Goal: Task Accomplishment & Management: Use online tool/utility

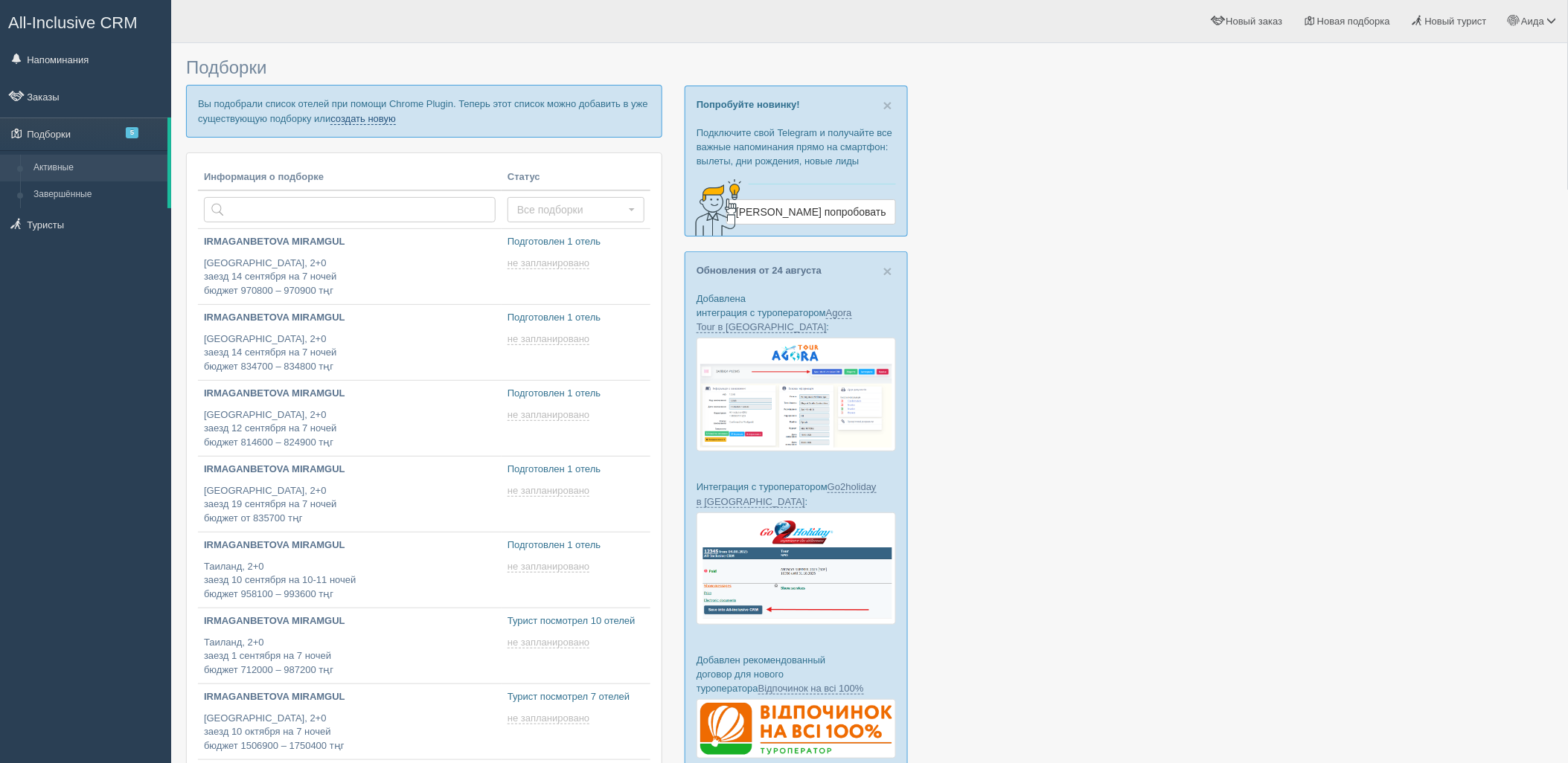
click at [365, 122] on link "создать новую" at bounding box center [363, 119] width 65 height 12
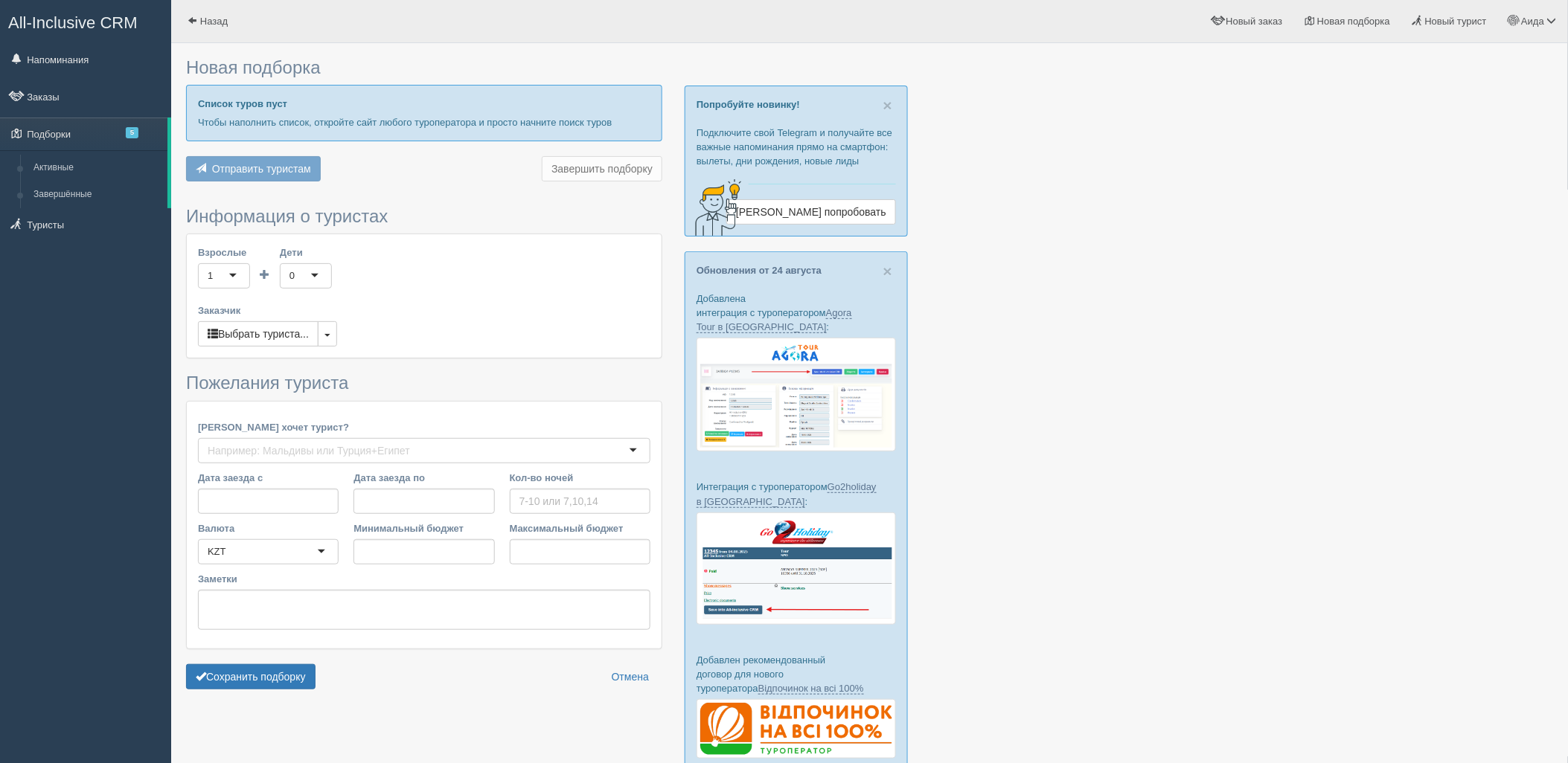
type input "7-8"
type input "906500"
type input "1034000"
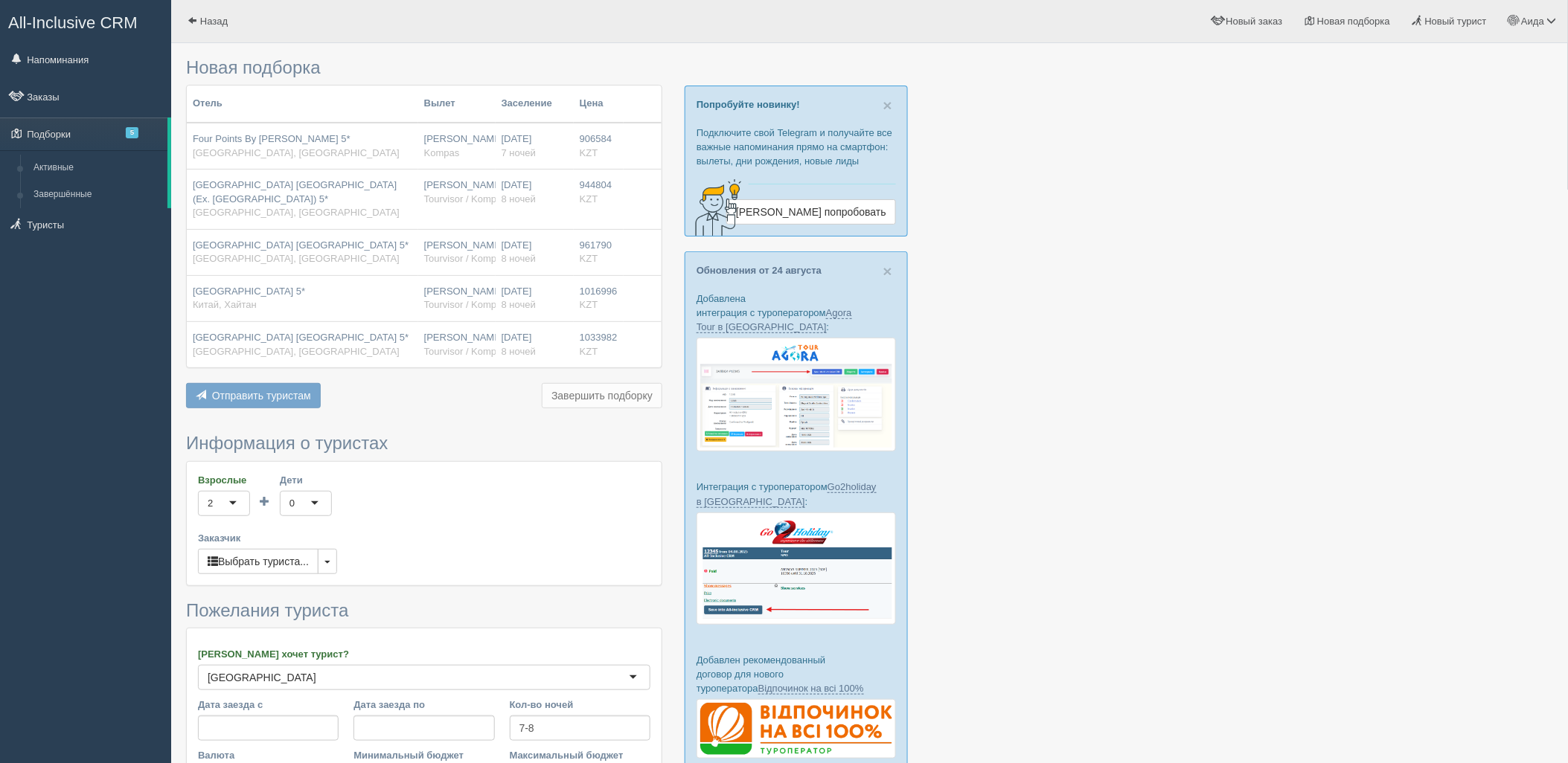
scroll to position [229, 0]
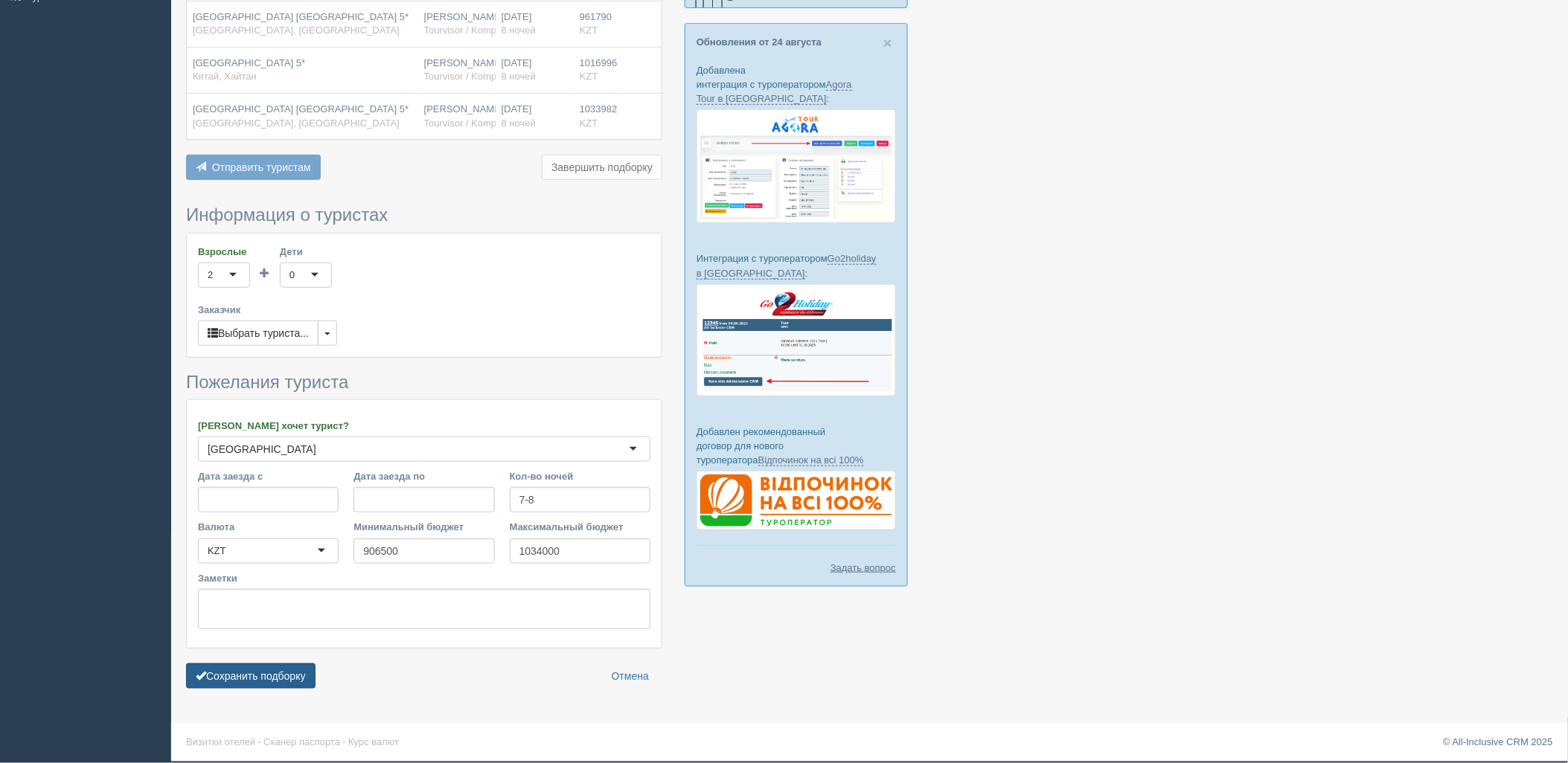
click at [288, 679] on button "Сохранить подборку" at bounding box center [251, 676] width 130 height 26
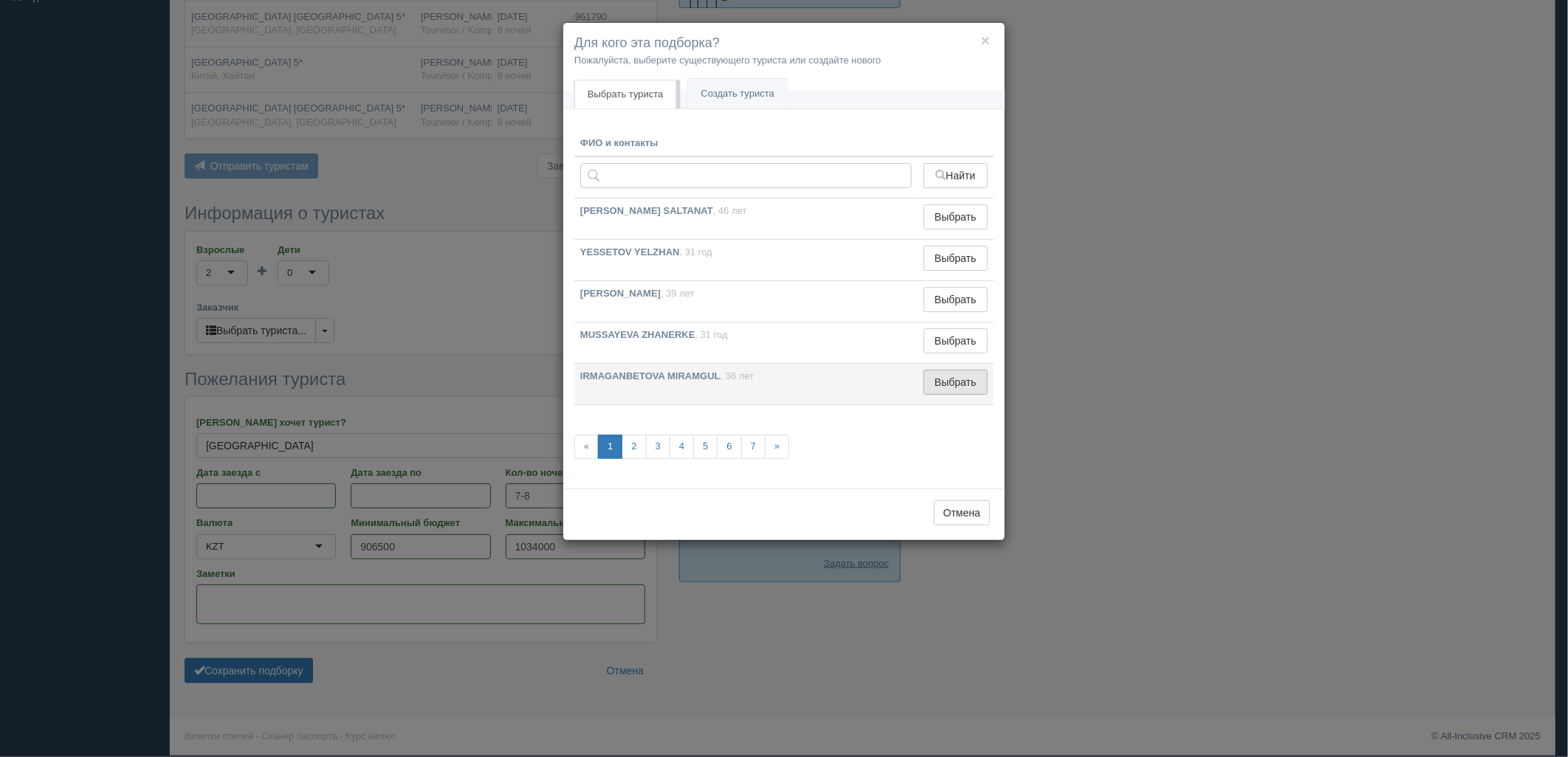
click at [949, 385] on button "Выбрать" at bounding box center [955, 382] width 64 height 25
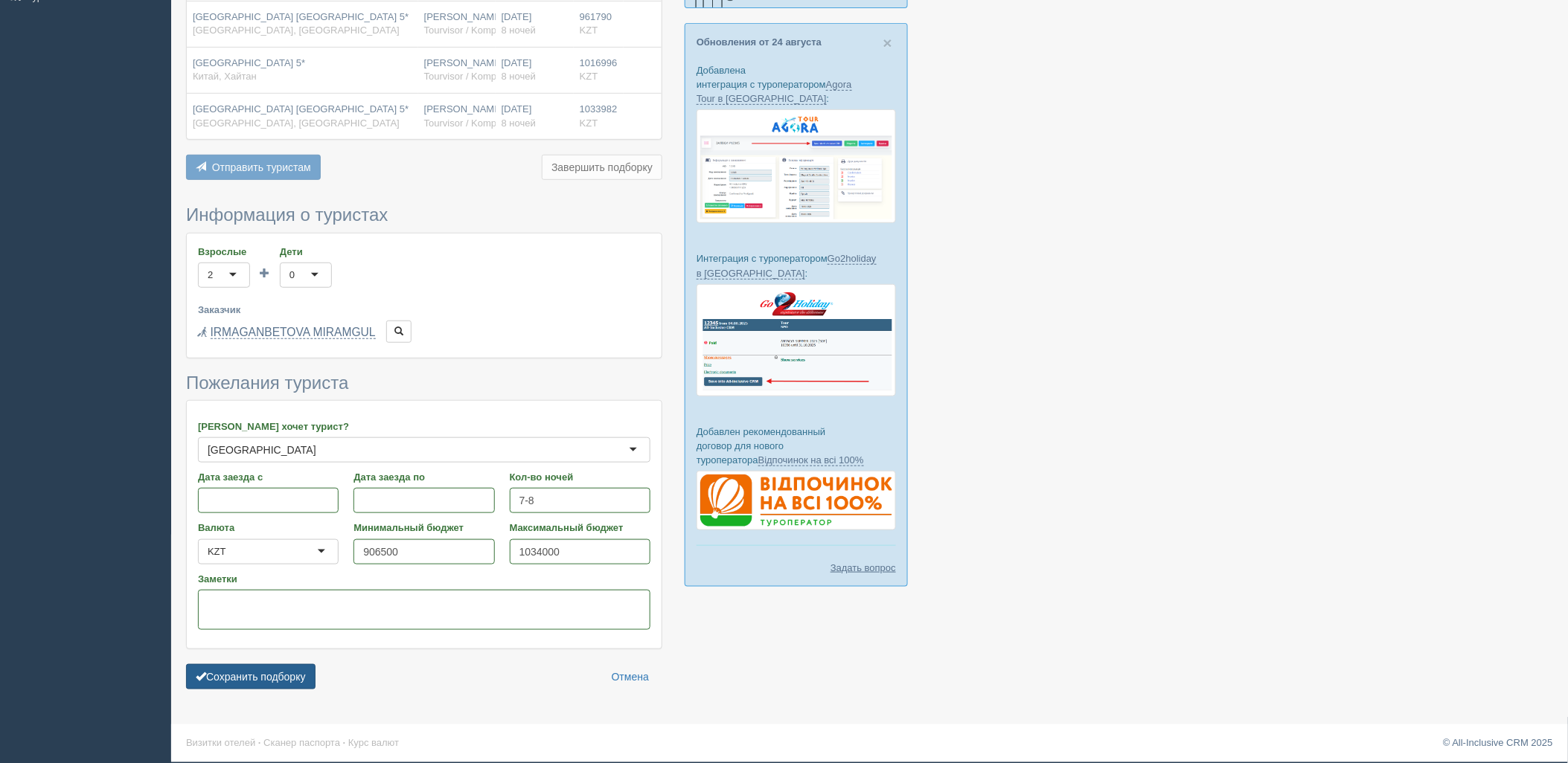
click at [259, 679] on button "Сохранить подборку" at bounding box center [251, 677] width 130 height 26
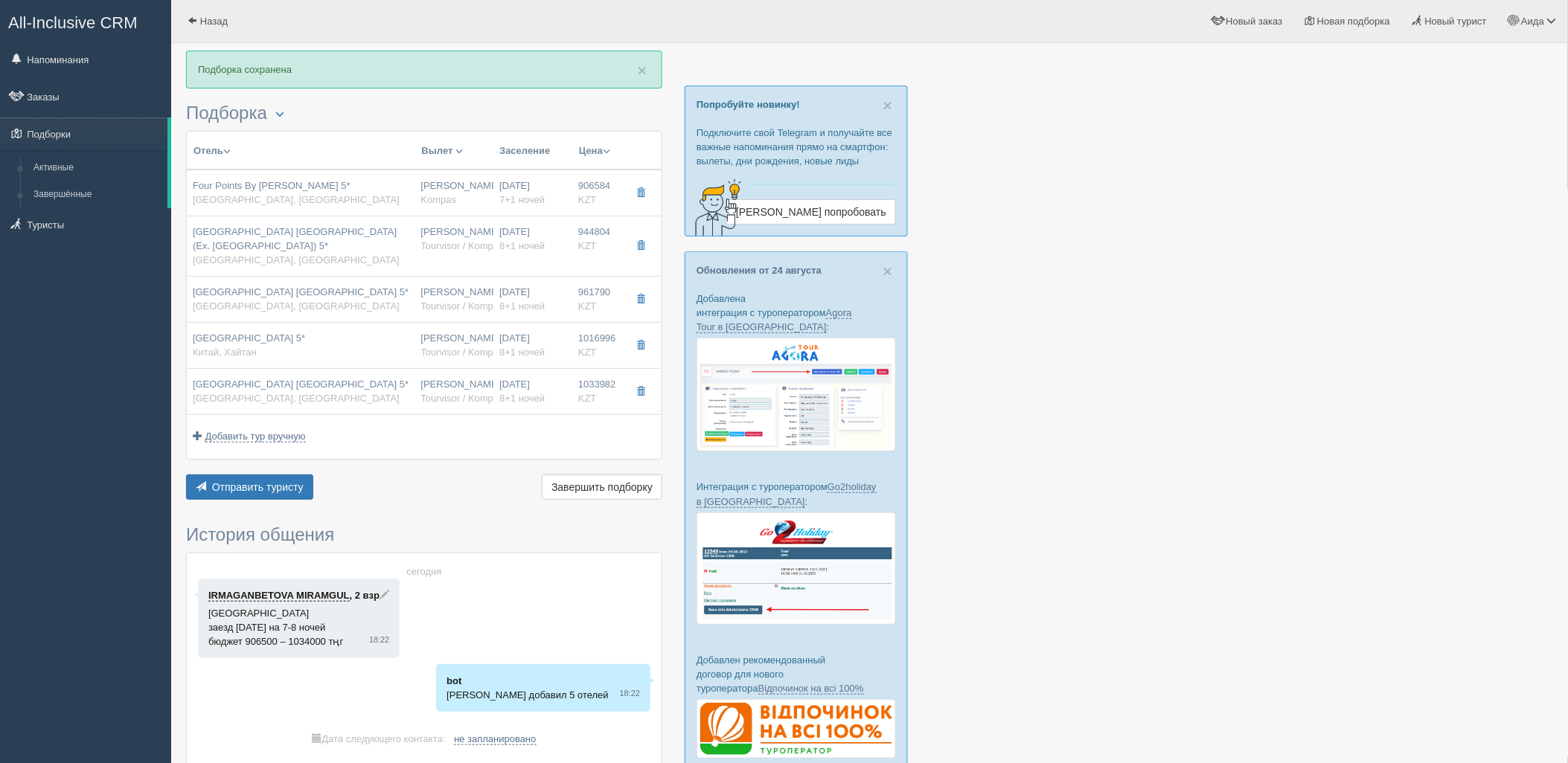
click at [218, 452] on td "Добавить тур вручную Добавить авиа вручную Добавить тур вручную Добавить круиз …" at bounding box center [424, 437] width 475 height 44
click at [238, 485] on span "Отправить туристу" at bounding box center [258, 487] width 92 height 12
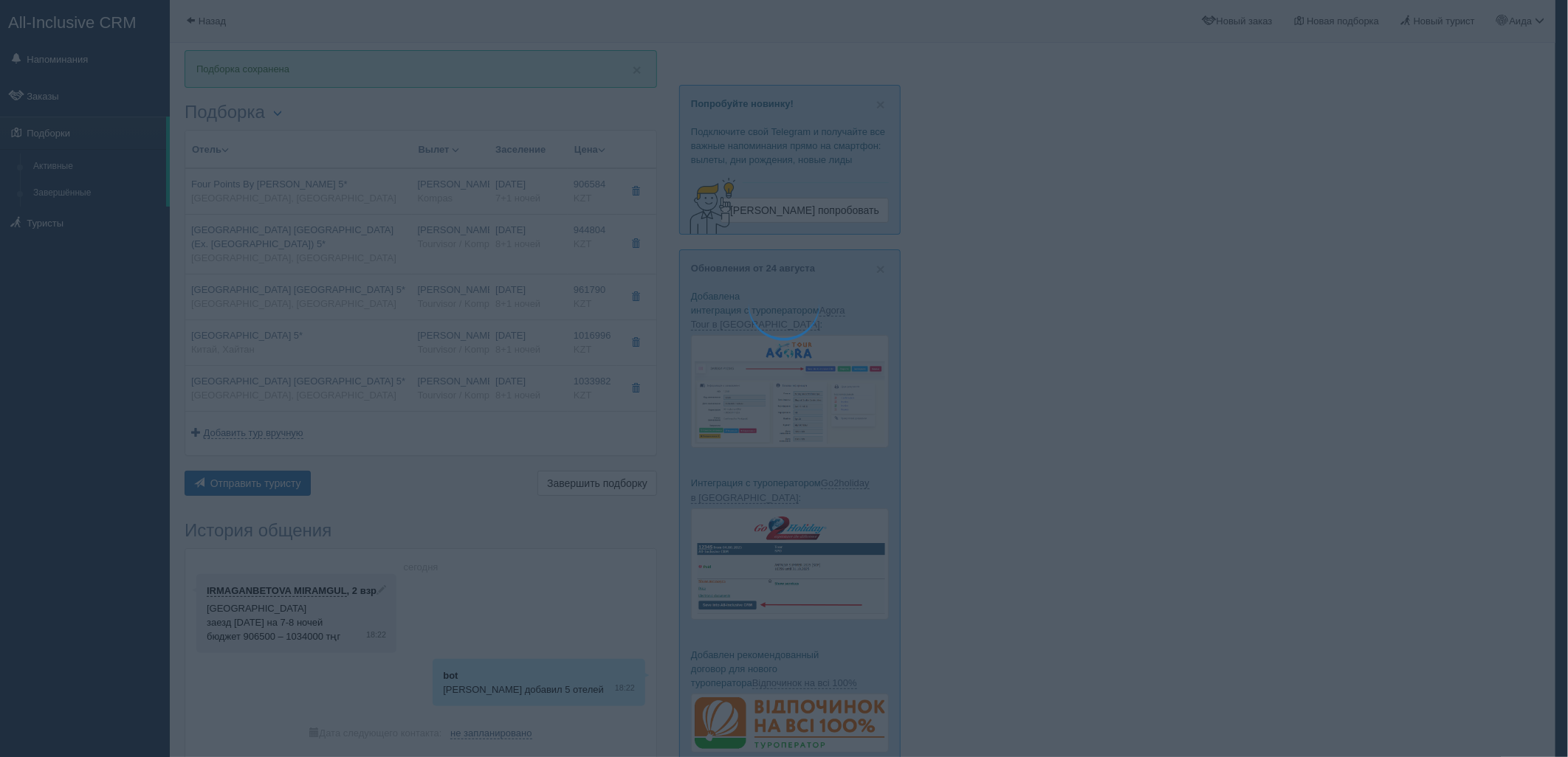
type textarea "🌞 Добрый день! Предлагаем Вам рассмотреть следующие варианты: 🌎 Китай, Санья 🏩 …"
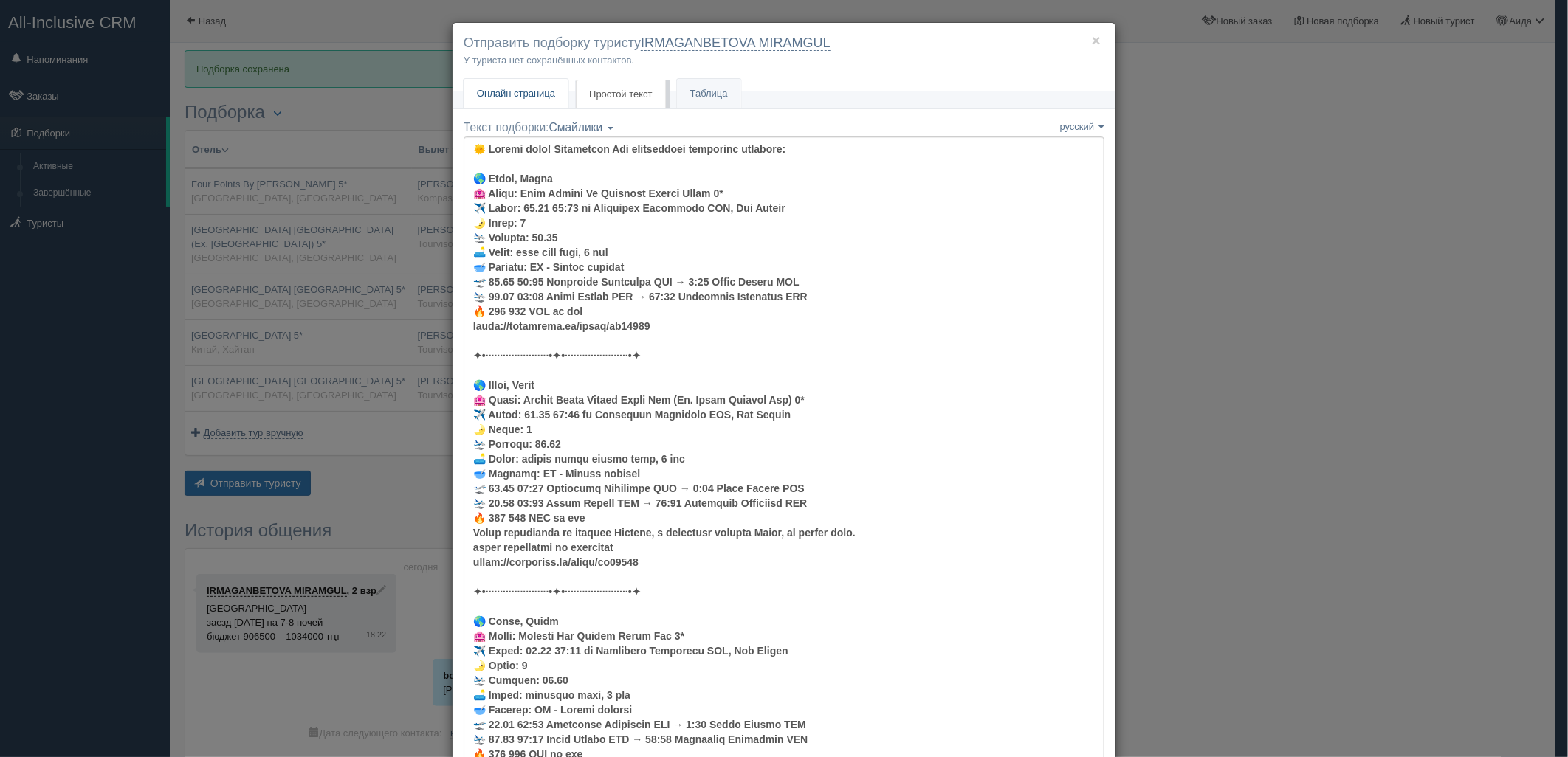
click at [535, 83] on link "Онлайн страница Онлайн" at bounding box center [515, 94] width 105 height 30
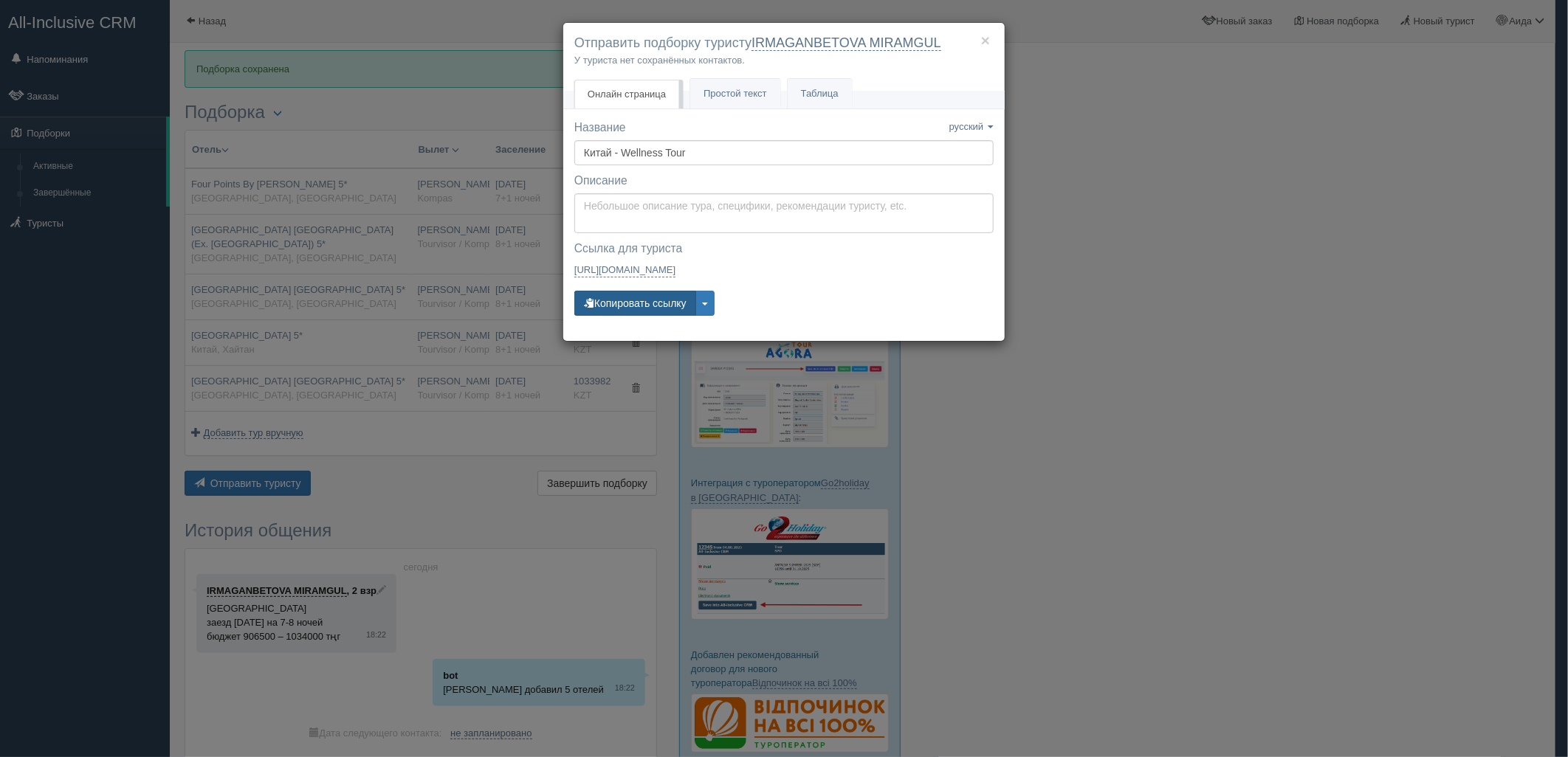
click at [622, 312] on button "Копировать ссылку" at bounding box center [635, 303] width 122 height 25
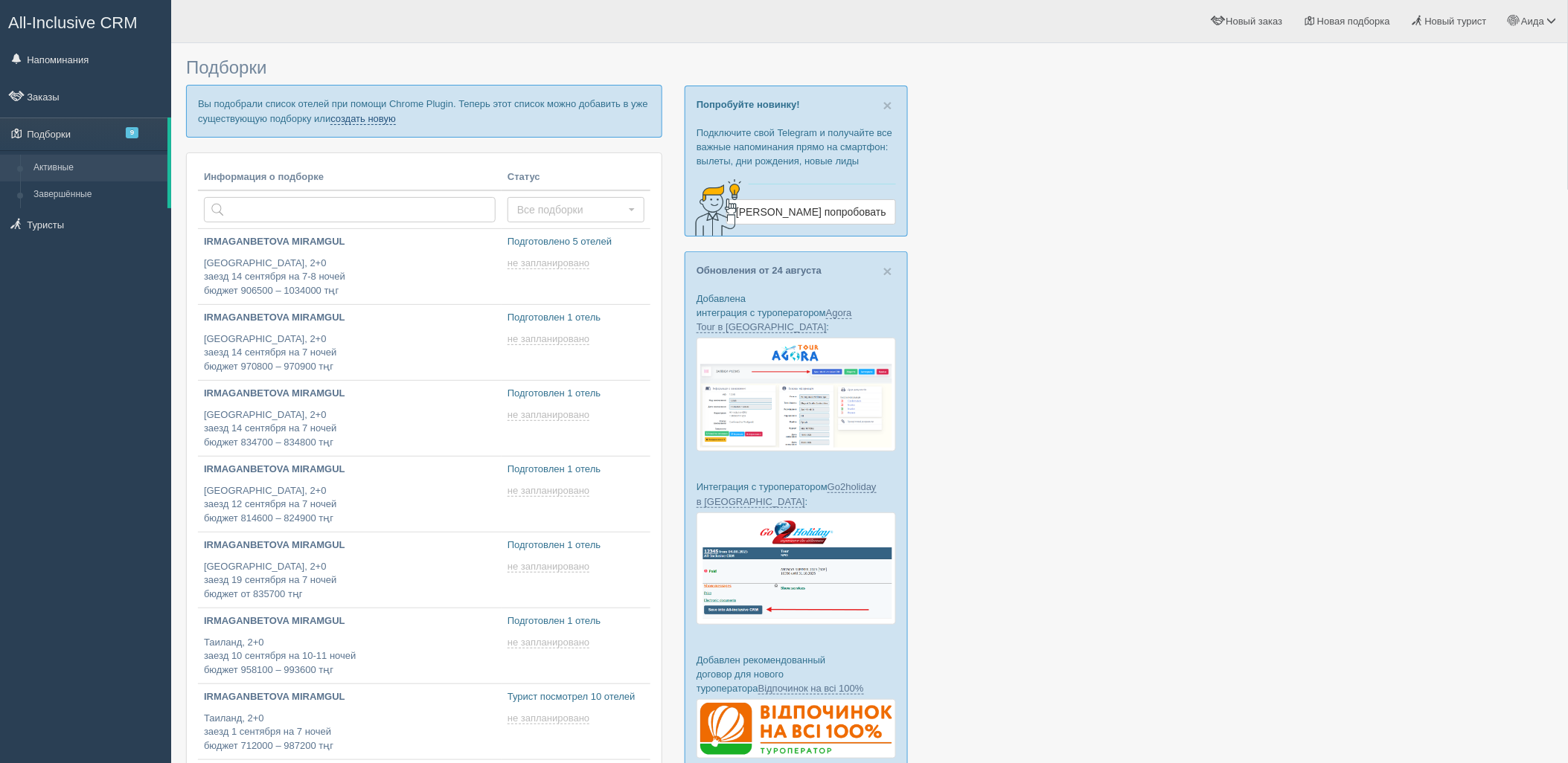
click at [369, 120] on link "создать новую" at bounding box center [363, 119] width 65 height 12
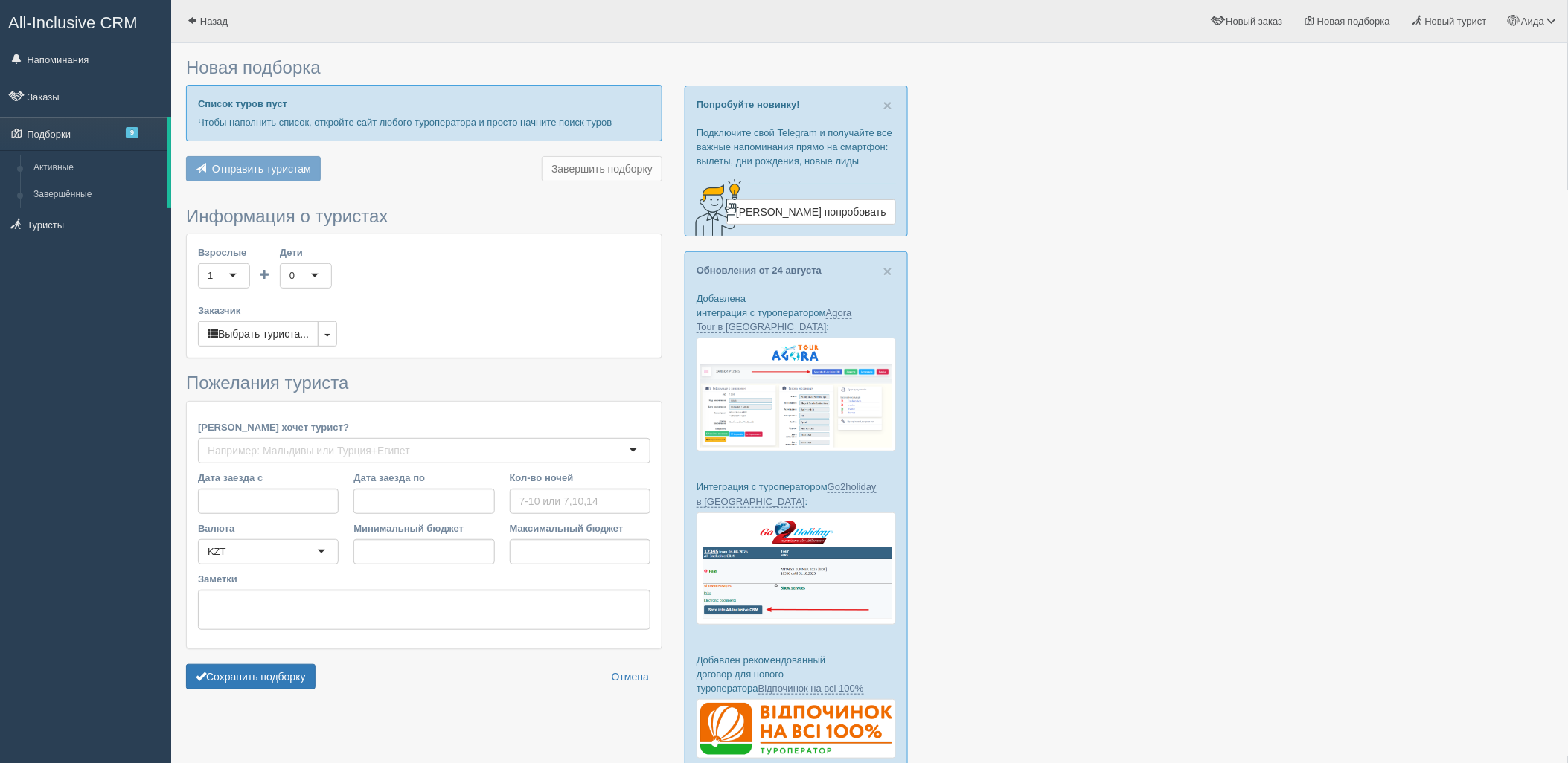
type input "7-8"
type input "841300"
type input "923900"
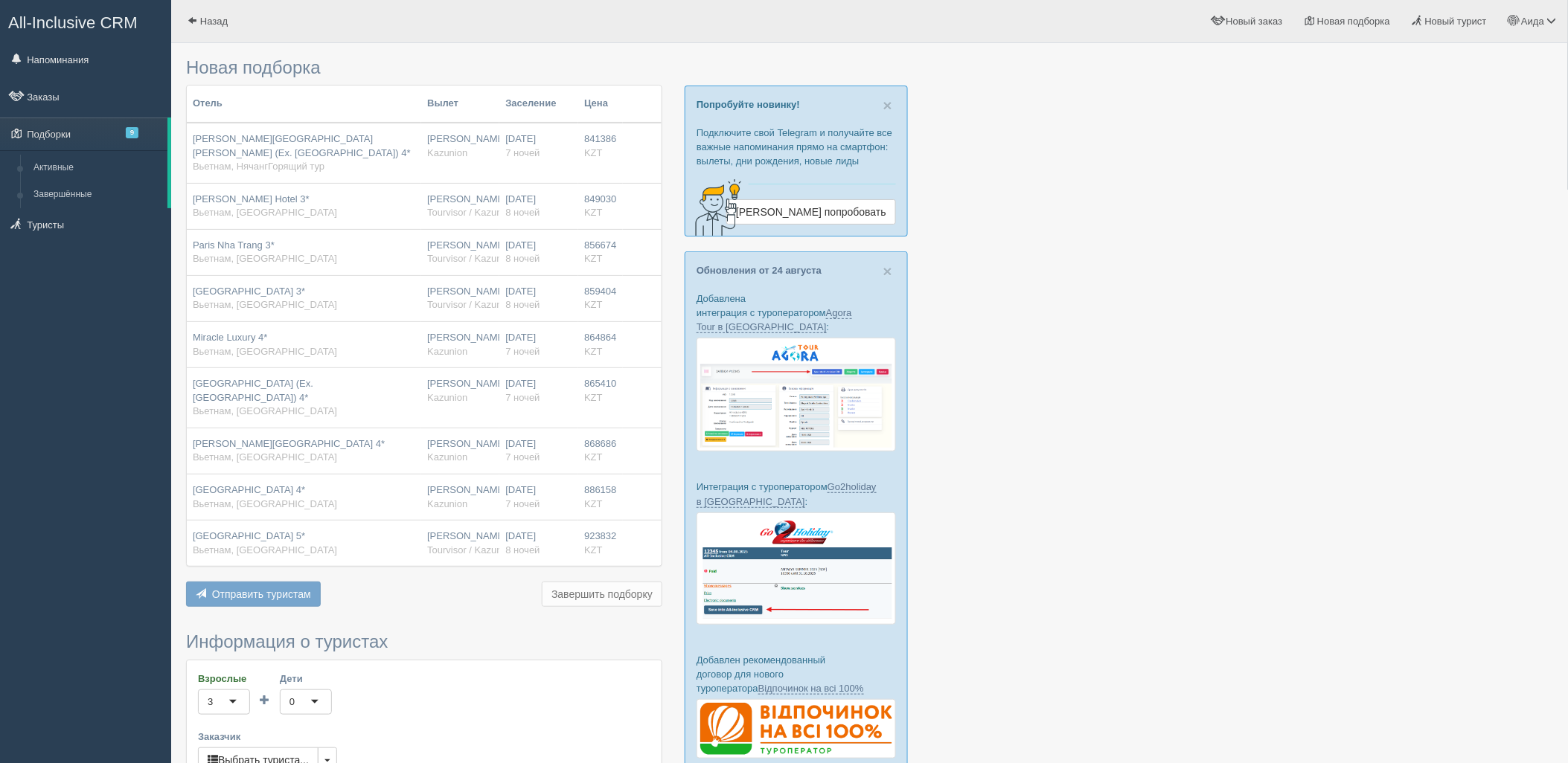
scroll to position [391, 0]
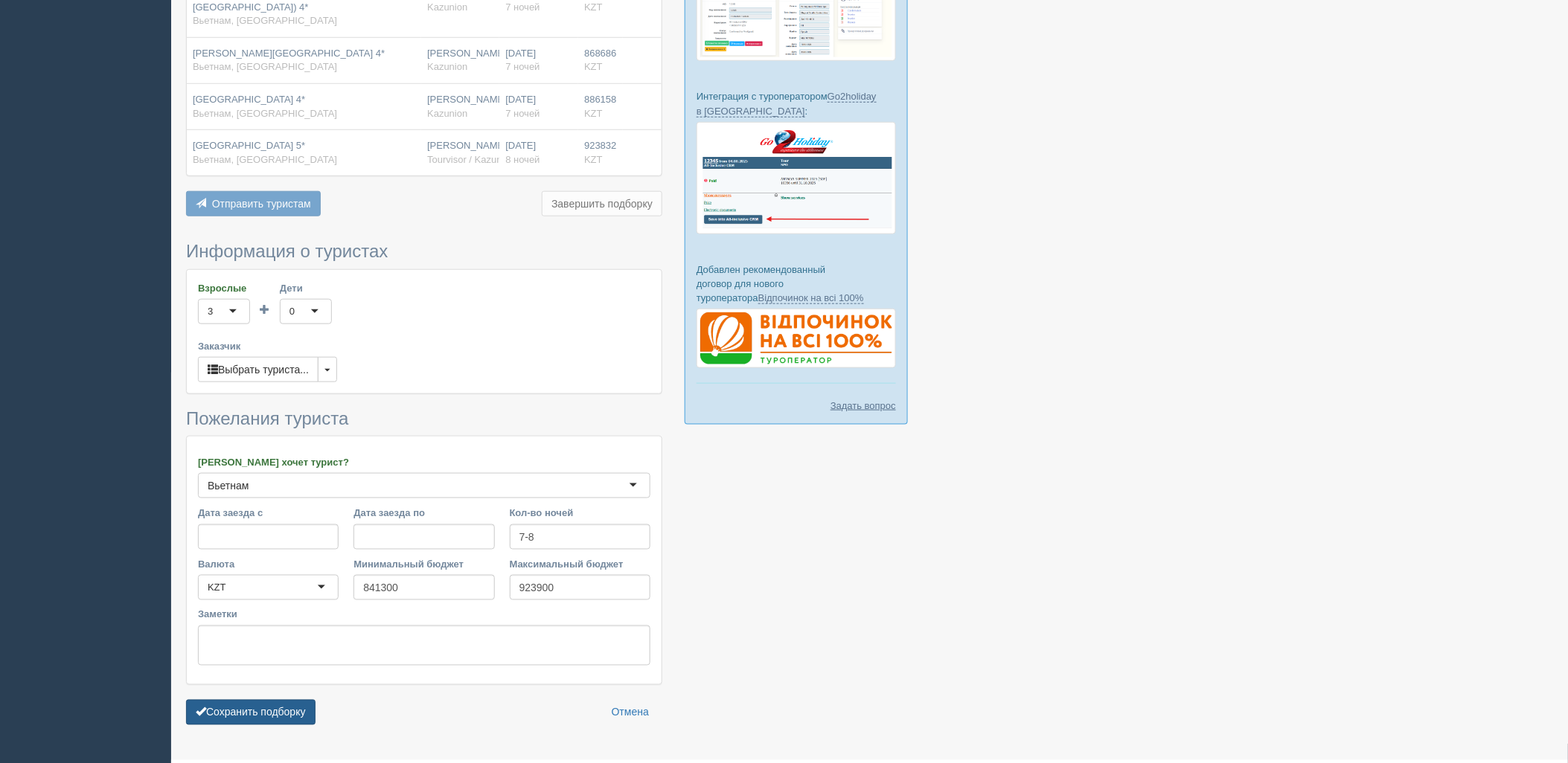
click at [296, 700] on button "Сохранить подборку" at bounding box center [251, 713] width 130 height 26
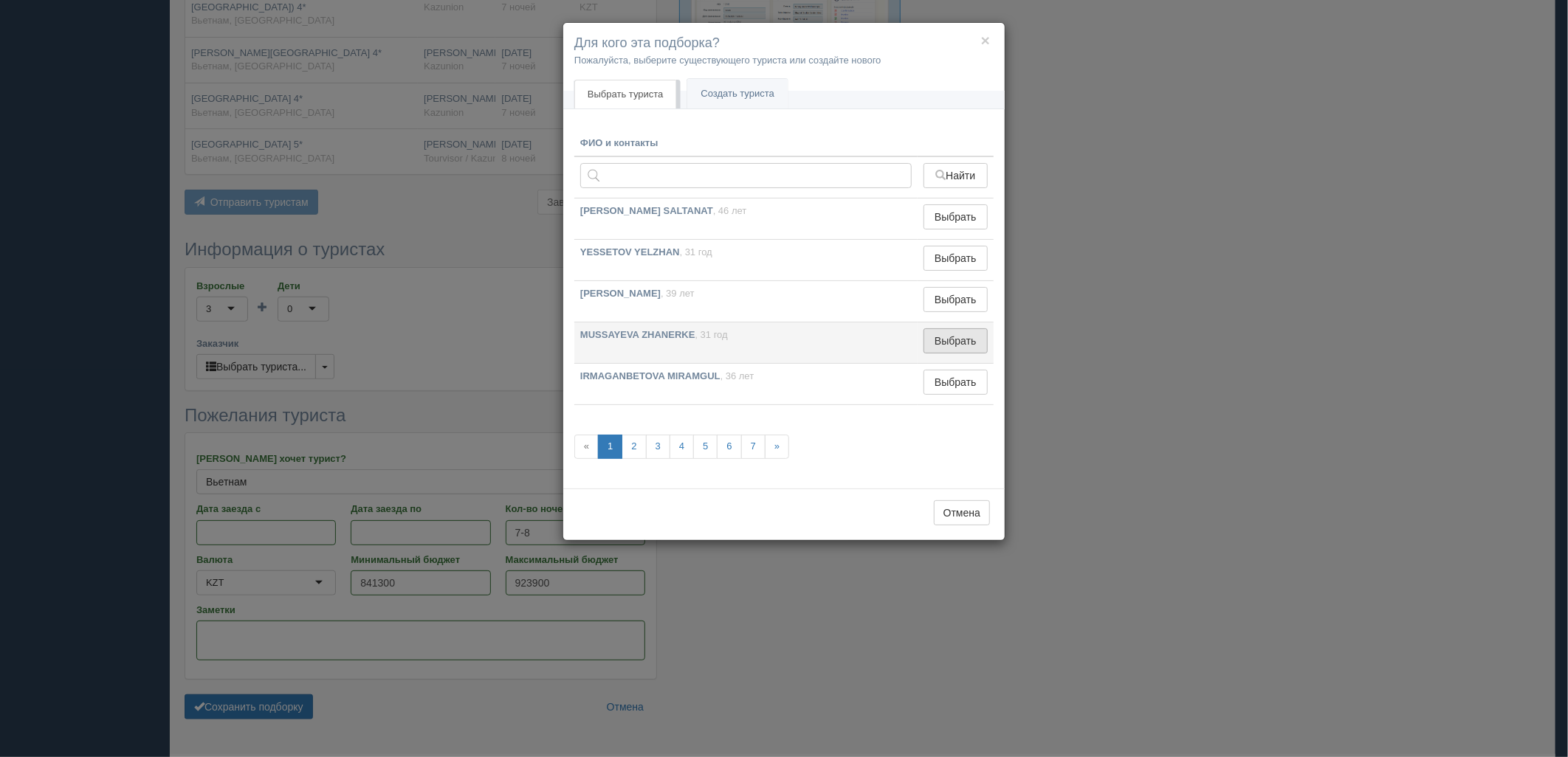
click at [936, 335] on button "Выбрать" at bounding box center [955, 341] width 64 height 25
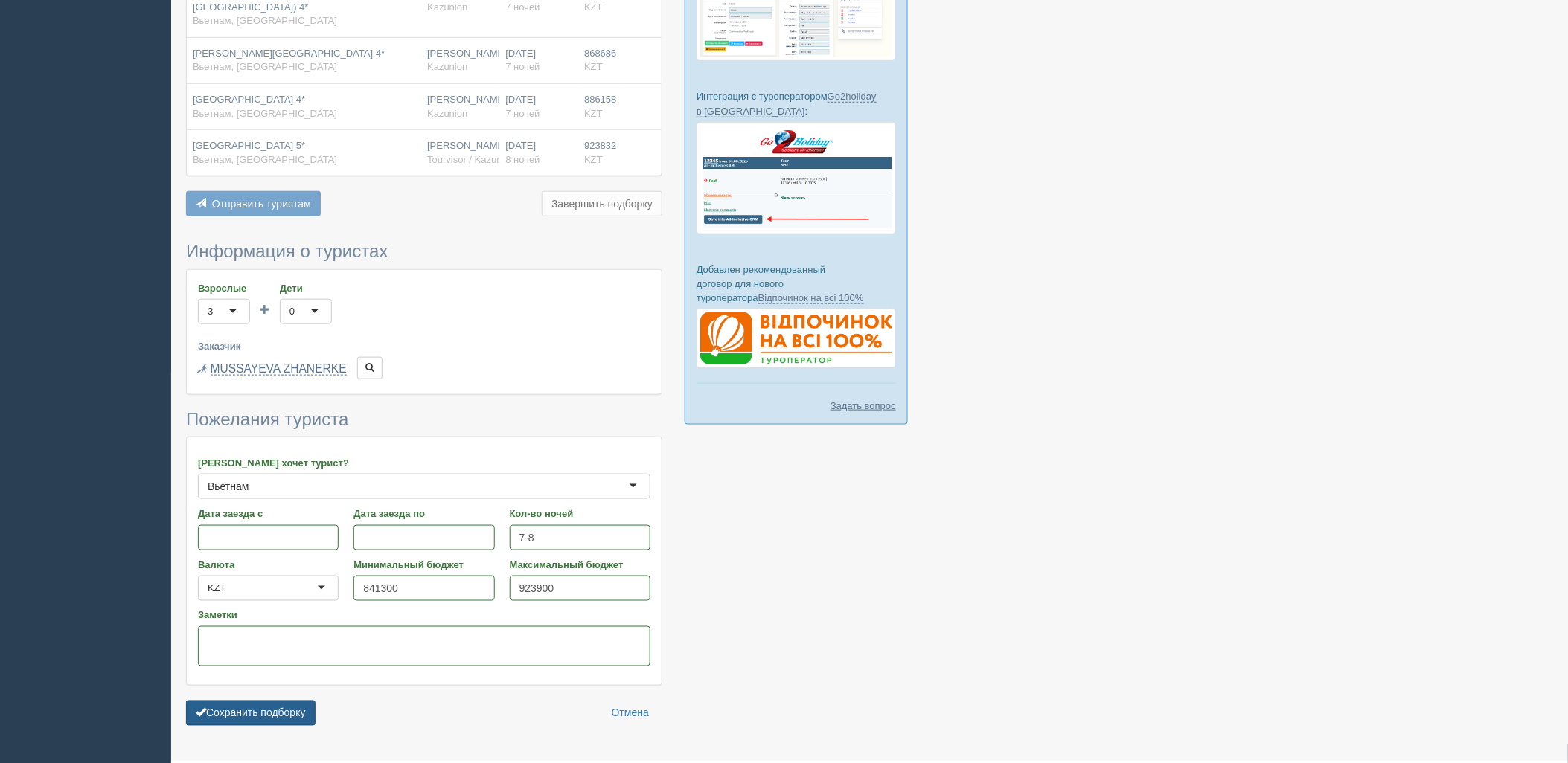
click at [291, 687] on form "Информация о туристах Взрослые 3 3 1 2 3 4 5 6 7 8 9 10 11 12 13 14 15 16 17 18…" at bounding box center [424, 487] width 476 height 491
click at [289, 701] on button "Сохранить подборку" at bounding box center [251, 713] width 130 height 26
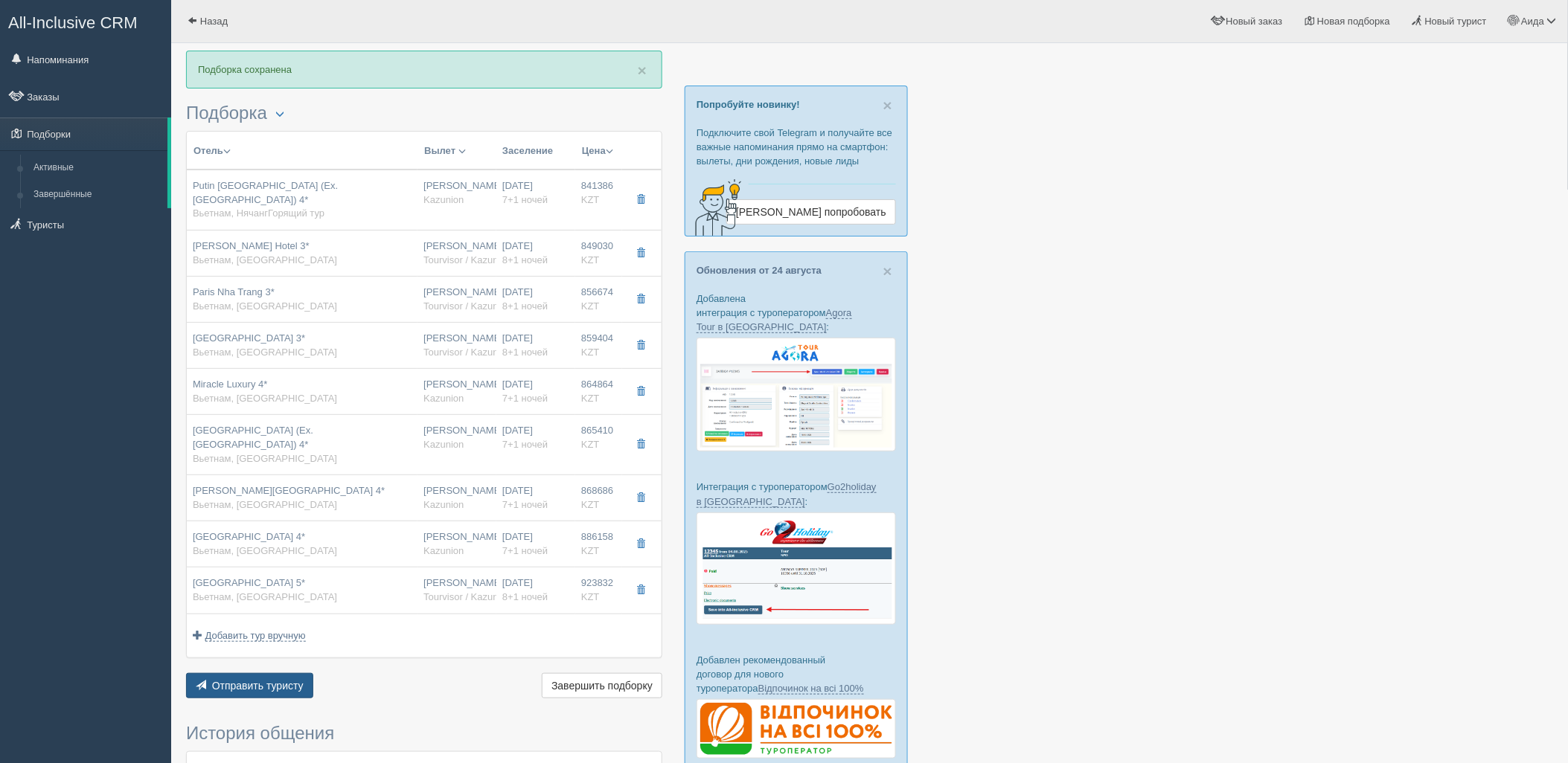
click at [296, 682] on button "Отправить туристу Отправить" at bounding box center [250, 685] width 127 height 26
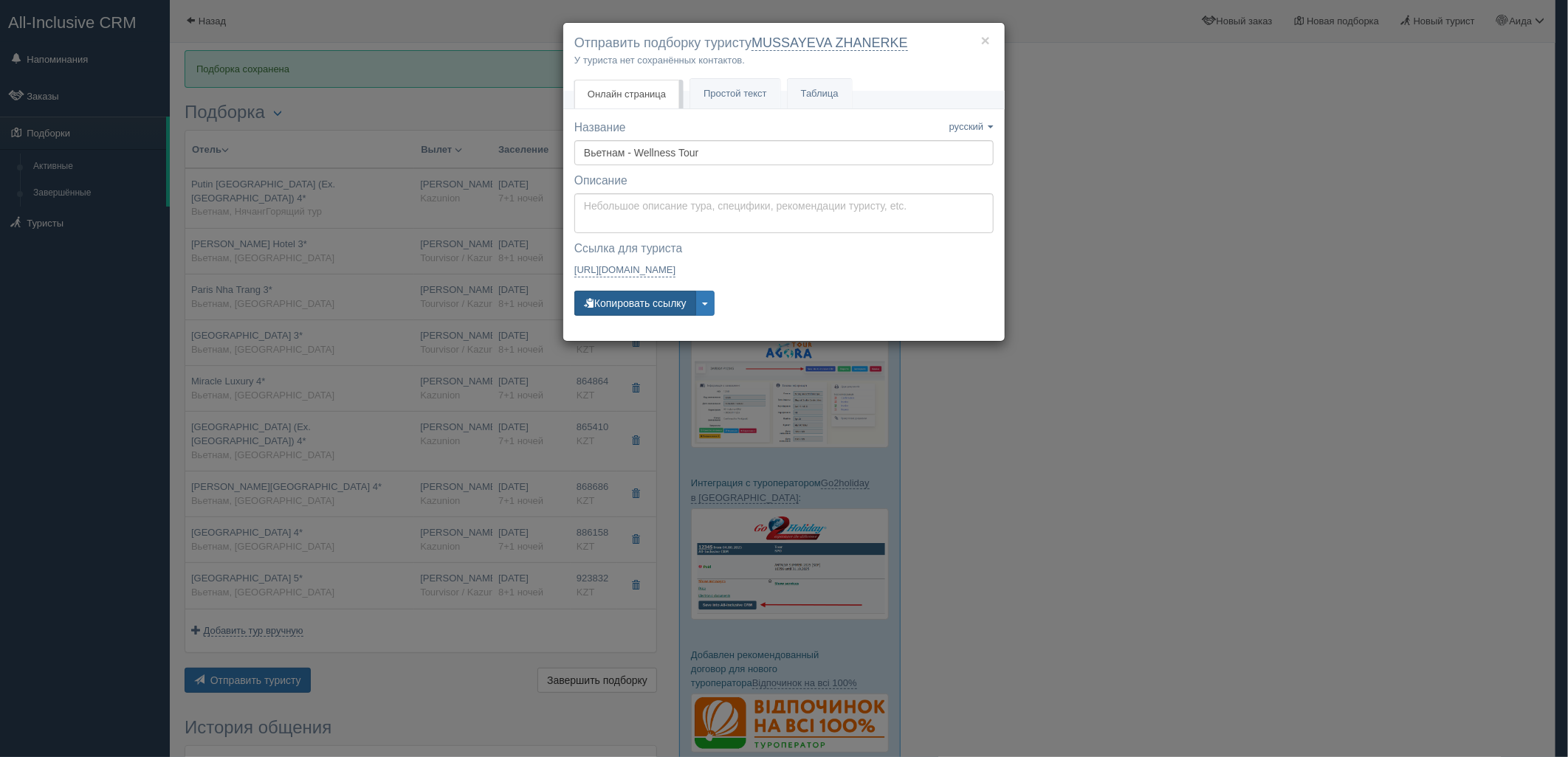
click at [636, 301] on button "Копировать ссылку" at bounding box center [635, 303] width 122 height 25
click at [1201, 389] on div "× Отправить подборку туристу MUSSAYEVA ZHANERKE У туриста нет сохранённых конта…" at bounding box center [784, 378] width 1568 height 757
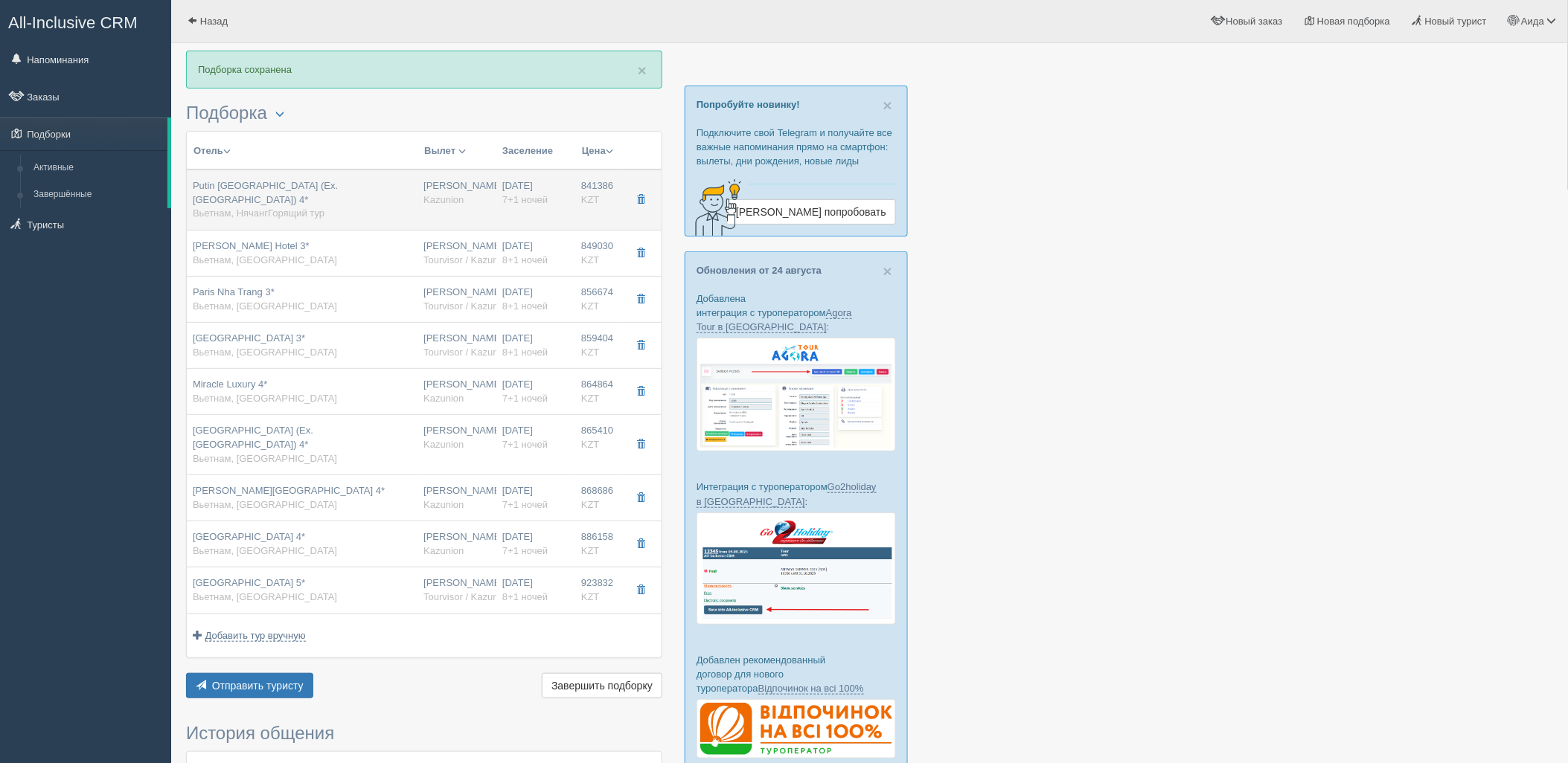
click at [338, 192] on span "Putin Nha Trang Hotel (Ex. Volga Nha Trang Hotel) 4*" at bounding box center [265, 192] width 145 height 26
type input "Putin Nha Trang Hotel (Ex. Volga Nha Trang Hotel) 4*"
type input "Вьетнам"
type input "НячангГорящий тур"
type input "841386.00"
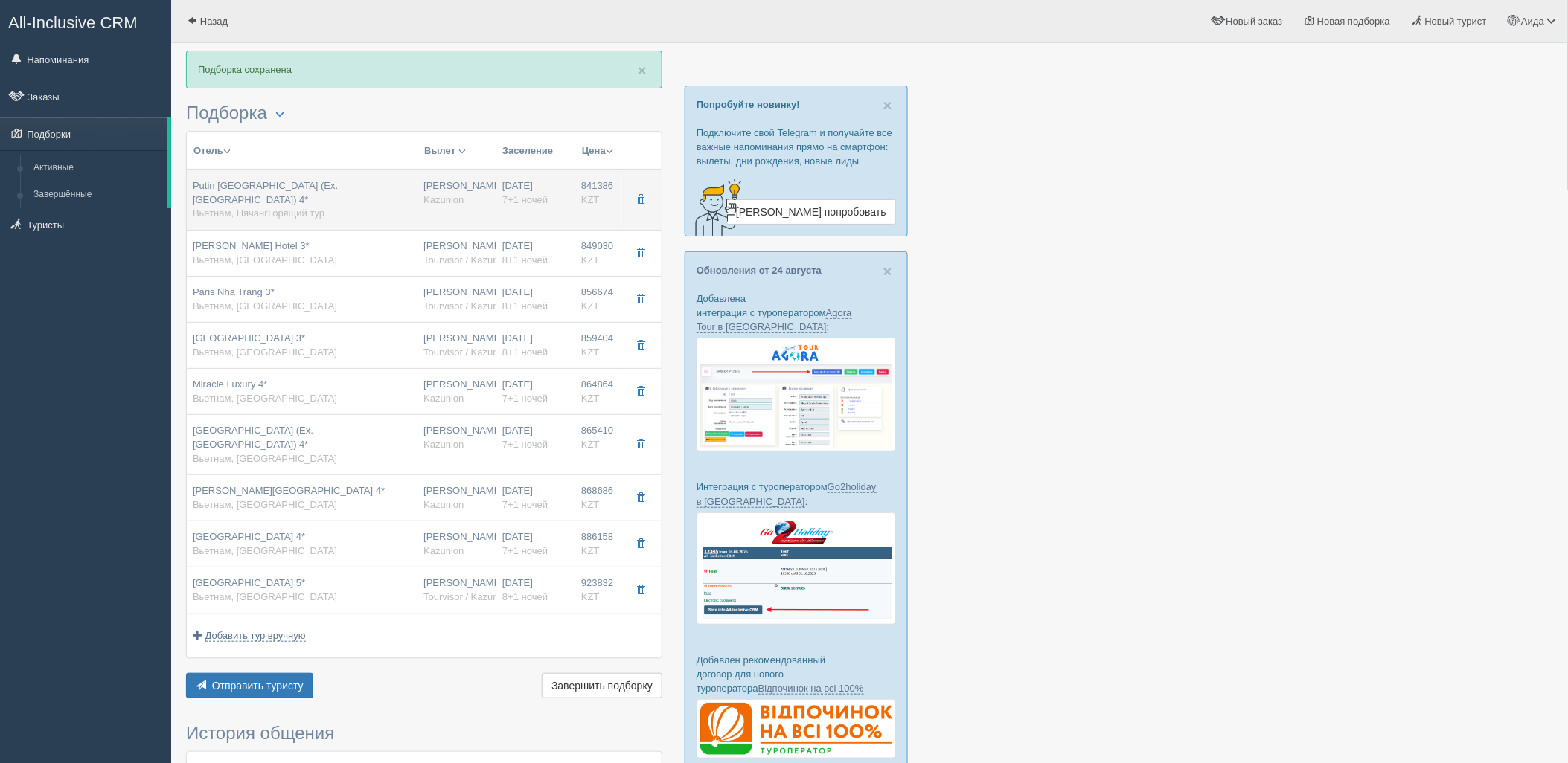
type input "[PERSON_NAME]"
type input "Нячанг Камрань CXR"
type input "23:00"
type input "09:20"
type input "Air Astana"
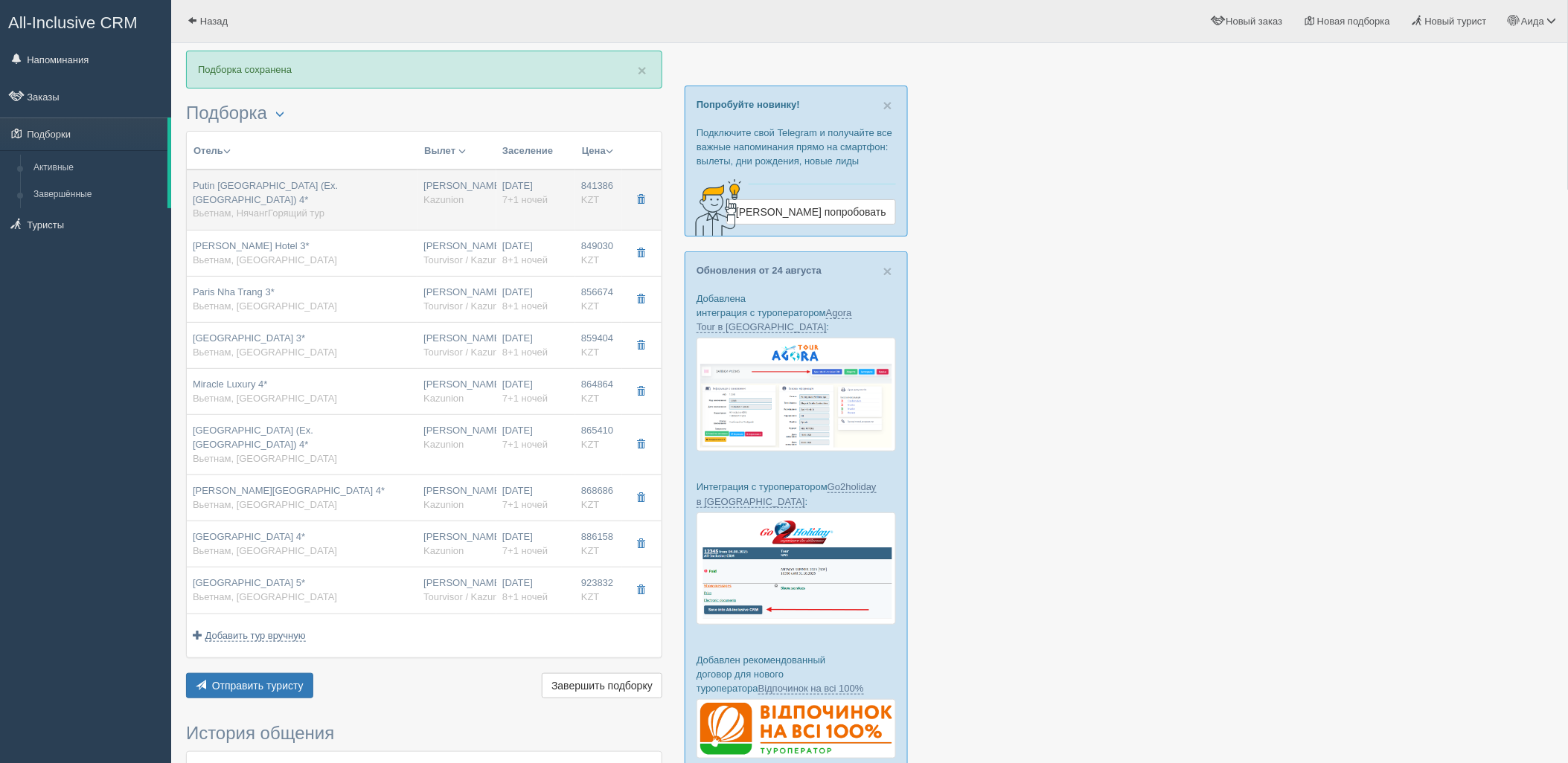
type input "11:25"
type input "18:35"
type input "7+1"
type input "deluxe city view"
type input "BB - Только завтрак"
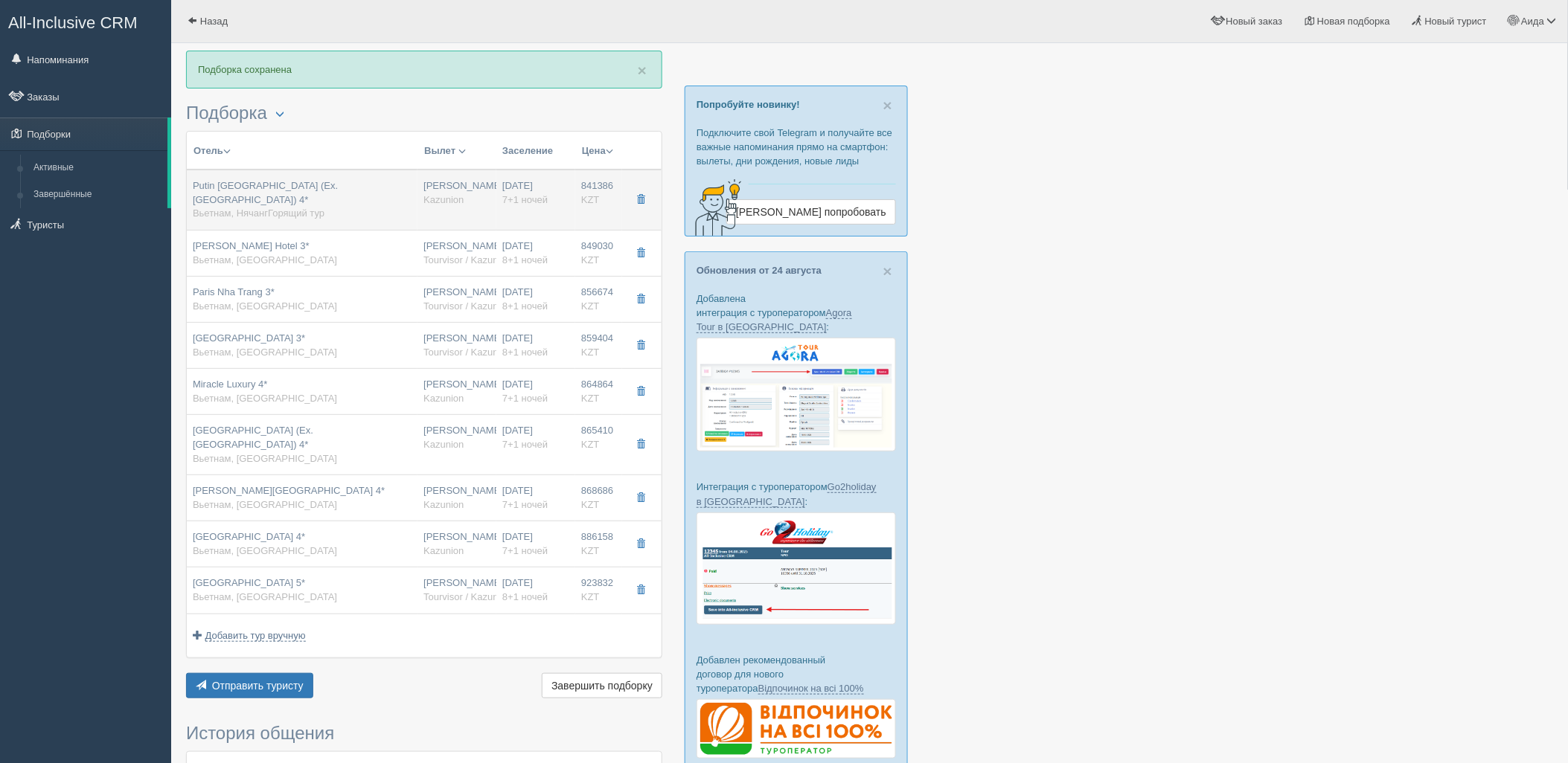
type input "Kazunion"
type input "https://tourvisor.ru/countries#!/hotel=volga-nha-trang-hotel"
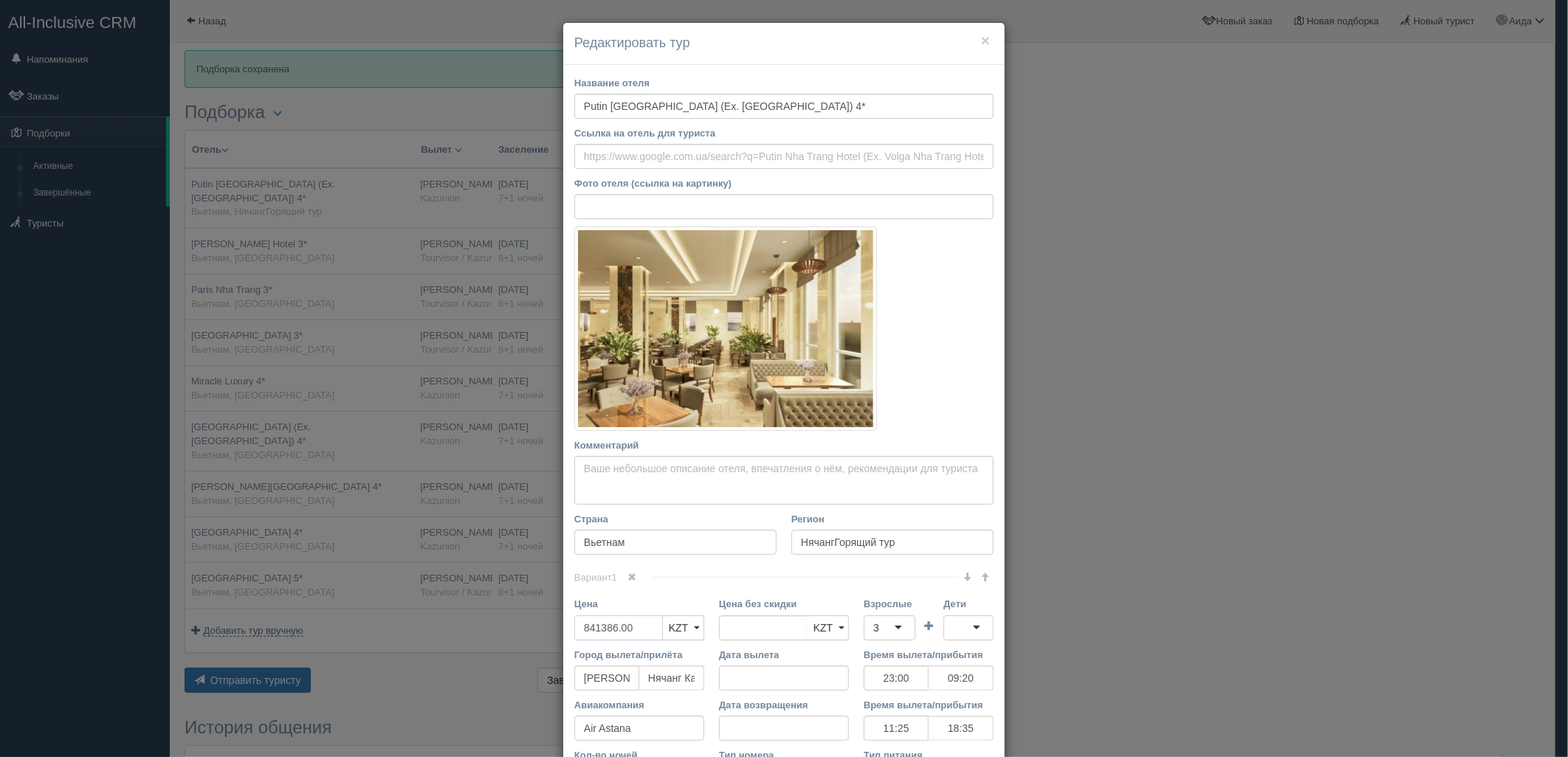
drag, startPoint x: 642, startPoint y: 633, endPoint x: 562, endPoint y: 650, distance: 81.8
click at [574, 650] on div "Вариант 1 Цена 841386.00 KZT USD EUR KZT KZT USD EUR" at bounding box center [783, 712] width 419 height 272
type input "841386.00"
type input "1682772"
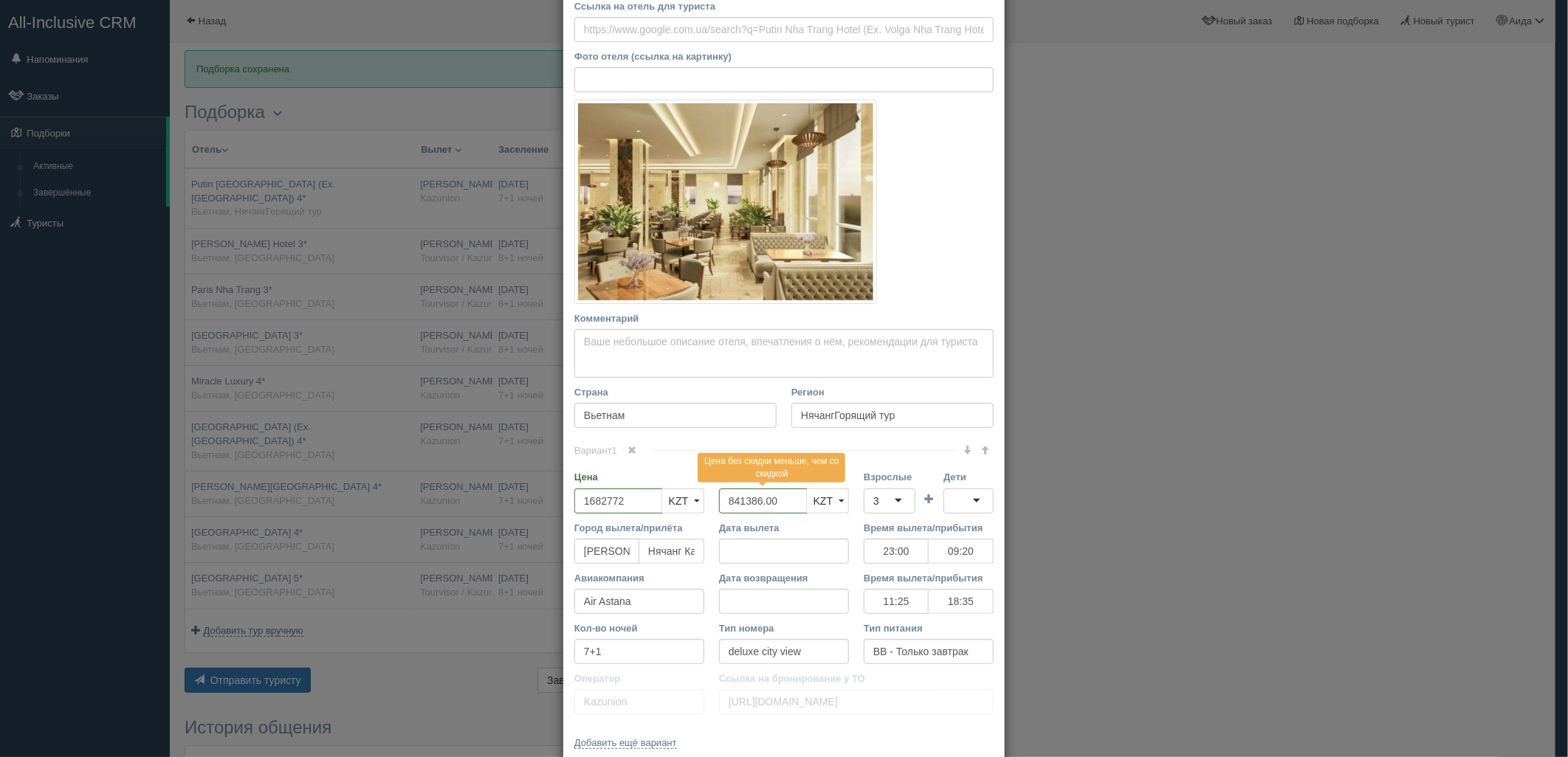
click at [879, 495] on input "Взрослые" at bounding box center [881, 501] width 3 height 15
drag, startPoint x: 964, startPoint y: 505, endPoint x: 966, endPoint y: 514, distance: 9.2
click at [966, 509] on div at bounding box center [968, 501] width 50 height 25
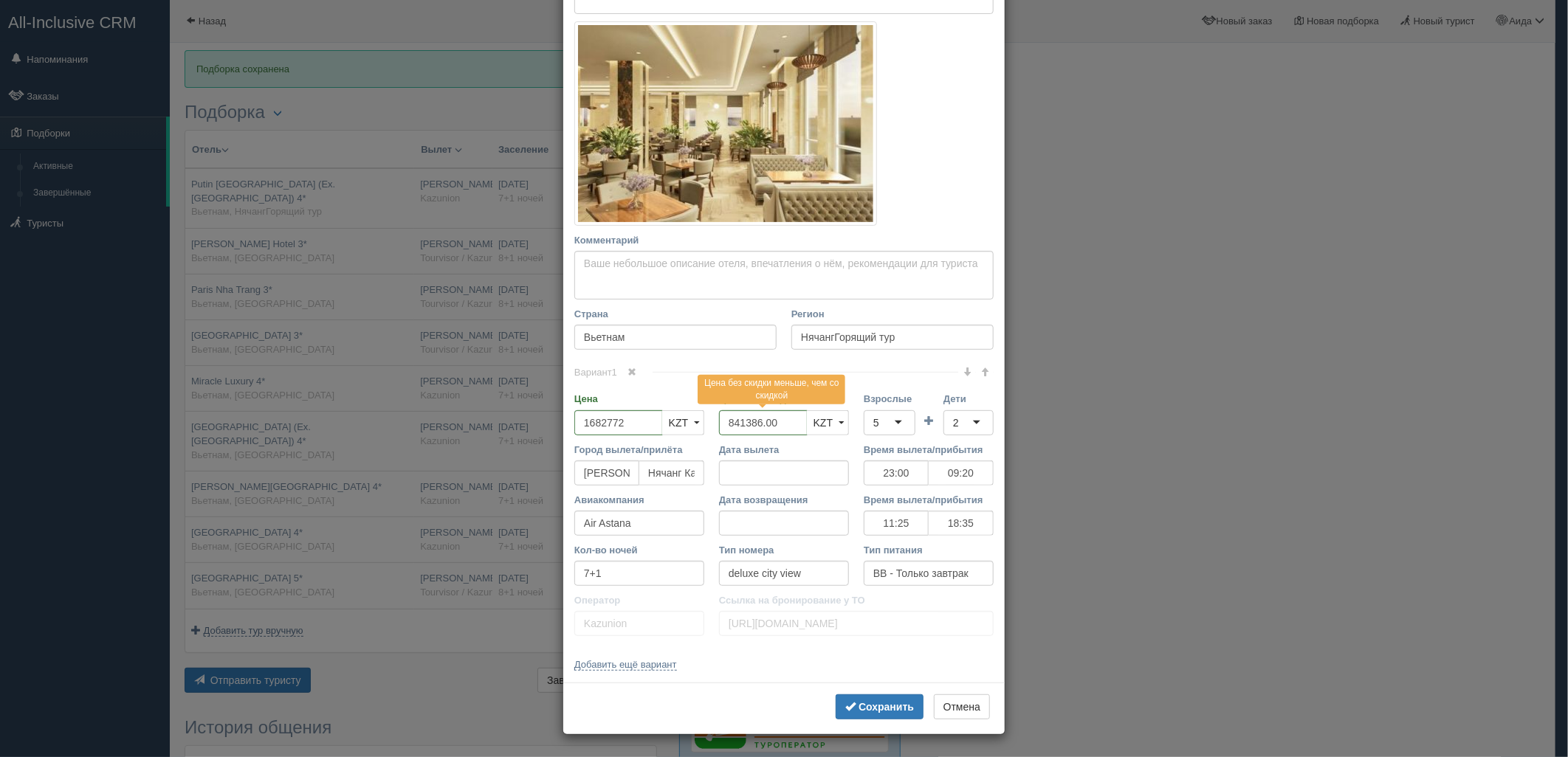
click at [871, 692] on div "Сохранить Отмена" at bounding box center [784, 708] width 442 height 52
click at [879, 697] on button "Сохранить" at bounding box center [879, 707] width 88 height 25
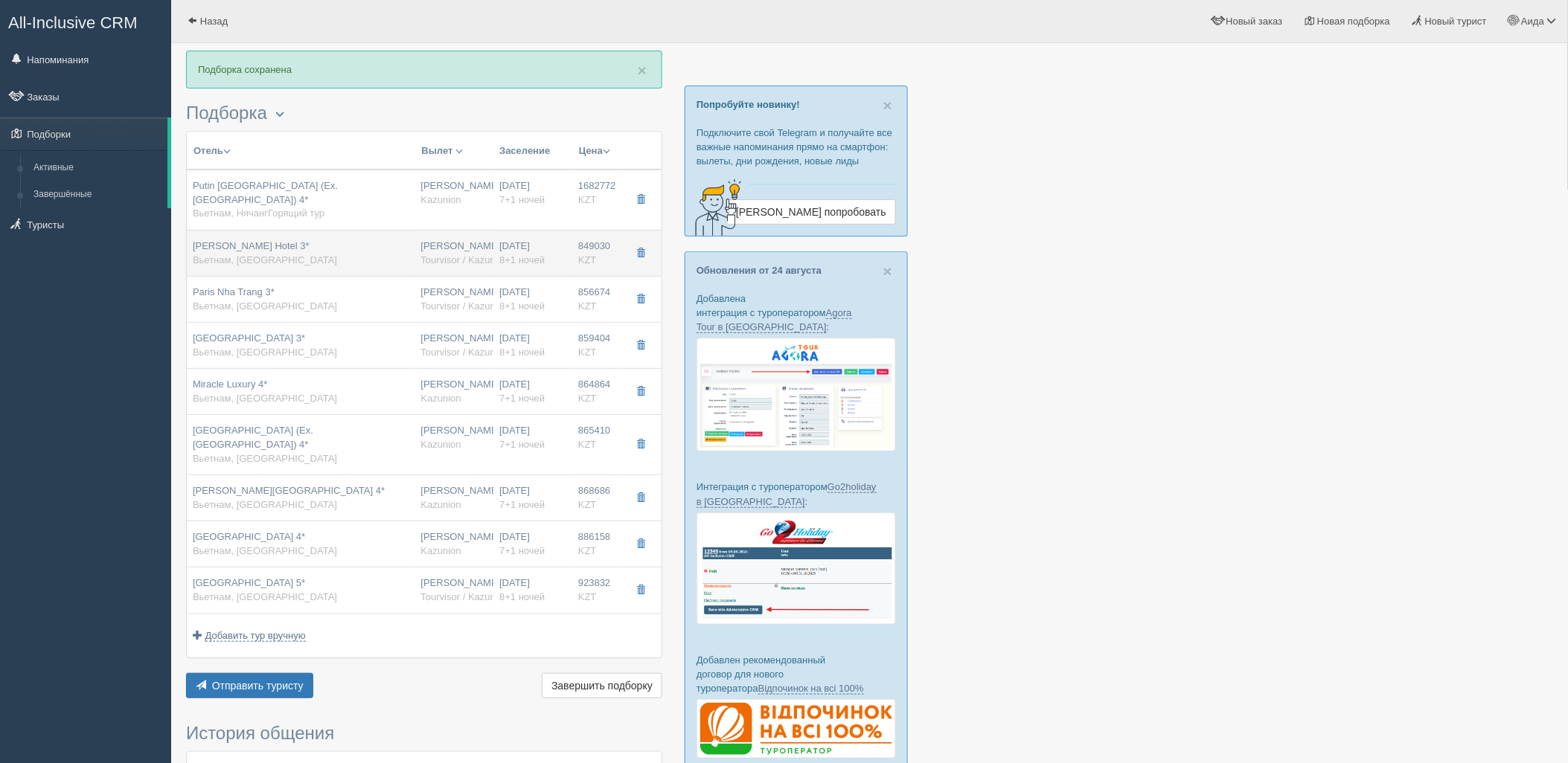
click at [358, 246] on div "Aaron Hotel 3* Вьетнам, Нячанг" at bounding box center [300, 253] width 216 height 27
type input "Aaron Hotel 3*"
type input "https://tophotels.ru/hotel/al318539/loyalty"
type input "Нячанг"
type input "849030.00"
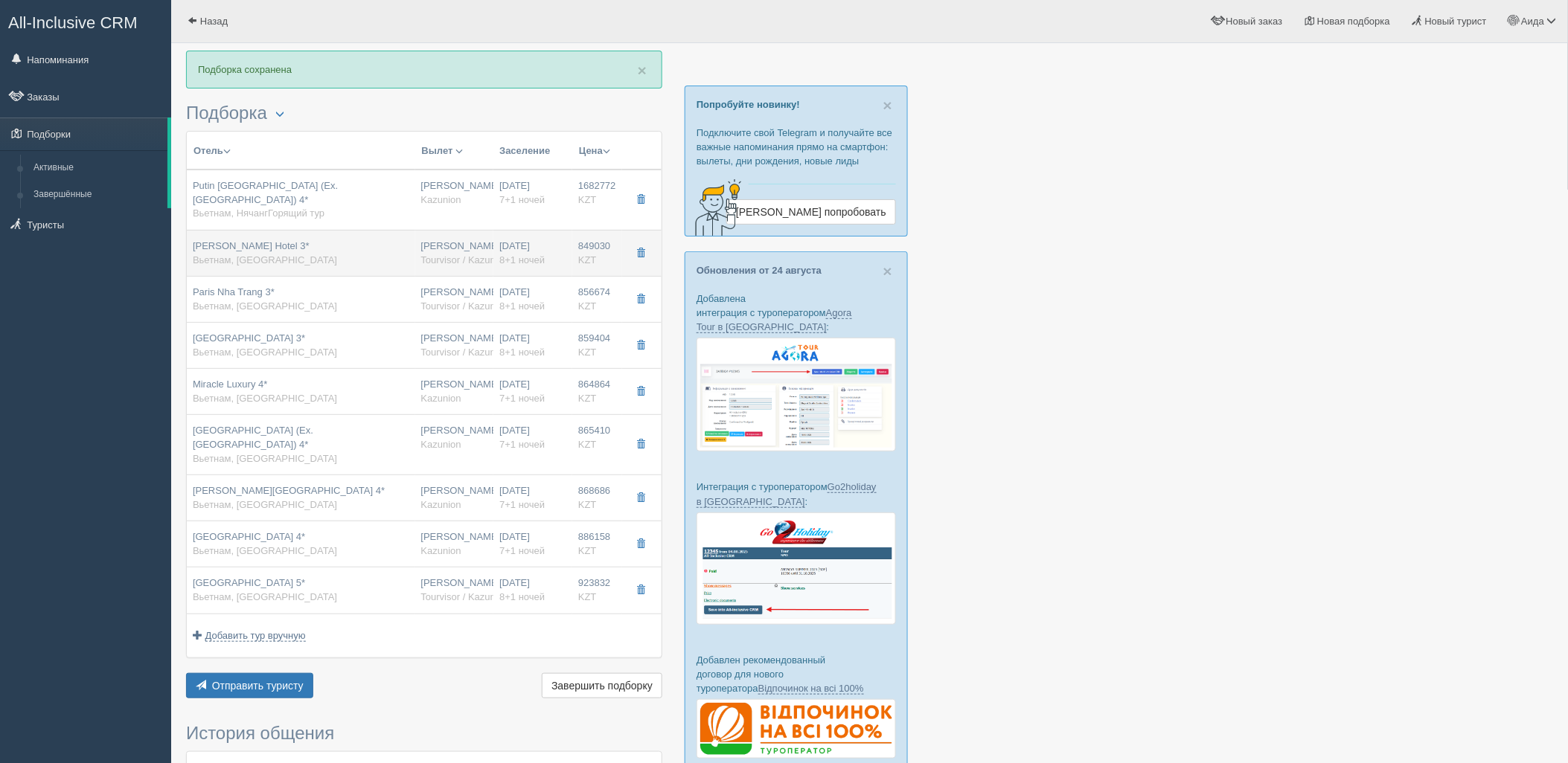
type input "23:00"
type input "09:20"
type input "11:25"
type input "18:35"
type input "8+1"
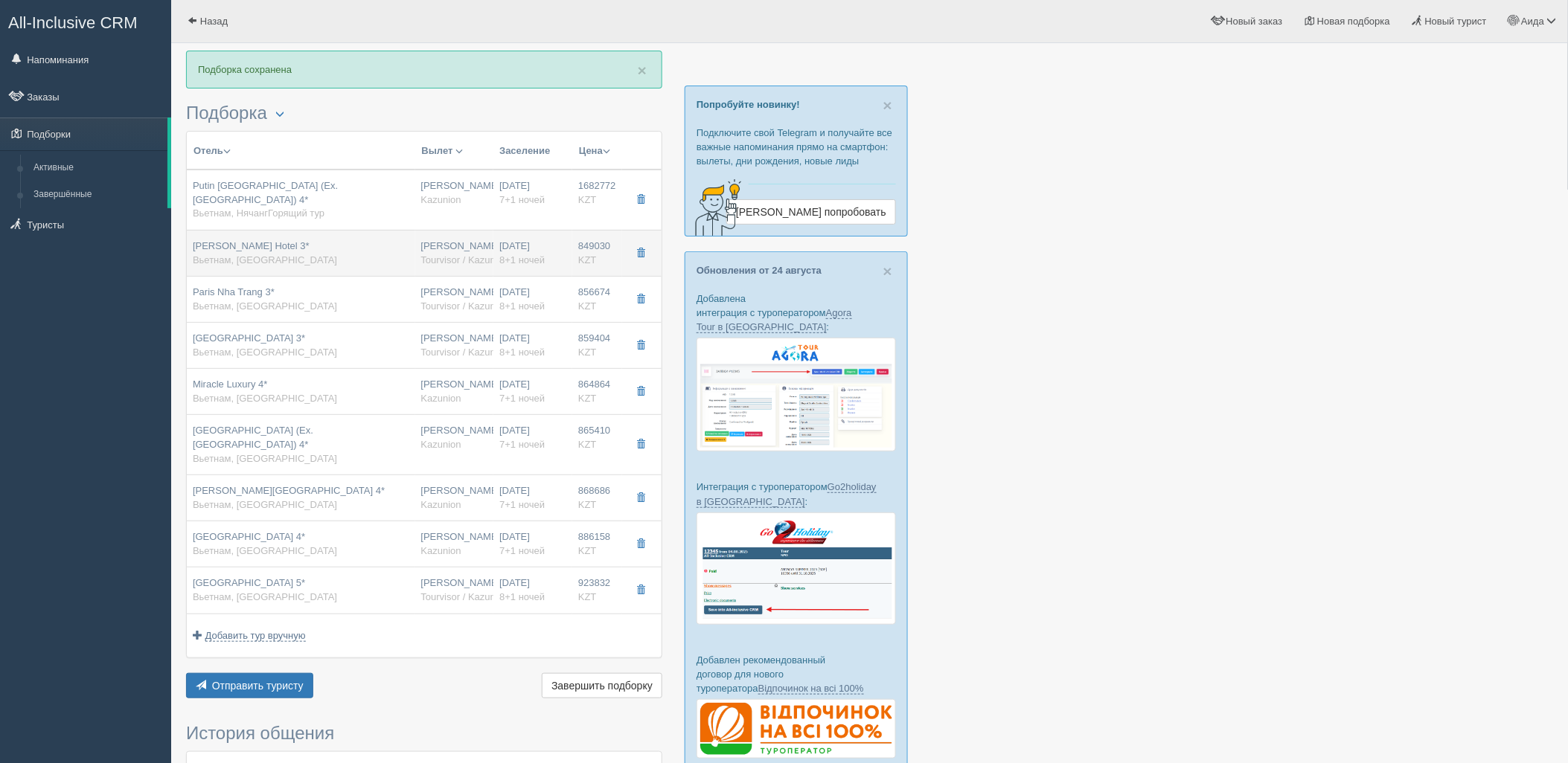
type input "deluxe triple"
type input "Tourvisor / Kazunion (KZ)"
type input "https://tourvisor.ru/countries#!/hotel=aaron-hotel"
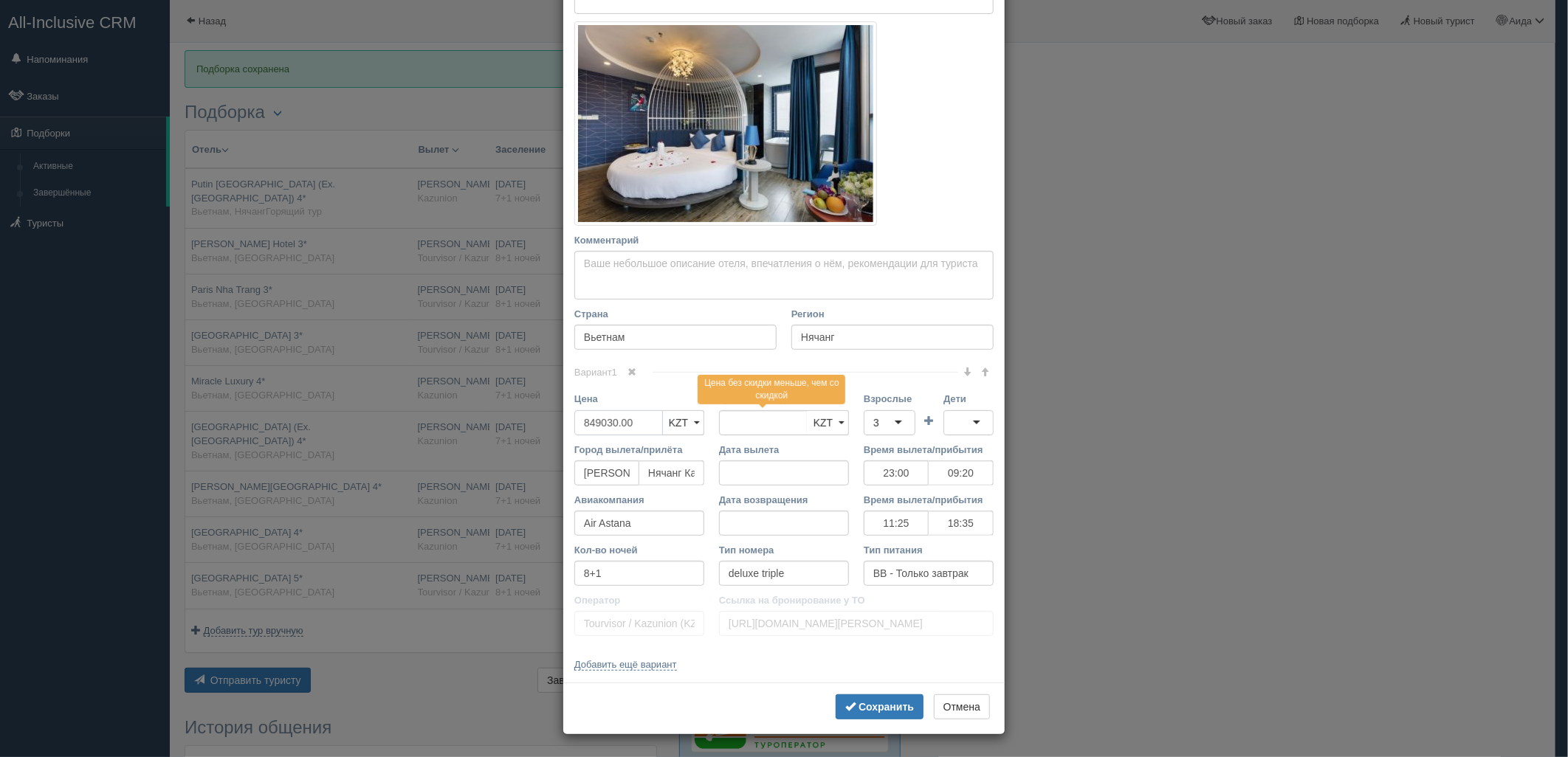
drag, startPoint x: 631, startPoint y: 424, endPoint x: 542, endPoint y: 443, distance: 91.0
click at [542, 443] on div "× Редактировать тур Название отеля Aaron Hotel 3* Ссылка на отель для туриста h…" at bounding box center [784, 378] width 1568 height 757
type input "849030.00"
type input "1698060"
click at [898, 414] on div "3" at bounding box center [889, 422] width 52 height 25
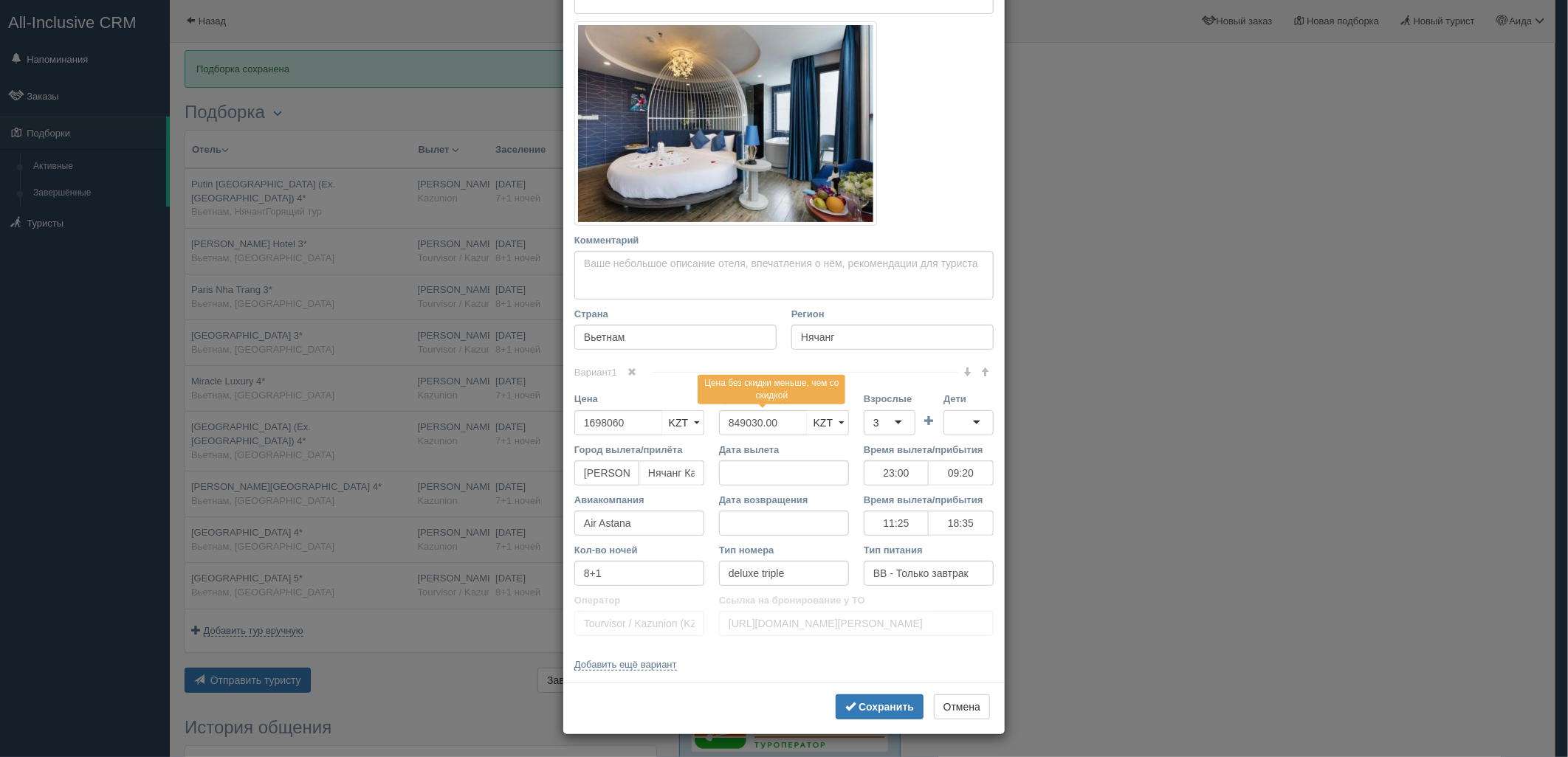
scroll to position [42, 0]
drag, startPoint x: 875, startPoint y: 484, endPoint x: 914, endPoint y: 441, distance: 58.1
click at [943, 422] on div at bounding box center [968, 422] width 50 height 25
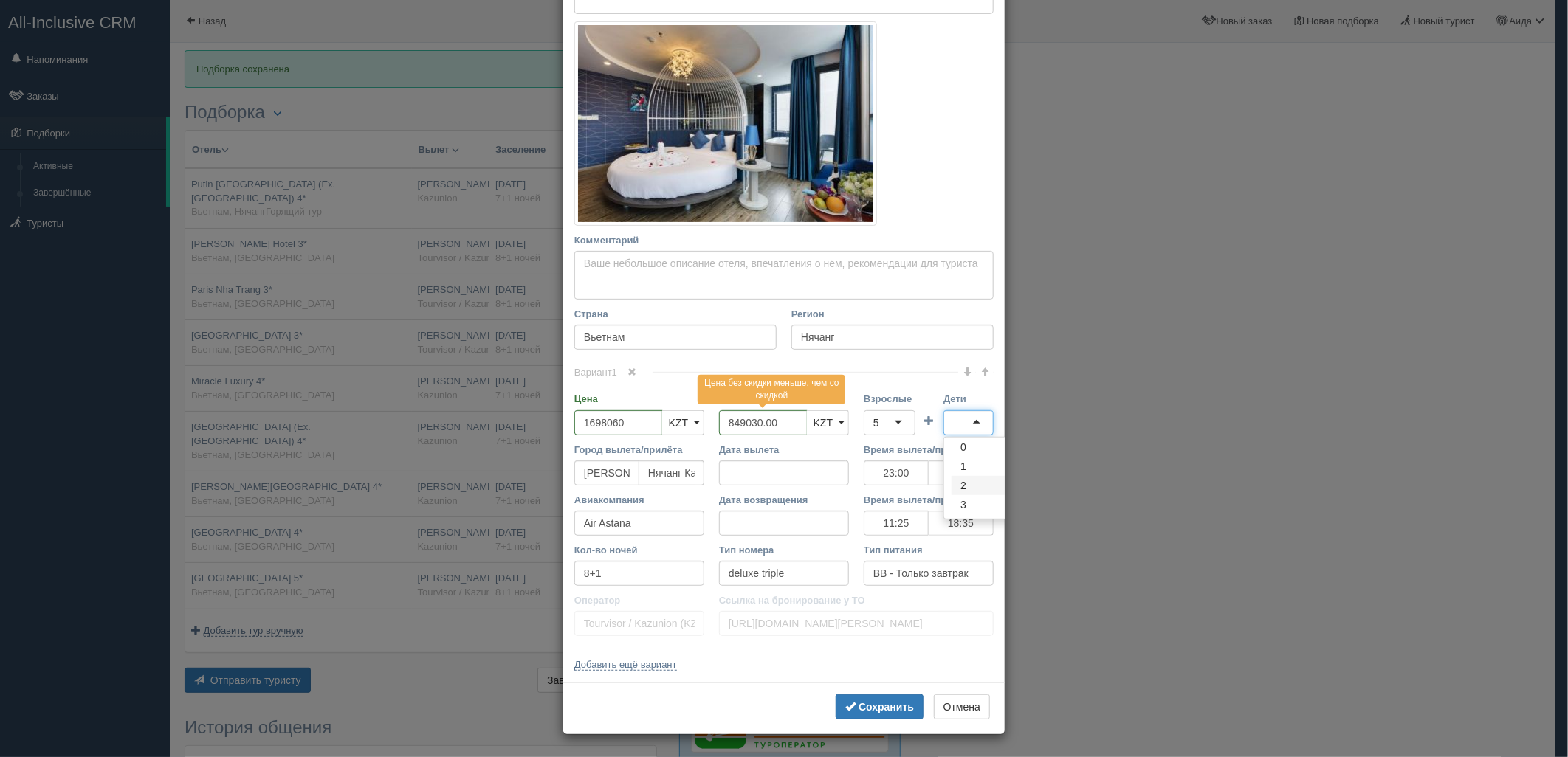
drag, startPoint x: 959, startPoint y: 487, endPoint x: 960, endPoint y: 499, distance: 12.0
click at [910, 709] on button "Сохранить" at bounding box center [879, 707] width 88 height 25
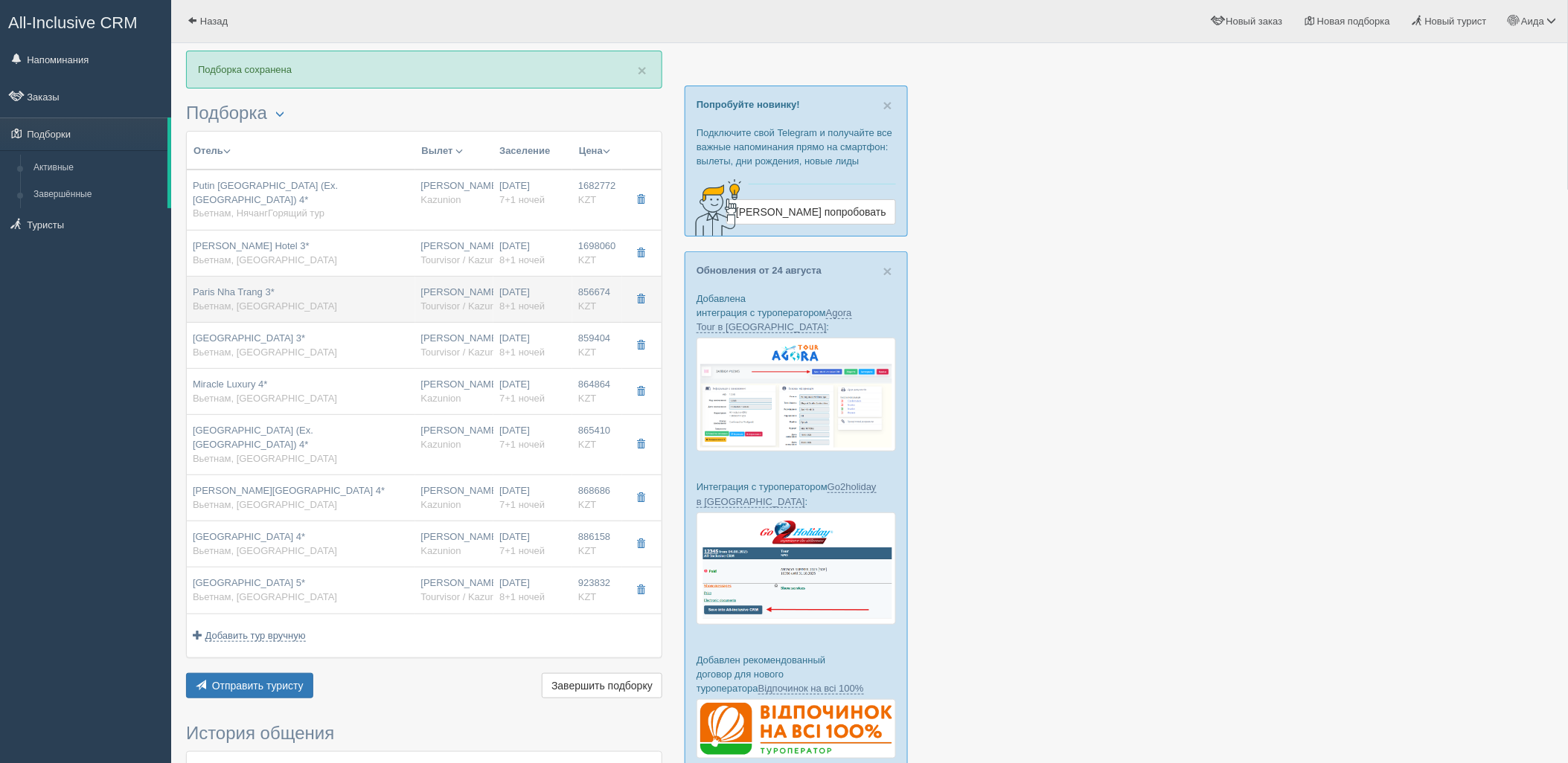
click at [448, 307] on span "Tourvisor / Kazunion (KZ)" at bounding box center [476, 306] width 109 height 11
type input "Paris Nha Trang 3*"
type input "https://tophotels.ru/hotel/al263923"
type input "856674.00"
type input "23:00"
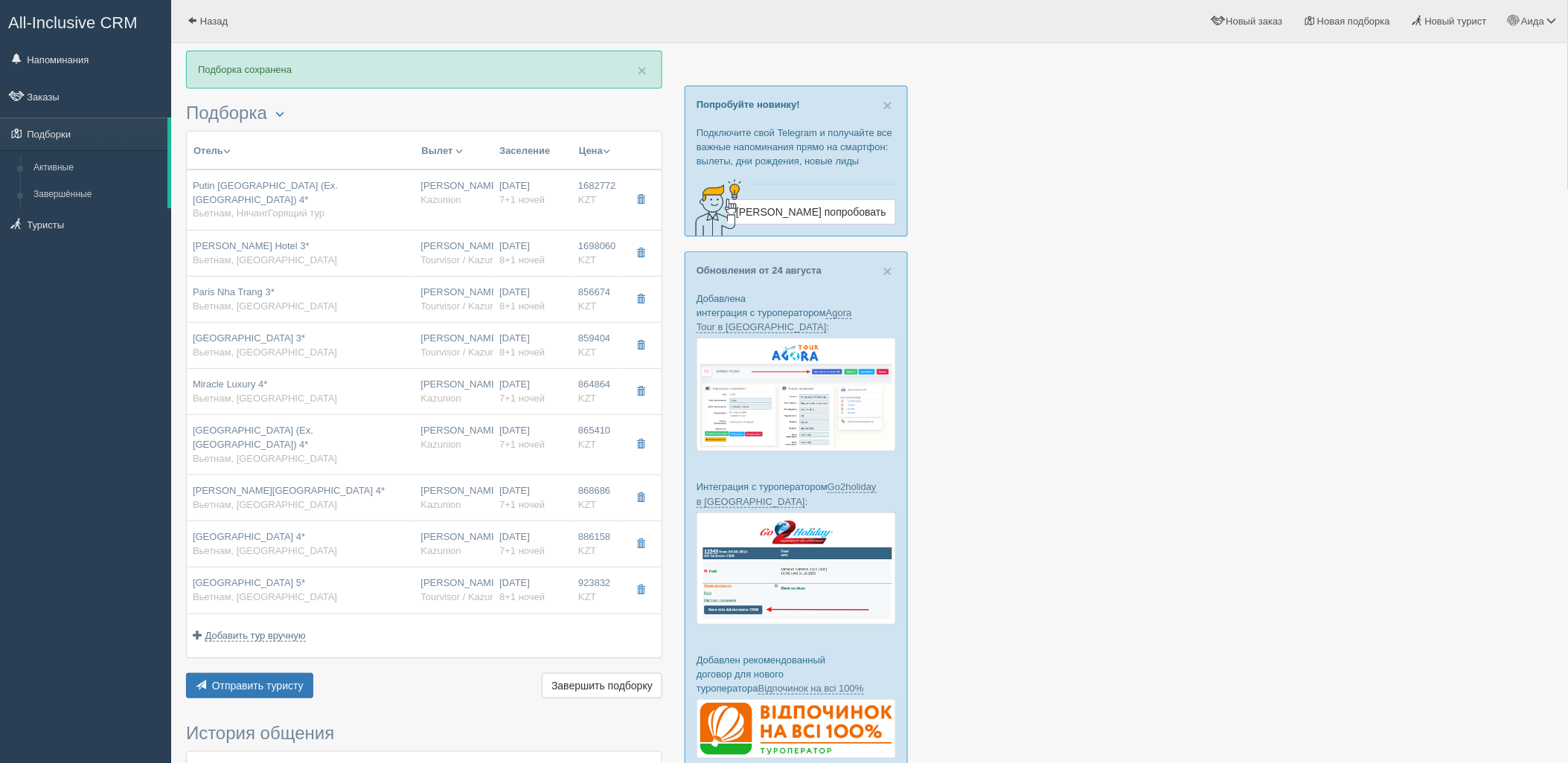
type input "09:20"
type input "11:25"
type input "18:35"
type input "superior"
type input "https://tourvisor.ru/countries#!/hotel=paris-nha-trang"
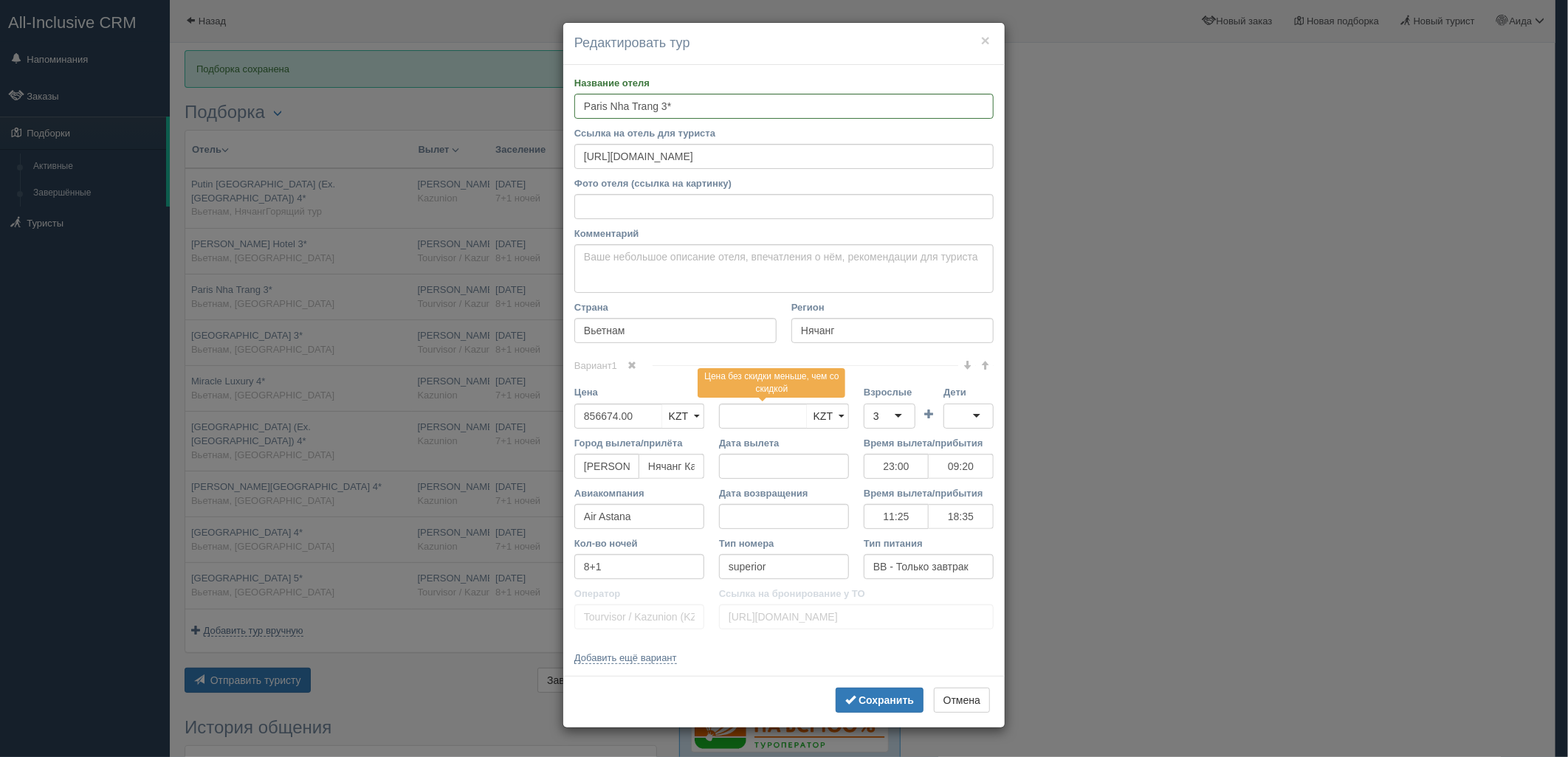
drag, startPoint x: 1567, startPoint y: 223, endPoint x: 1518, endPoint y: 416, distance: 199.1
click at [1521, 421] on div "× Редактировать тур Название отеля Paris Nha Trang 3* Ссылка на отель для турис…" at bounding box center [784, 378] width 1568 height 757
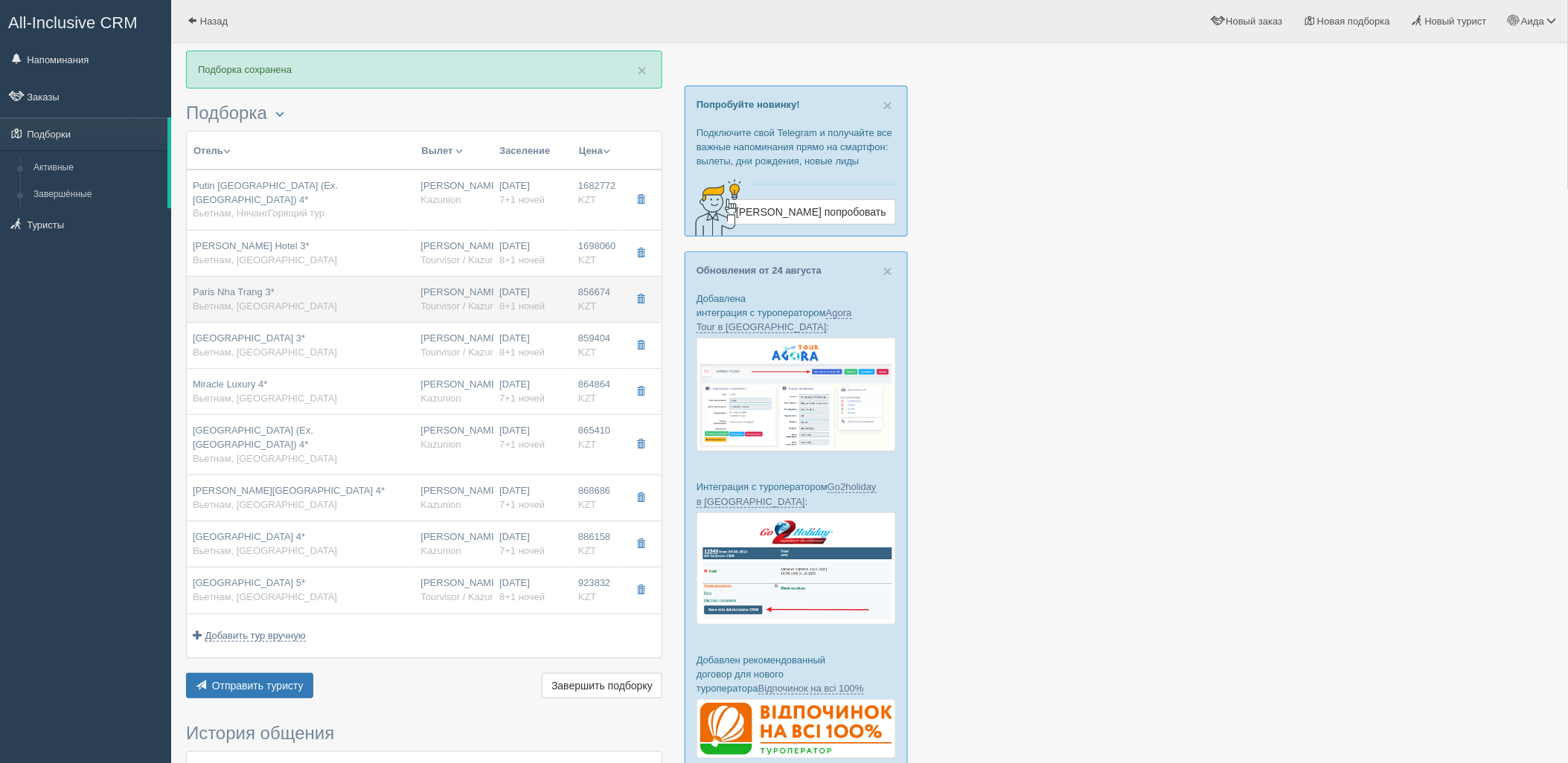
click at [415, 316] on td "Нурсултан Назарбаев NQZ Tourvisor / Kazunion (KZ)" at bounding box center [455, 299] width 79 height 46
type input "23:00"
type input "09:20"
type input "11:25"
type input "18:35"
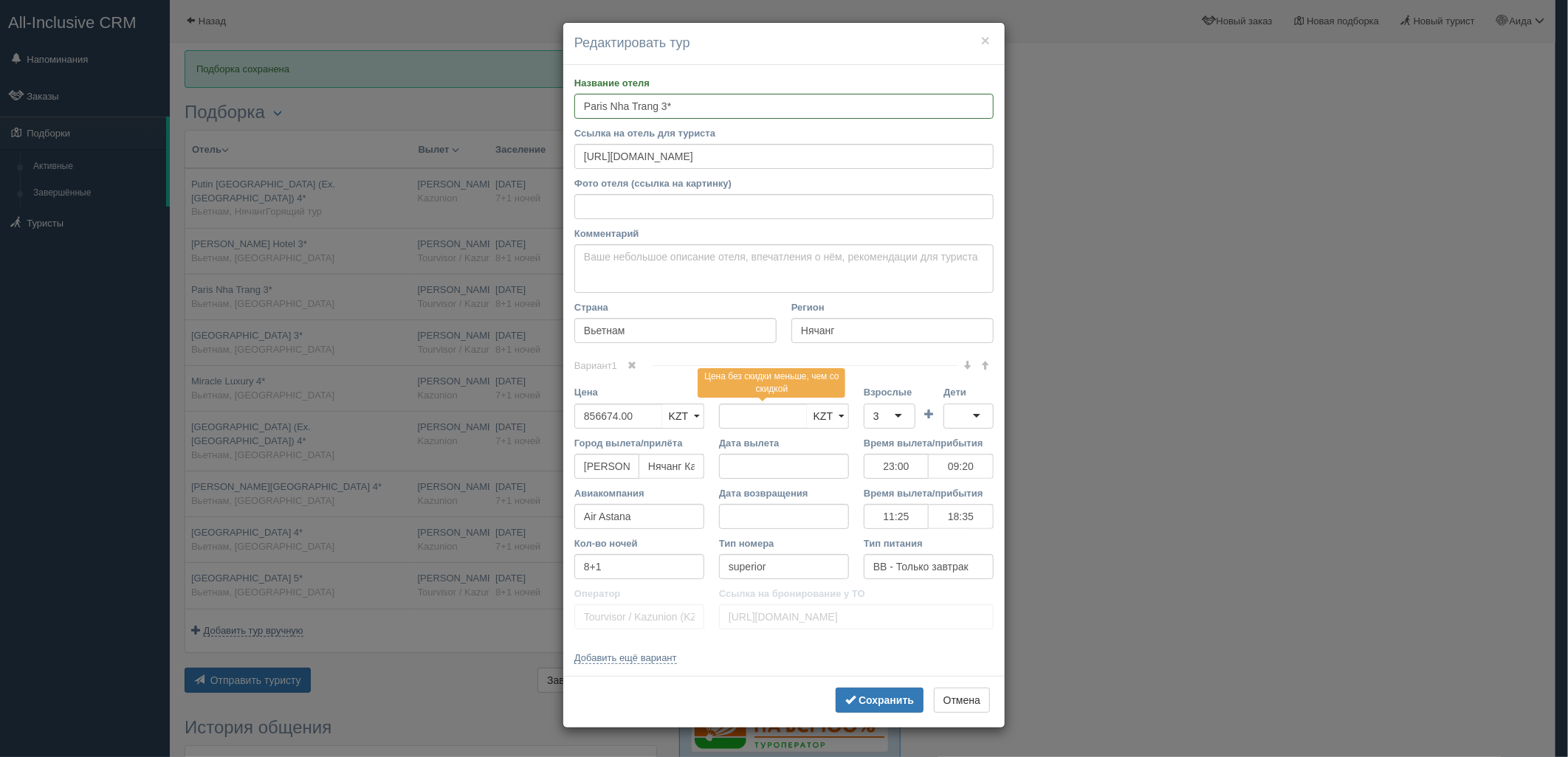
drag, startPoint x: 1516, startPoint y: 252, endPoint x: 1478, endPoint y: 352, distance: 107.0
click at [1526, 332] on div "× Редактировать тур Название отеля Paris Nha Trang 3* Ссылка на отель для турис…" at bounding box center [784, 378] width 1568 height 757
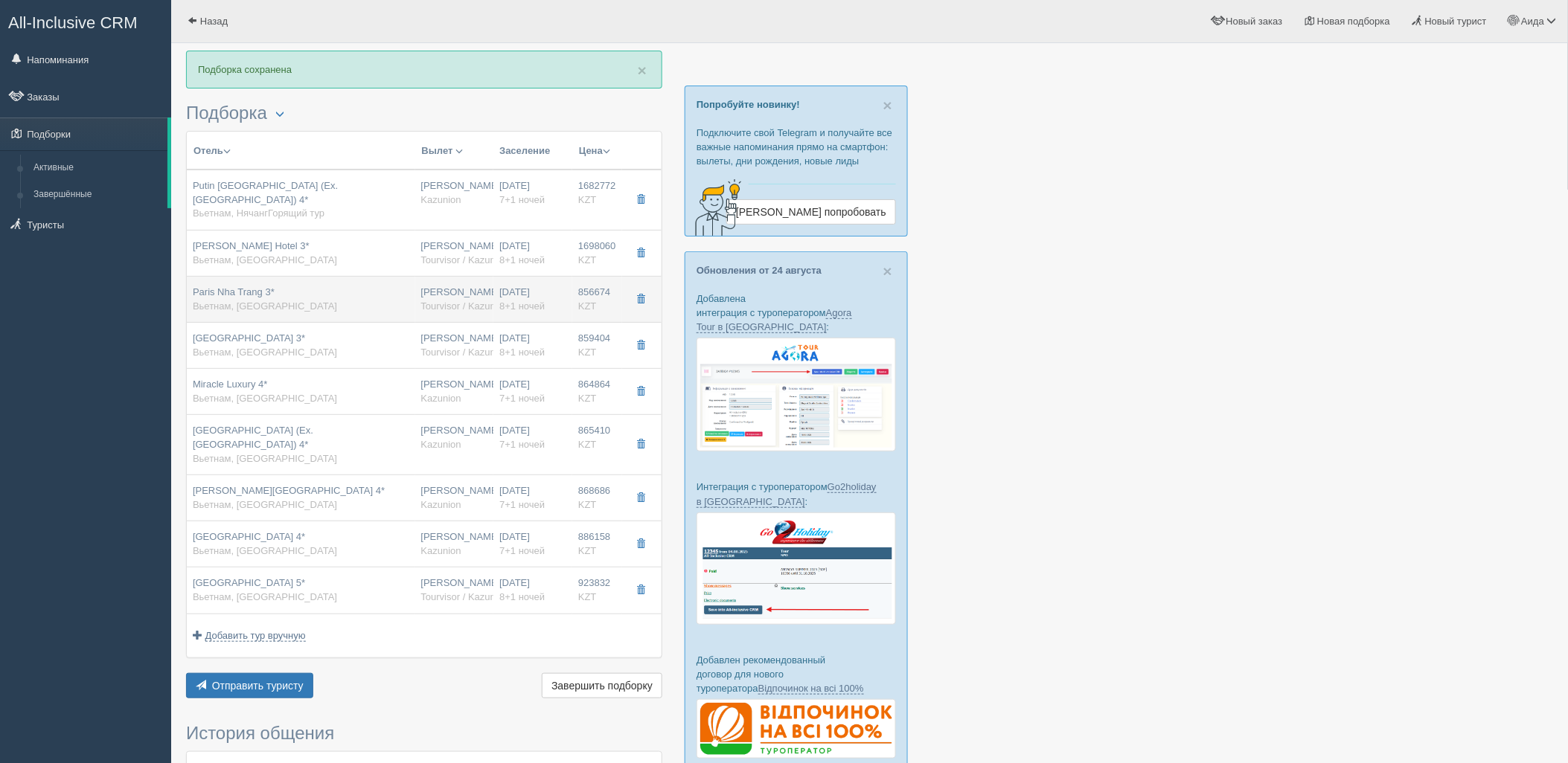
click at [491, 302] on span "Tourvisor / Kazunion (KZ)" at bounding box center [476, 306] width 109 height 11
type input "23:00"
type input "09:20"
type input "11:25"
type input "18:35"
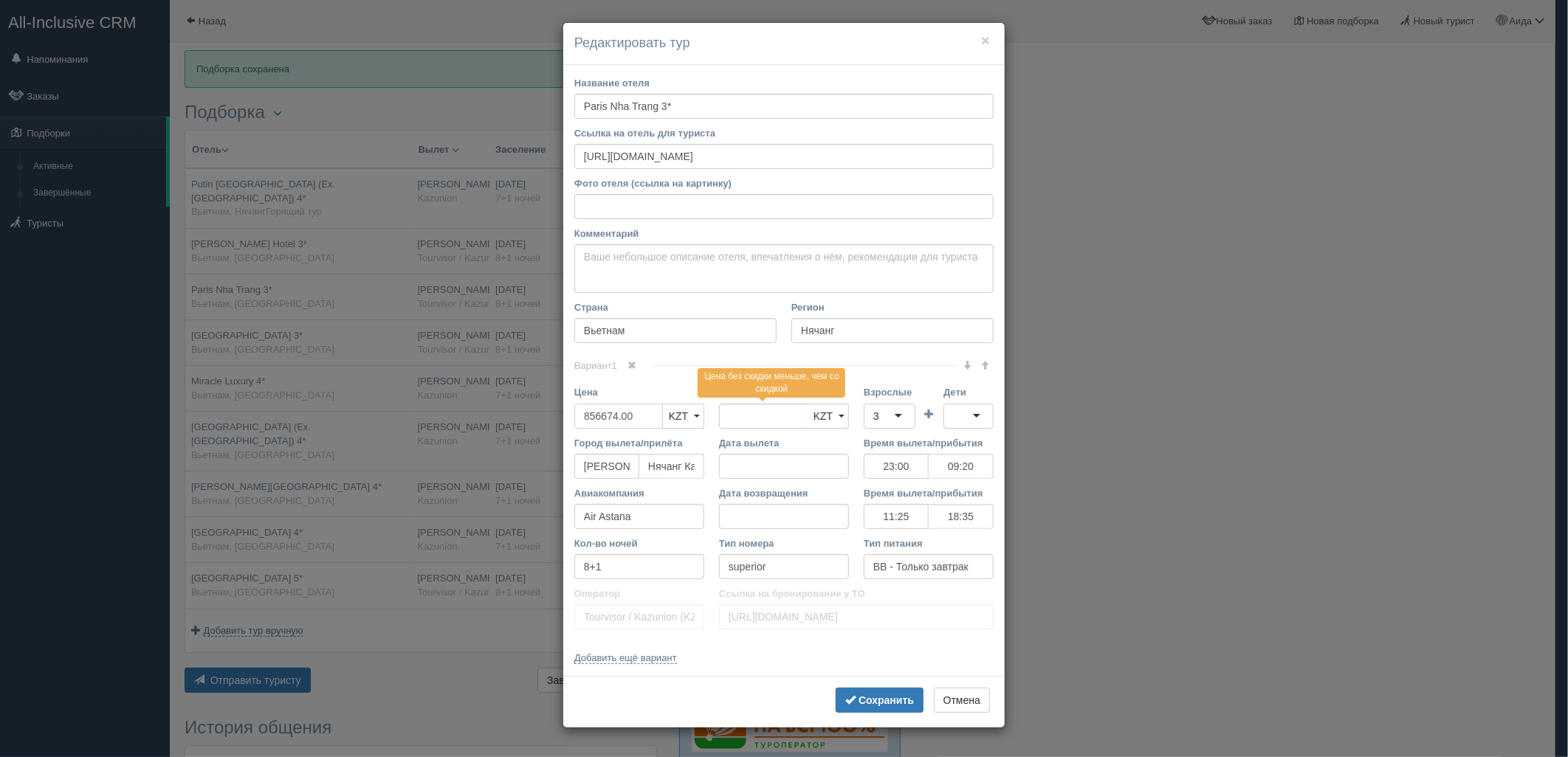
drag, startPoint x: 646, startPoint y: 421, endPoint x: 564, endPoint y: 432, distance: 82.7
click at [564, 432] on div "Название отеля Paris Nha Trang 3* Ссылка на отель для туриста https://tophotels…" at bounding box center [784, 370] width 442 height 612
type input "856674.00"
type input "1713348"
click at [889, 409] on div "3" at bounding box center [889, 416] width 52 height 25
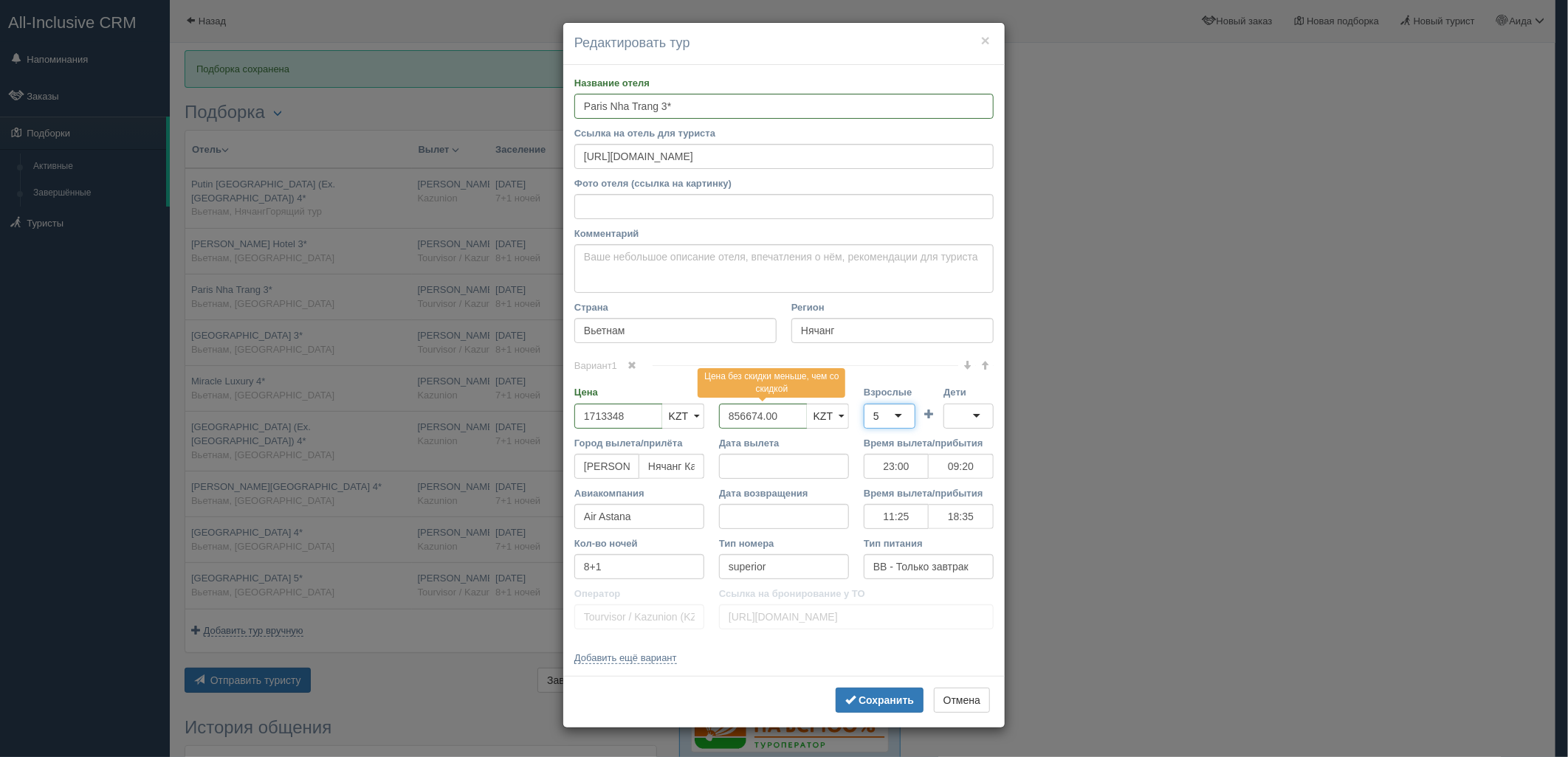
drag, startPoint x: 974, startPoint y: 403, endPoint x: 971, endPoint y: 417, distance: 14.3
click at [976, 404] on div at bounding box center [968, 416] width 50 height 25
click at [886, 695] on b "Сохранить" at bounding box center [886, 700] width 55 height 12
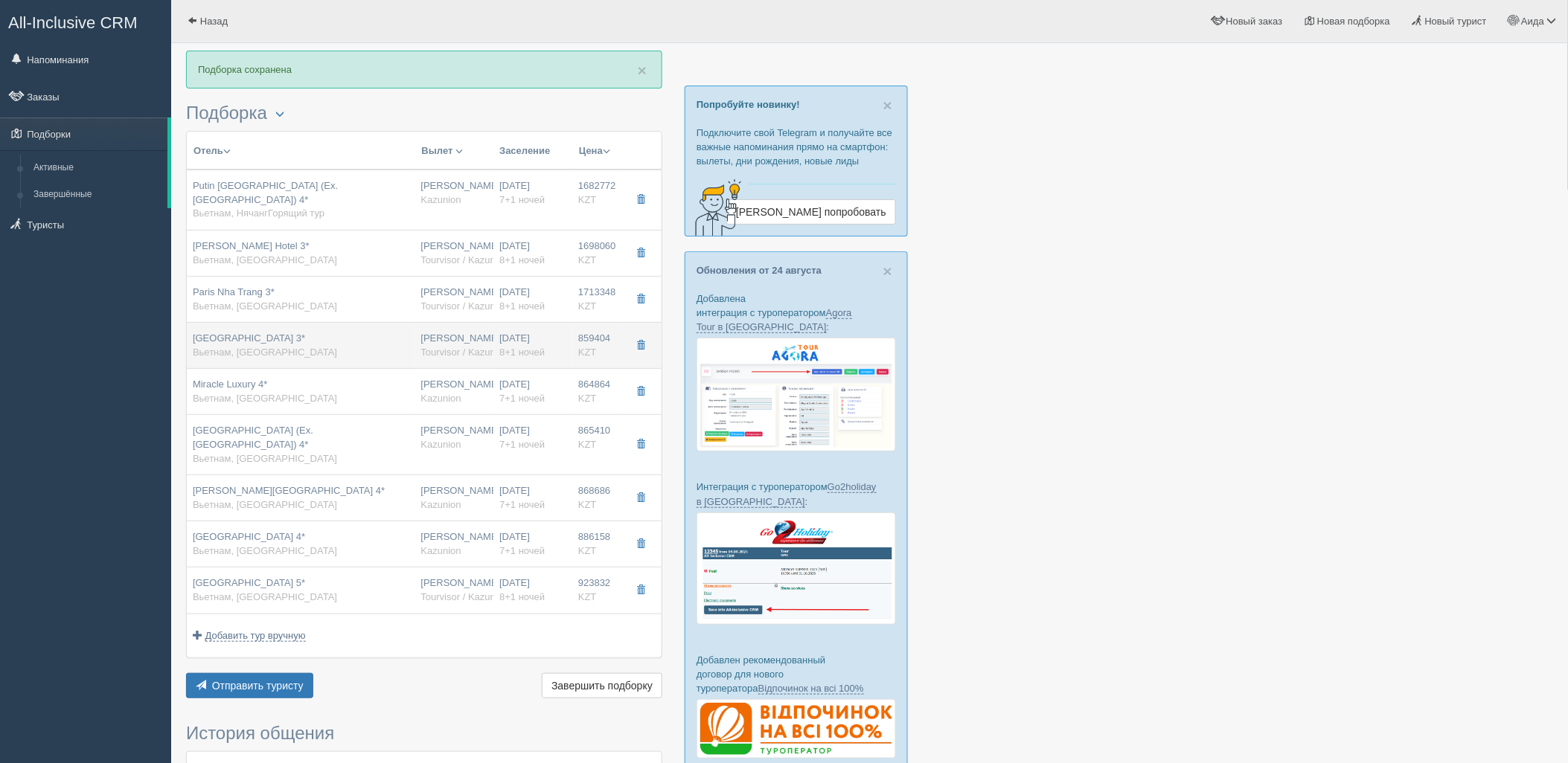
click at [562, 357] on div "30.08.2025 8+1 ночей" at bounding box center [533, 345] width 67 height 27
type input "Nha Trang Wonderland Hotel 3*"
type input "https://www.tripadvisor.ru/Hotel_Review-g293928-d7971975-Reviews-Nha_Trang_Wond…"
type input "859404.00"
type input "23:00"
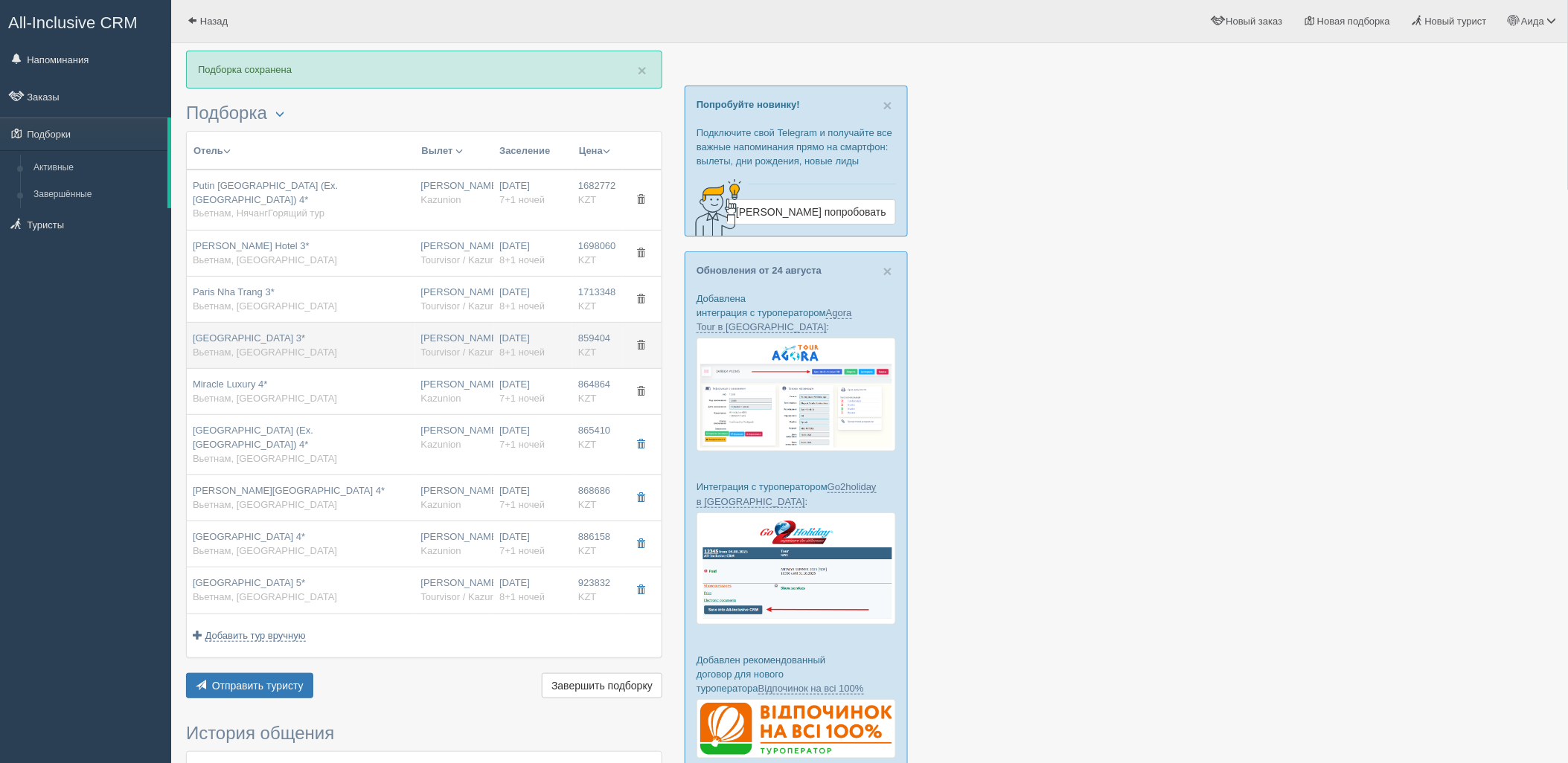
type input "09:20"
type input "11:25"
type input "18:35"
type input "superior double sea view"
type input "https://tourvisor.ru/countries#!/hotel=nha-trang-wonderland-hotel"
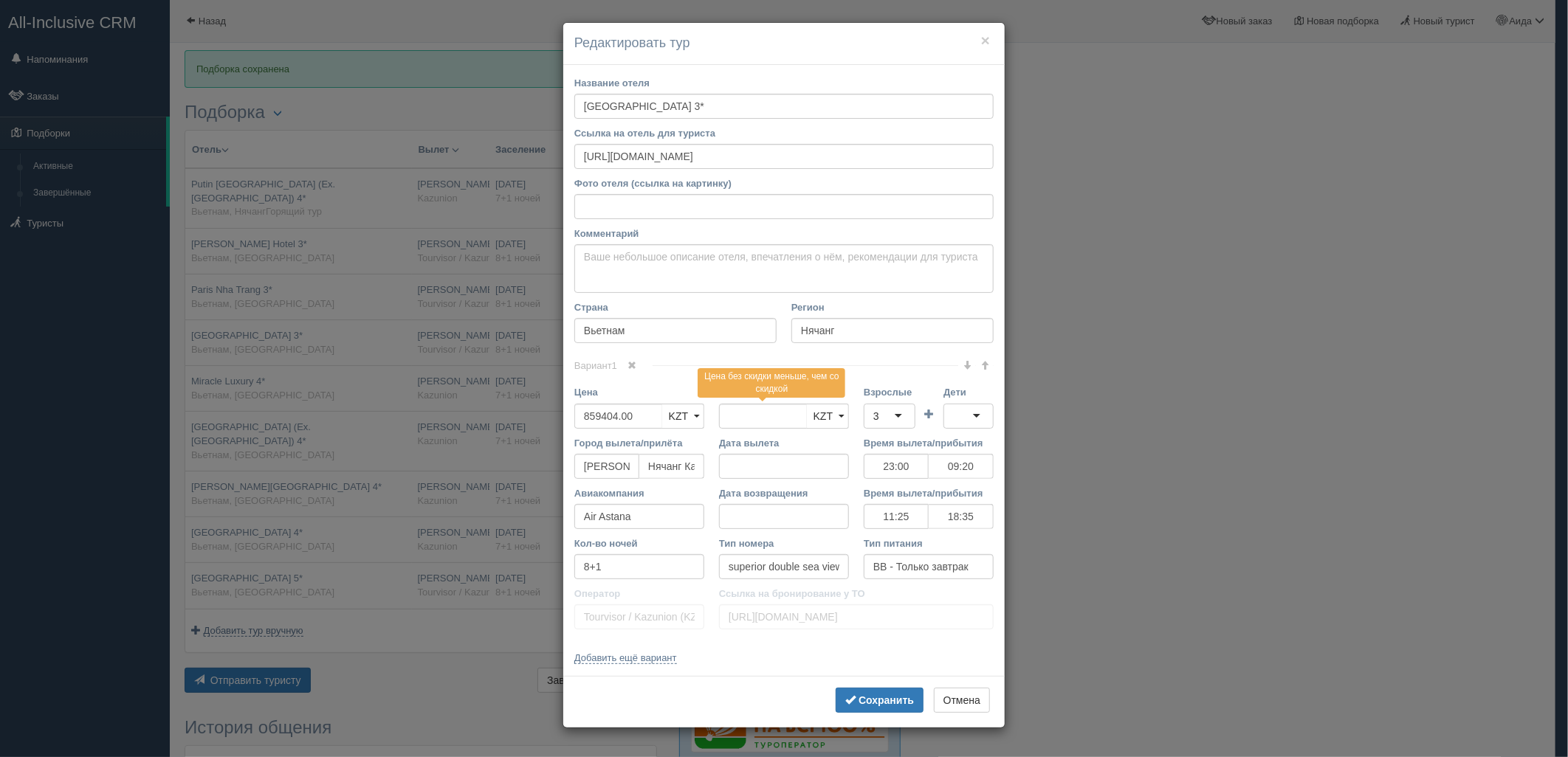
click at [1554, 232] on html "All-Inclusive CRM Напоминания Заказы Подборки" at bounding box center [784, 378] width 1568 height 757
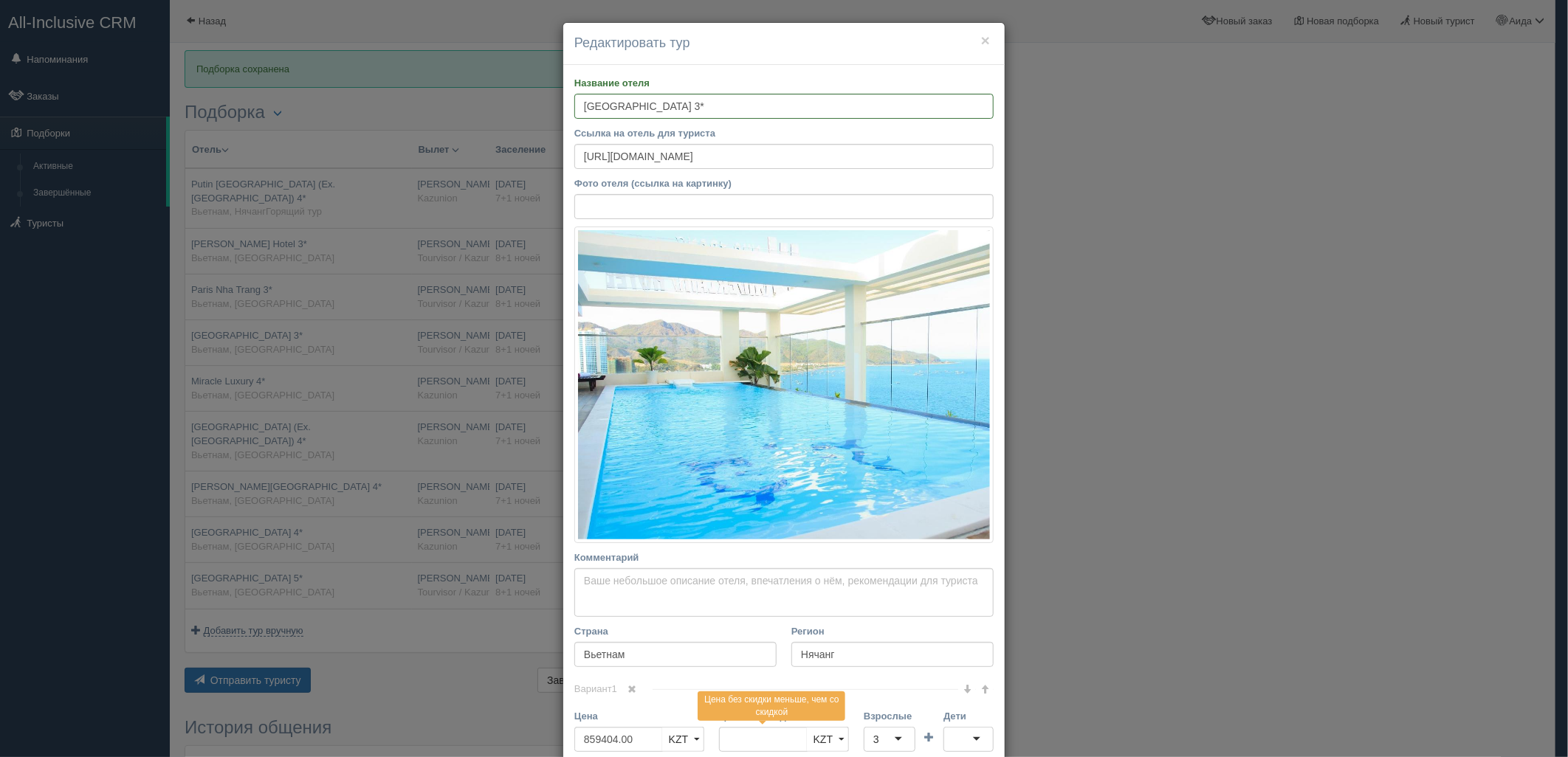
click at [1282, 367] on div "× Редактировать тур Название отеля Nha Trang Wonderland Hotel 3* Ссылка на отел…" at bounding box center [784, 378] width 1568 height 757
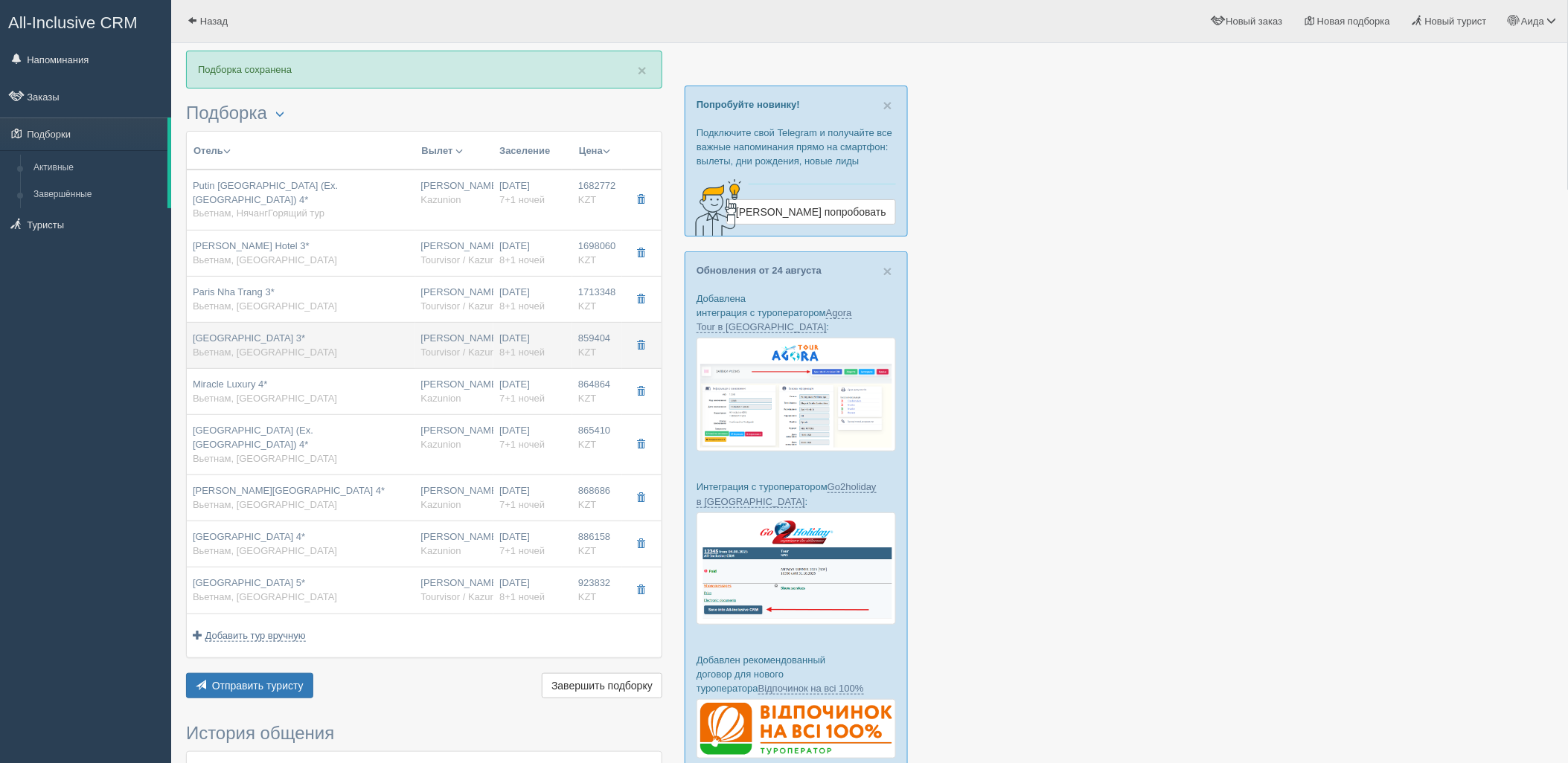
click at [586, 344] on span "859404" at bounding box center [594, 338] width 32 height 11
type input "23:00"
type input "09:20"
type input "11:25"
type input "18:35"
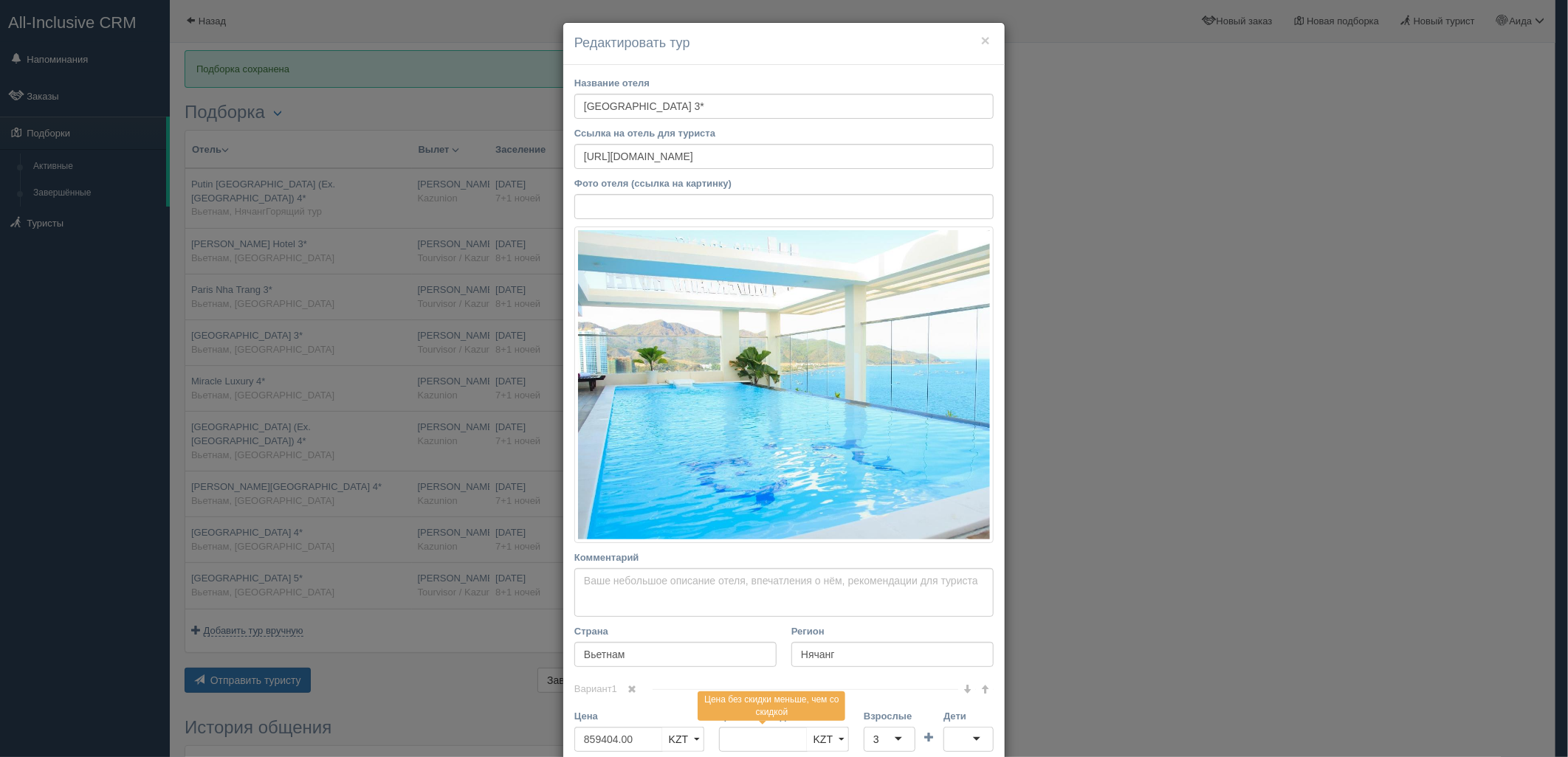
scroll to position [142, 0]
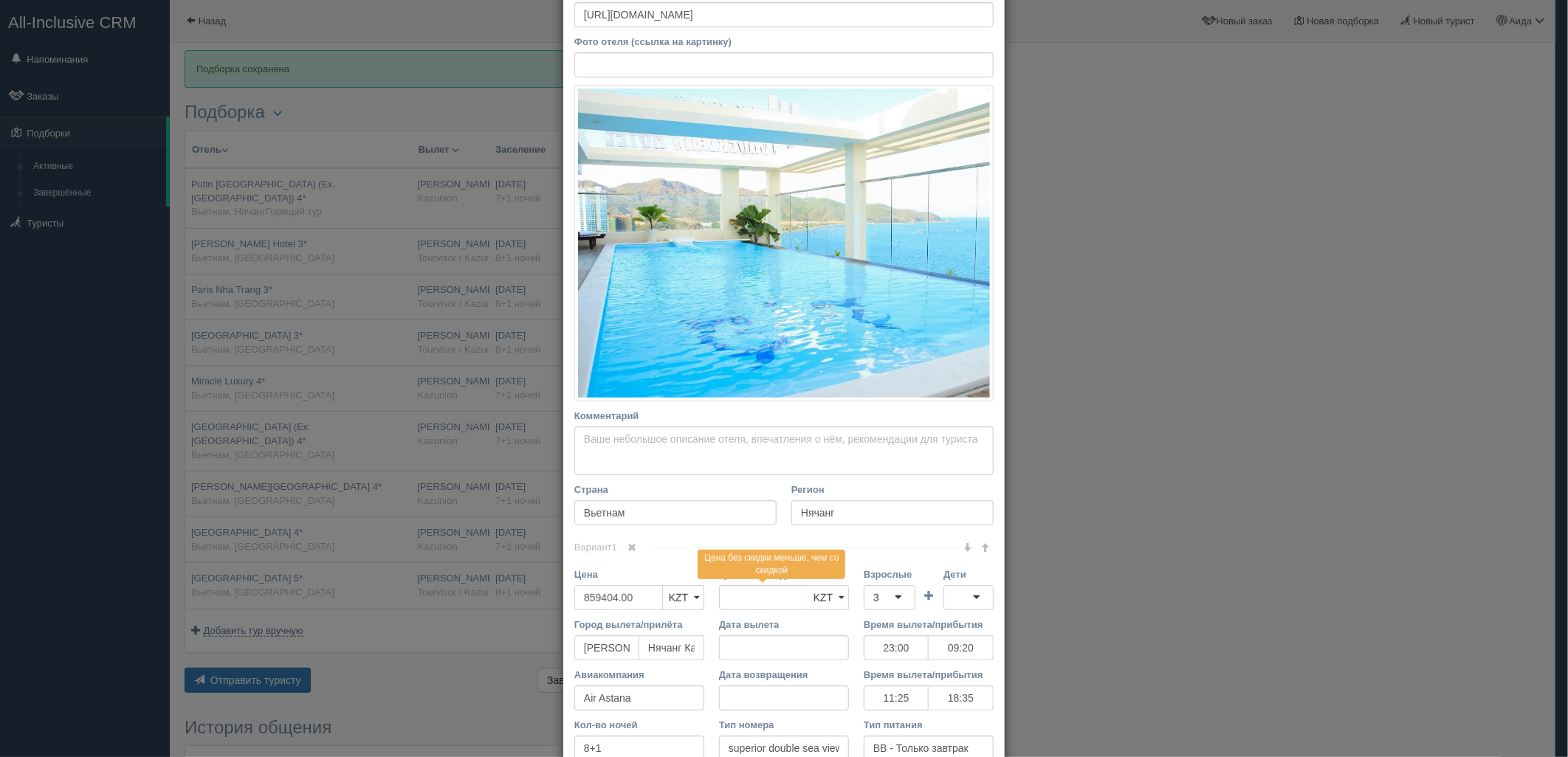
drag, startPoint x: 645, startPoint y: 596, endPoint x: 572, endPoint y: 625, distance: 78.5
click at [574, 625] on div "Вариант 1 Цена 859404.00 KZT USD EUR KZT KZT USD EUR" at bounding box center [783, 683] width 419 height 272
type input "859404.00"
drag, startPoint x: 869, startPoint y: 595, endPoint x: 872, endPoint y: 579, distance: 16.3
click at [873, 595] on div "3" at bounding box center [876, 597] width 6 height 15
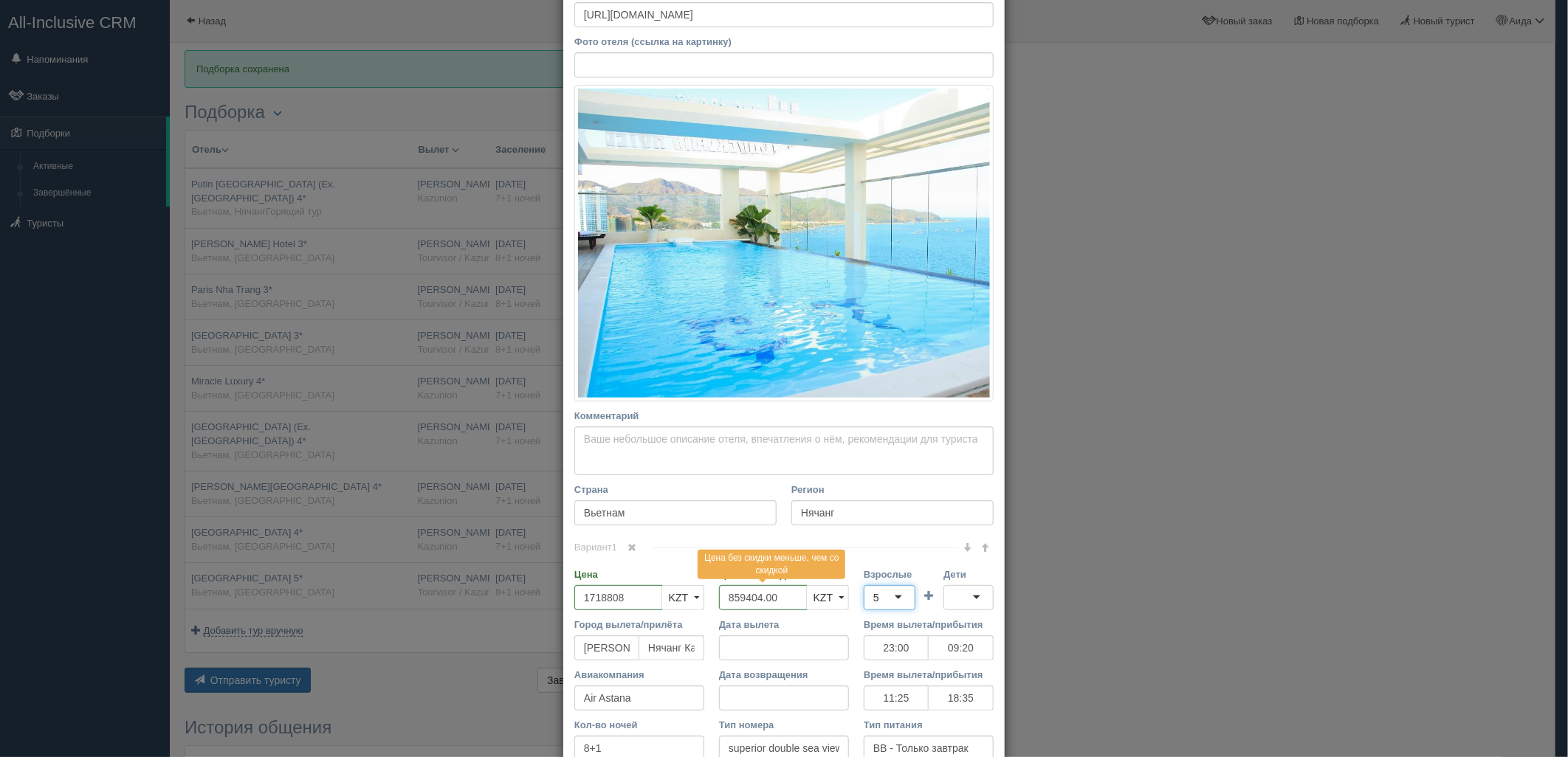
scroll to position [0, 0]
click at [976, 602] on div at bounding box center [968, 598] width 50 height 25
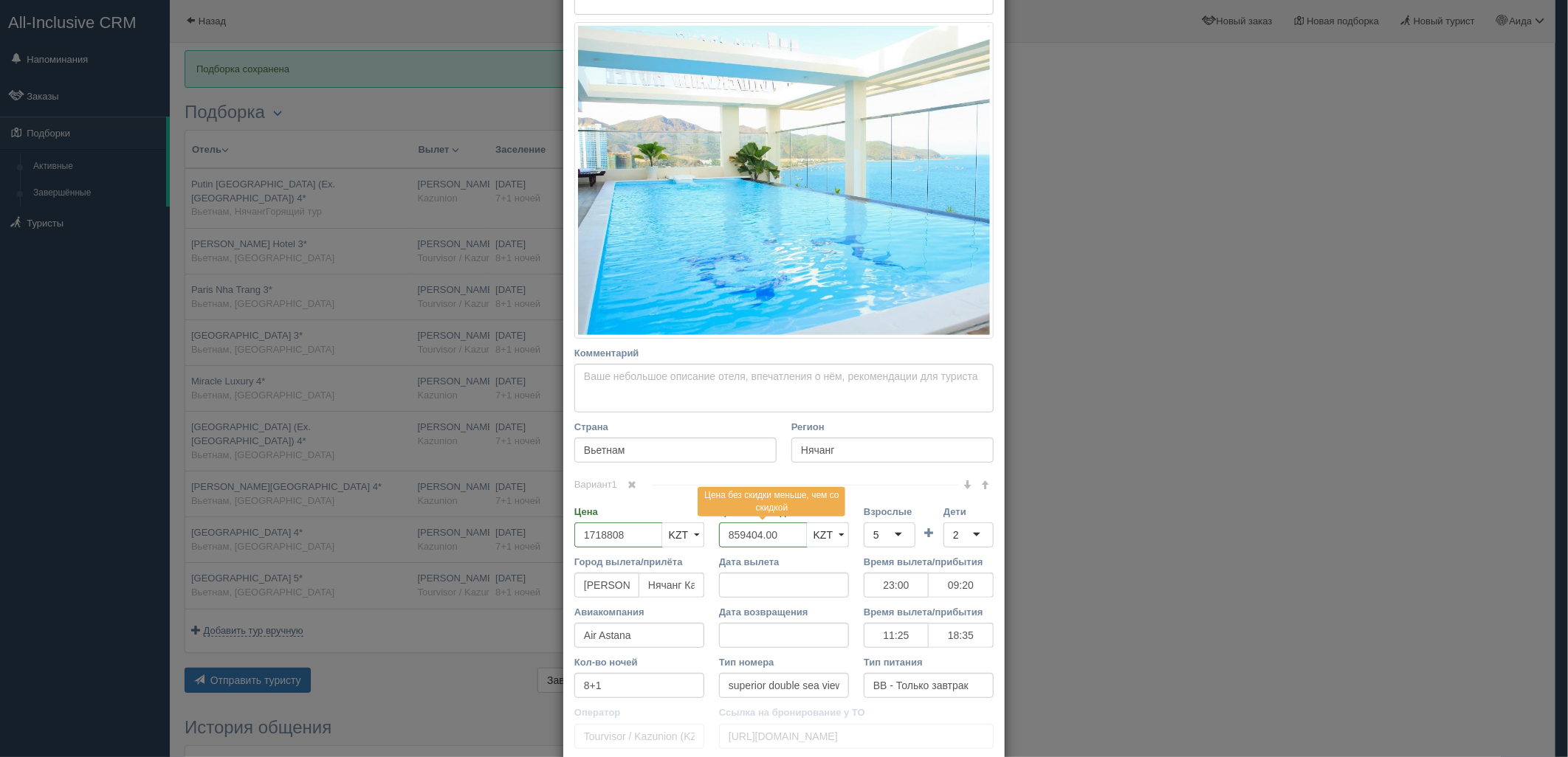
click at [1553, 499] on div "× Редактировать тур Название отеля Nha Trang Wonderland Hotel 3* Ссылка на отел…" at bounding box center [784, 378] width 1568 height 757
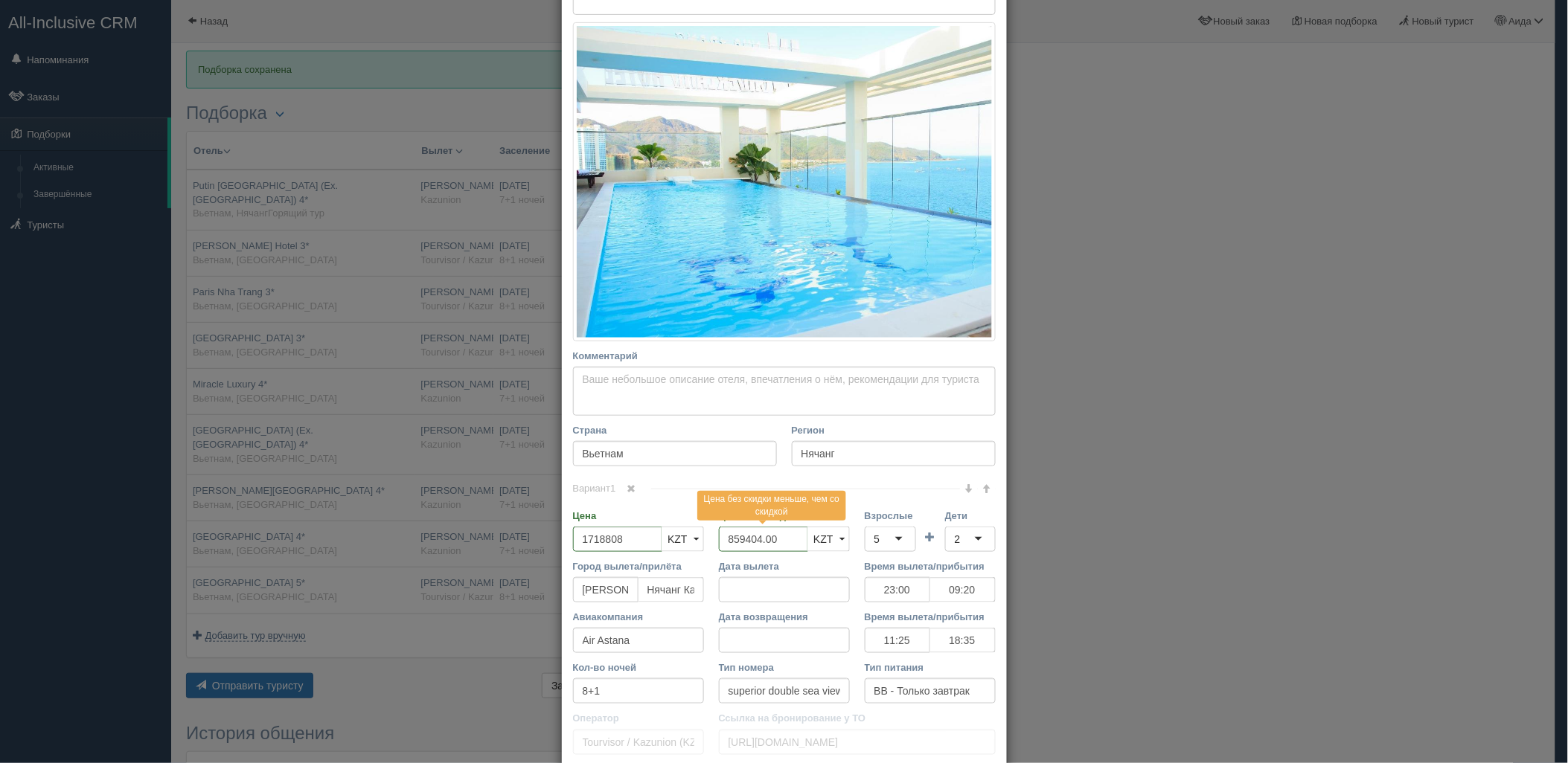
click at [1556, 503] on div "× Подборка сохранена Подборка Менеджер: Аида Темирова Показать удалённые отели …" at bounding box center [864, 553] width 1384 height 1106
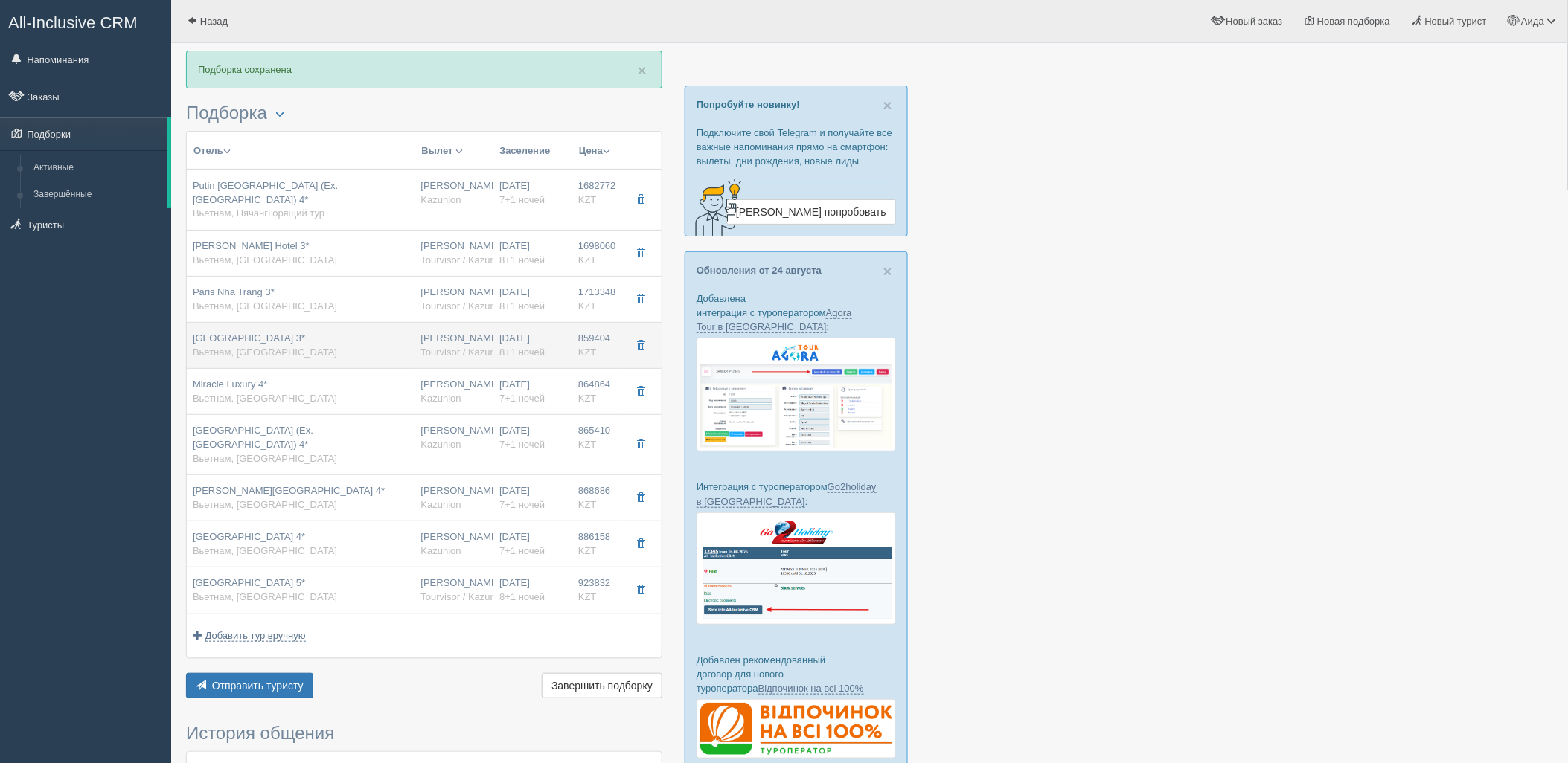
click at [576, 345] on td "859404 KZT 0" at bounding box center [597, 345] width 50 height 46
type input "859404.00"
type input "23:00"
type input "09:20"
type input "11:25"
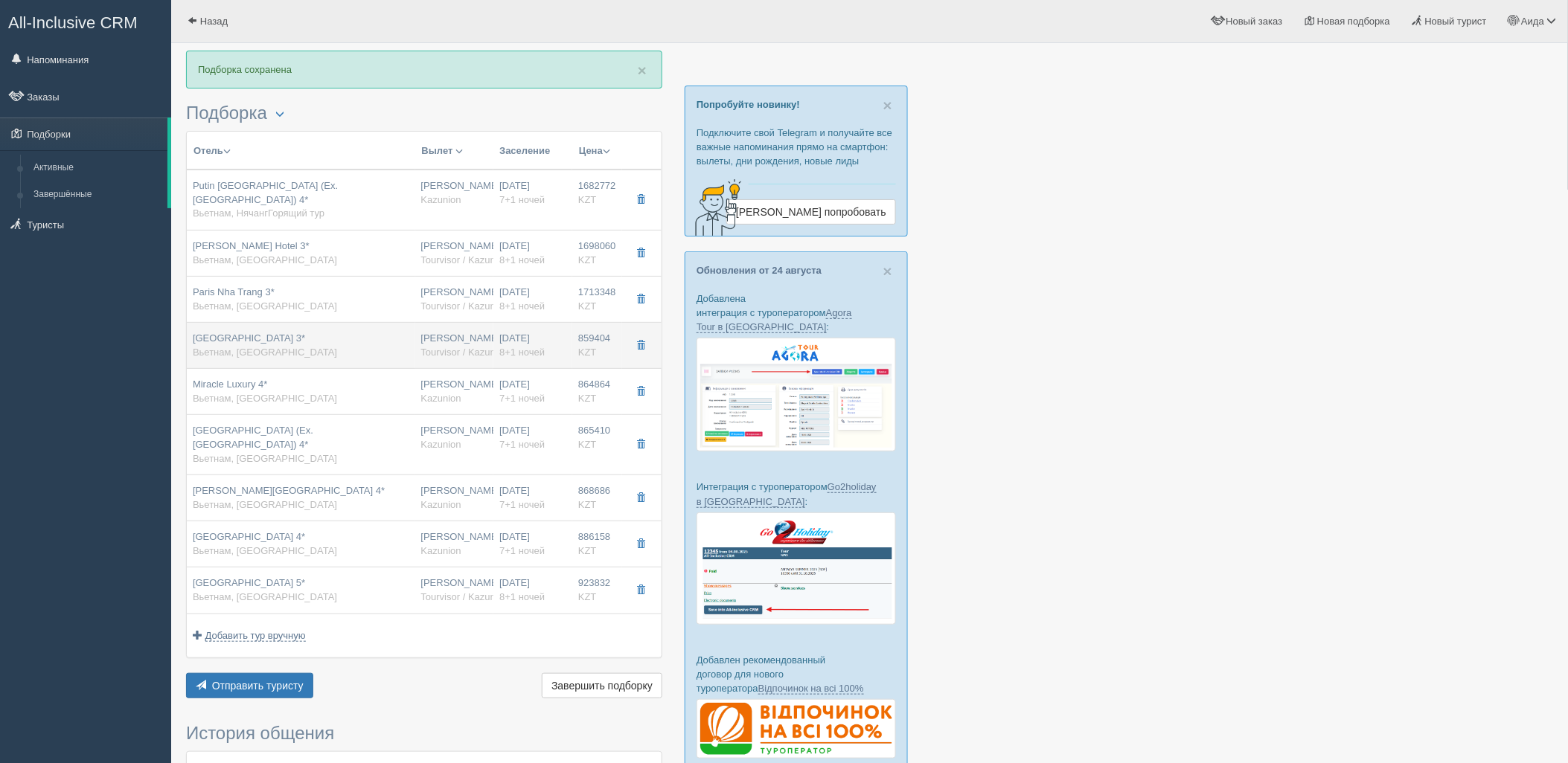
type input "18:35"
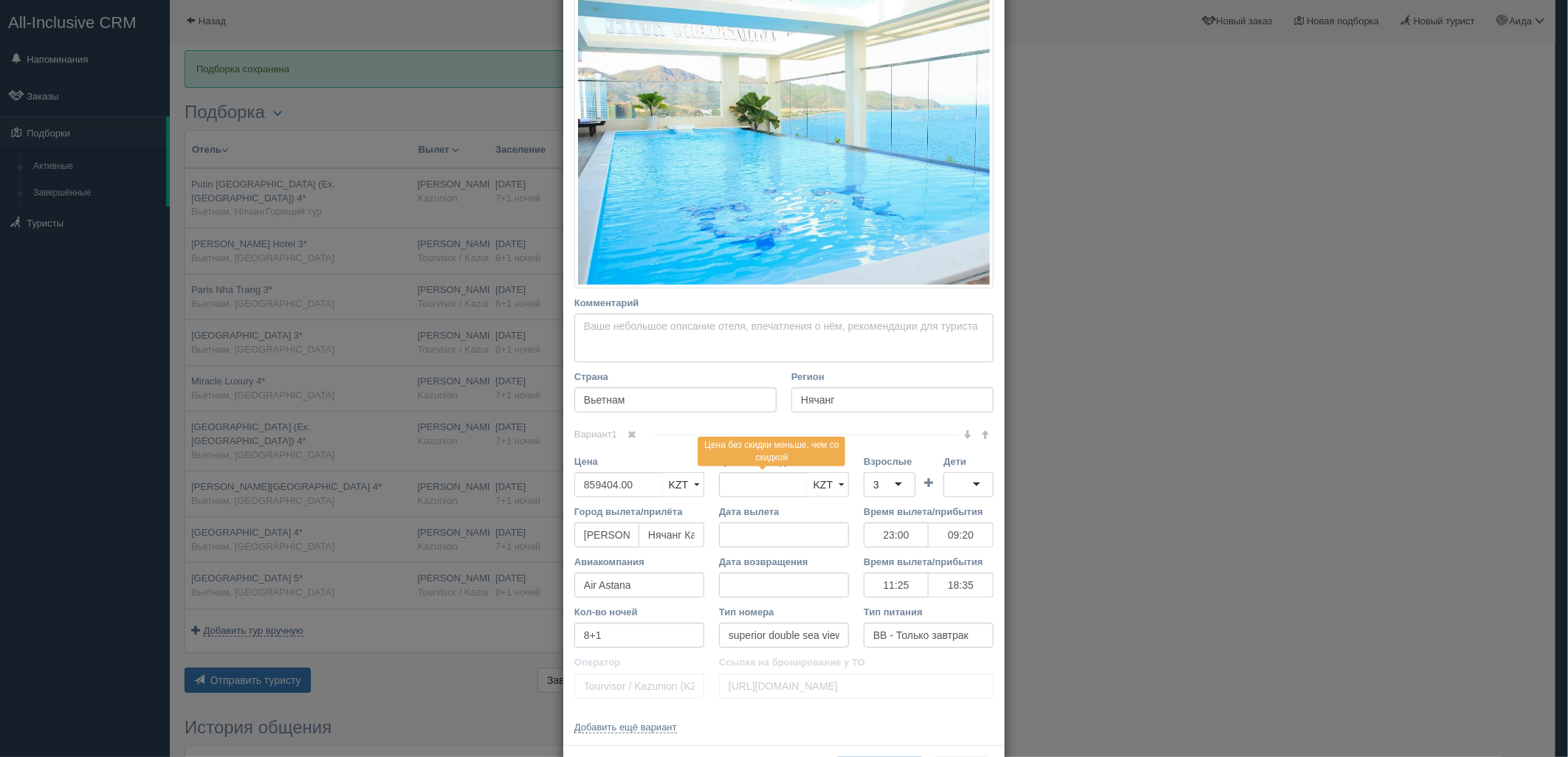
scroll to position [260, 0]
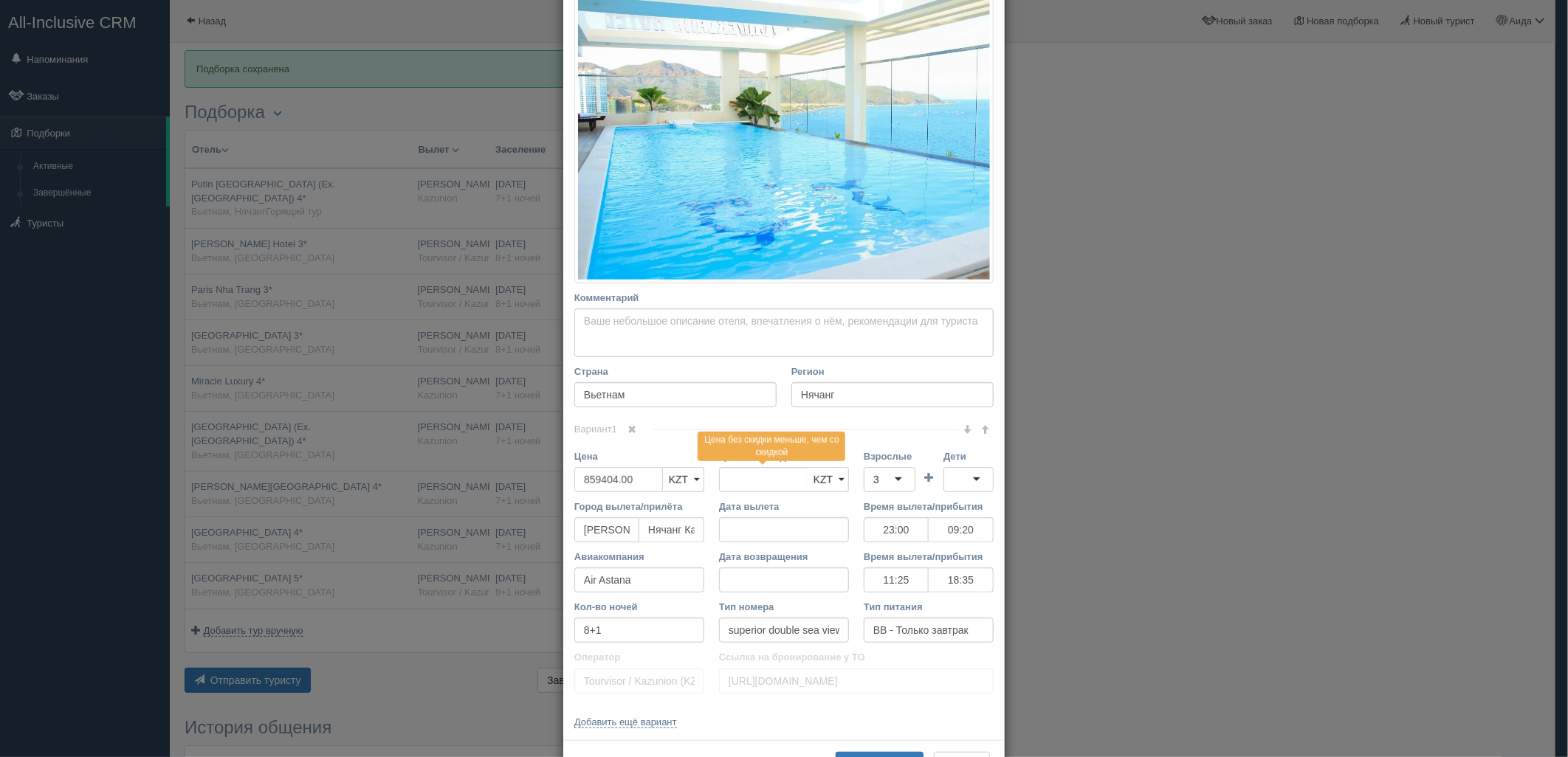
drag, startPoint x: 643, startPoint y: 478, endPoint x: 558, endPoint y: 498, distance: 87.3
click at [563, 498] on div "Название отеля Nha Trang Wonderland Hotel 3* Ссылка на отель для туриста https:…" at bounding box center [784, 272] width 442 height 935
type input "859404.00"
type input "1718808"
click at [889, 478] on div "3" at bounding box center [889, 479] width 52 height 25
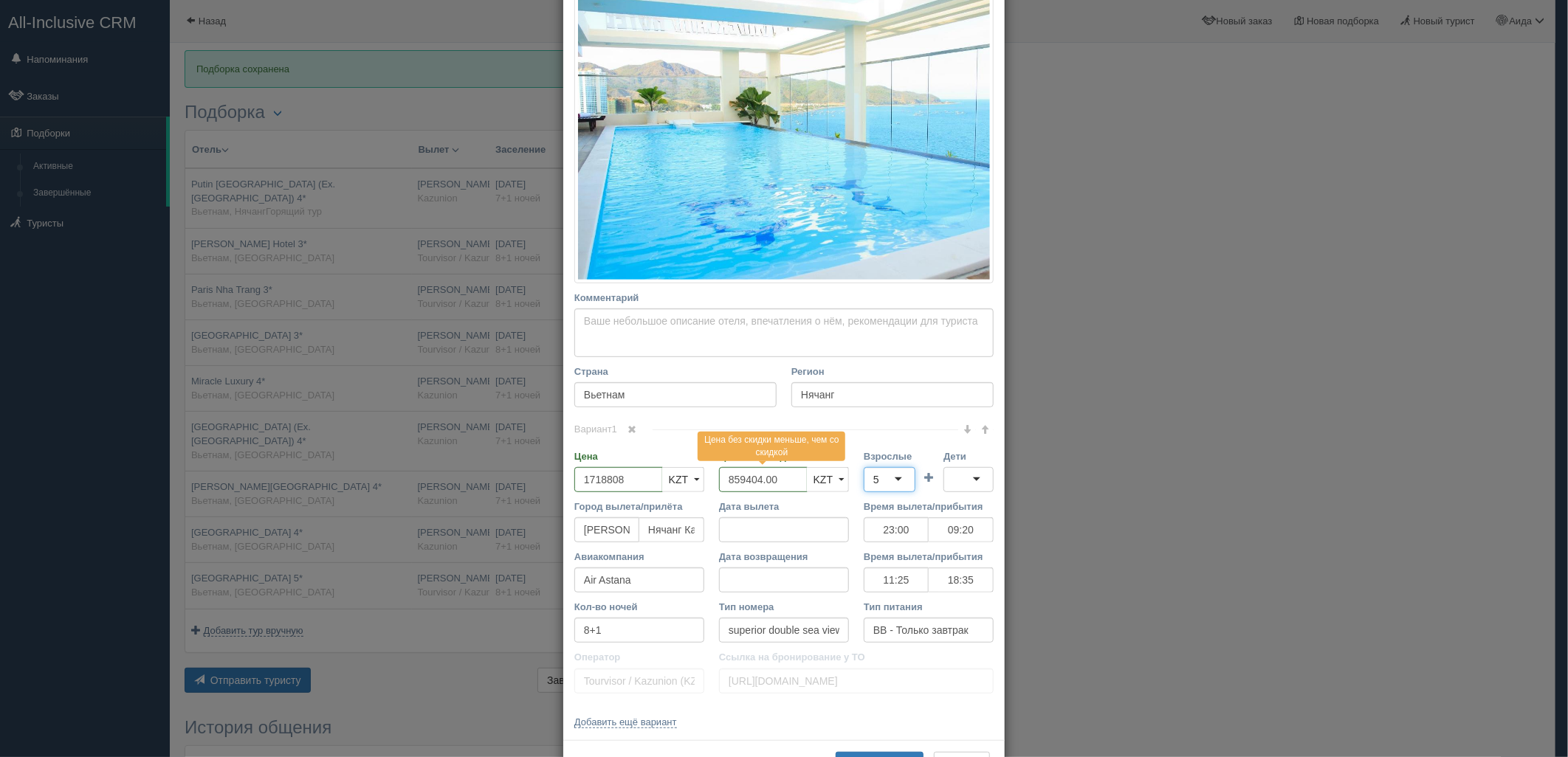
scroll to position [0, 0]
click at [956, 489] on div at bounding box center [968, 479] width 50 height 25
click at [879, 754] on button "Сохранить" at bounding box center [879, 765] width 88 height 25
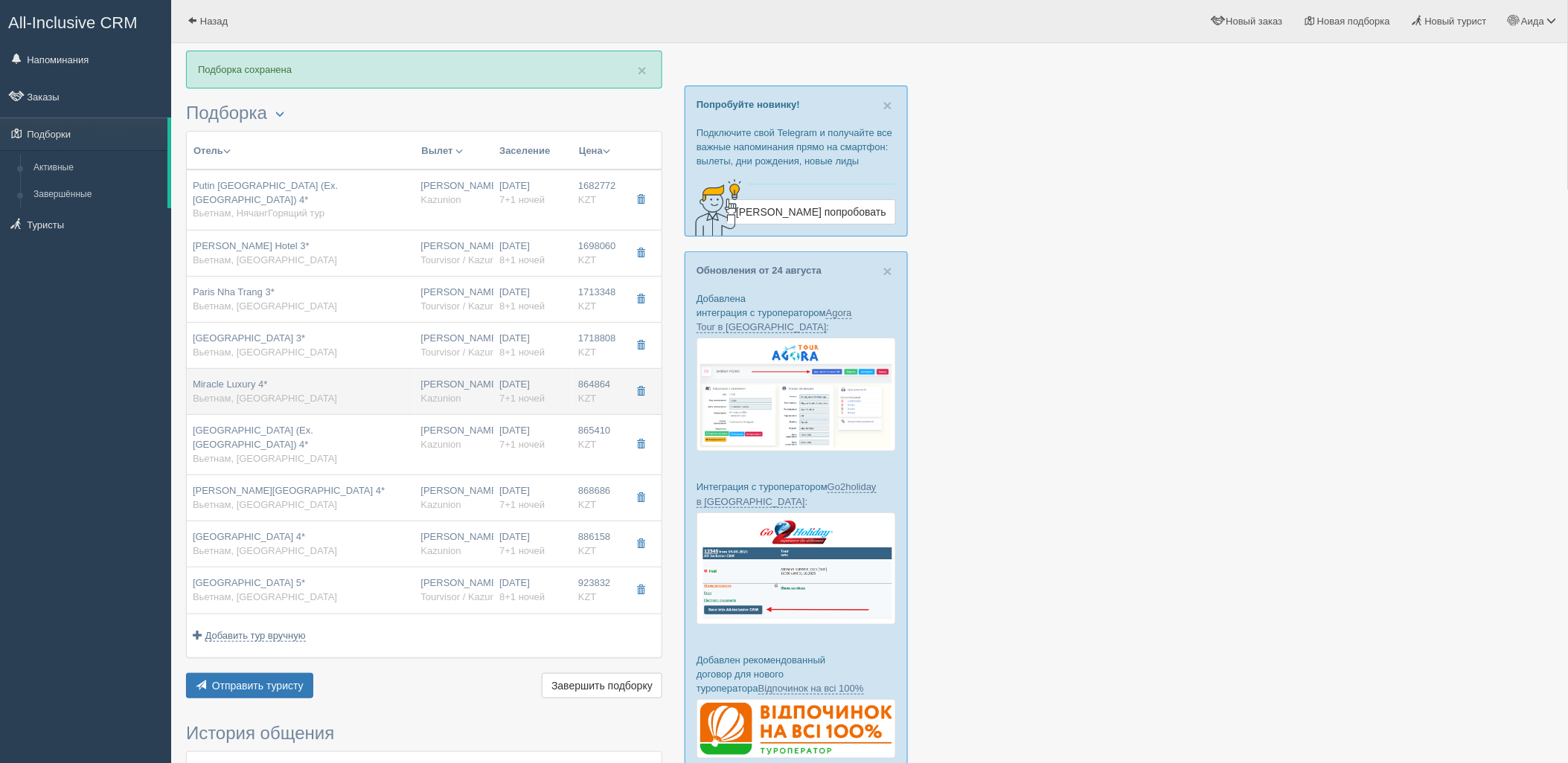
click at [578, 402] on span "KZT" at bounding box center [587, 399] width 19 height 11
type input "Miracle Luxury 4*"
type input "https://tophotels.ru/kz/review/2373208"
type input "864864.00"
type input "23:00"
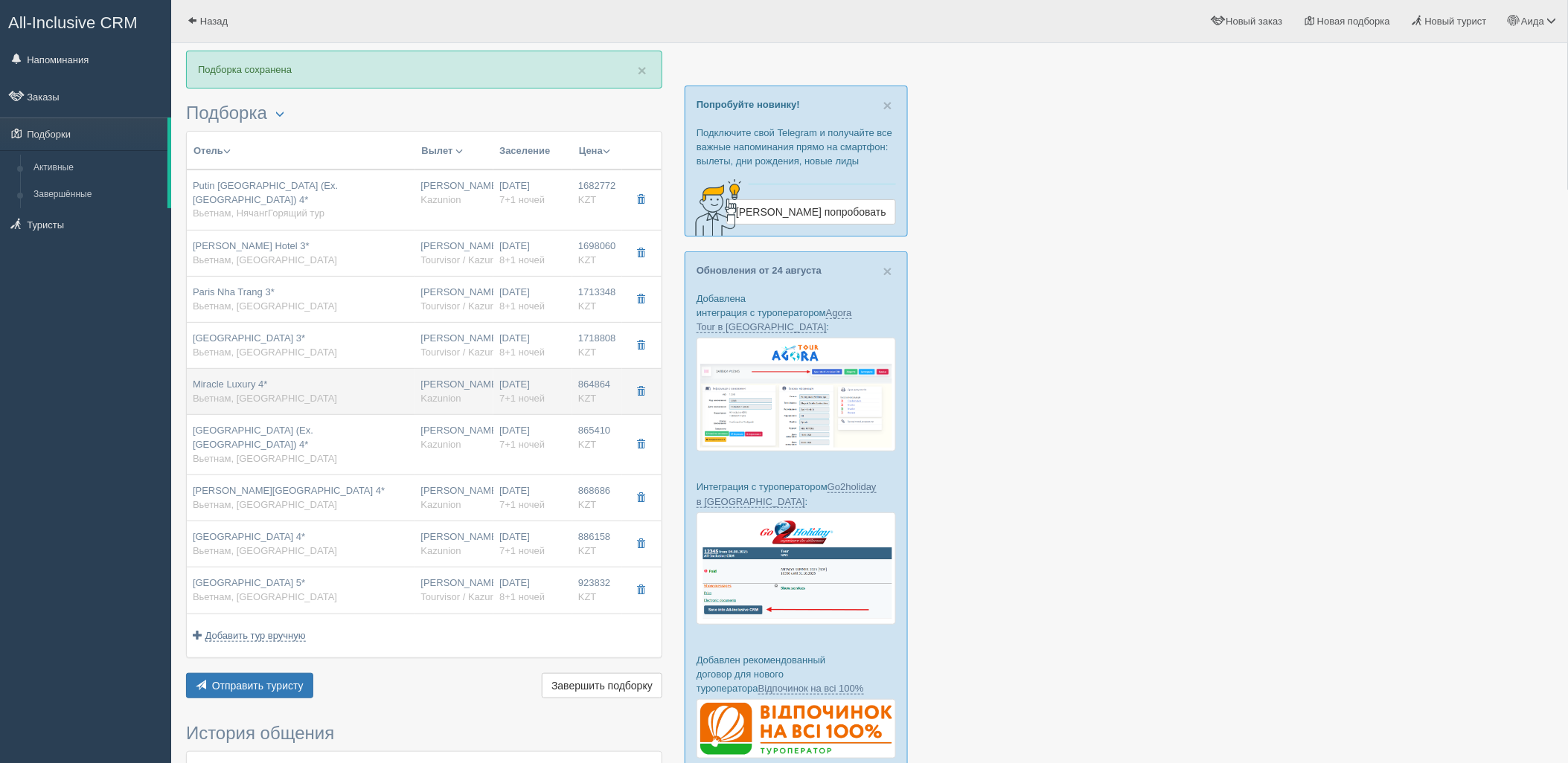
type input "09:20"
type input "11:25"
type input "18:35"
type input "7+1"
type input "superior"
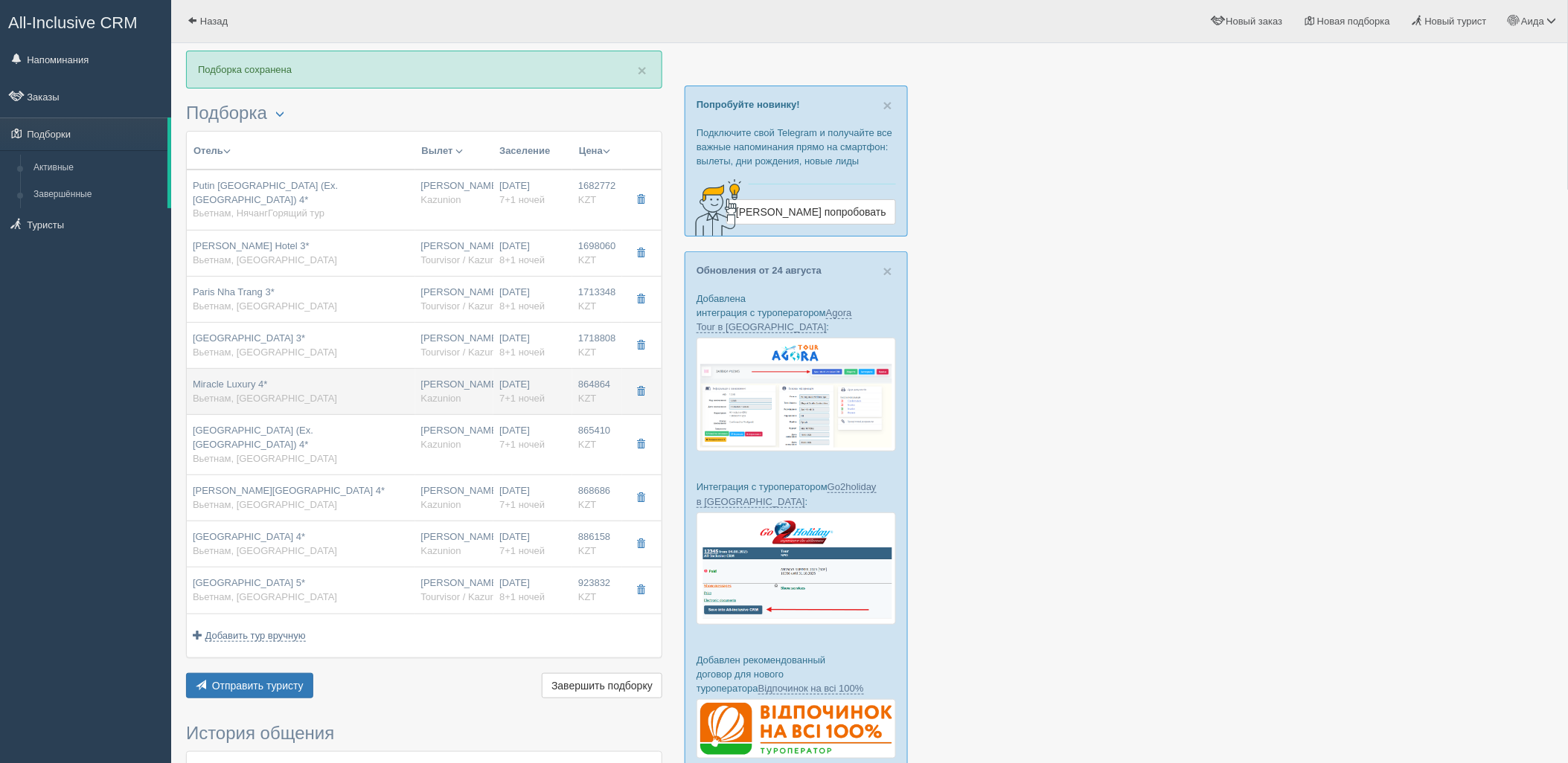
type input "Kazunion"
type input "https://tourvisor.ru/countries#!/hotel=miracle-luxury"
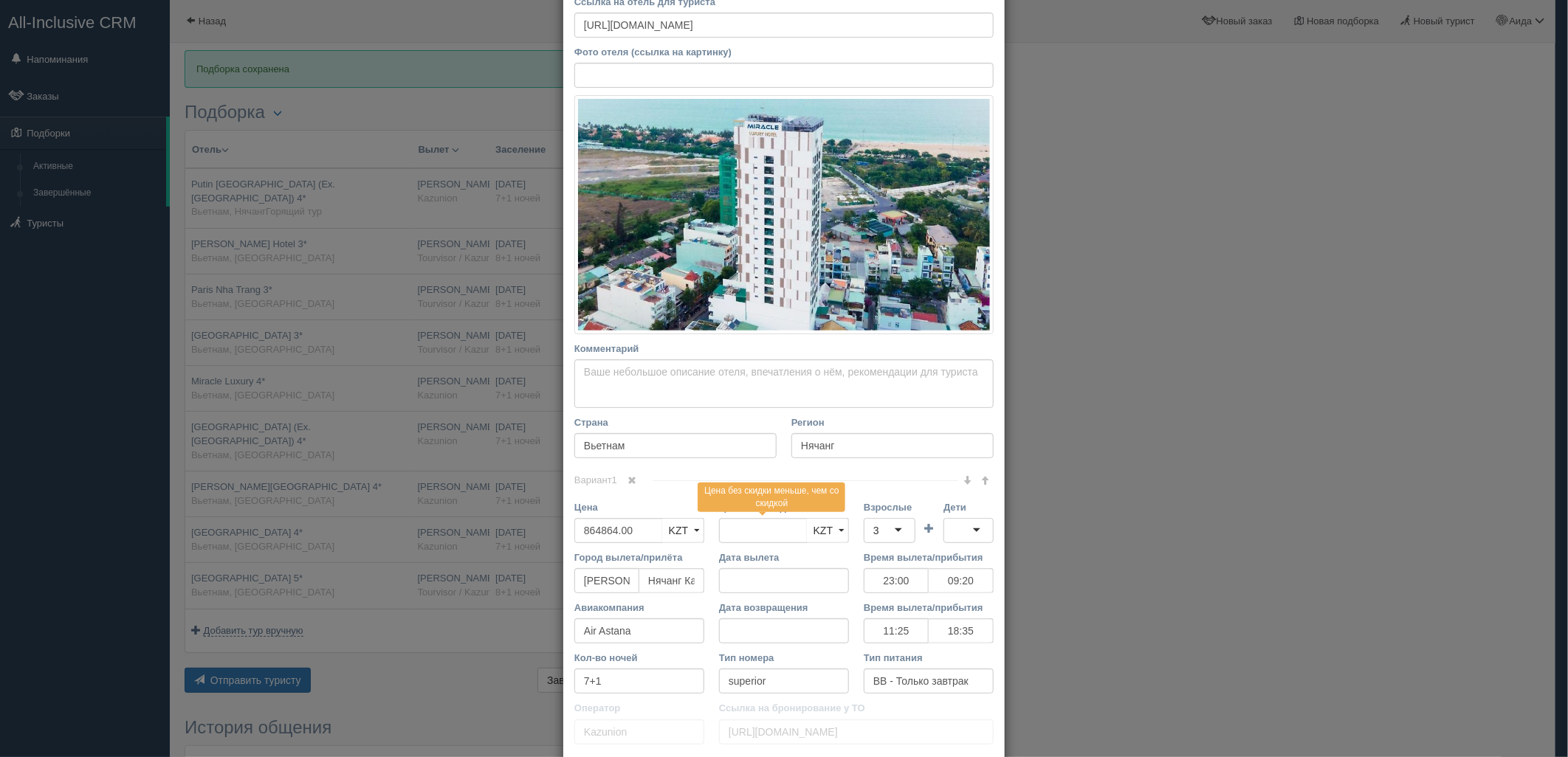
scroll to position [152, 0]
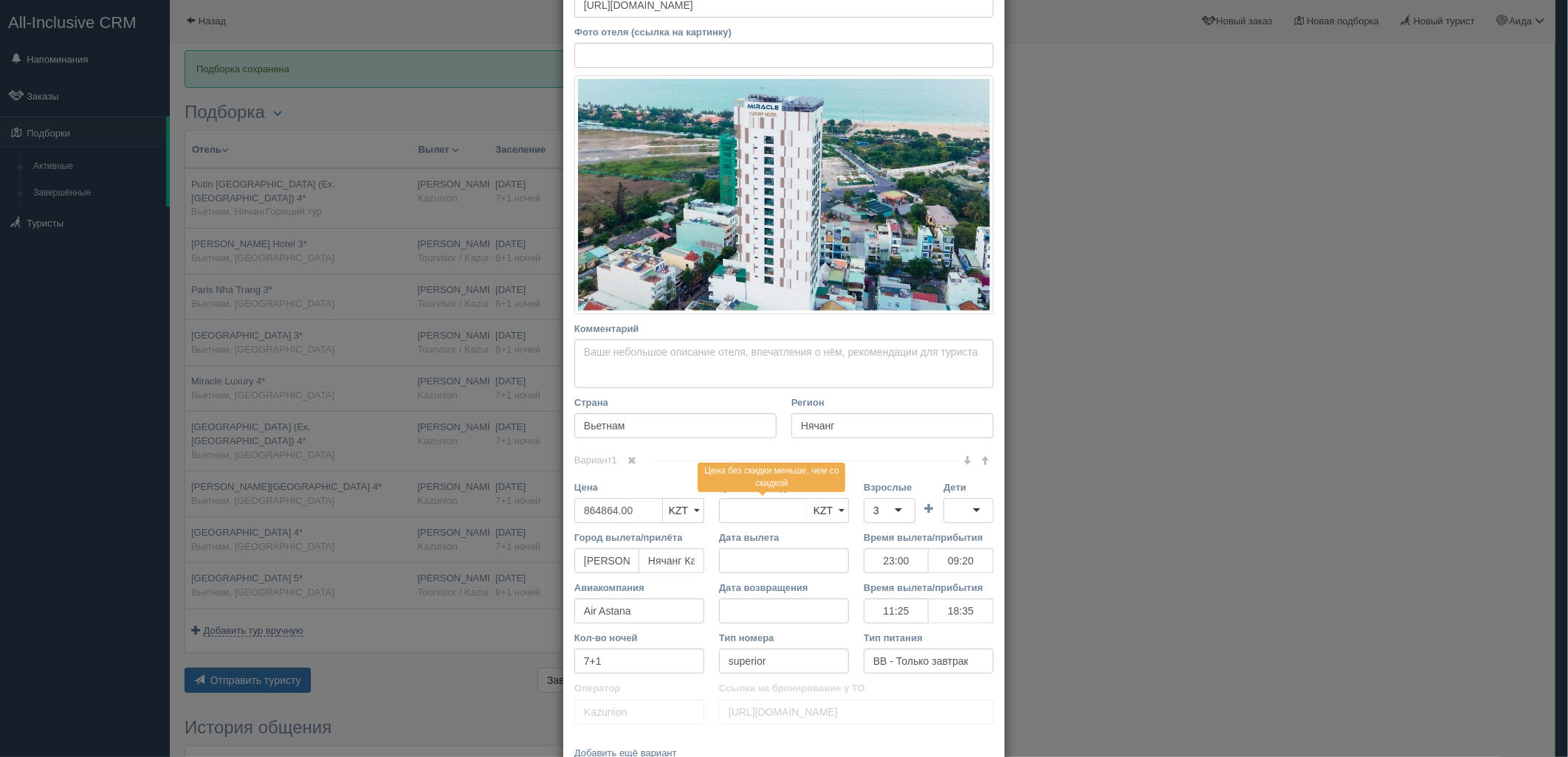
drag, startPoint x: 641, startPoint y: 513, endPoint x: 565, endPoint y: 529, distance: 77.7
click at [567, 529] on div "Цена 864864.00 KZT USD EUR KZT KZT USD EUR" at bounding box center [639, 505] width 145 height 50
type input "864864.00"
type input "1729728"
click at [916, 504] on td at bounding box center [929, 505] width 28 height 50
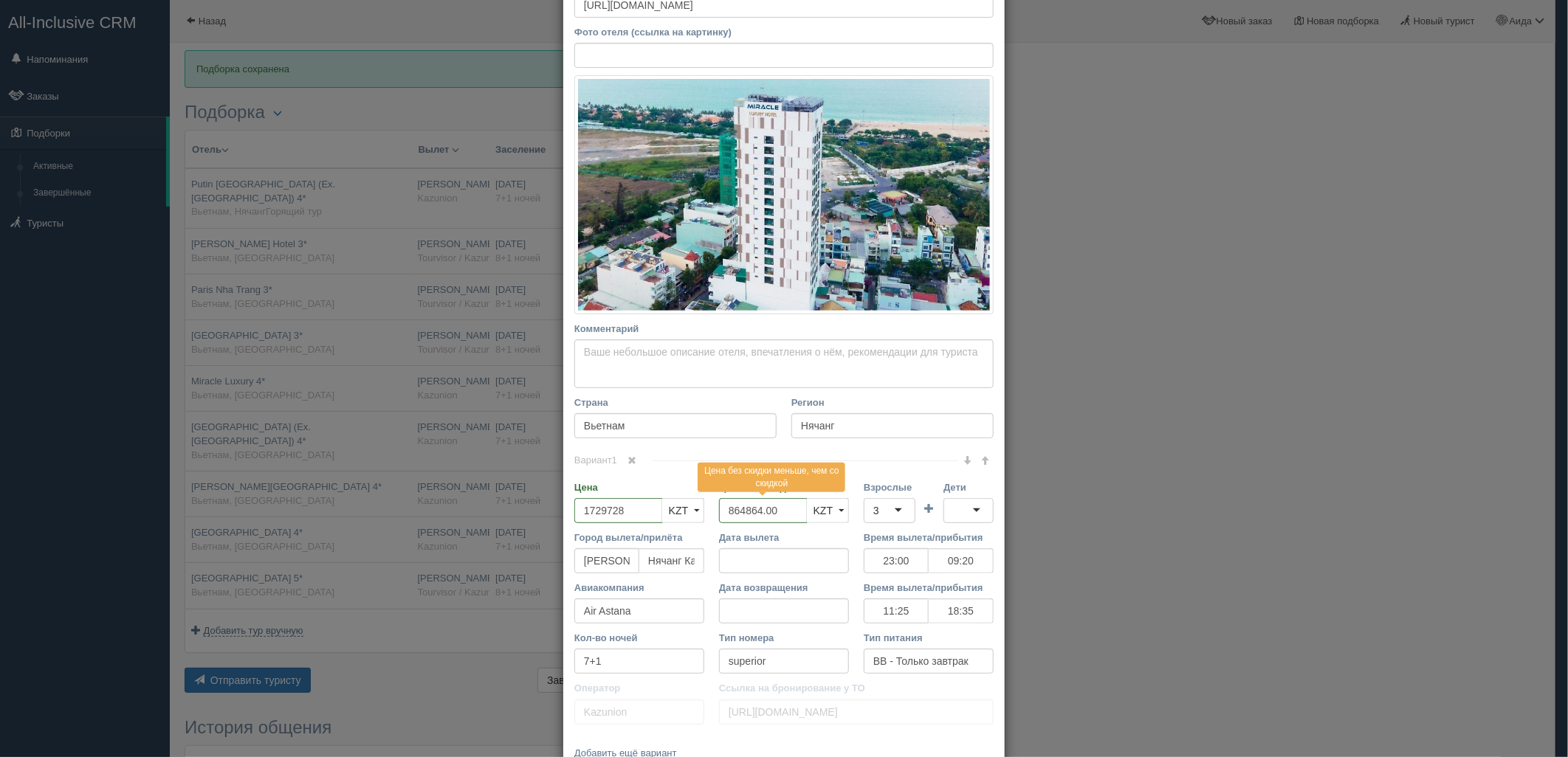
click at [891, 524] on td "Взрослые 3 3 1 2 3 4 5 6 7 8 9 10 11 12 13 14 15 16 17 18 19 20 21 22 23 24 25 …" at bounding box center [889, 505] width 52 height 50
click at [891, 513] on div "3" at bounding box center [889, 511] width 52 height 25
click at [967, 526] on td "Дети 0 1 2 3 4 5 6 7 8 9 10 11 12 13 14 15 16 17 18 19 20 21 22 23 24 25 26 27 …" at bounding box center [968, 505] width 50 height 50
click at [965, 517] on div at bounding box center [968, 511] width 50 height 25
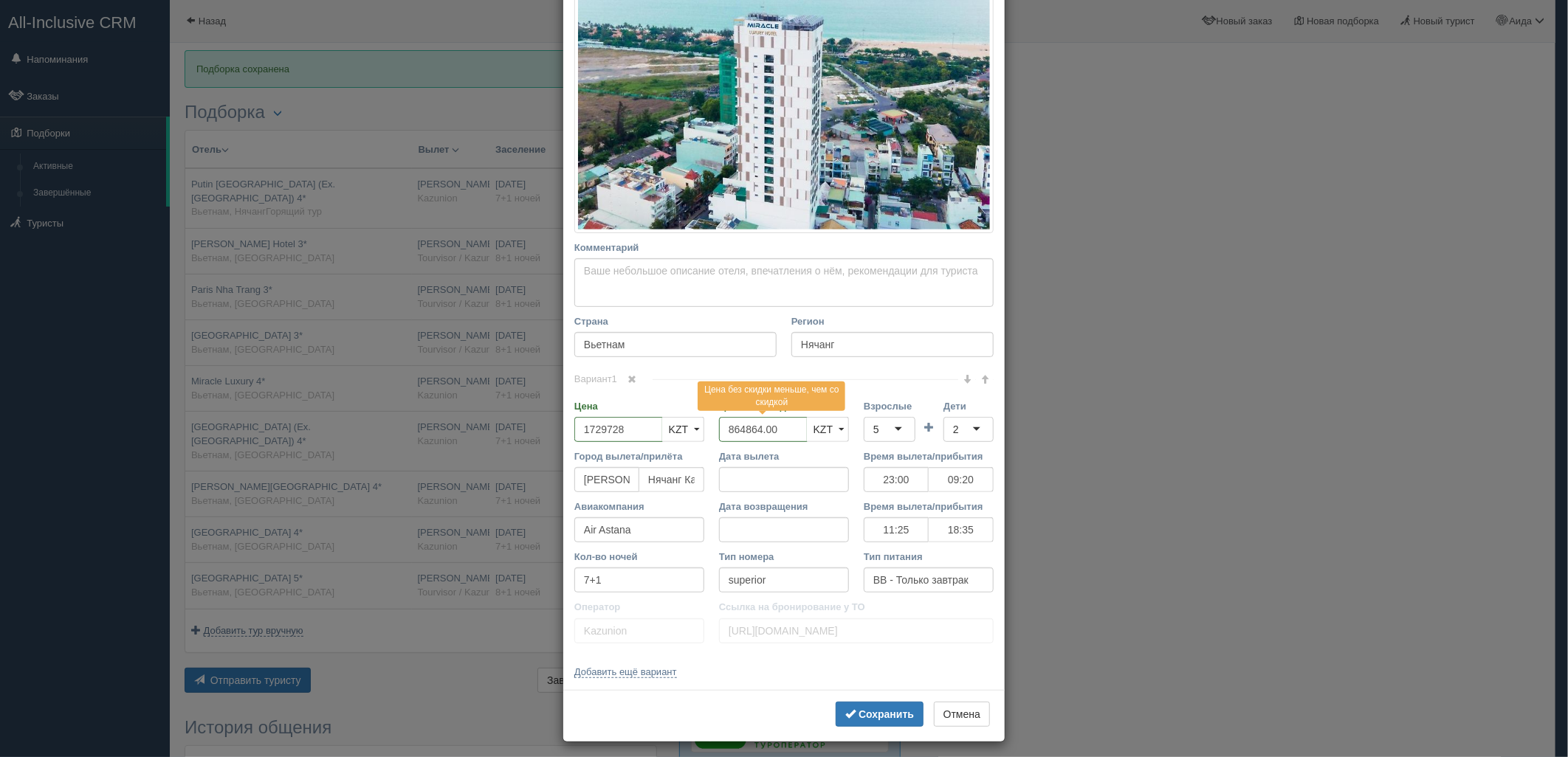
scroll to position [240, 0]
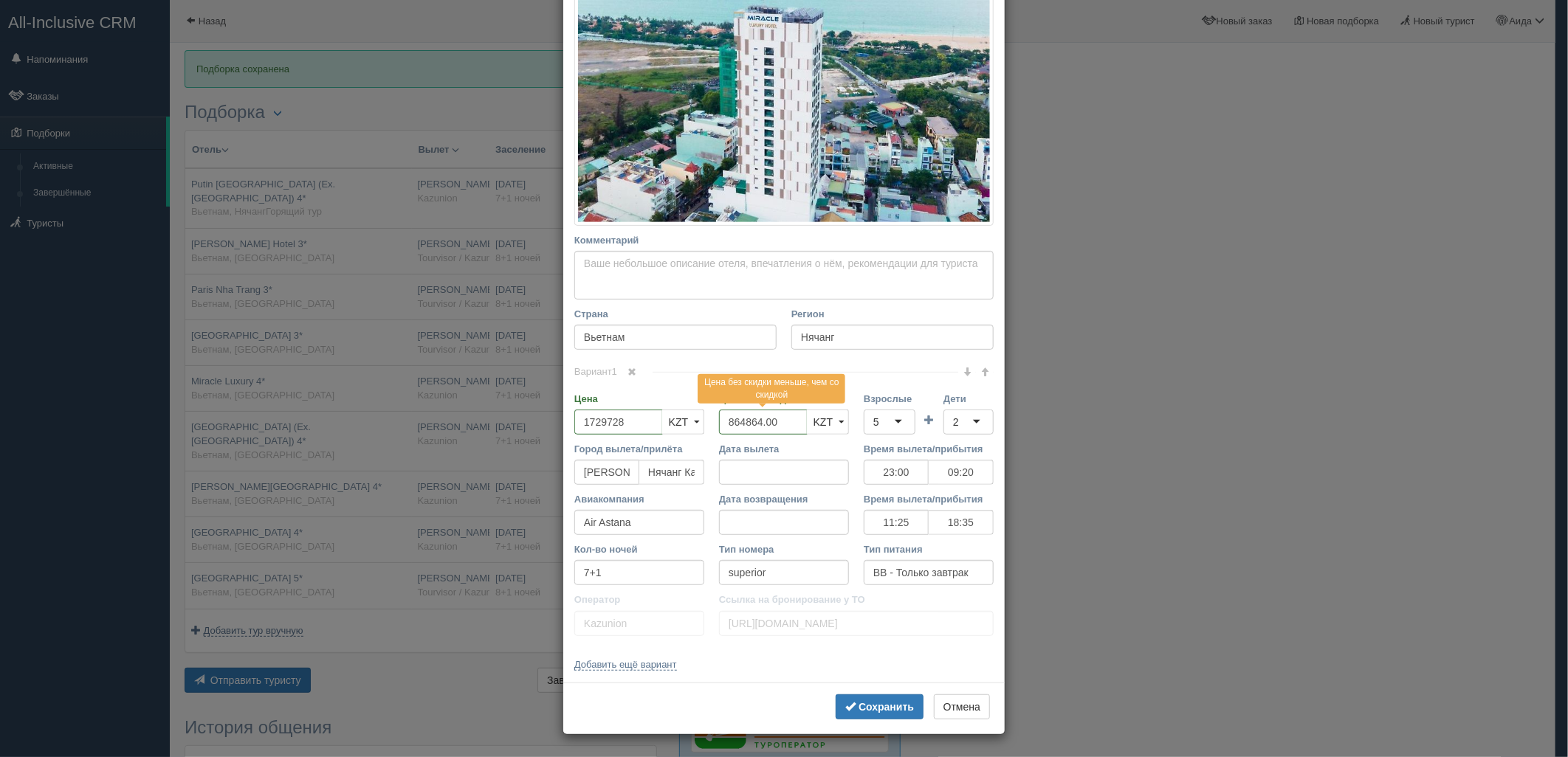
click at [876, 720] on div "Сохранить Отмена" at bounding box center [784, 708] width 442 height 52
click at [876, 705] on b "Сохранить" at bounding box center [886, 706] width 55 height 12
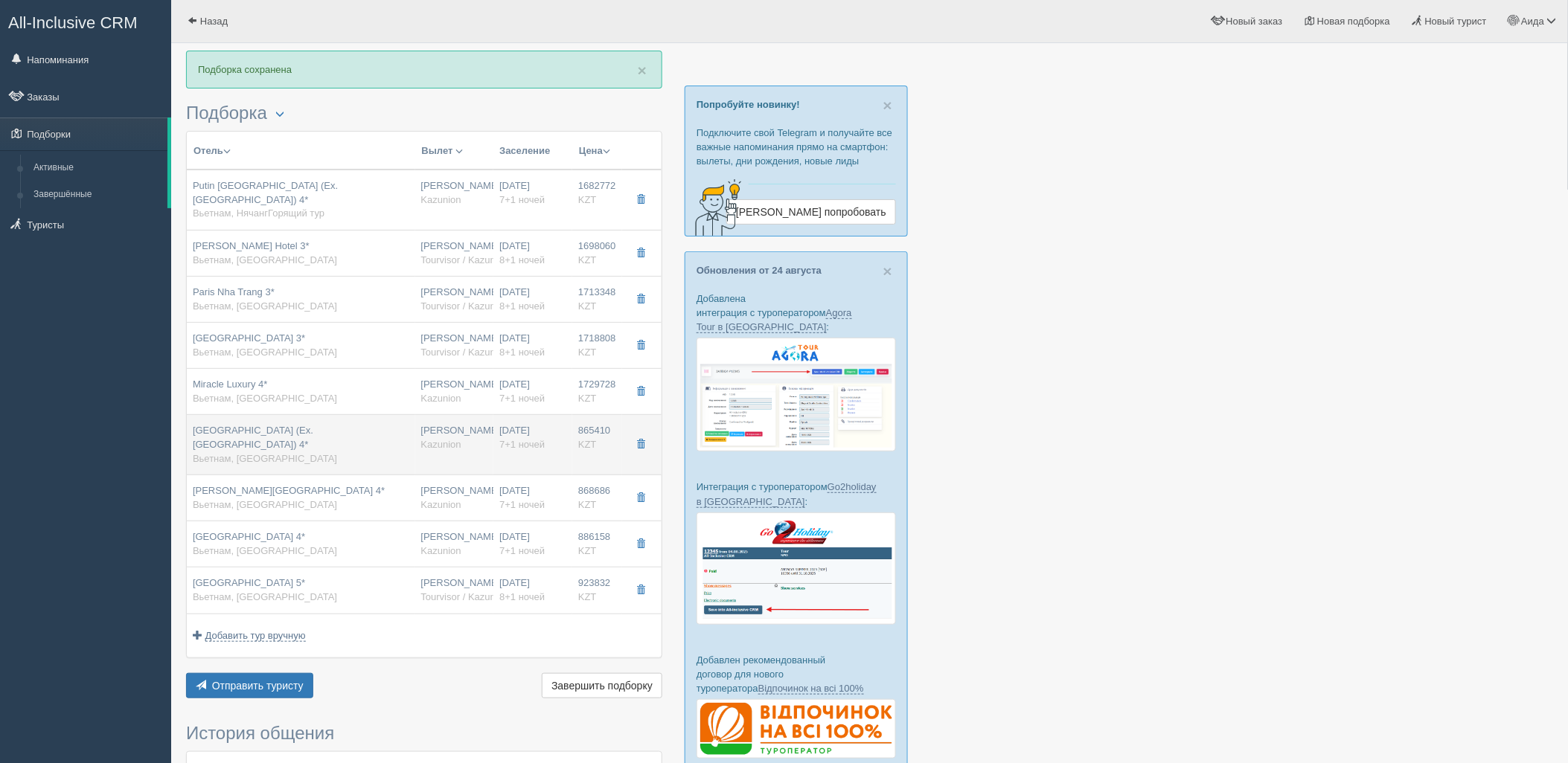
click at [574, 433] on td "865410 KZT 0" at bounding box center [597, 445] width 50 height 60
type input "Tnd Hotel (Ex.cicilia Nha Trang Hotel&spa) 4*"
type input "https://tophotels.ru/en/hotel/al310251?tab=room&ysclid=lo2rk5606r225383228"
type input "865410.00"
type input "23:00"
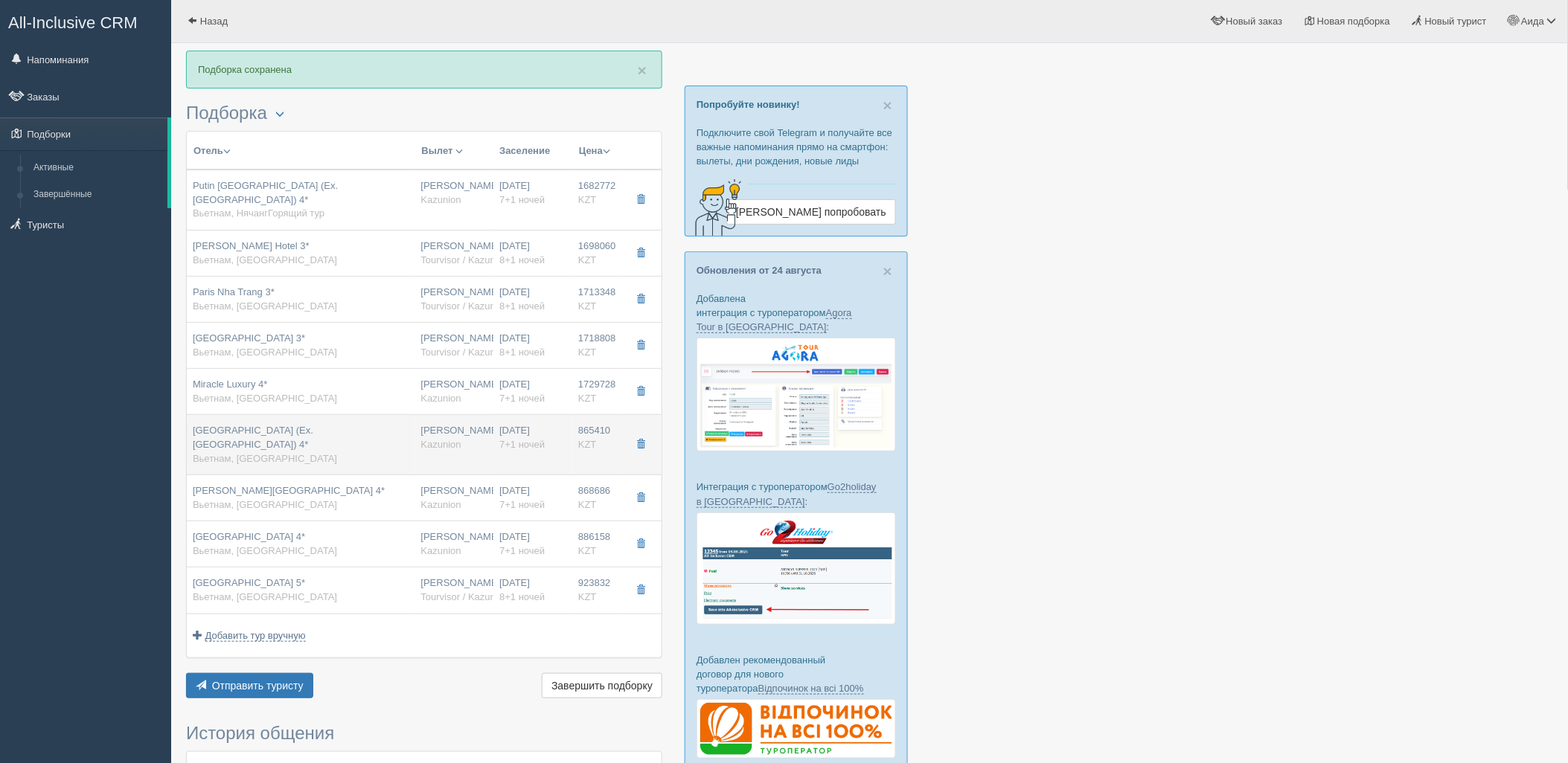
type input "09:20"
type input "11:25"
type input "18:35"
type input "deluxe window no view"
type input "https://tourvisor.ru/countries#!/hotel=cicilia-nha-trang-hotel-spa"
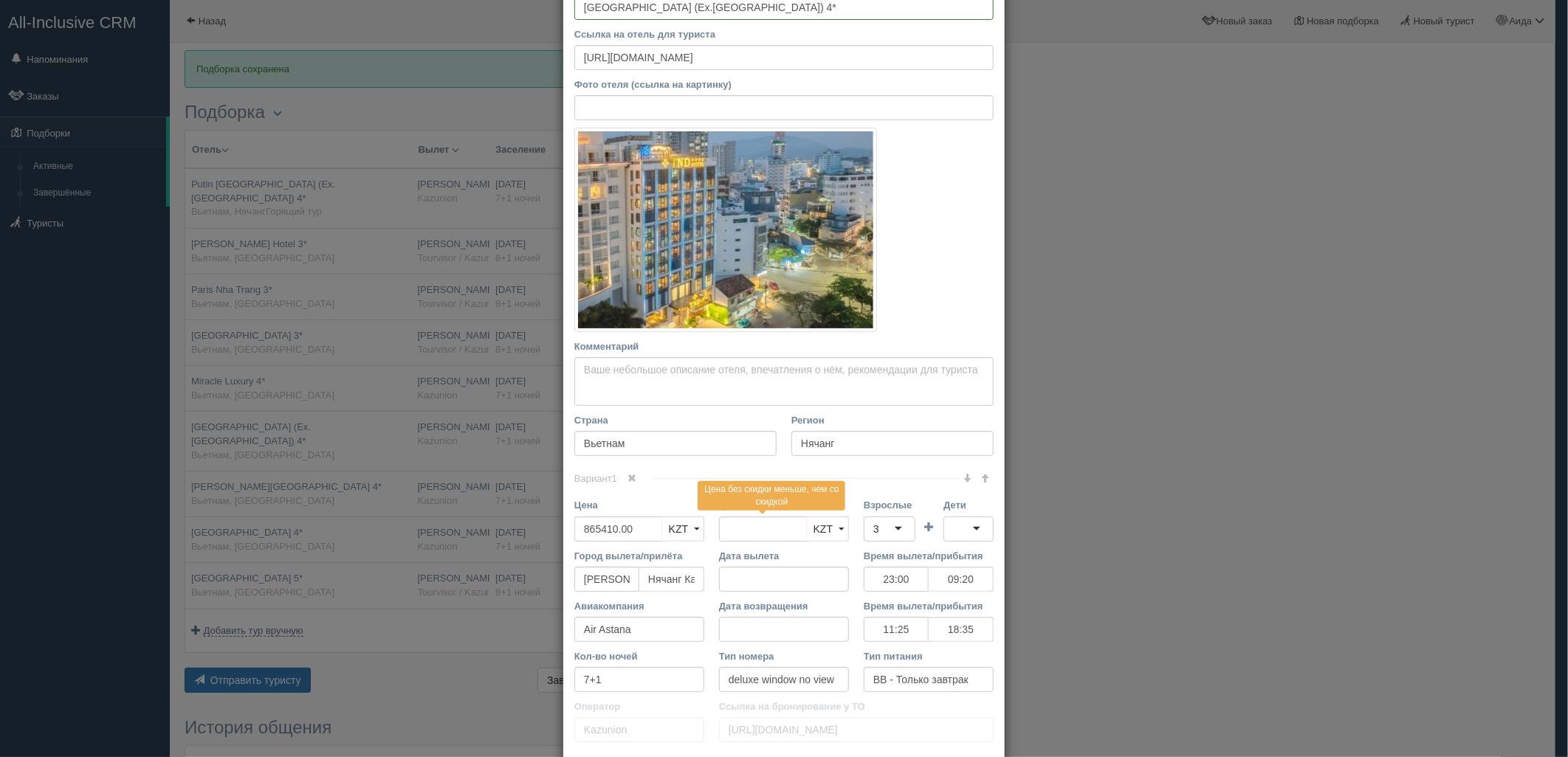
scroll to position [117, 0]
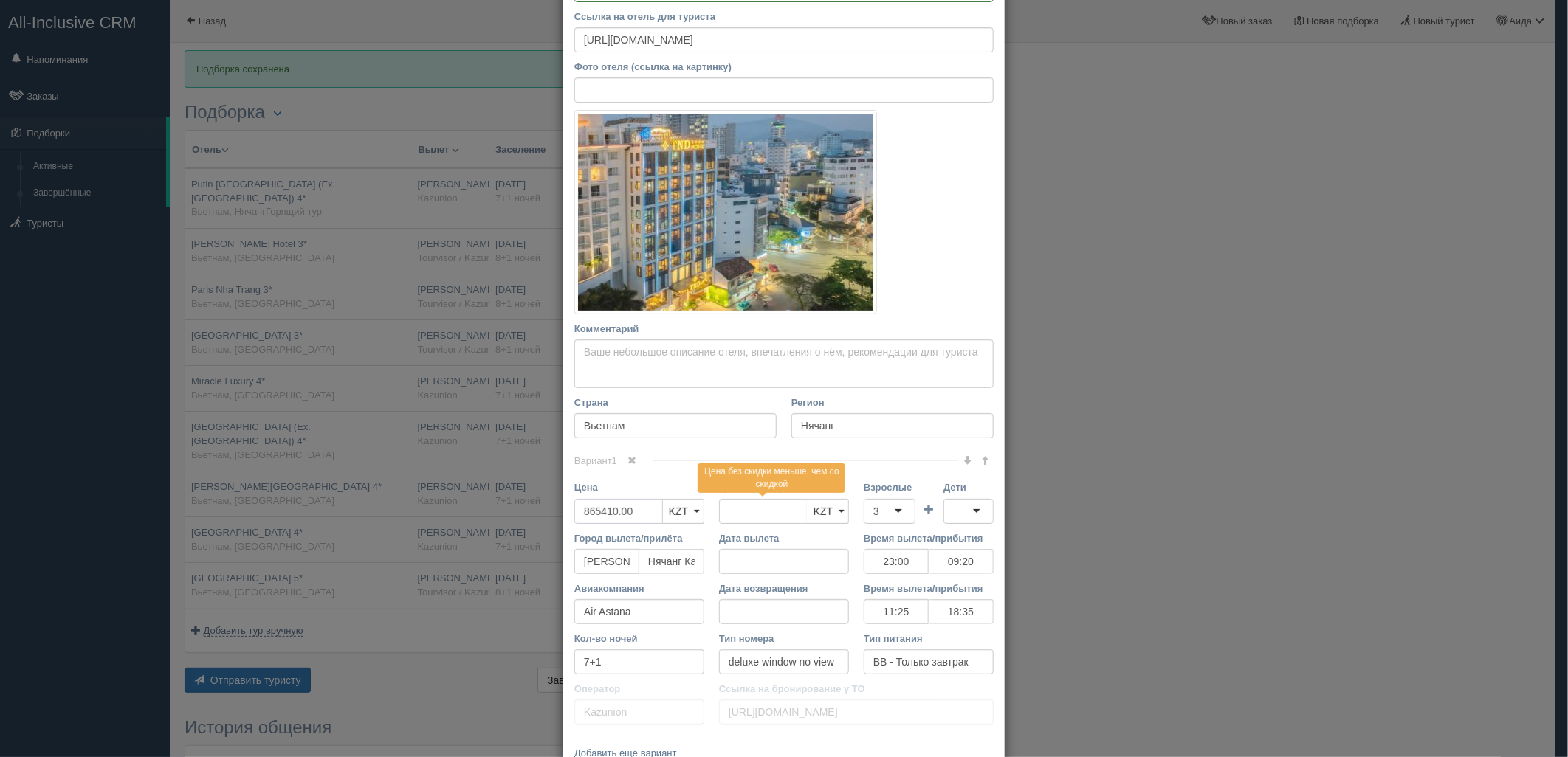
drag, startPoint x: 639, startPoint y: 517, endPoint x: 556, endPoint y: 525, distance: 83.4
click at [563, 525] on div "Название отеля Tnd Hotel (Ex.cicilia Nha Trang Hotel&spa) 4* Ссылка на отель дл…" at bounding box center [784, 360] width 442 height 824
type input "865410.00"
type input "1730820"
click at [896, 517] on div "3" at bounding box center [889, 511] width 52 height 25
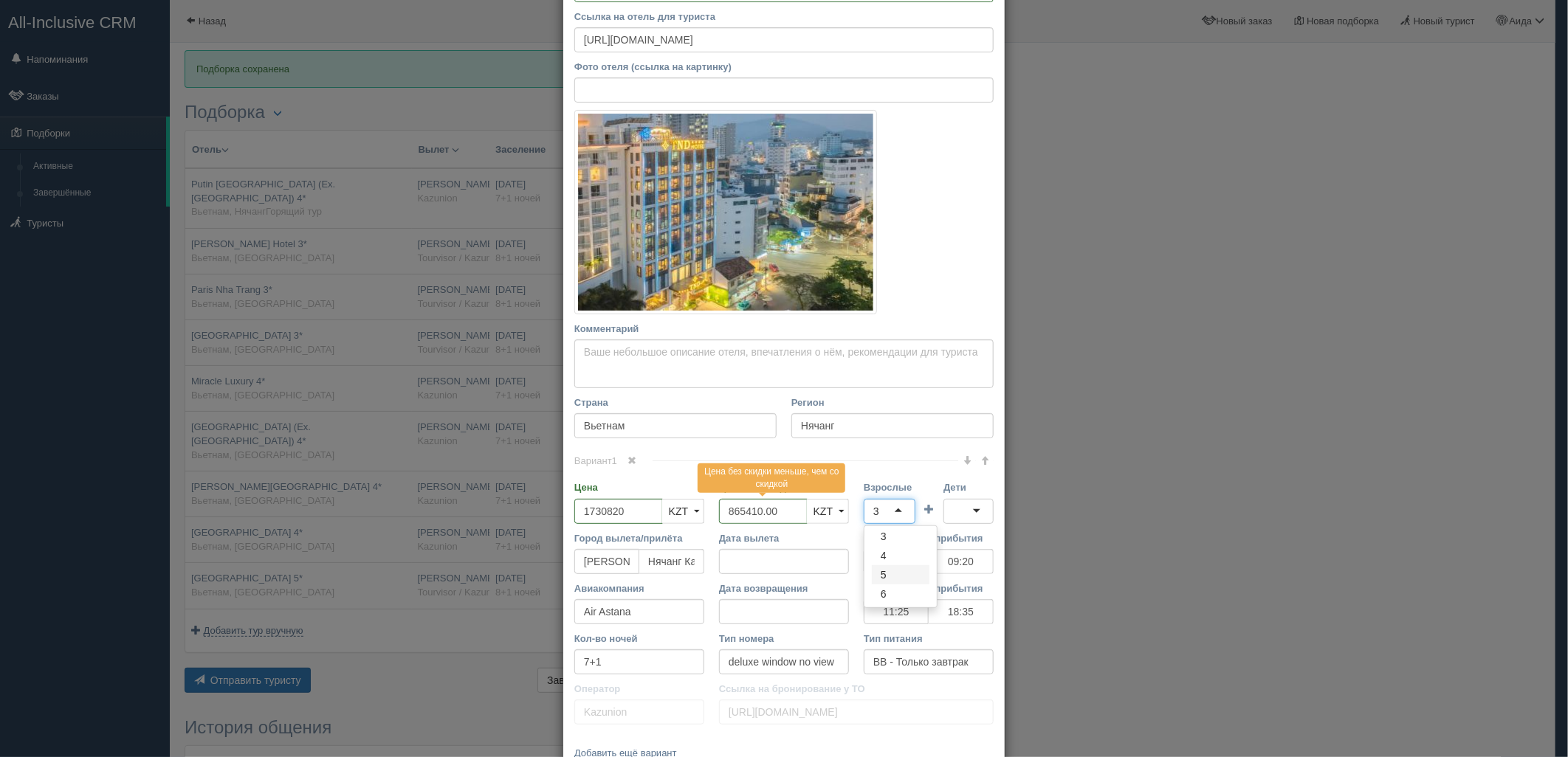
scroll to position [0, 0]
click at [967, 517] on div at bounding box center [968, 511] width 50 height 25
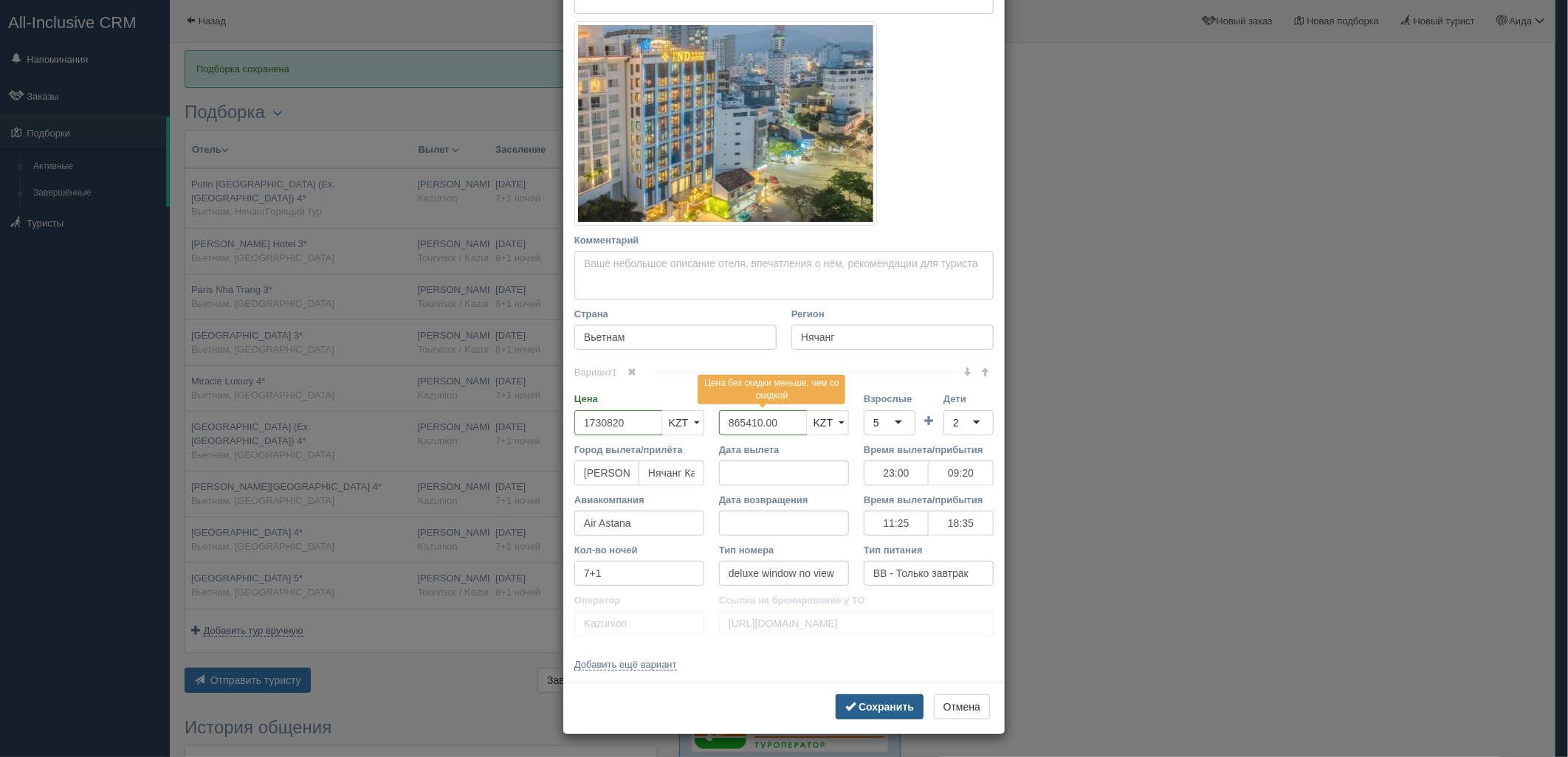
click at [873, 697] on button "Сохранить" at bounding box center [879, 707] width 88 height 25
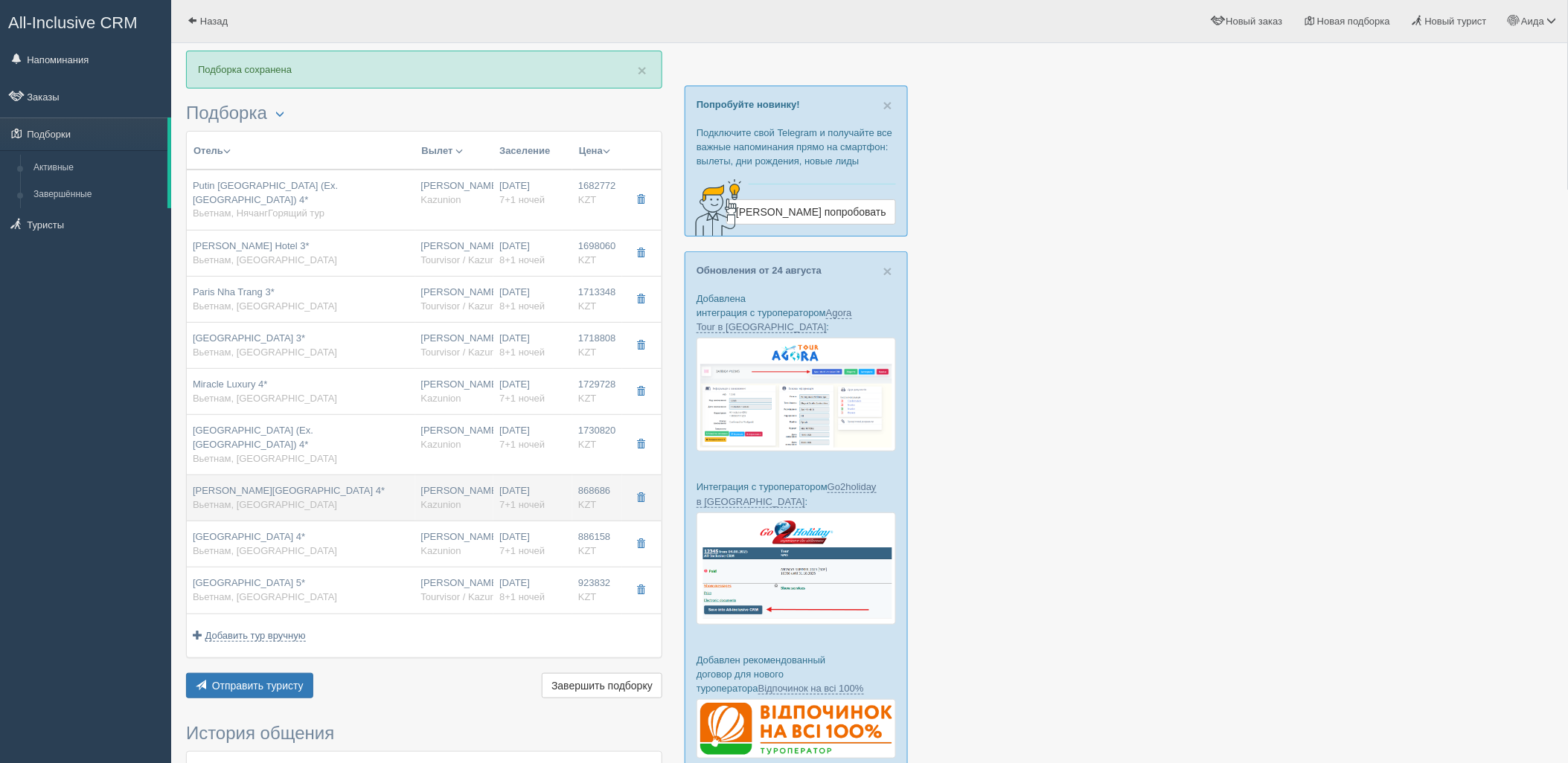
click at [517, 485] on div "30.08.2025 7+1 ночей" at bounding box center [533, 498] width 67 height 27
type input "Stella Maris Nha Trang Hotel 4*"
type input "868686.00"
type input "23:00"
type input "09:20"
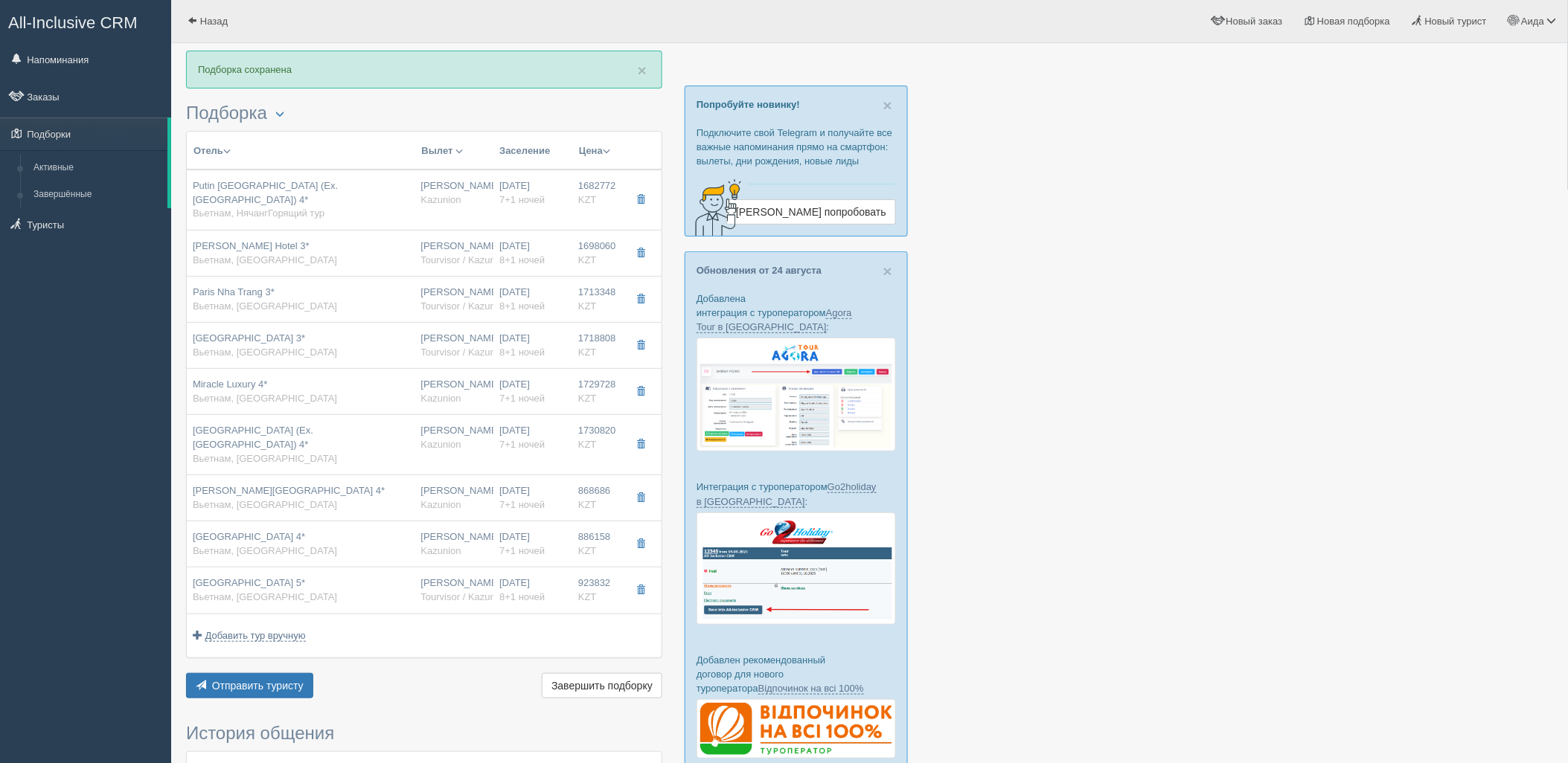
type input "11:25"
type input "18:35"
type input "superior"
type input "https://tourvisor.ru/countries#!/hotel=stella-maris-nha-trang-hotel"
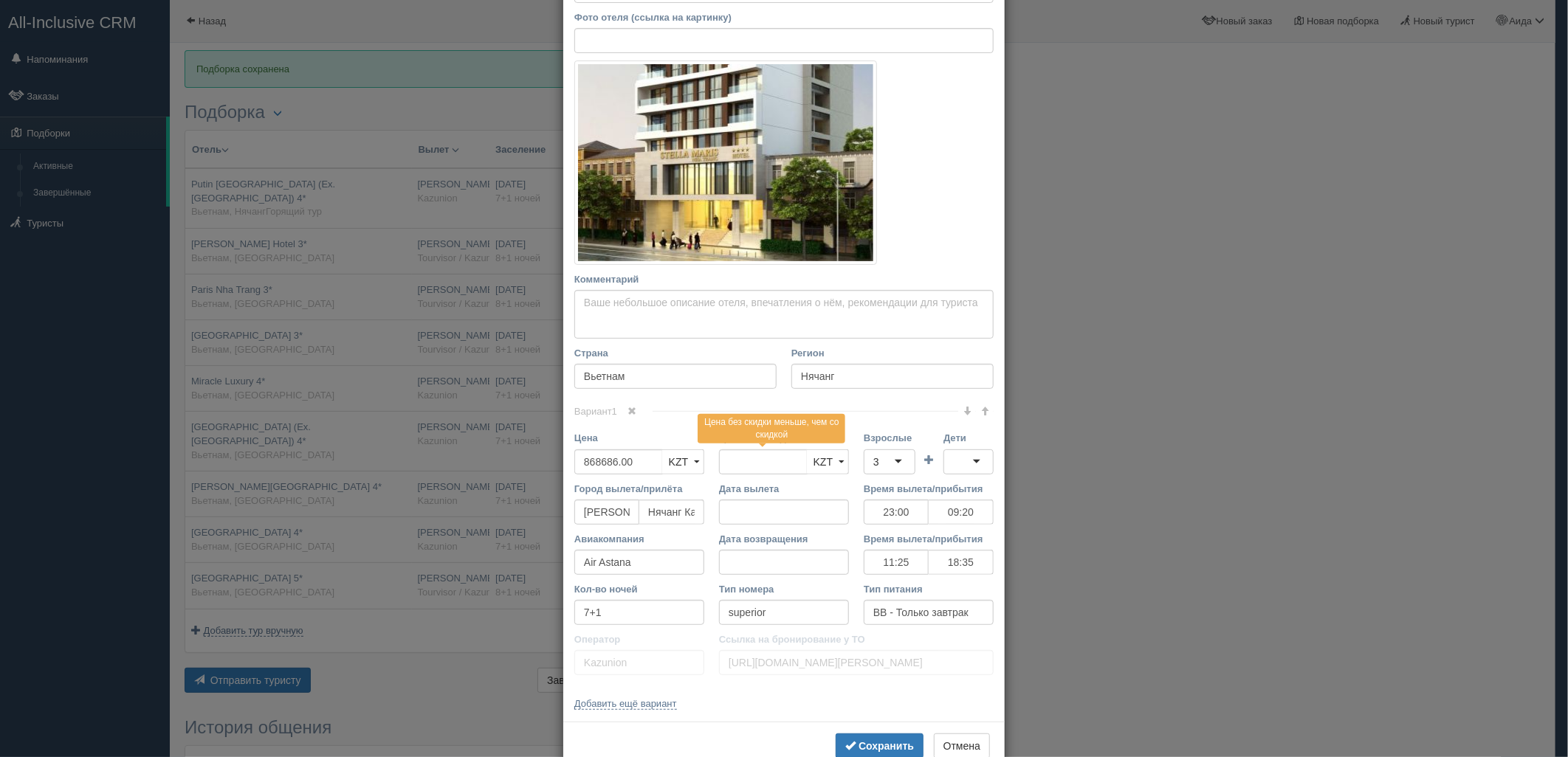
scroll to position [173, 0]
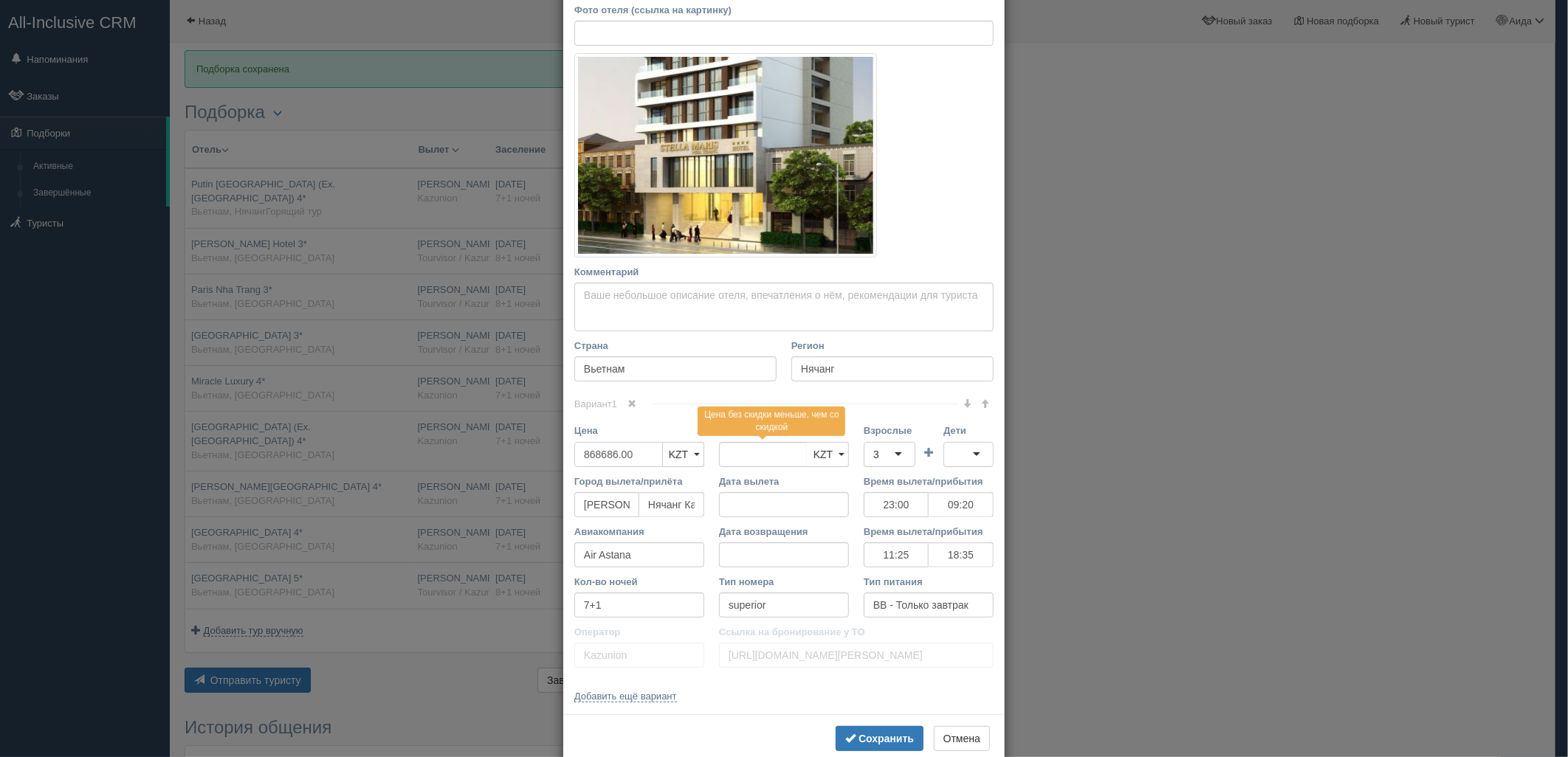
drag, startPoint x: 629, startPoint y: 452, endPoint x: 541, endPoint y: 461, distance: 88.5
click at [541, 461] on div "× Редактировать тур Название отеля Stella Maris Nha Trang Hotel 4* Ссылка на от…" at bounding box center [784, 378] width 1568 height 757
type input "868686.00"
type input "1737372"
click at [879, 455] on div "3" at bounding box center [889, 455] width 52 height 25
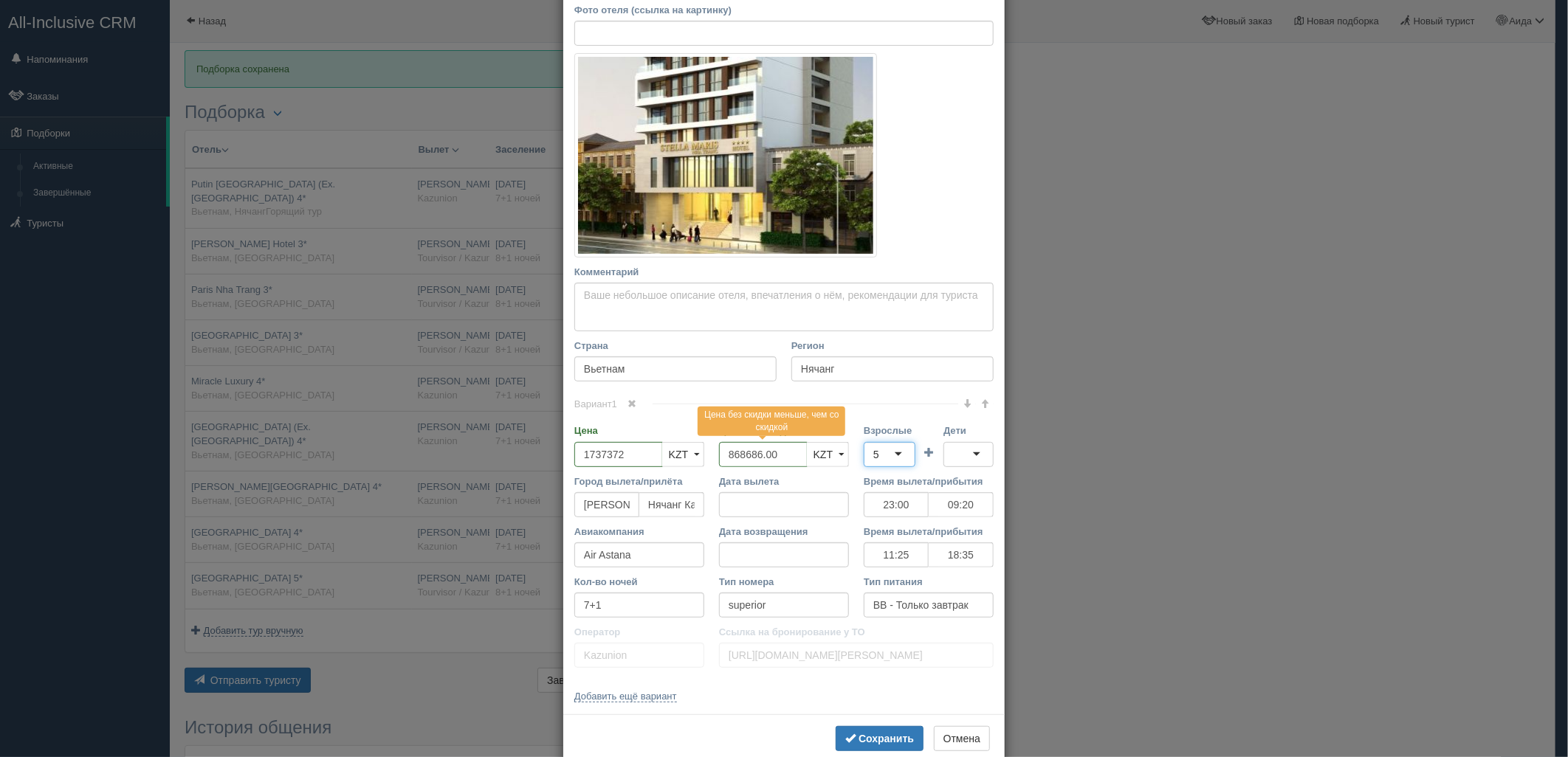
scroll to position [0, 0]
click at [952, 455] on input "Дети" at bounding box center [954, 454] width 3 height 15
click at [879, 741] on b "Сохранить" at bounding box center [886, 739] width 55 height 12
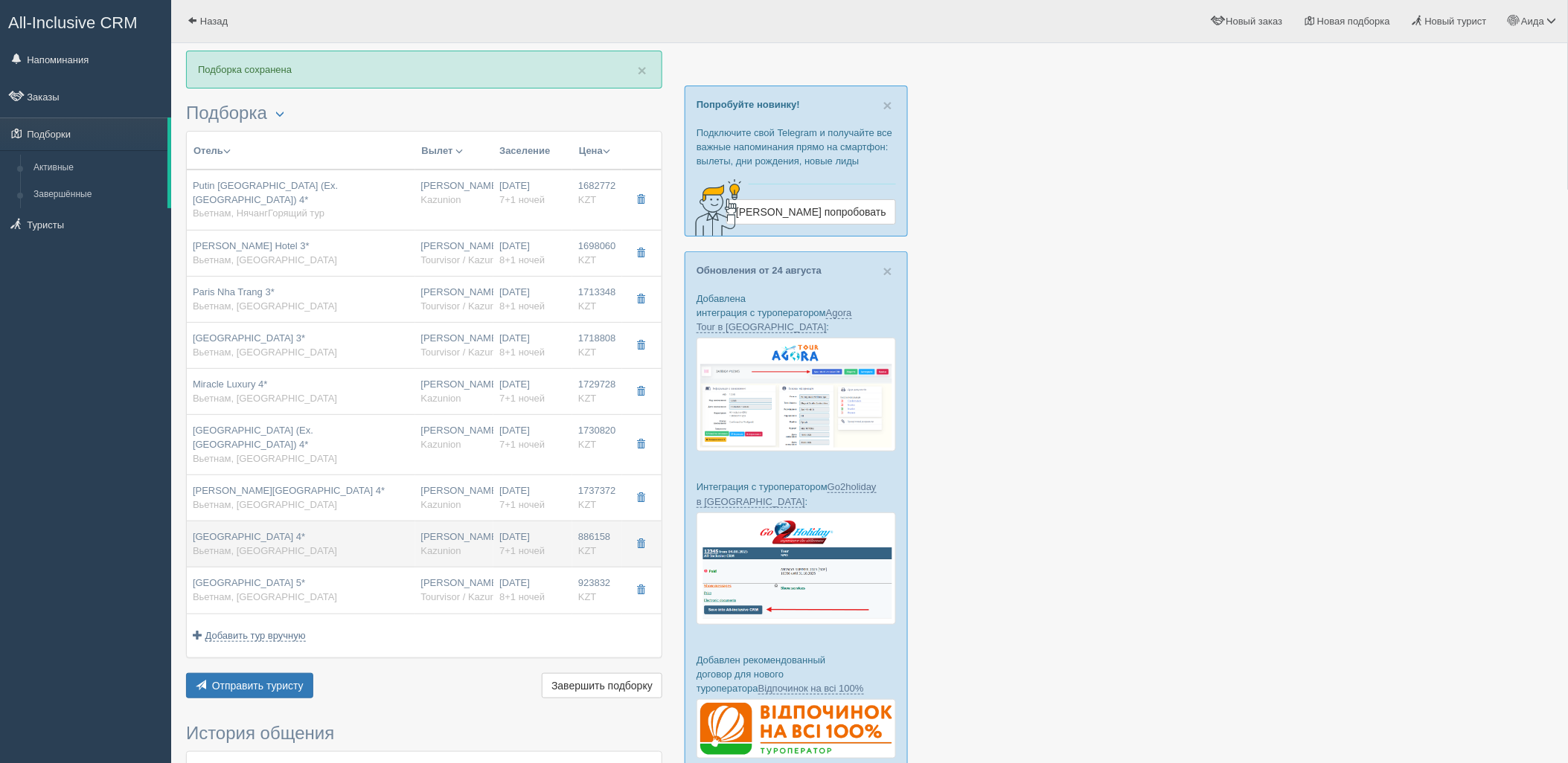
click at [578, 545] on span "KZT" at bounding box center [587, 551] width 19 height 11
type input "Emerald Bay Hotel & Spa 4*"
type input "https://www.booking.com/hotel/vn/emerald-bay-amp-spa.ru.html?activeTab=photosGa…"
type input "886158.00"
type input "23:00"
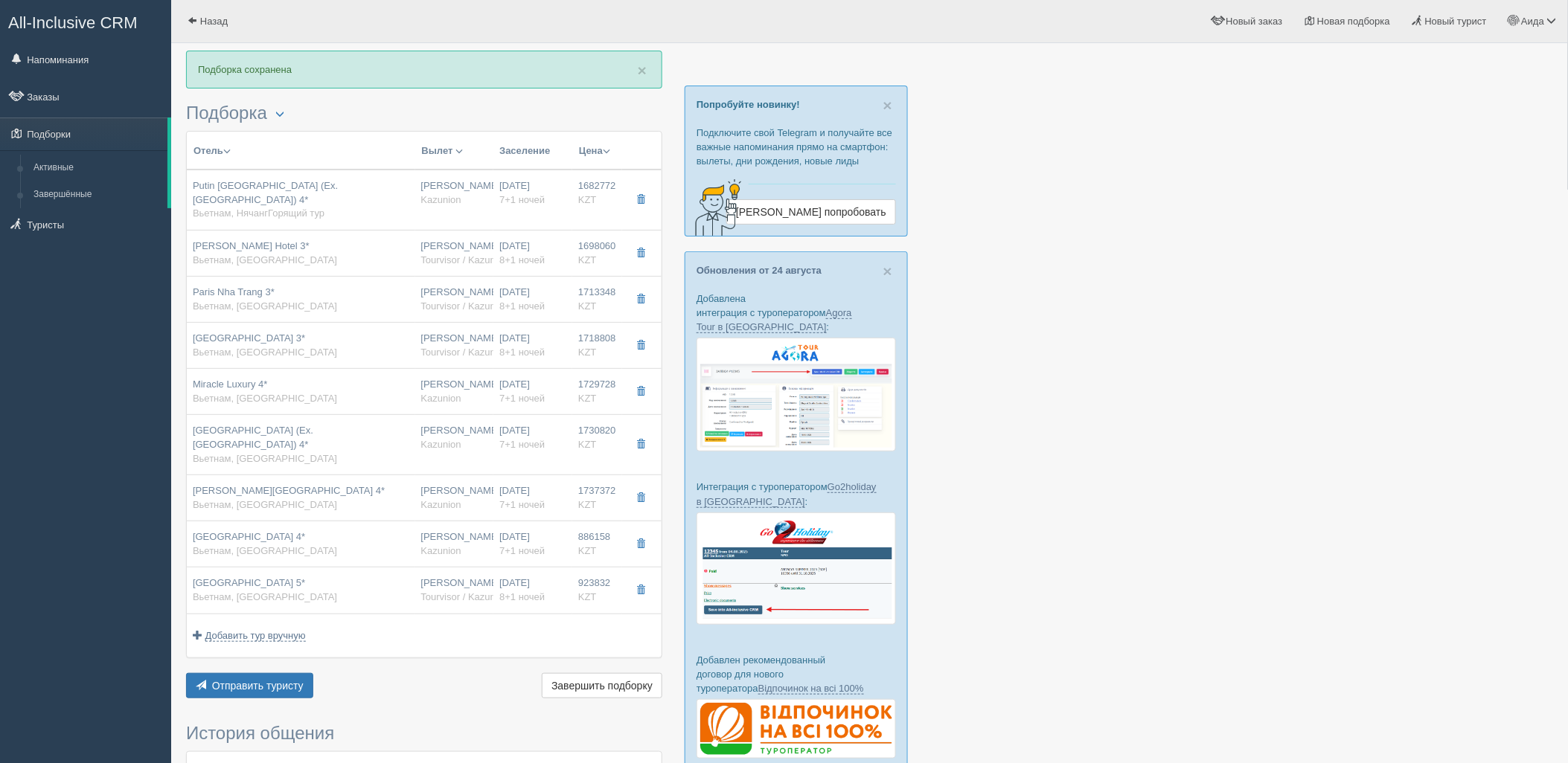
type input "09:20"
type input "11:25"
type input "18:35"
type input "deluxe"
type input "https://tourvisor.ru/countries#!/hotel=emerald-bay-hotel-spa"
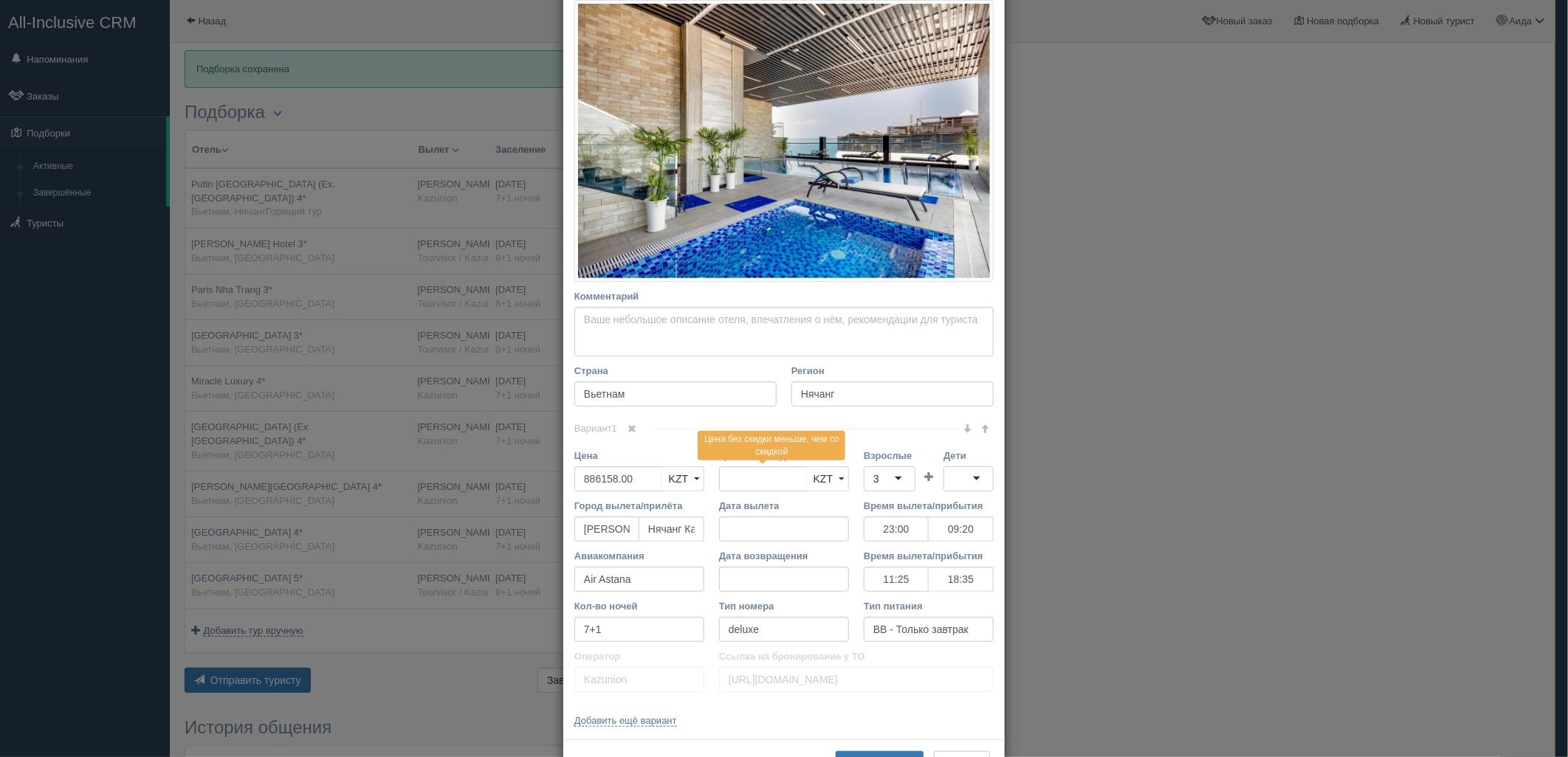
scroll to position [248, 0]
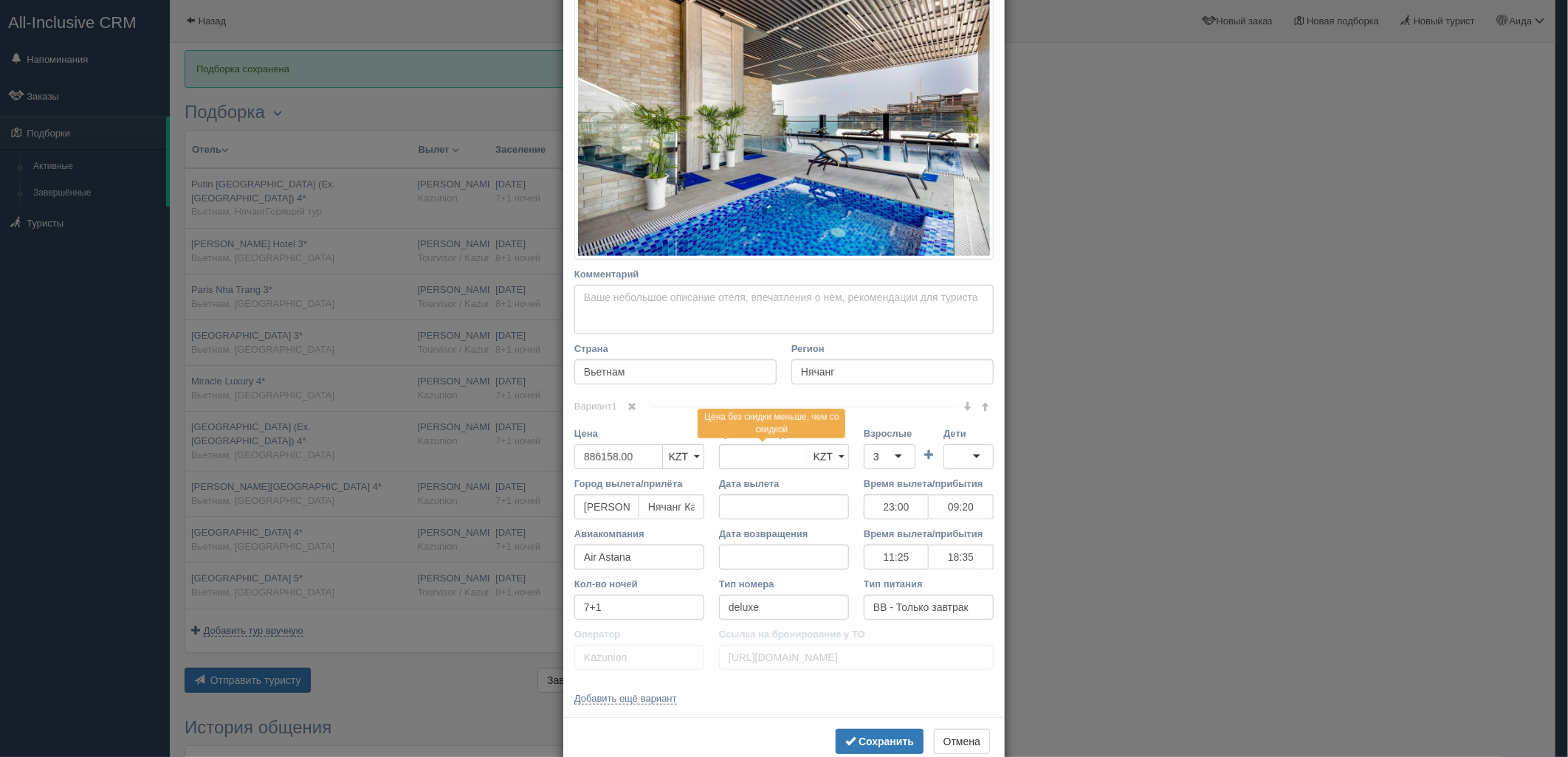
drag, startPoint x: 646, startPoint y: 458, endPoint x: 569, endPoint y: 472, distance: 78.3
click at [570, 474] on div "Цена 886158.00 KZT USD EUR KZT KZT USD EUR" at bounding box center [639, 451] width 145 height 50
type input "886158.00"
type input "1772316"
click at [882, 456] on div "3" at bounding box center [889, 457] width 52 height 25
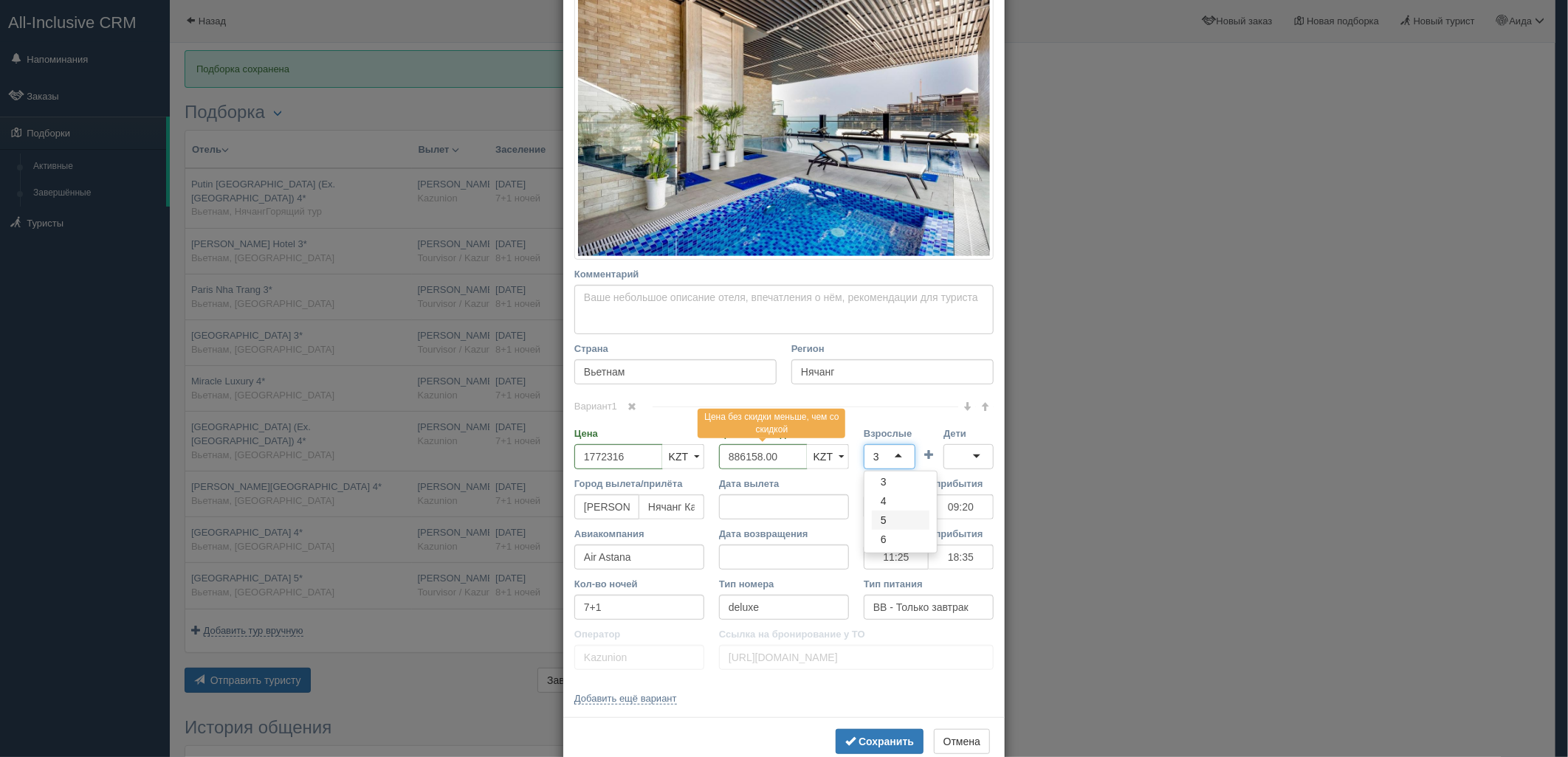
scroll to position [0, 0]
click at [967, 461] on div at bounding box center [968, 457] width 50 height 25
drag, startPoint x: 897, startPoint y: 741, endPoint x: 873, endPoint y: 732, distance: 25.6
click at [893, 739] on b "Сохранить" at bounding box center [886, 741] width 55 height 12
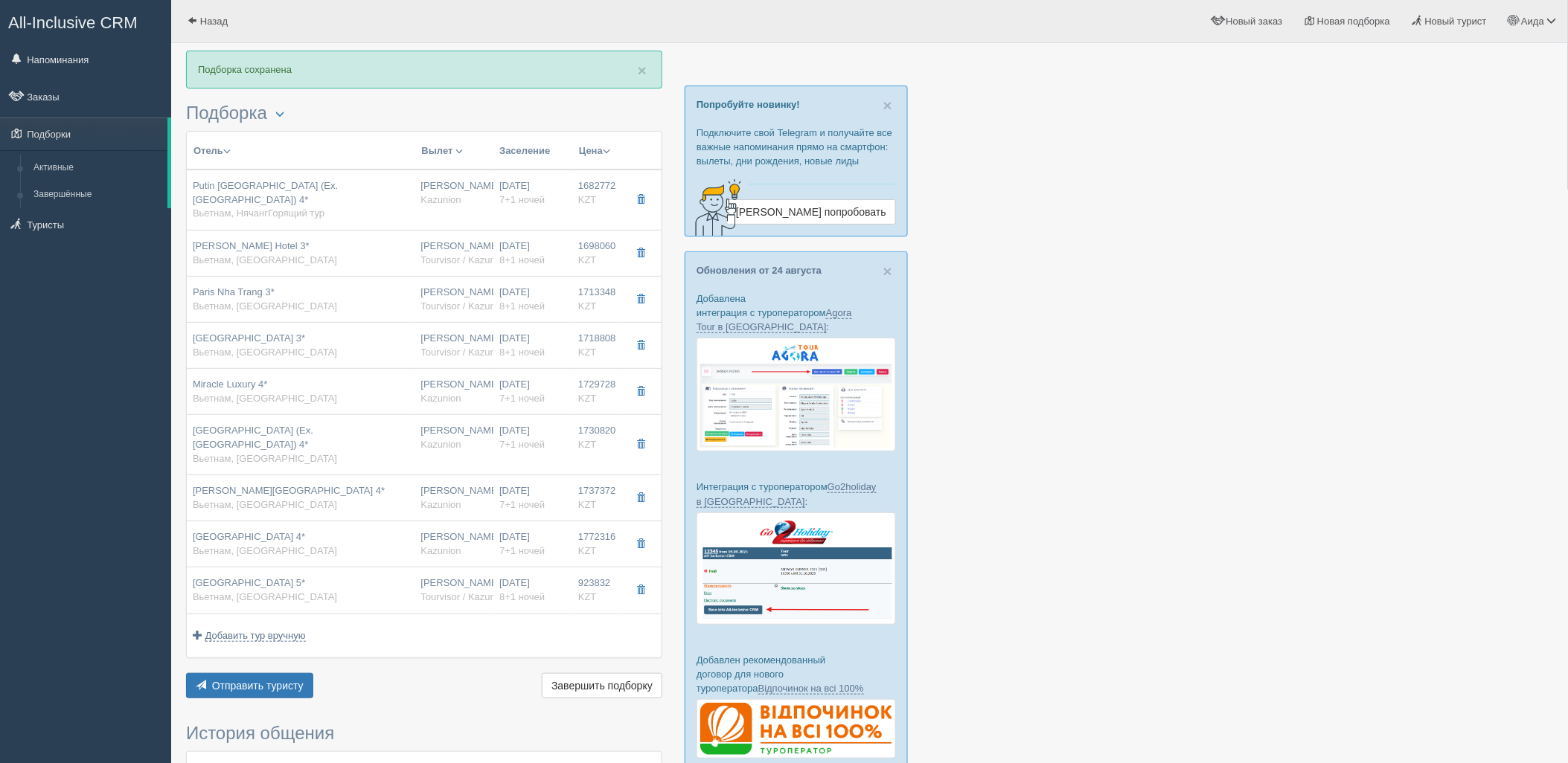
click at [595, 592] on span "KZT" at bounding box center [587, 597] width 19 height 11
type input "Regalia Gold Hotel 5*"
type input "https://tophotels.ru/hotel/al323067"
type input "923832.00"
type input "23:00"
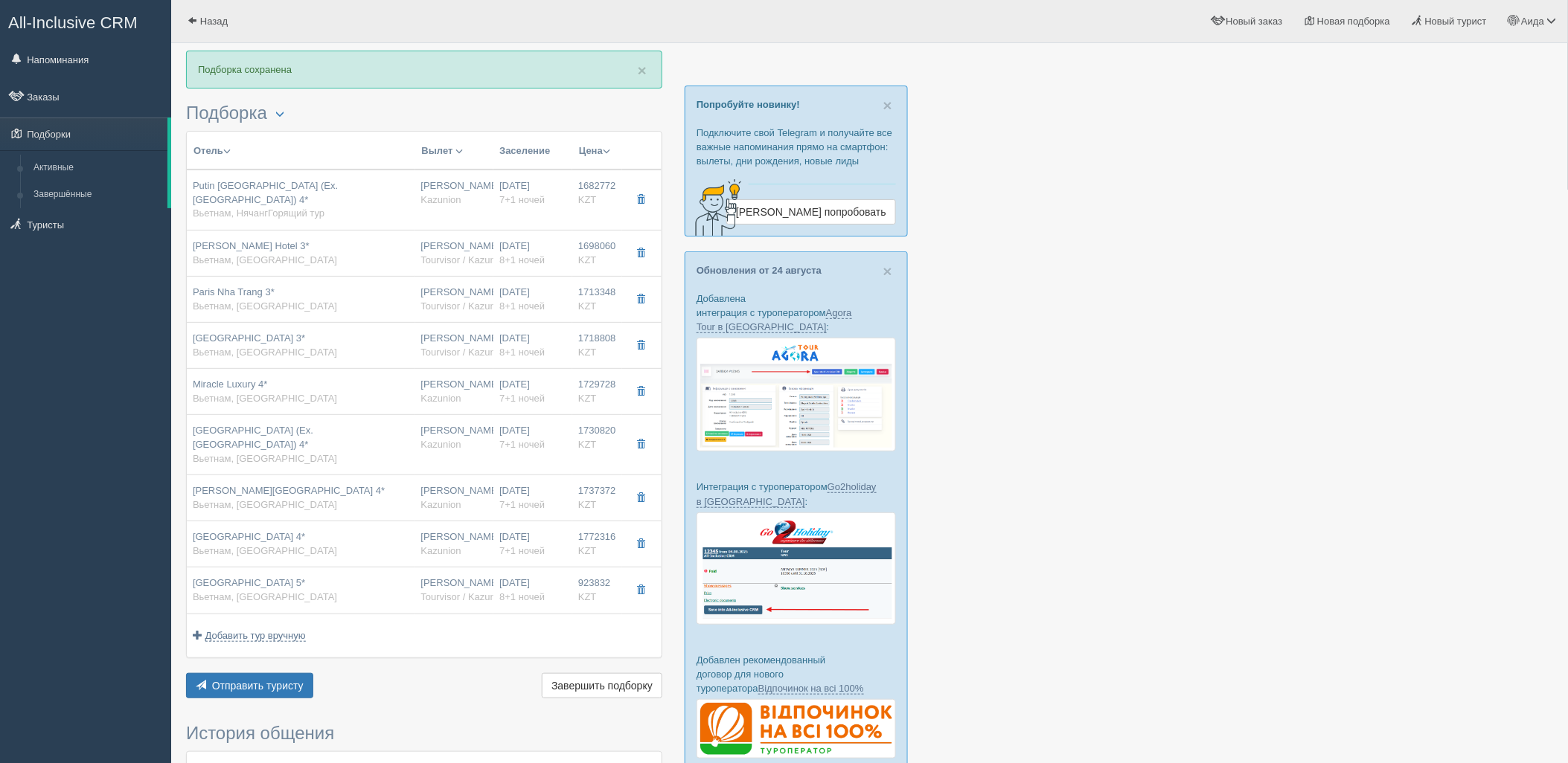
type input "09:20"
type input "11:25"
type input "18:35"
type input "8+1"
type input "superior with window"
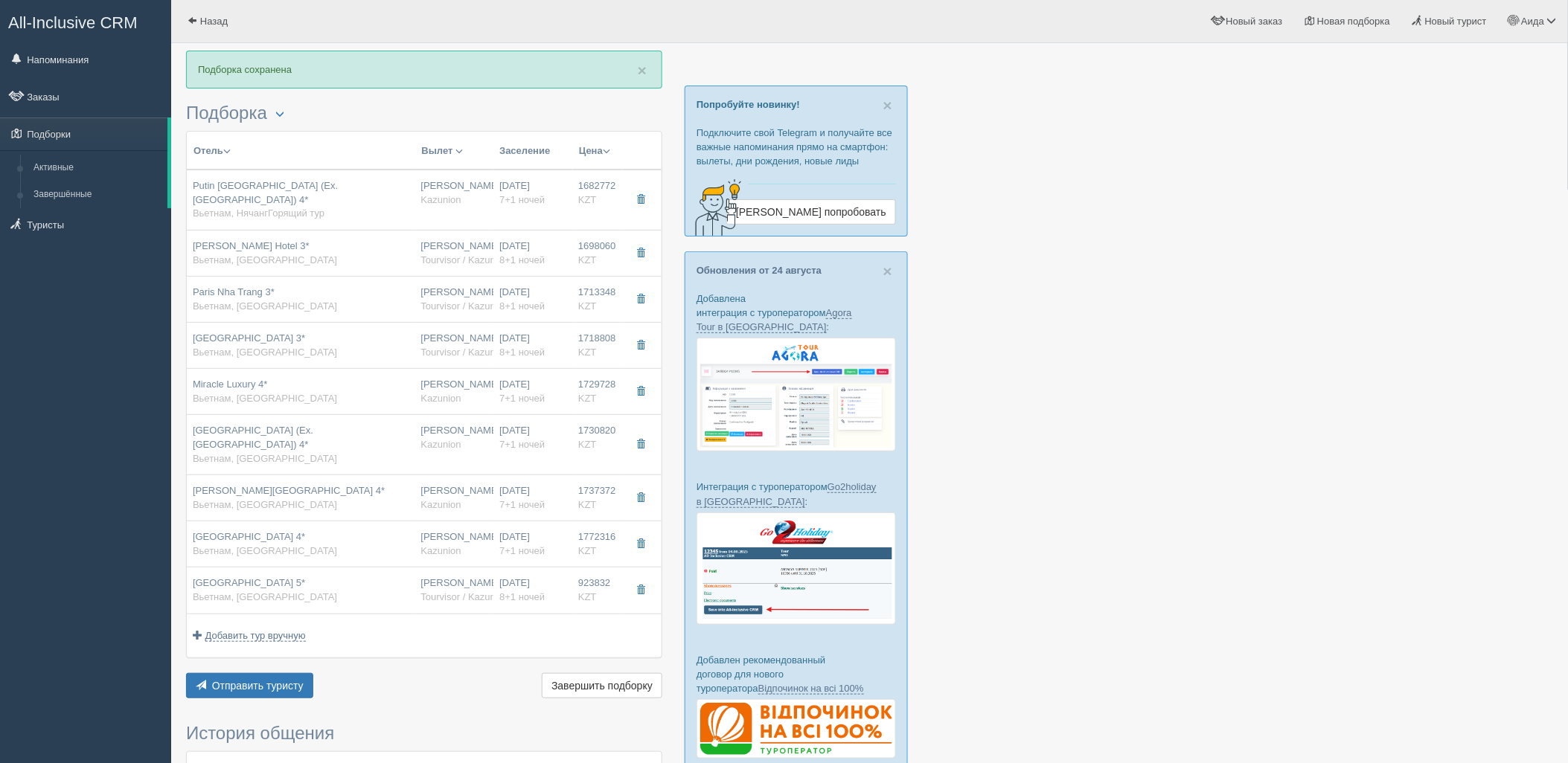
type input "Tourvisor / Kazunion (KZ)"
type input "https://tourvisor.ru/countries#!/hotel=regalia-gold-hotel"
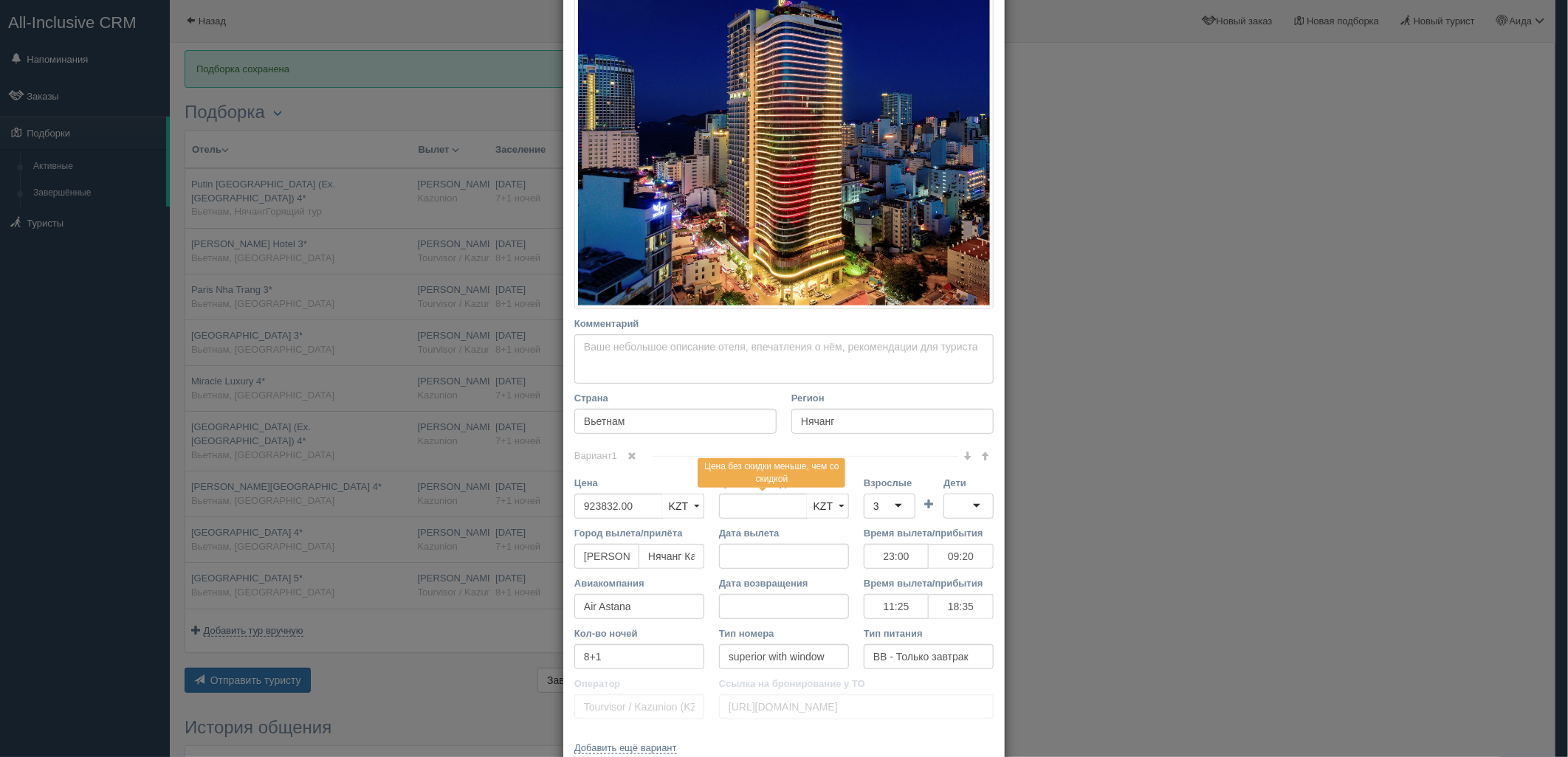
scroll to position [260, 0]
drag, startPoint x: 645, startPoint y: 505, endPoint x: 582, endPoint y: 505, distance: 63.0
click at [583, 508] on input "923832.00" at bounding box center [618, 505] width 88 height 25
type input "9"
type input "923832.00"
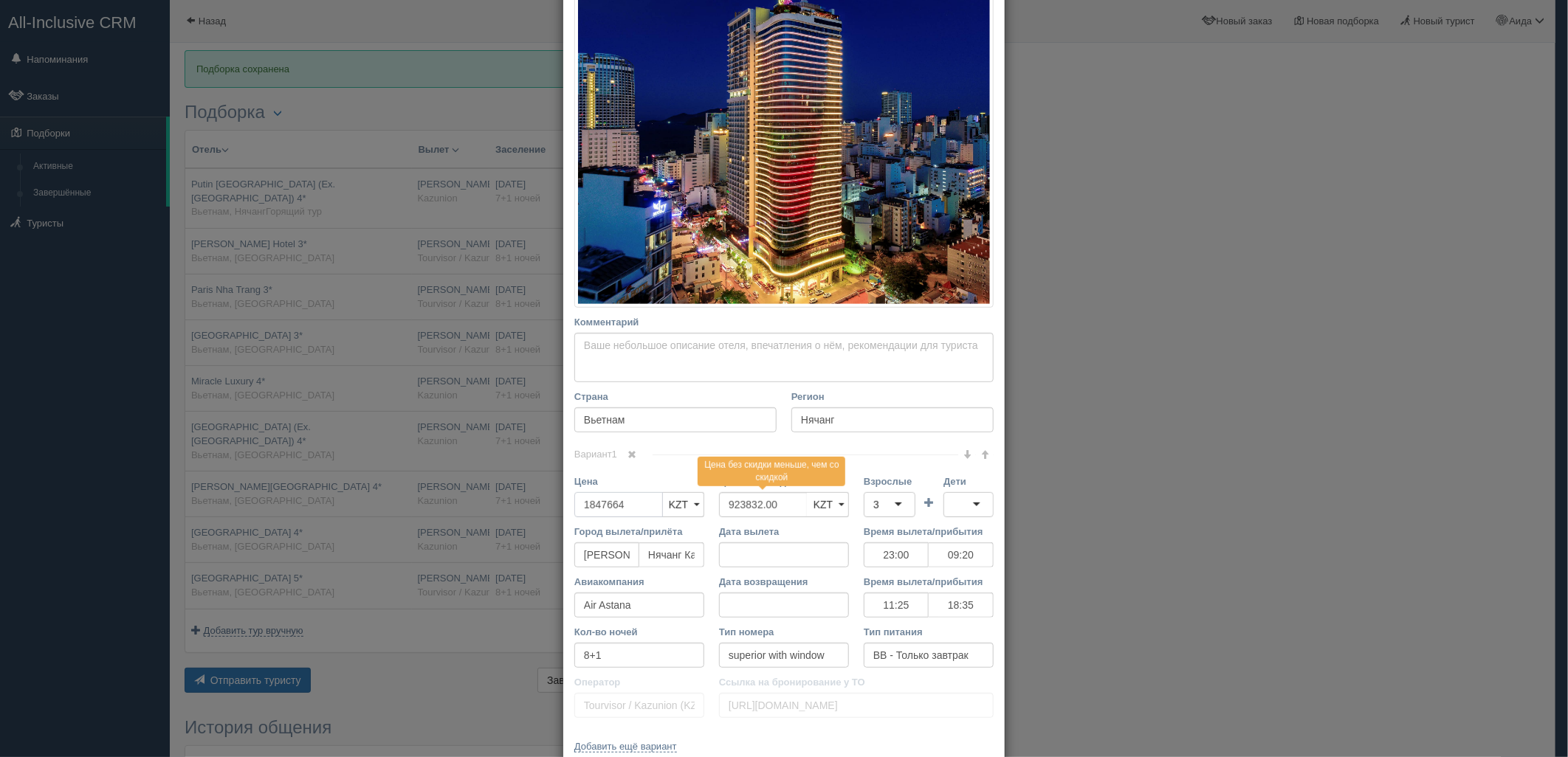
type input "1847664"
click at [874, 505] on div "3" at bounding box center [889, 505] width 52 height 25
click at [962, 499] on div at bounding box center [968, 505] width 50 height 25
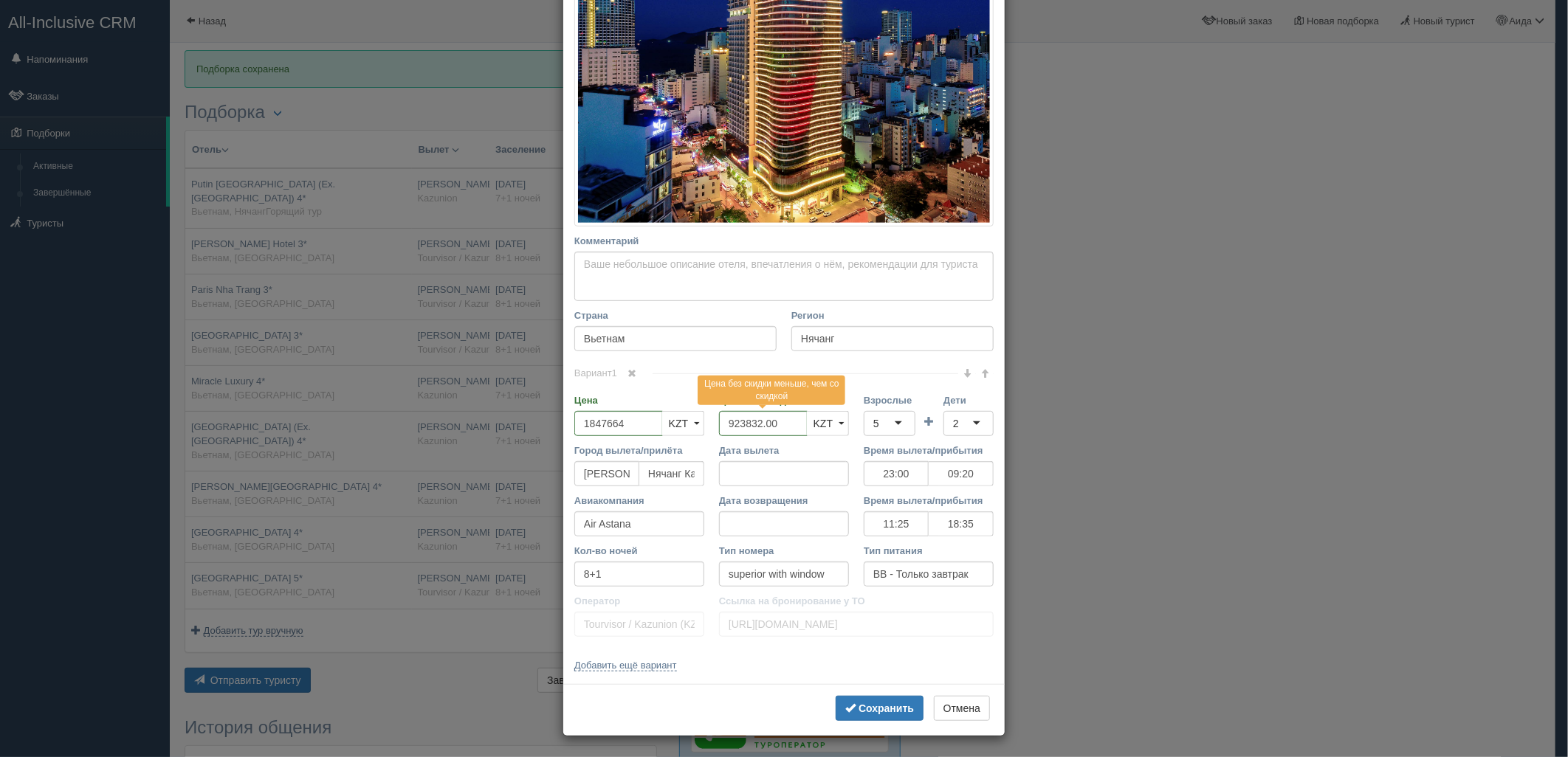
scroll to position [342, 0]
click at [852, 701] on button "Сохранить" at bounding box center [879, 708] width 88 height 25
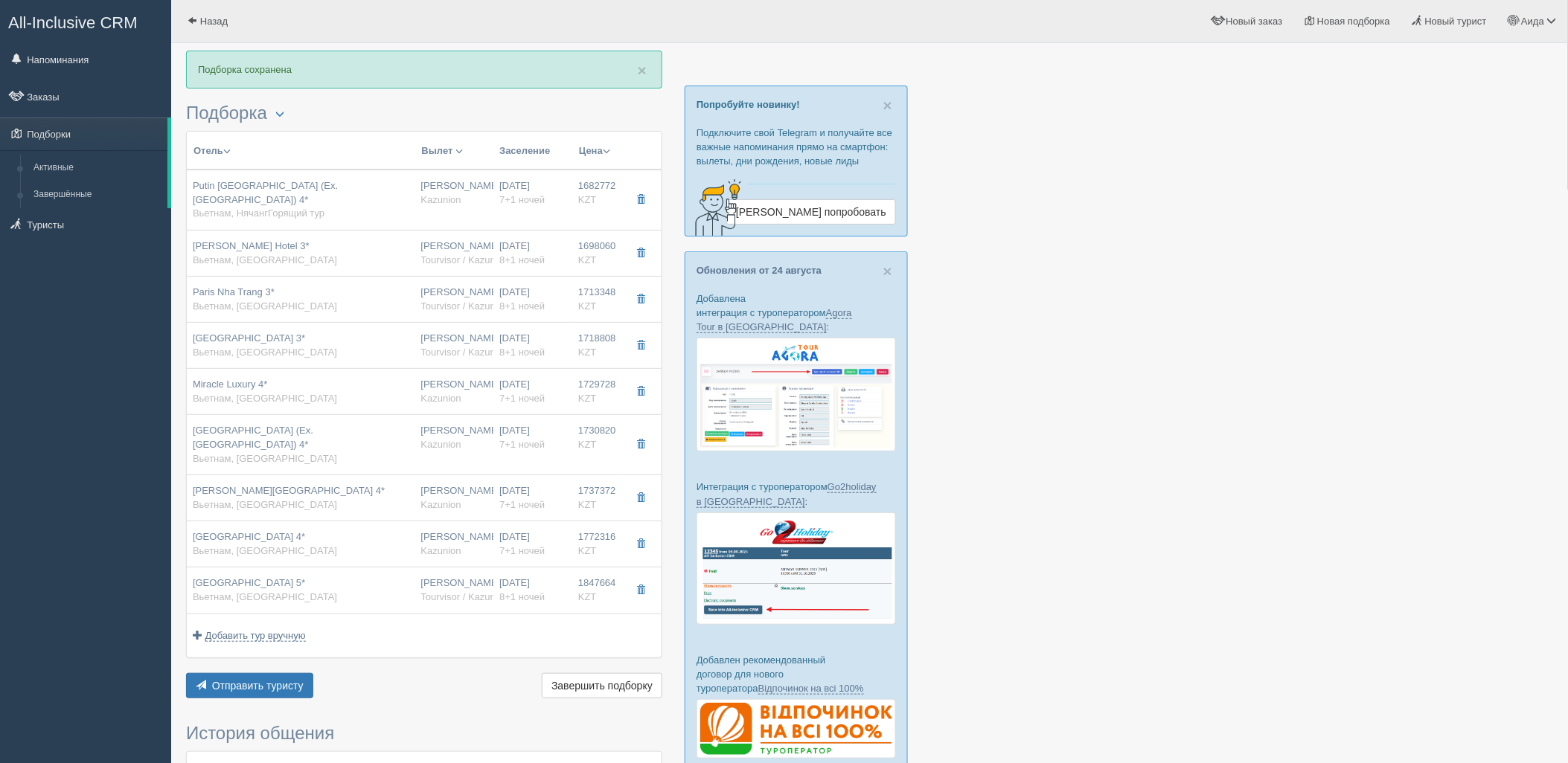
click at [337, 673] on div "Отправить туристу Отправить Завершить подборку Активировать подборку Добавить и…" at bounding box center [424, 687] width 476 height 29
click at [300, 680] on span "Отправить туристу" at bounding box center [258, 685] width 92 height 12
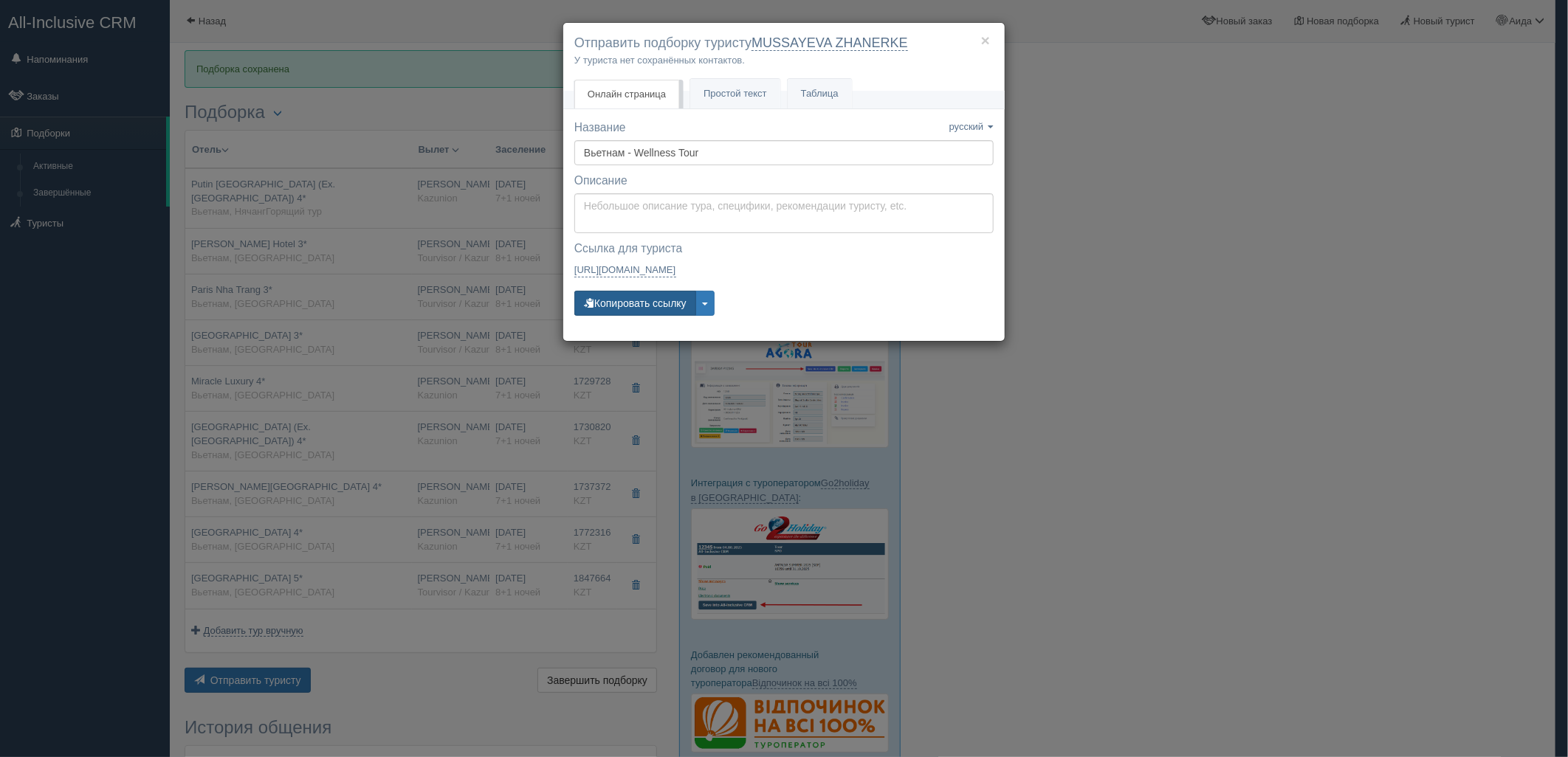
click at [644, 298] on button "Копировать ссылку" at bounding box center [635, 303] width 122 height 25
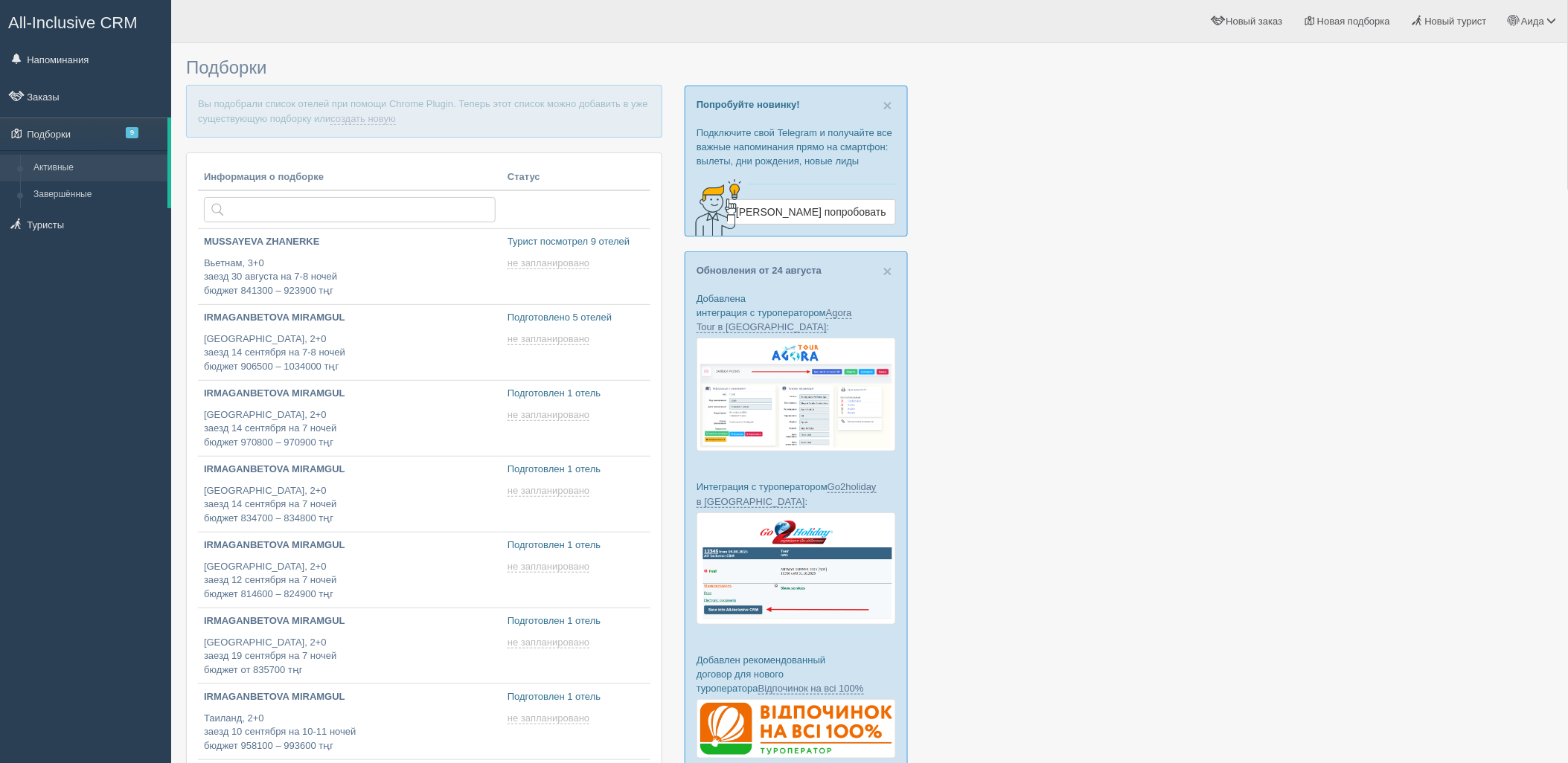
type input "[DATE] 19:25"
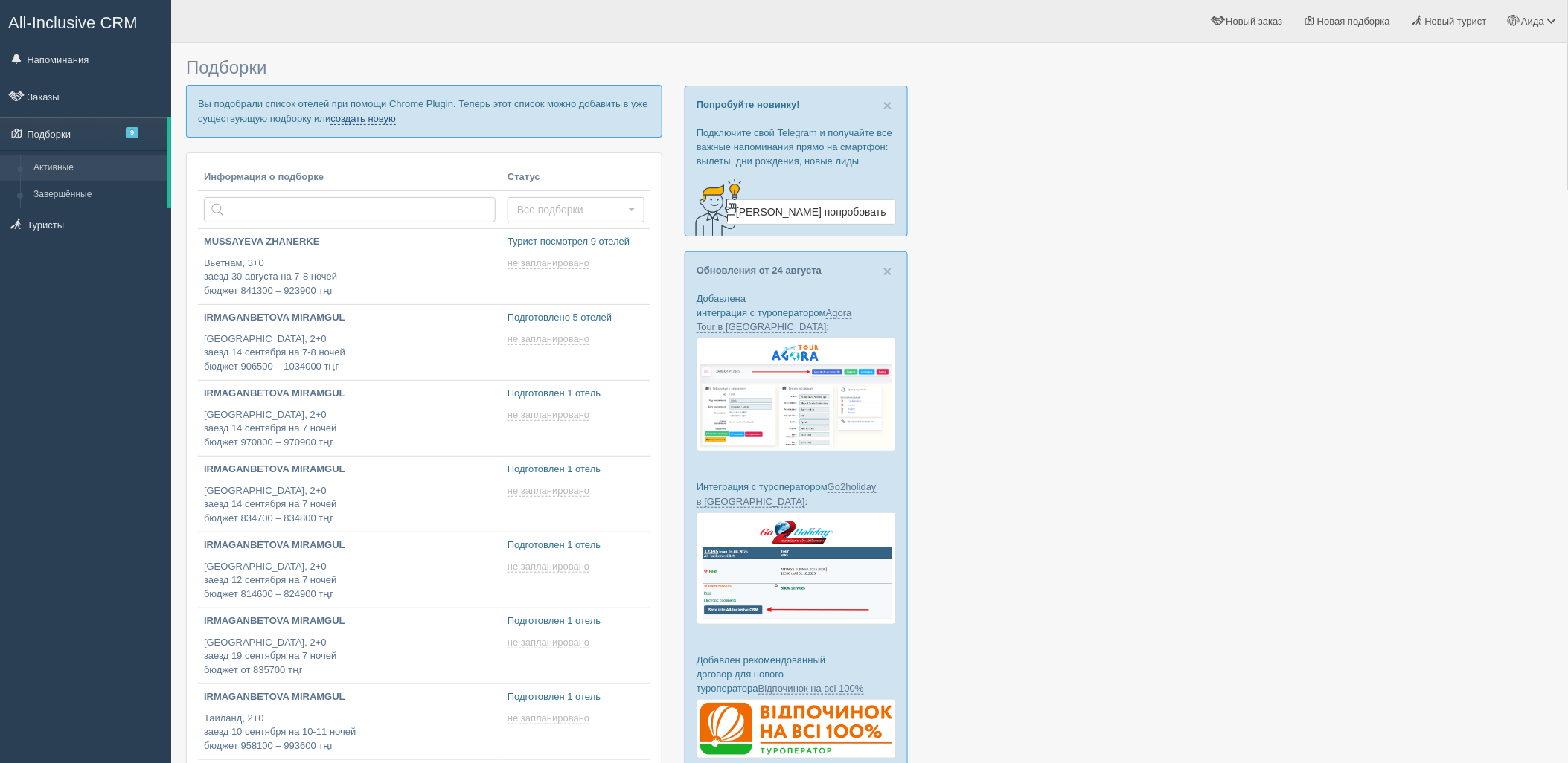
click at [361, 116] on link "создать новую" at bounding box center [363, 119] width 65 height 12
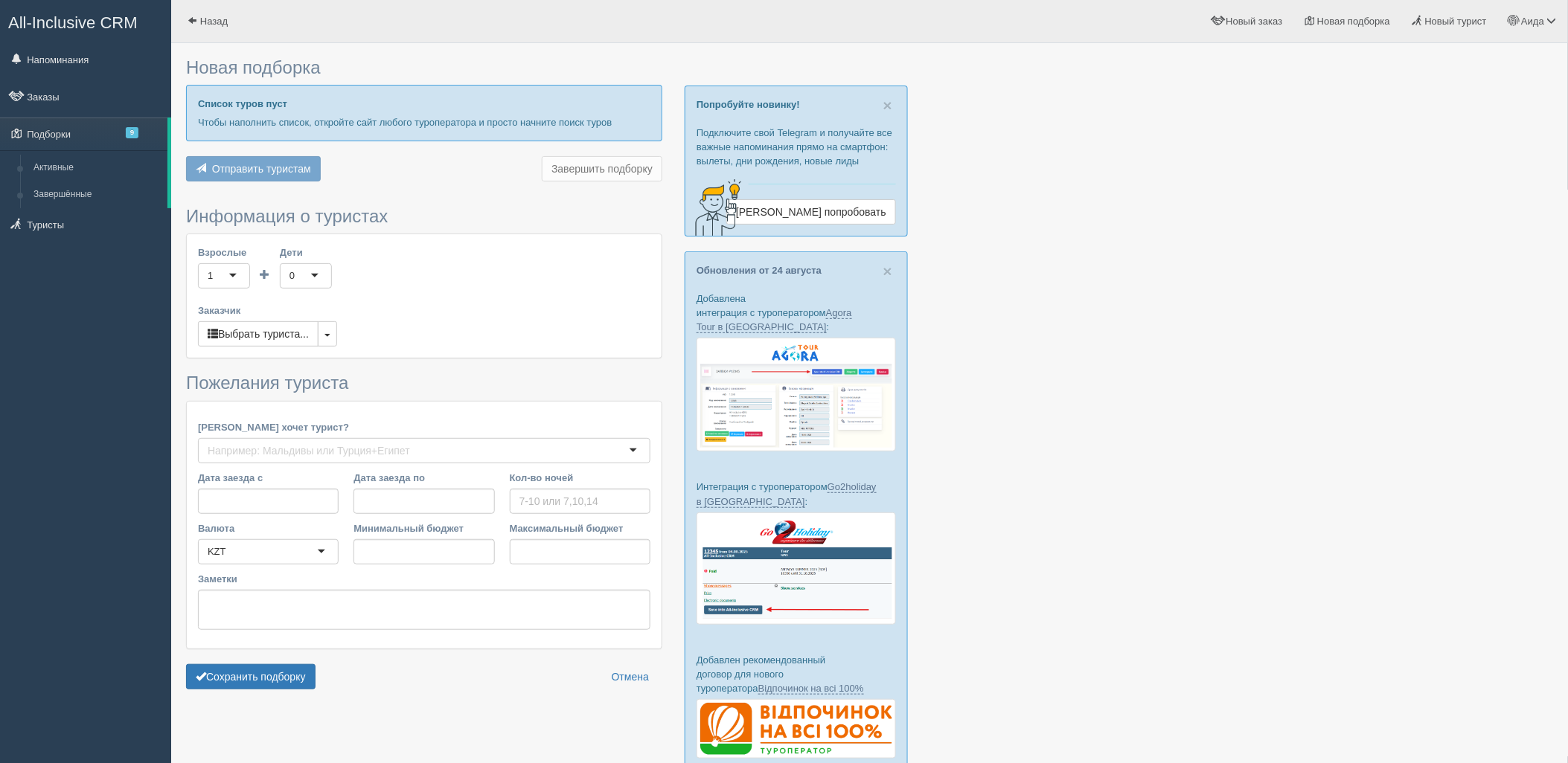
type input "7"
type input "567800"
type input "661300"
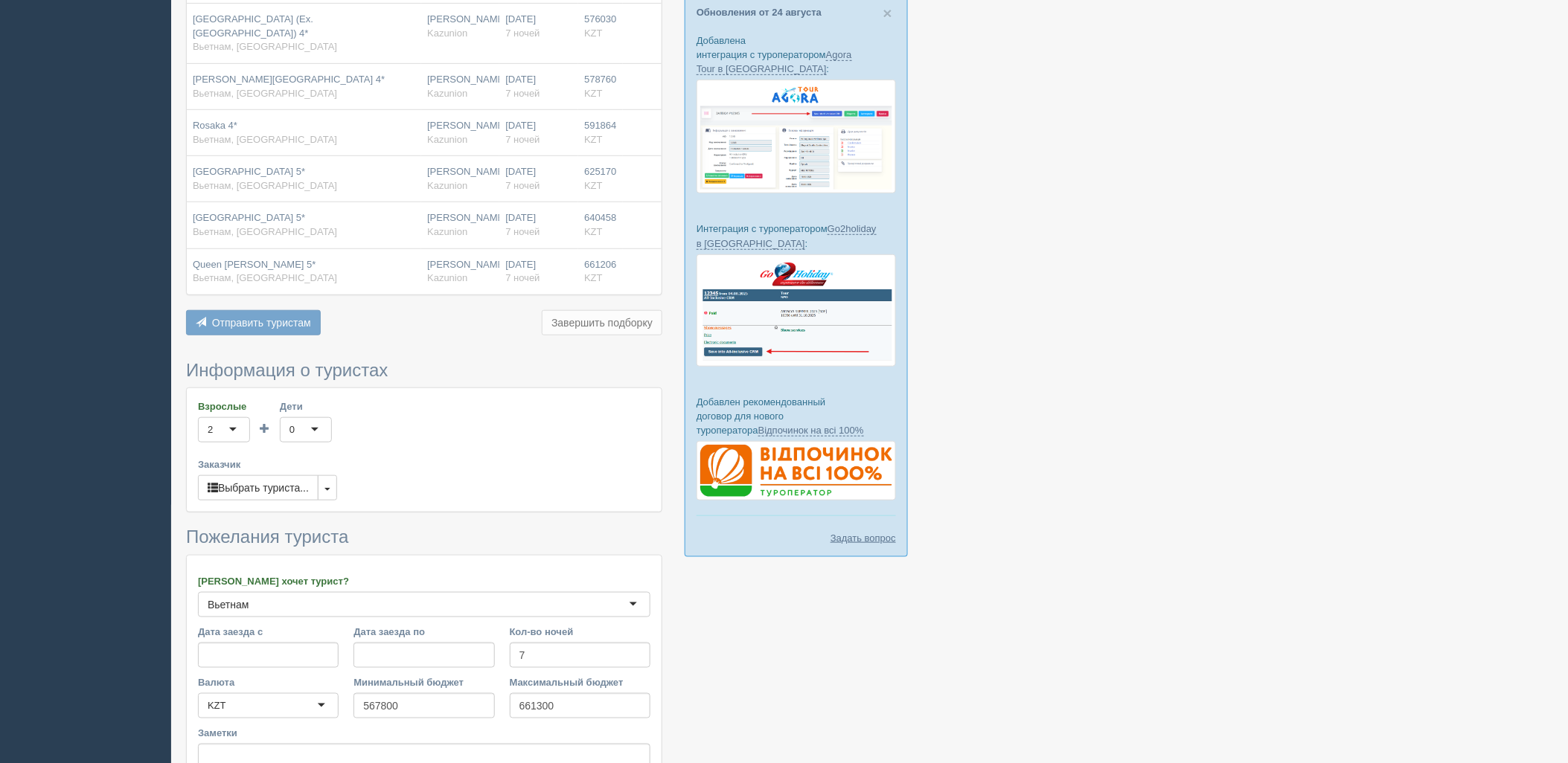
scroll to position [400, 0]
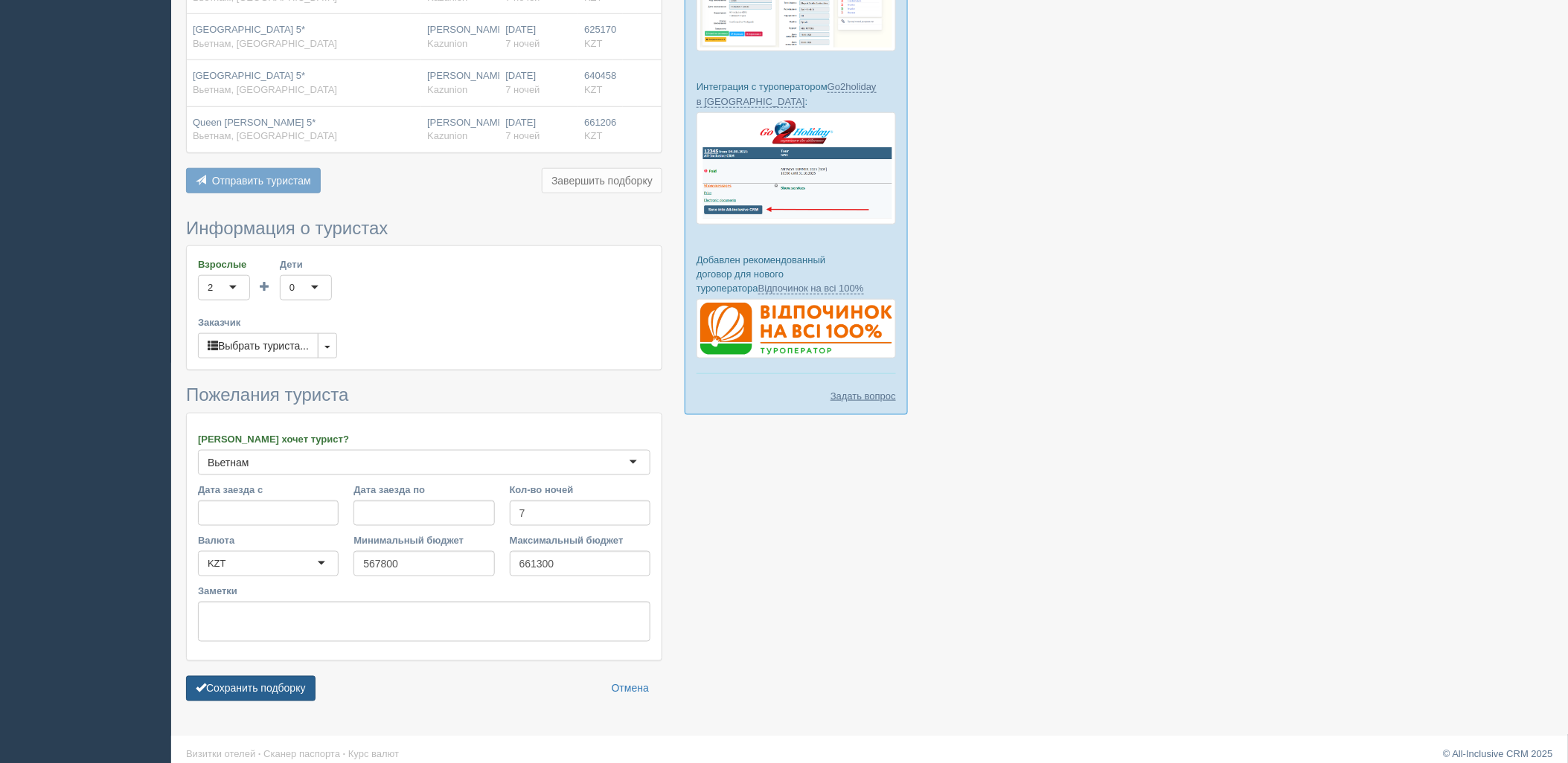
click at [265, 676] on button "Сохранить подборку" at bounding box center [251, 689] width 130 height 26
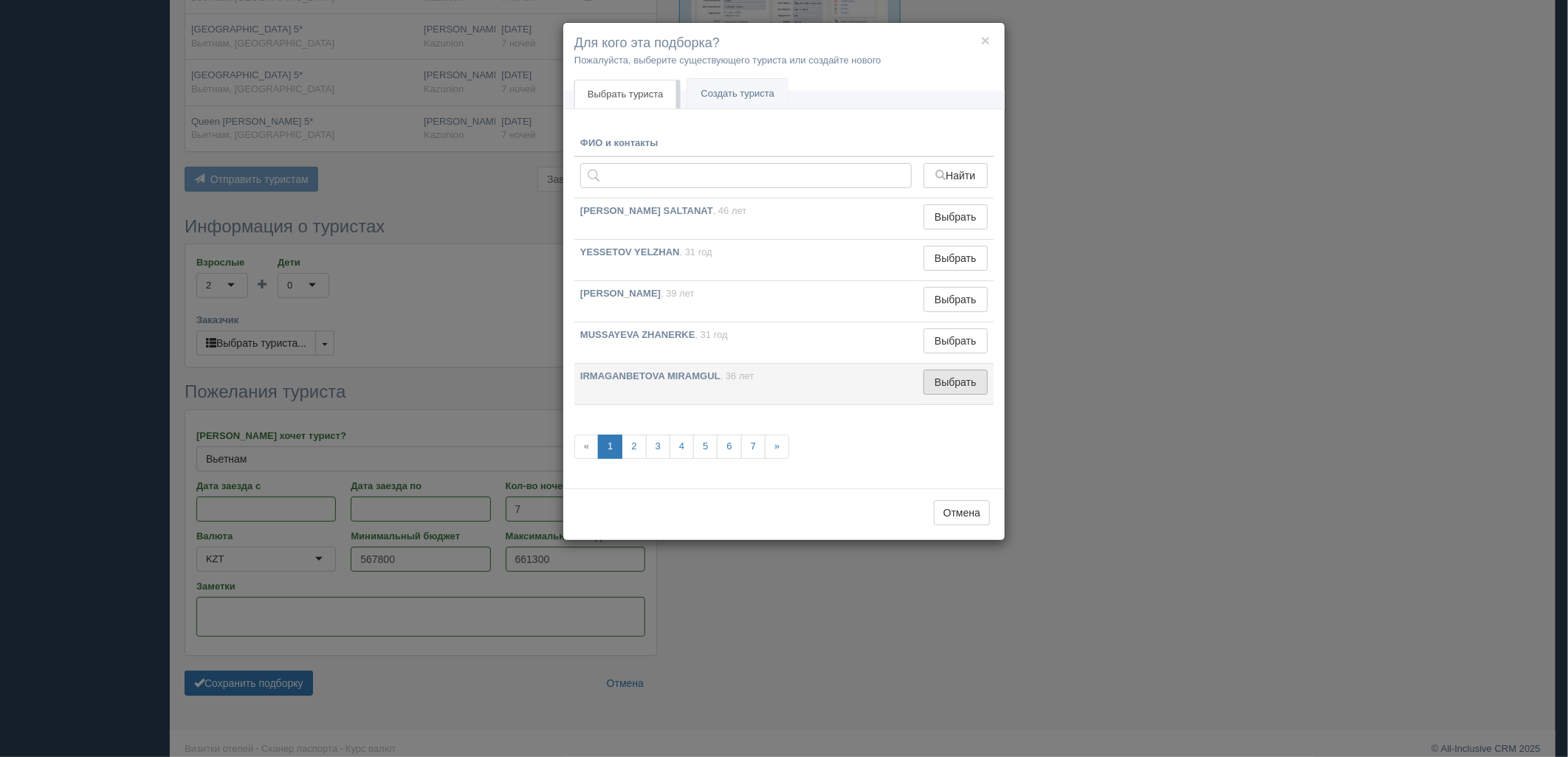
click at [959, 389] on button "Выбрать" at bounding box center [955, 382] width 64 height 25
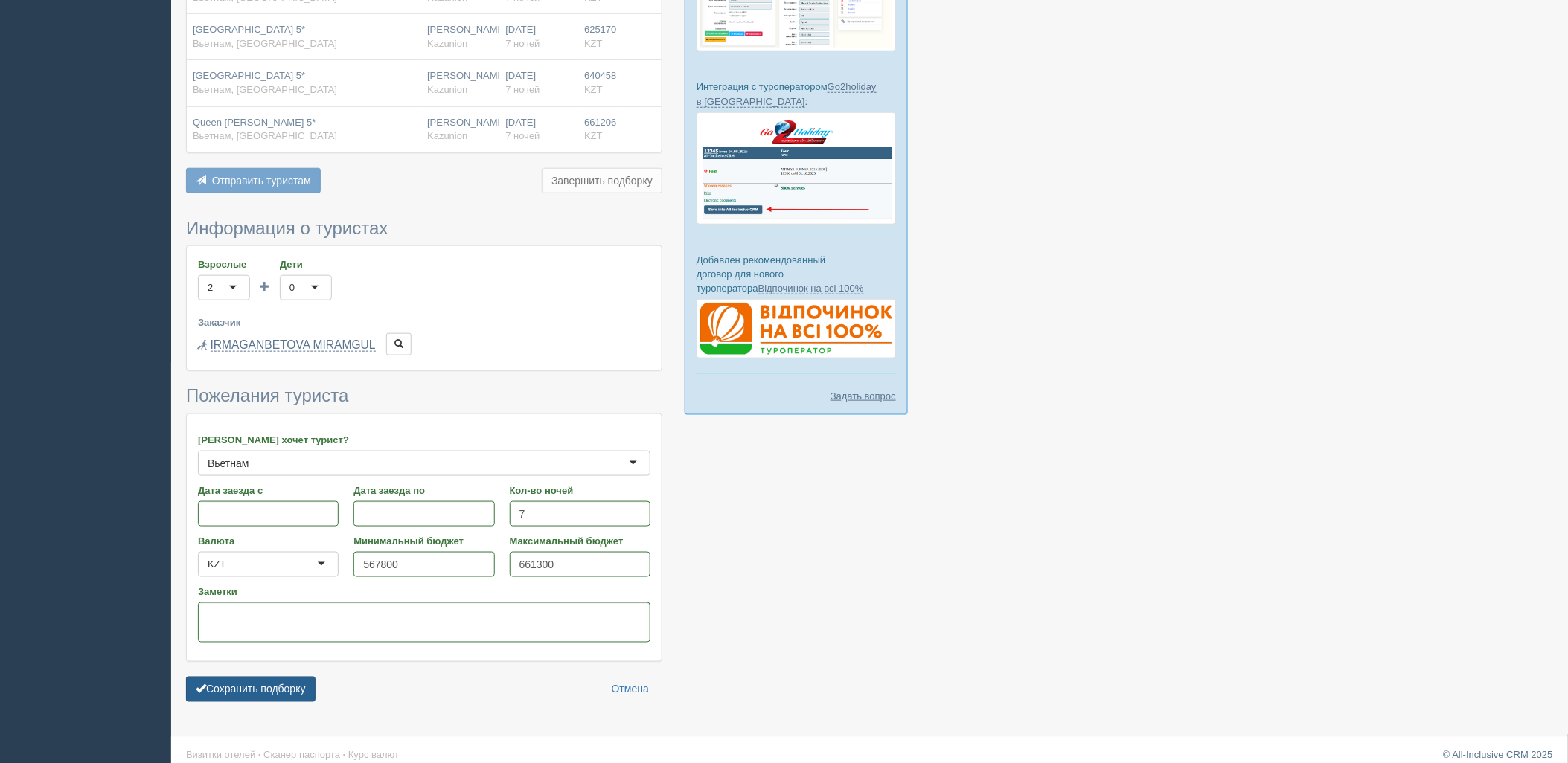
click at [299, 677] on button "Сохранить подборку" at bounding box center [251, 689] width 130 height 26
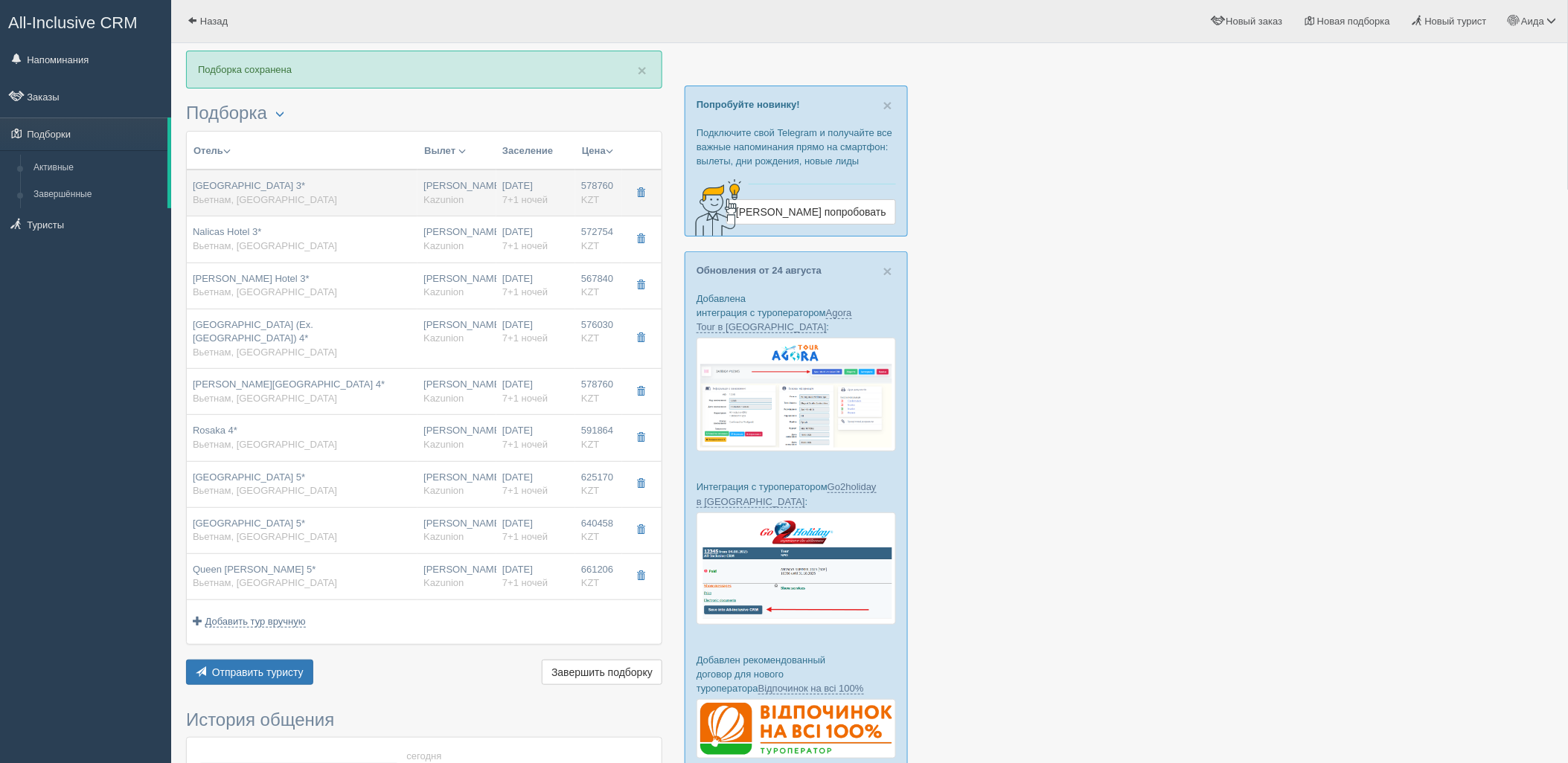
click at [403, 183] on div "[GEOGRAPHIC_DATA] 3* [GEOGRAPHIC_DATA], [GEOGRAPHIC_DATA]" at bounding box center [302, 192] width 219 height 27
type input "[GEOGRAPHIC_DATA] 3*"
type input "https://www.booking.com/hotel/vn/grand-gosia.ru.html?activeTab=photosGallery"
type input "Вьетнам"
type input "Нячанг"
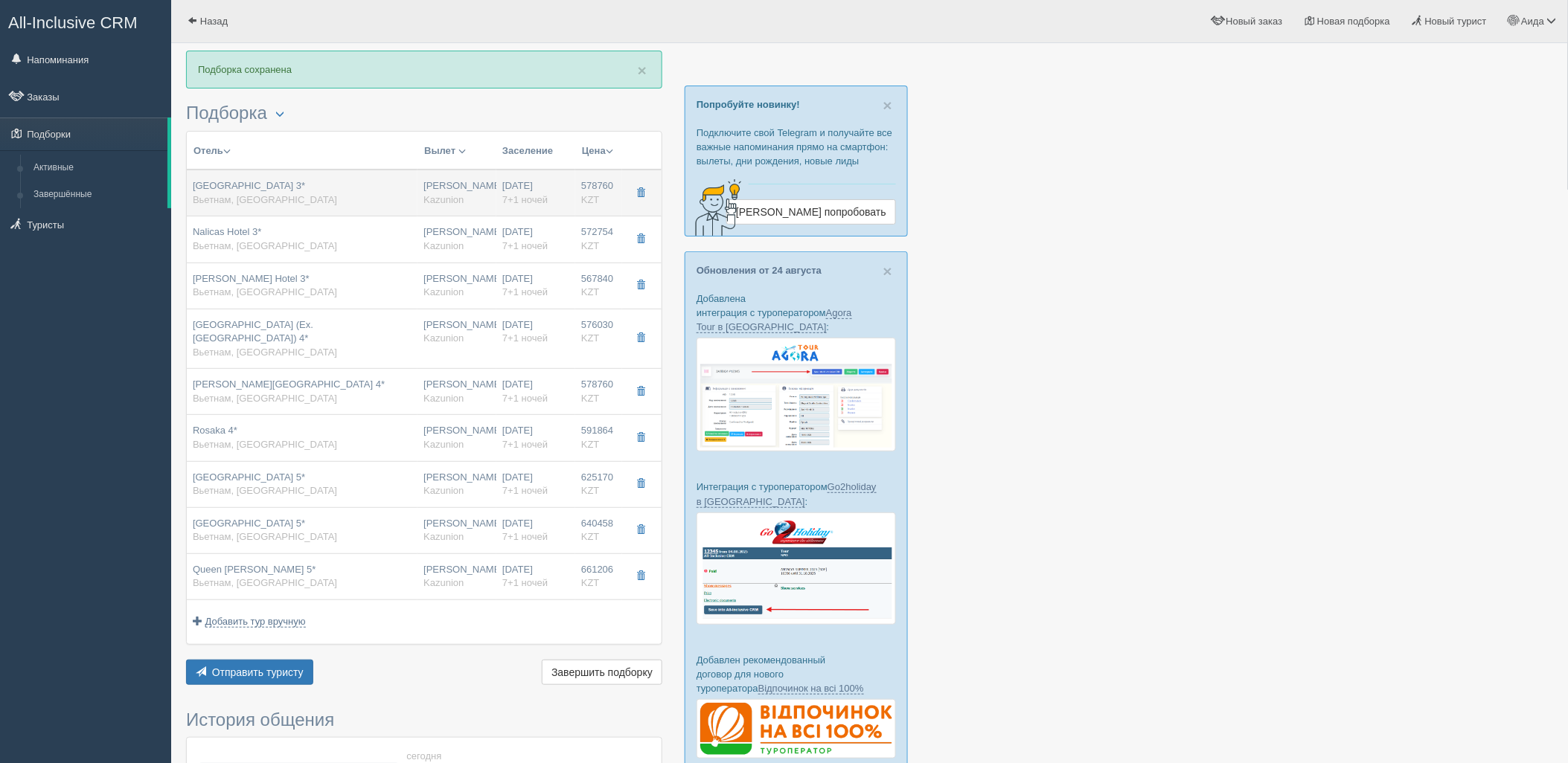
type input "578760.00"
type input "Нурсултан Назарбаев NQZ"
type input "Нячанг Камрань CXR"
type input "23:00"
type input "09:20"
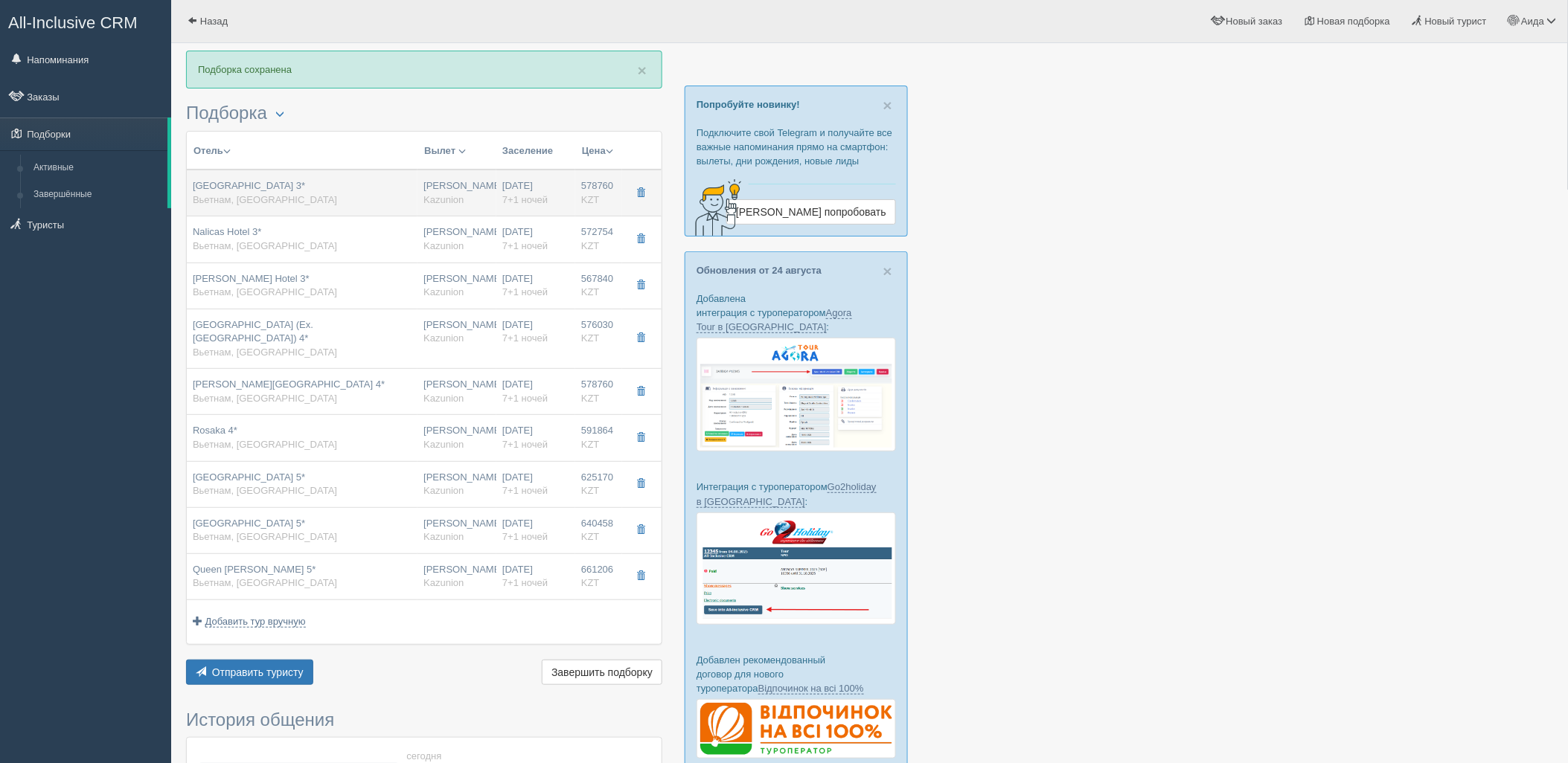
type input "Air Astana"
type input "11:25"
type input "18:35"
type input "7+1"
type input "superior"
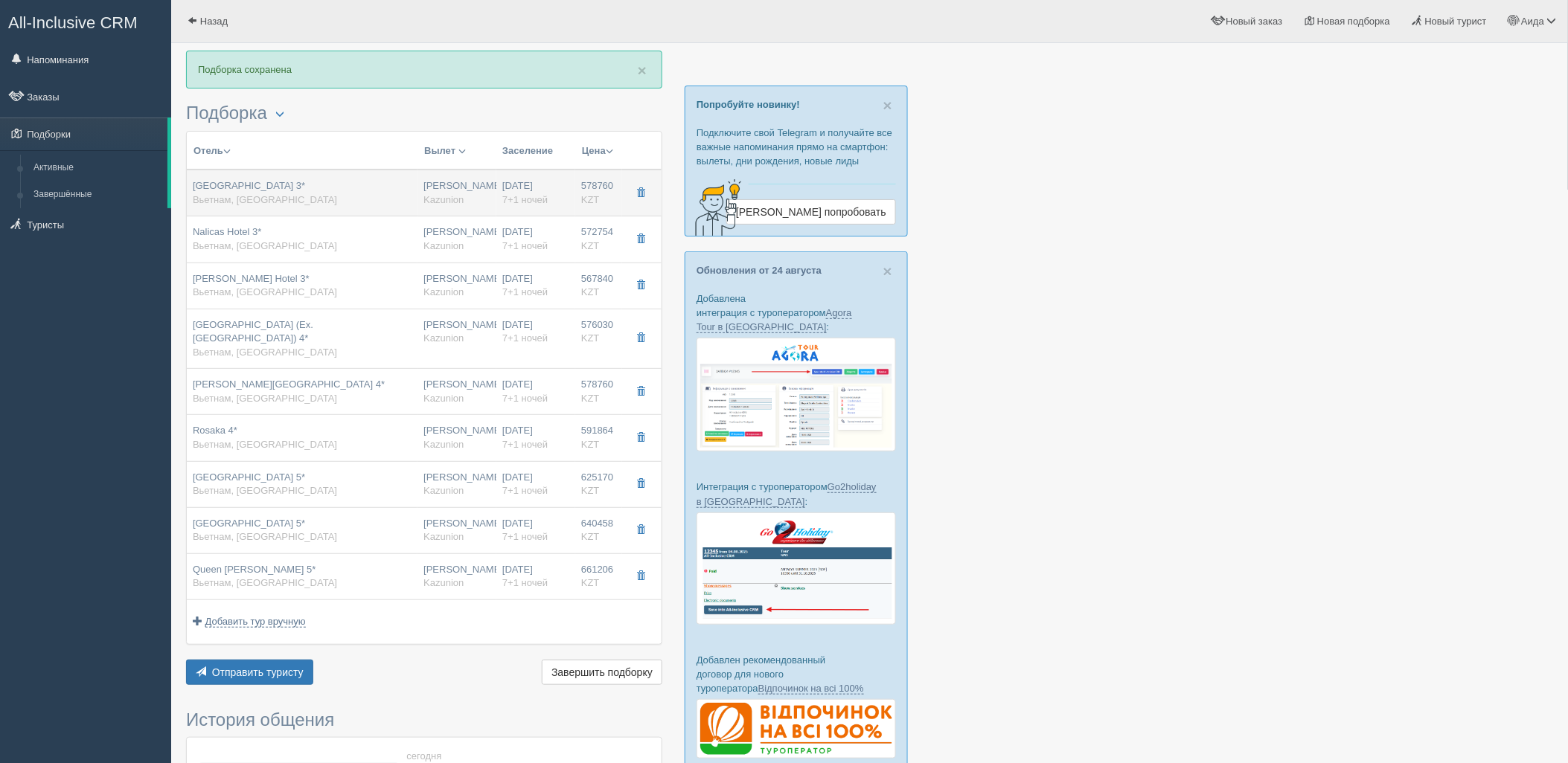
type input "BB - Только завтрак"
type input "Kazunion"
type input "https://tourvisor.ru/countries#!/hotel=gosia-hotel-nha-trang"
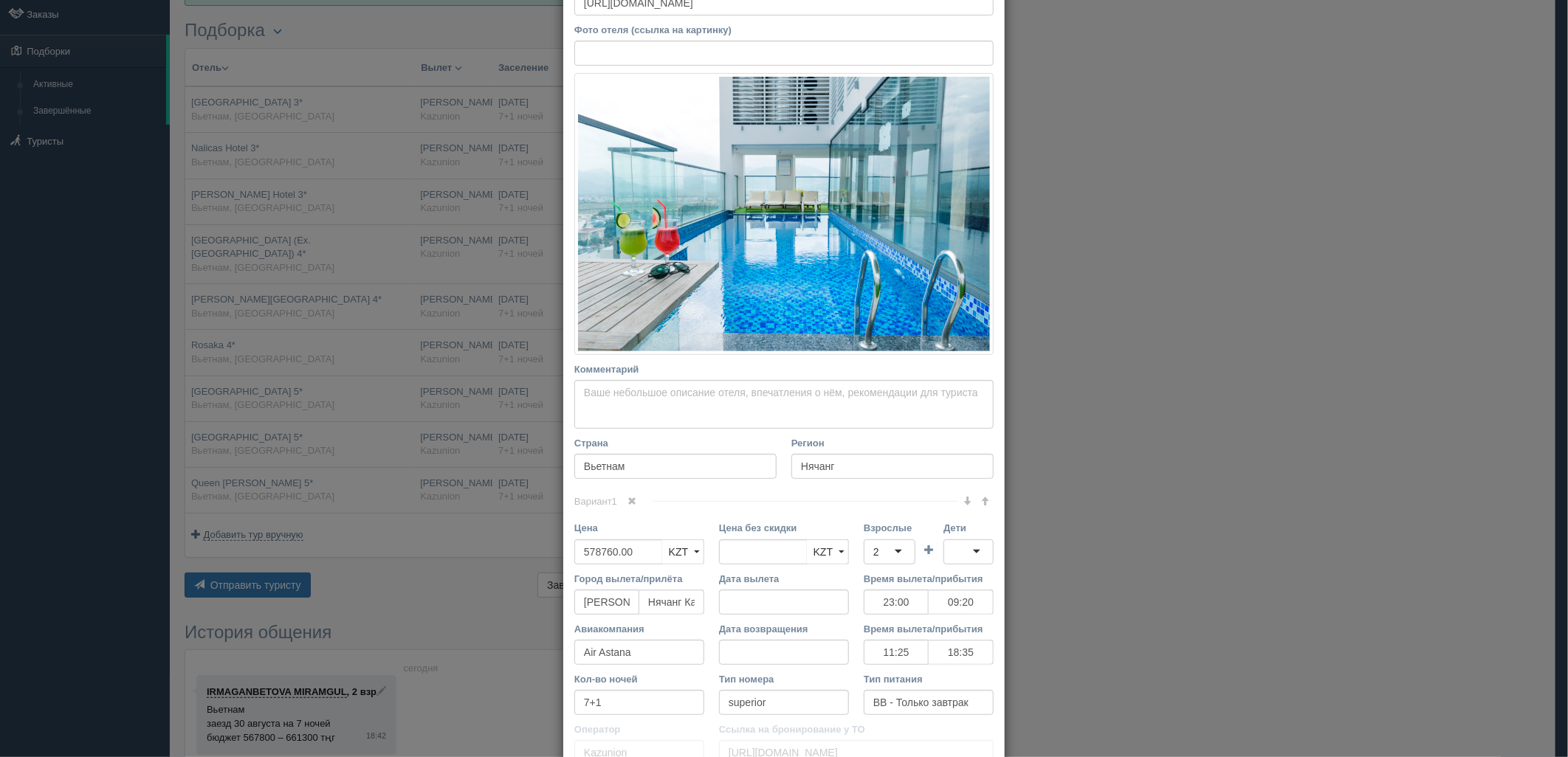
scroll to position [261, 0]
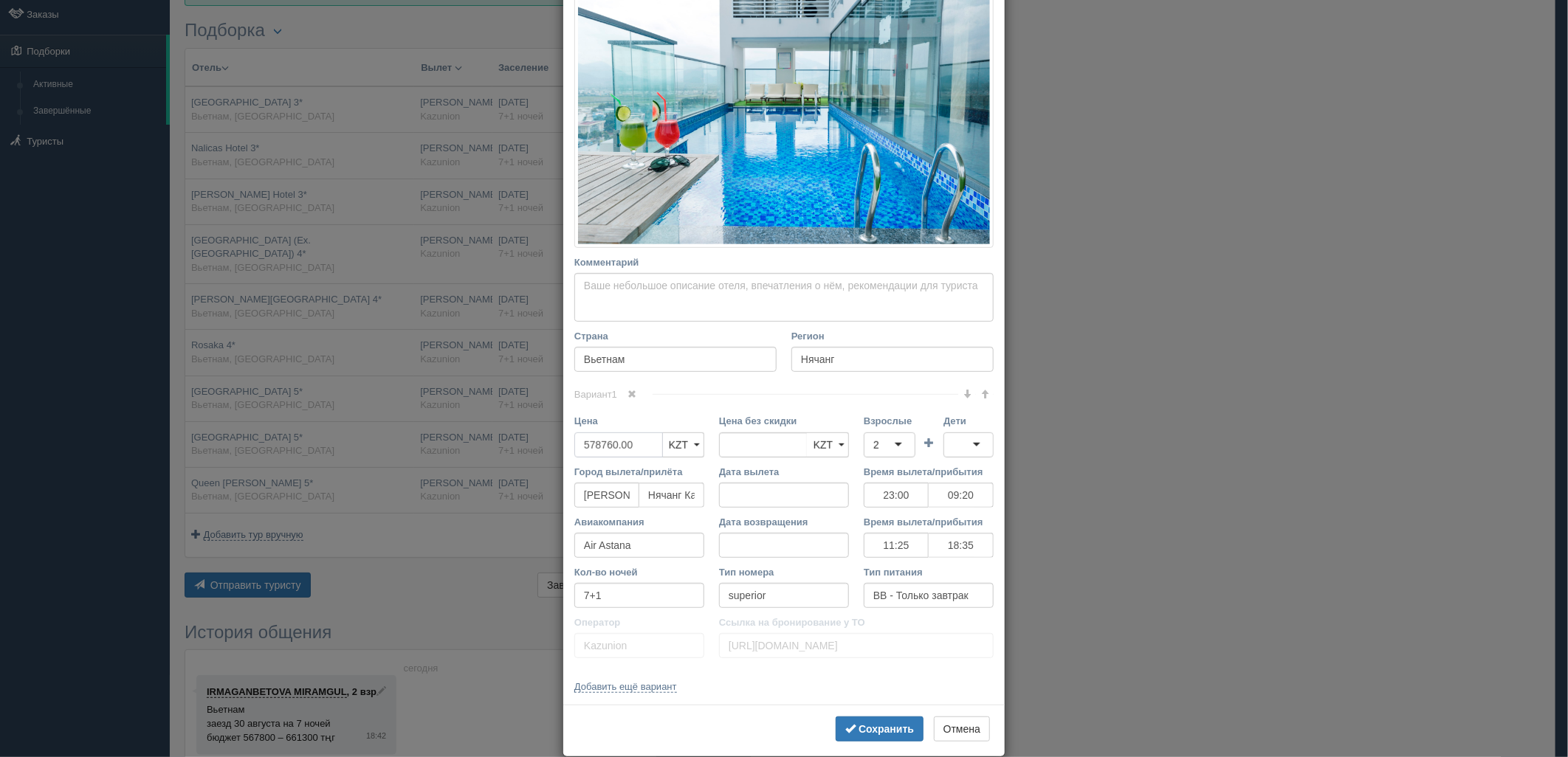
drag, startPoint x: 632, startPoint y: 448, endPoint x: 529, endPoint y: 455, distance: 103.2
click at [529, 455] on div "× Редактировать тур Название отеля Gosia Hotel Nha Trang 3* Ссылка на отель для…" at bounding box center [784, 378] width 1568 height 757
type input "578760.00"
type input "1736280"
click at [904, 439] on div "2" at bounding box center [889, 445] width 52 height 25
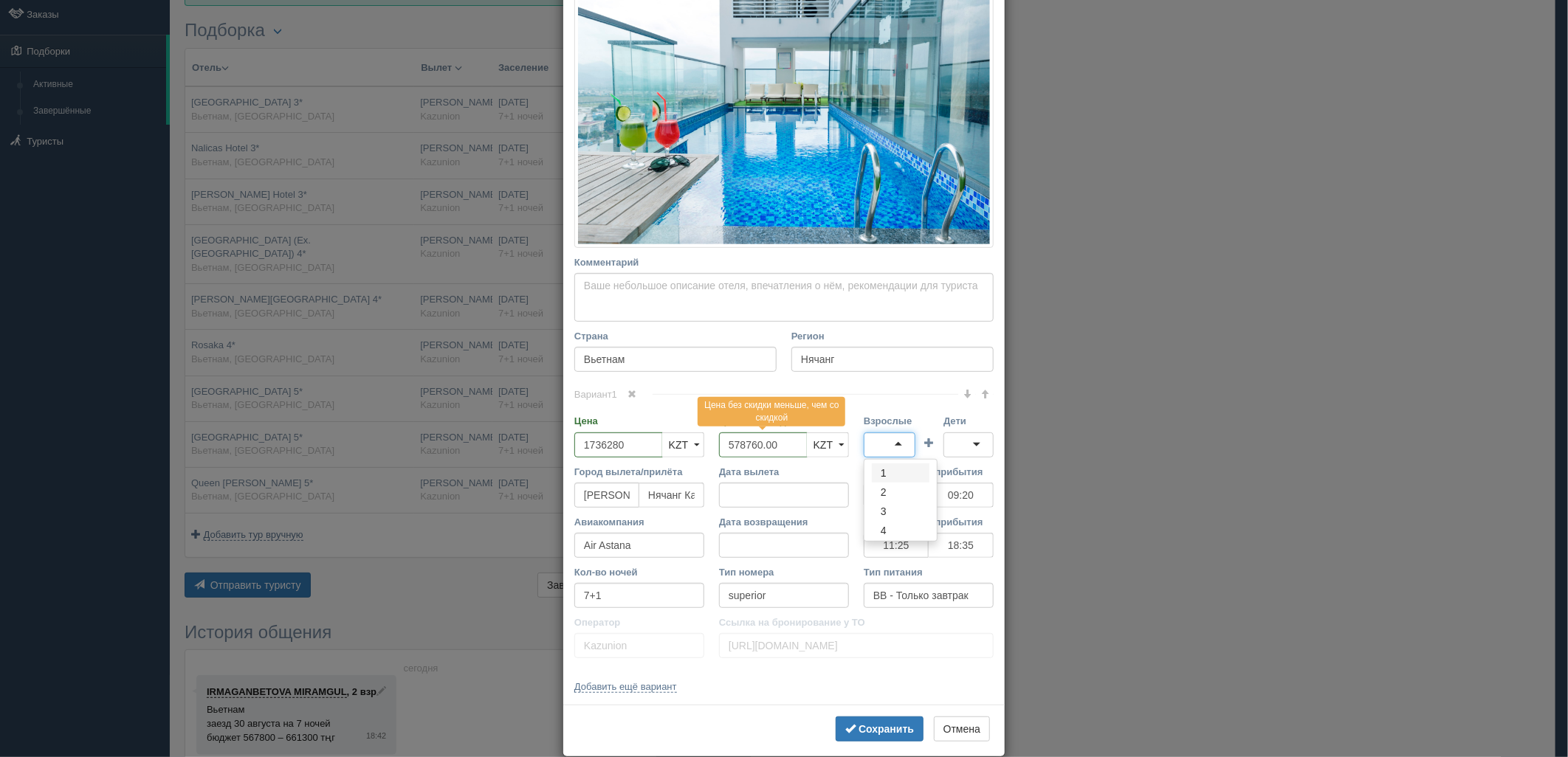
type input "5"
click at [943, 448] on div at bounding box center [968, 445] width 50 height 25
click at [849, 738] on button "Сохранить" at bounding box center [879, 729] width 88 height 25
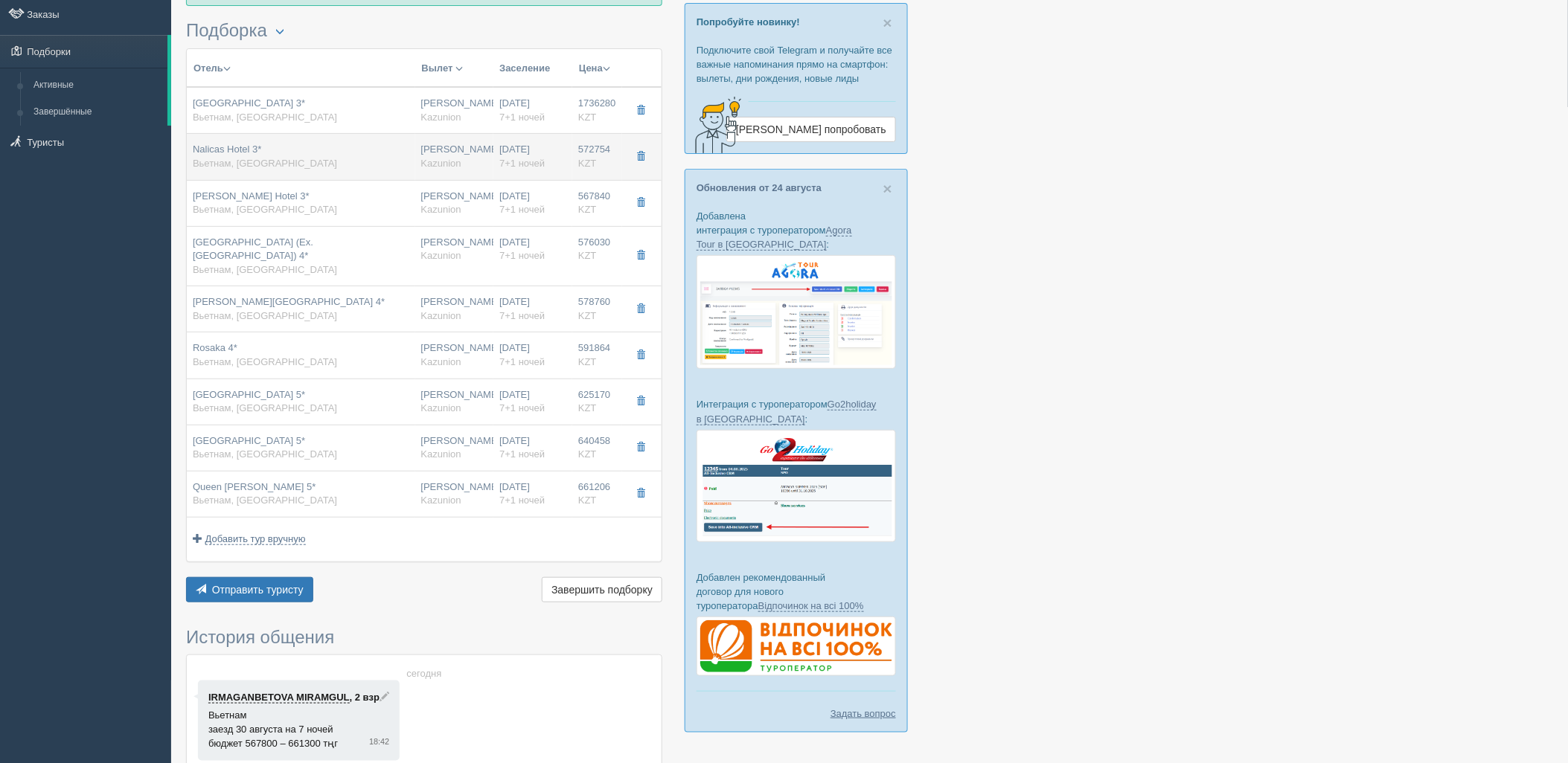
click at [469, 166] on div "Нурсултан Назарбаев NQZ Kazunion" at bounding box center [455, 156] width 67 height 27
type input "Nalicas Hotel 3*"
type input "https://www.booking.com/hotel/vn/nalicas.ru.html"
type input "572754.00"
type input "23:00"
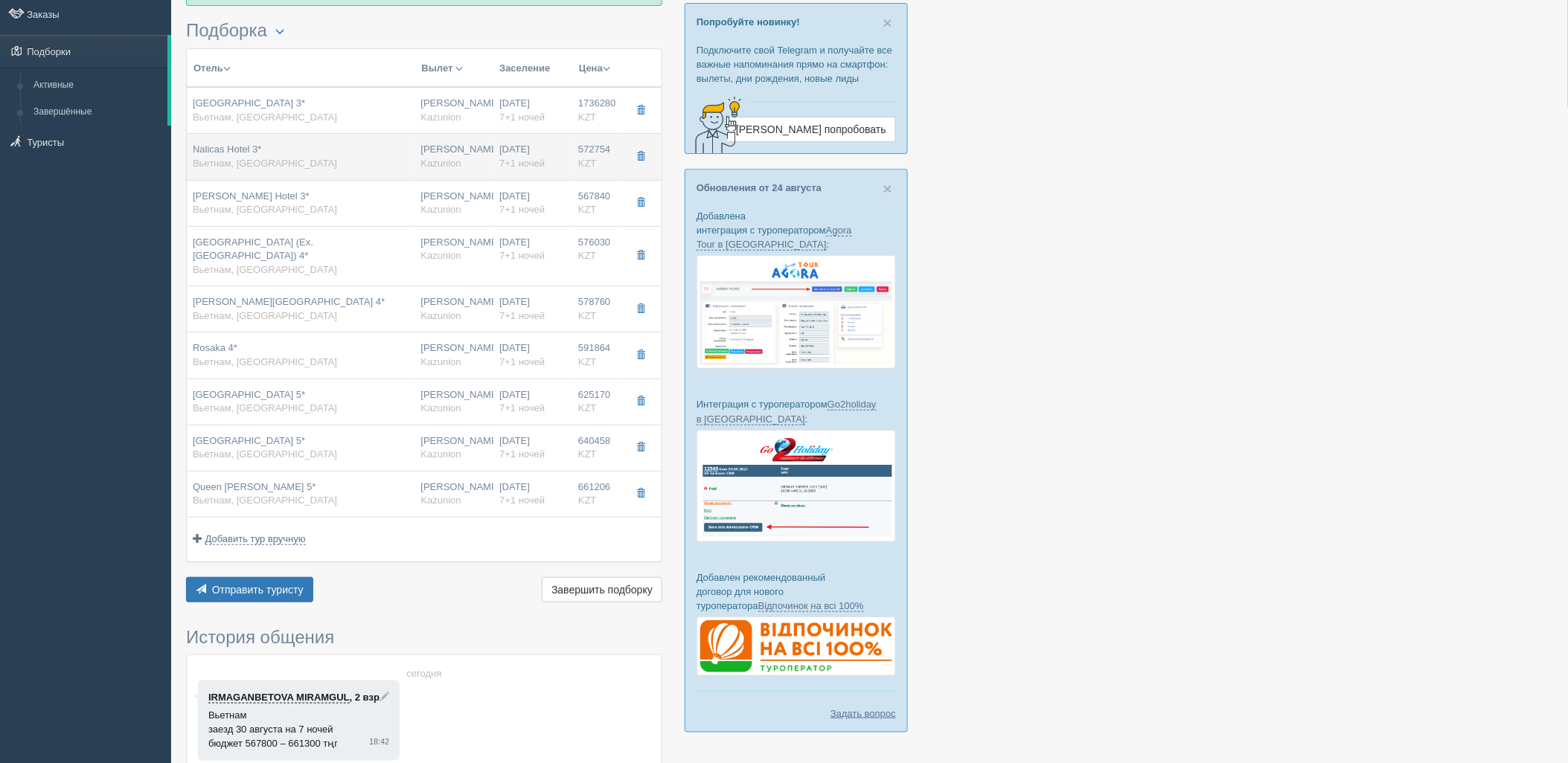
type input "09:20"
type input "11:25"
type input "18:35"
type input "https://tourvisor.ru/countries#!/hotel=nalicas-hotel"
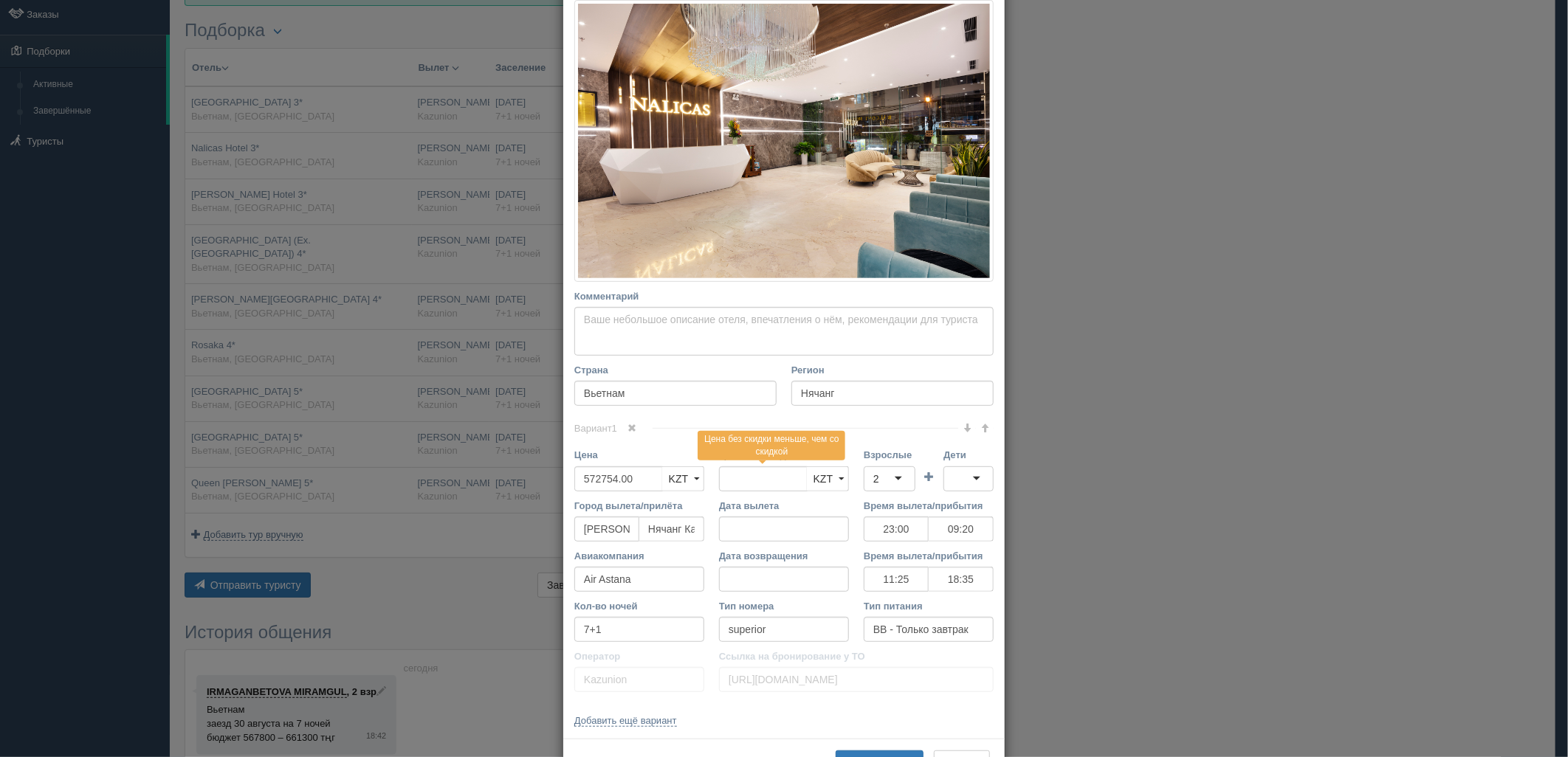
scroll to position [240, 0]
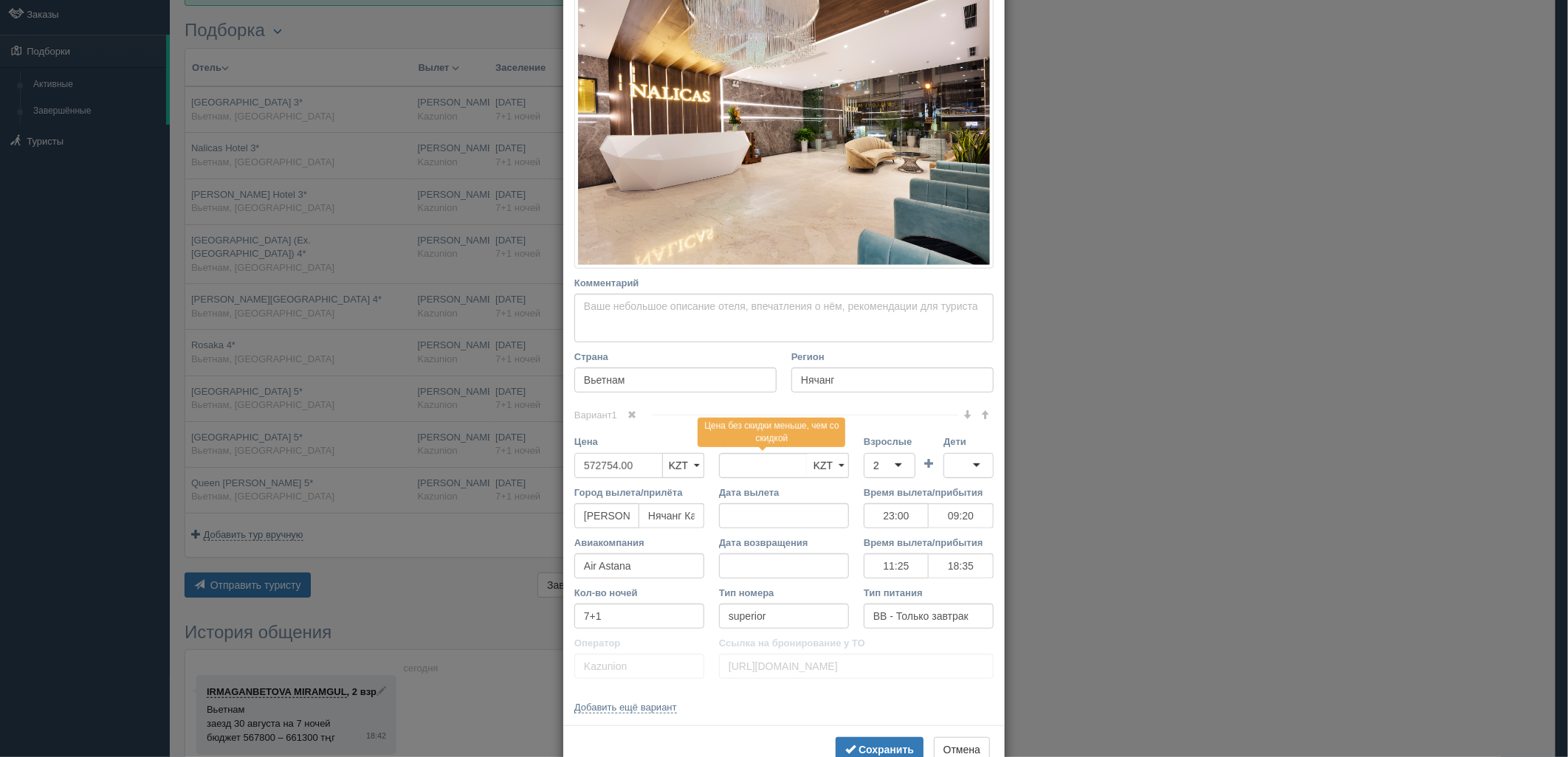
drag, startPoint x: 601, startPoint y: 469, endPoint x: 539, endPoint y: 475, distance: 62.3
click at [539, 475] on div "× Редактировать тур Название отеля Nalicas Hotel 3* Ссылка на отель для туриста…" at bounding box center [784, 378] width 1568 height 757
type input "572754.00"
type input "1718262"
click at [881, 465] on div "2" at bounding box center [889, 465] width 52 height 25
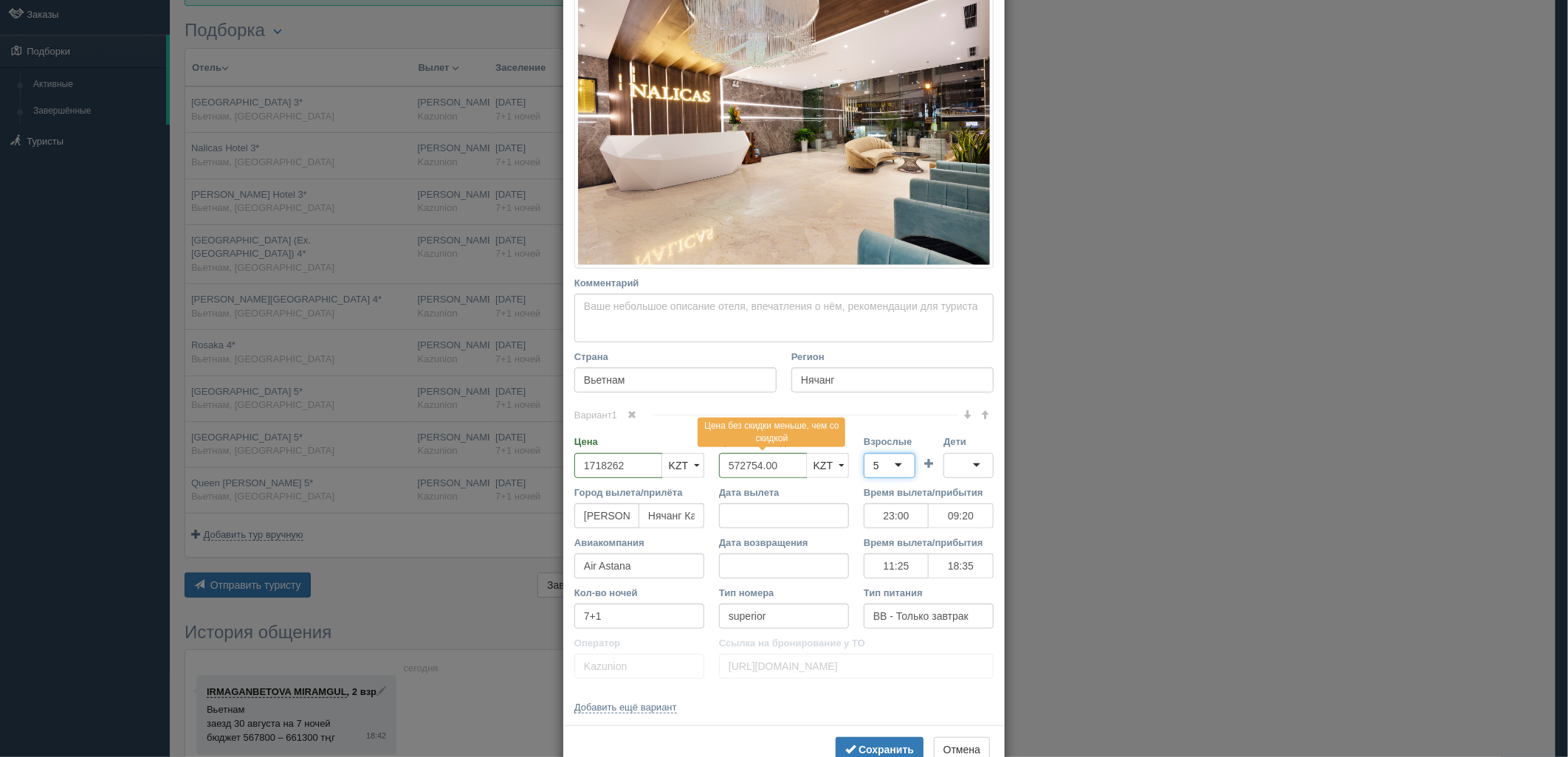
scroll to position [0, 0]
click at [953, 471] on div at bounding box center [968, 465] width 50 height 25
click at [886, 748] on b "Сохранить" at bounding box center [886, 749] width 55 height 12
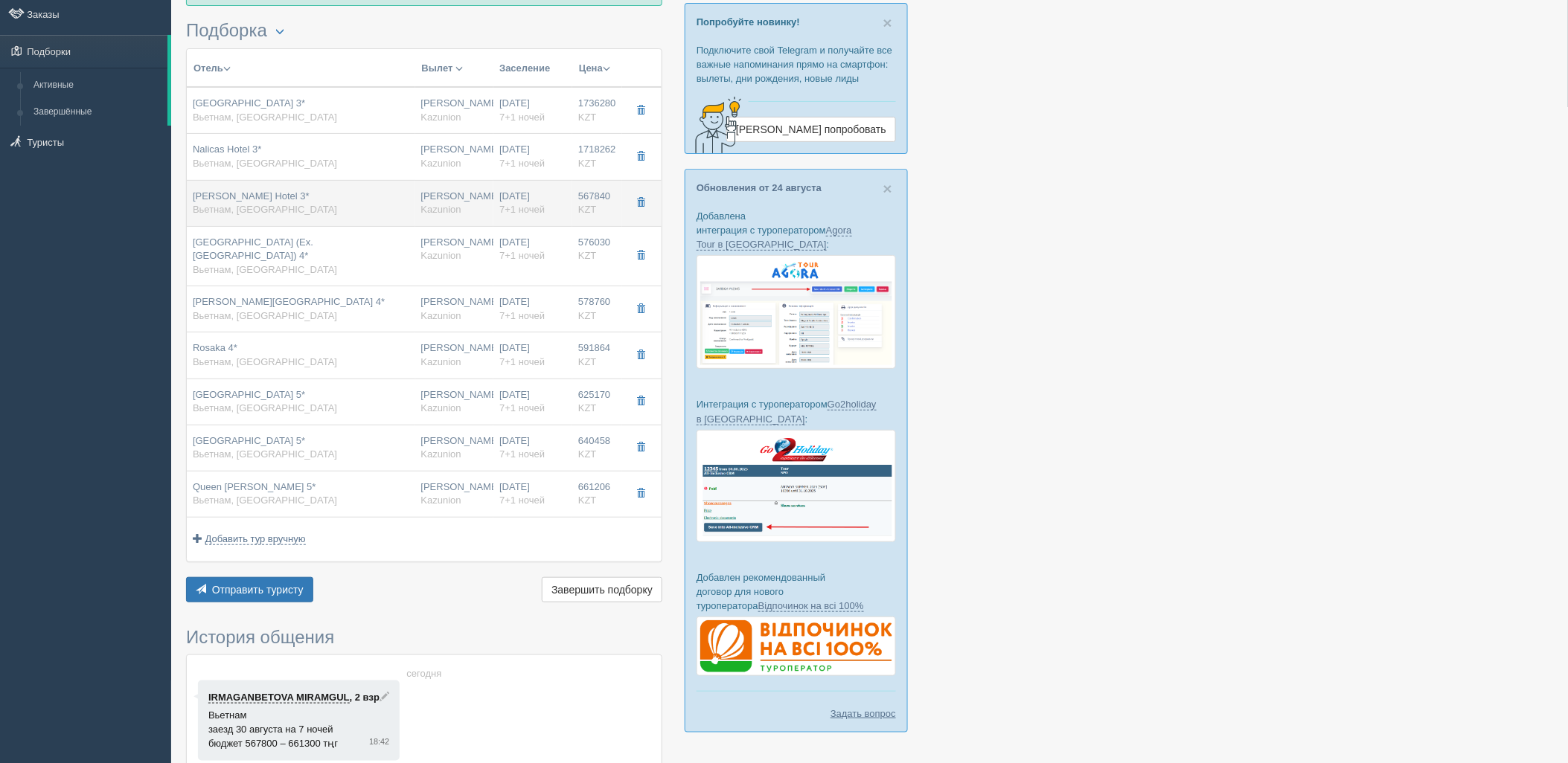
click at [410, 192] on td "Aaron Hotel 3* Вьетнам, Нячанг" at bounding box center [301, 202] width 229 height 46
type input "Aaron Hotel 3*"
type input "https://tophotels.ru/hotel/al318539/loyalty"
type input "567840.00"
type input "23:00"
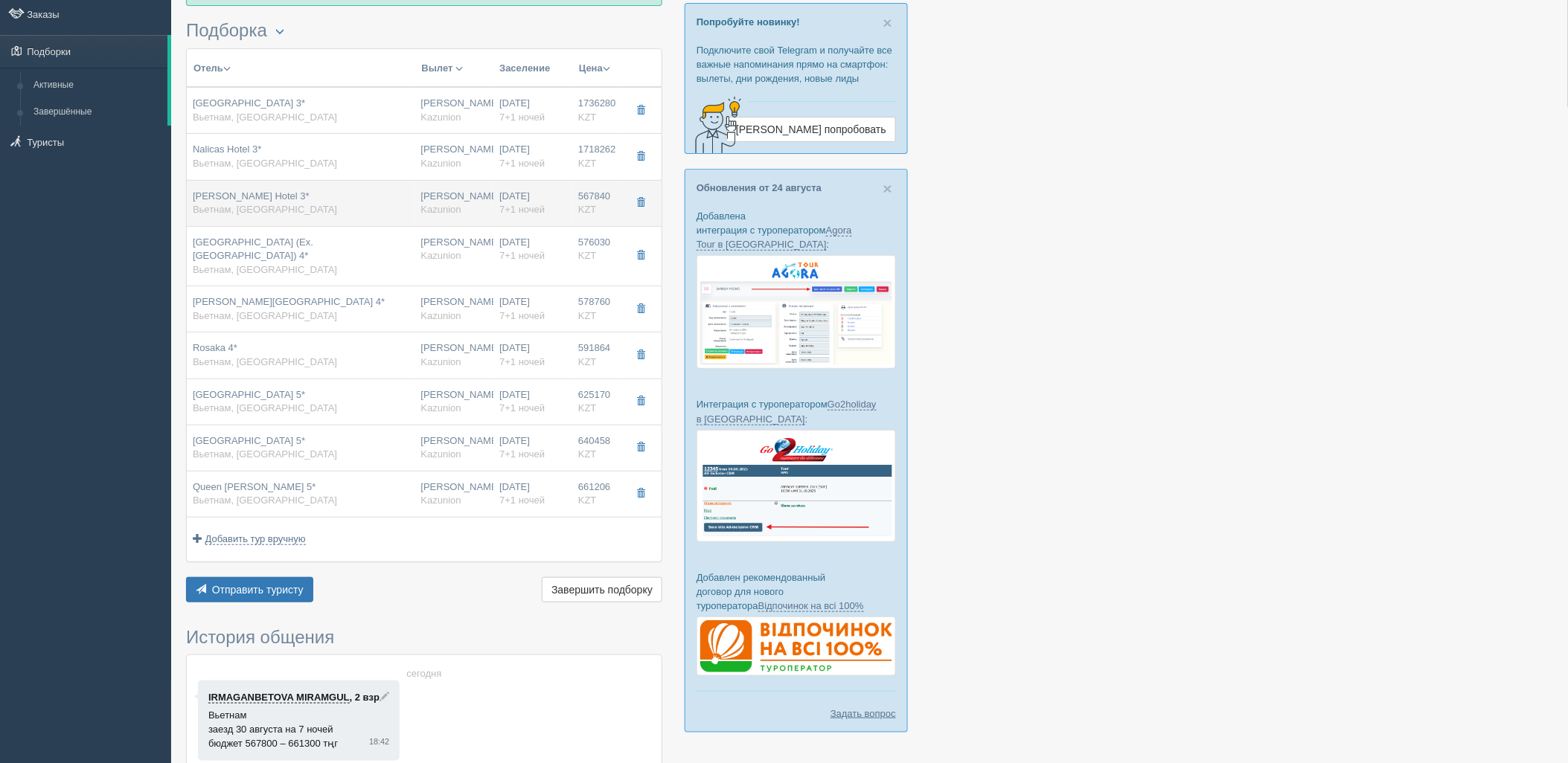
type input "09:20"
type input "11:25"
type input "18:35"
type input "https://tourvisor.ru/countries#!/hotel=aaron-hotel"
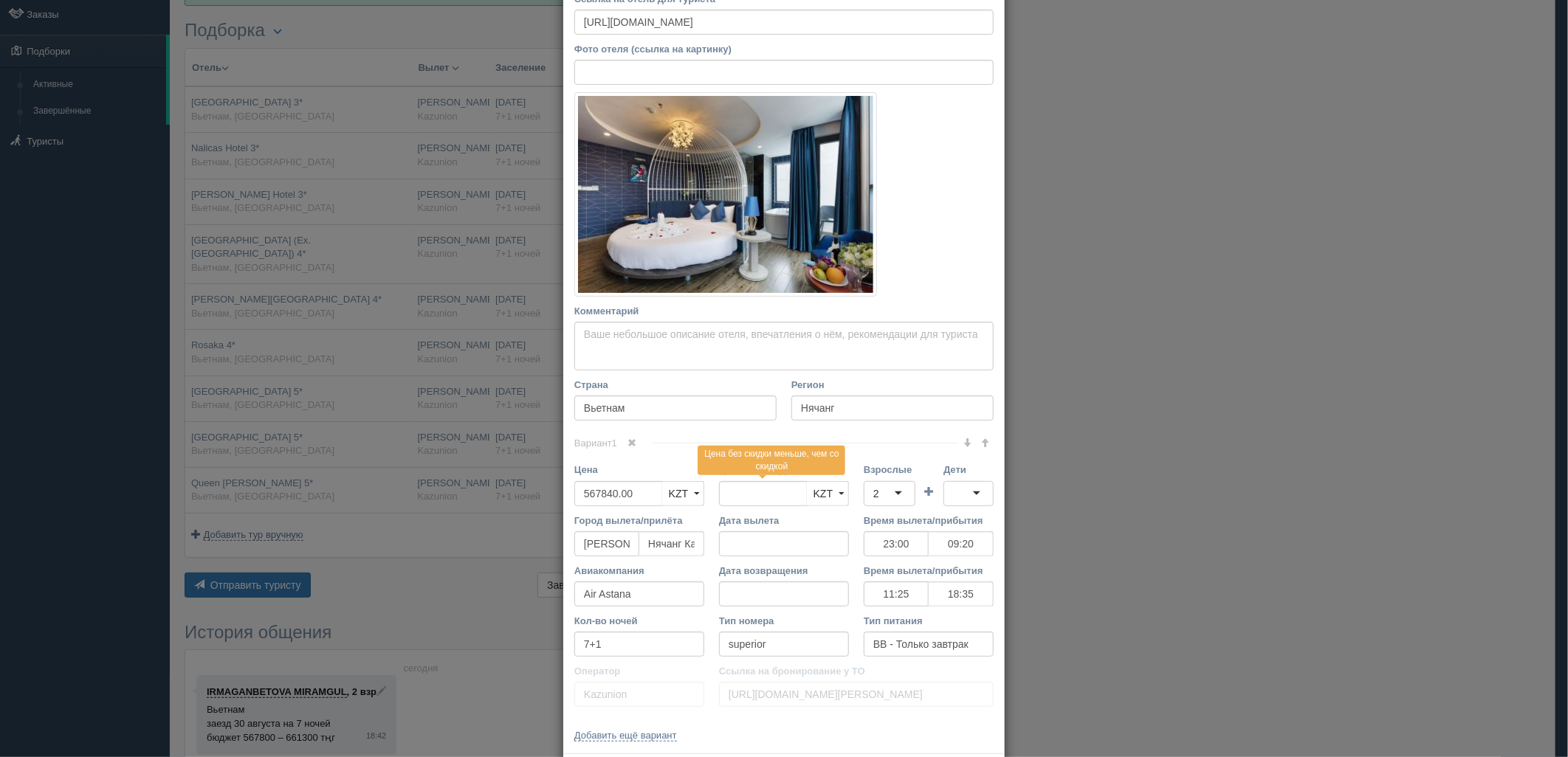
scroll to position [140, 0]
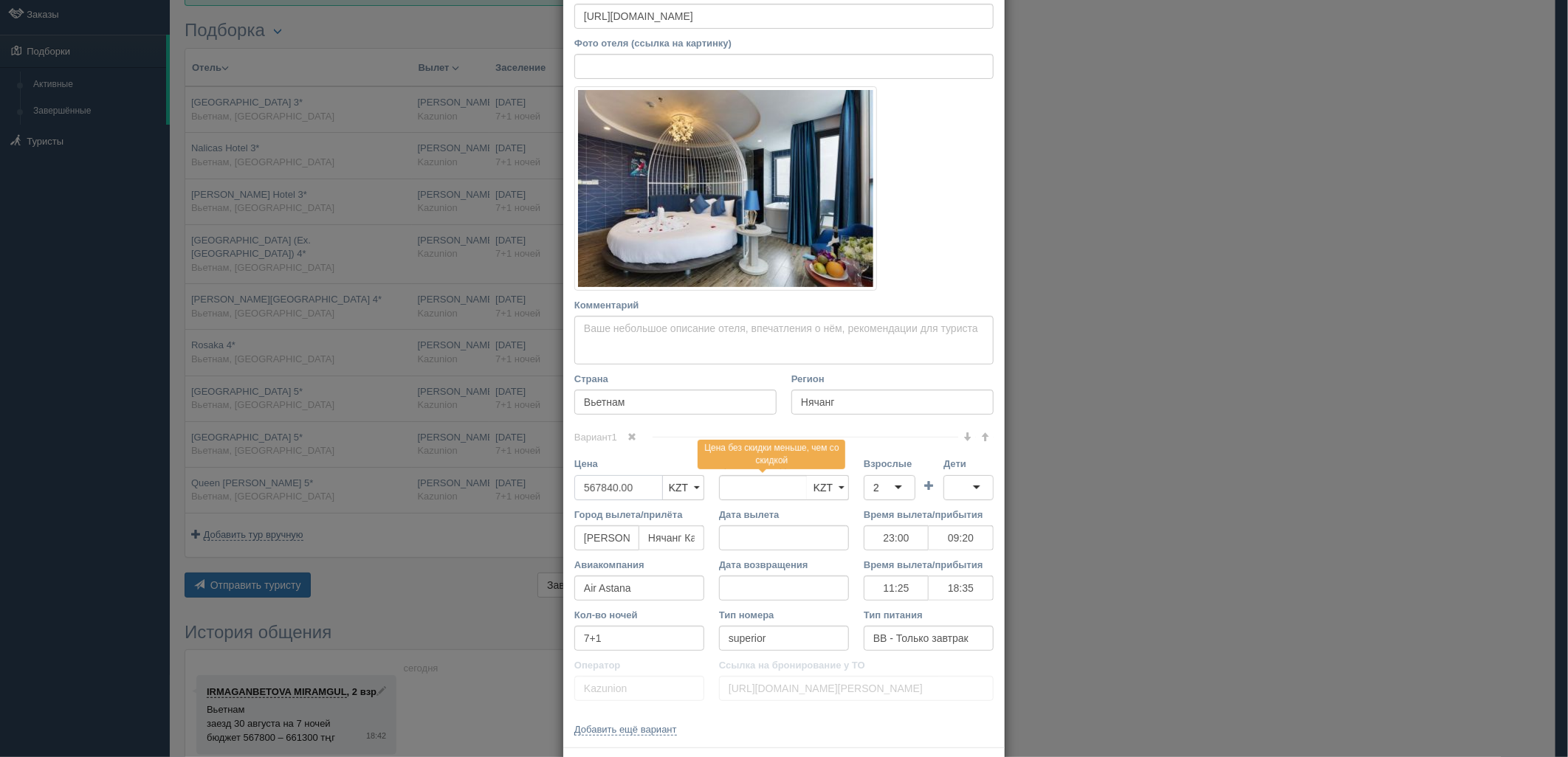
drag, startPoint x: 644, startPoint y: 495, endPoint x: 528, endPoint y: 506, distance: 116.5
click at [528, 506] on div "× Редактировать тур Название отеля Aaron Hotel 3* Ссылка на отель для туриста h…" at bounding box center [784, 378] width 1568 height 757
type input "567840.00"
type input "1703520"
click at [879, 490] on div "2" at bounding box center [889, 488] width 52 height 25
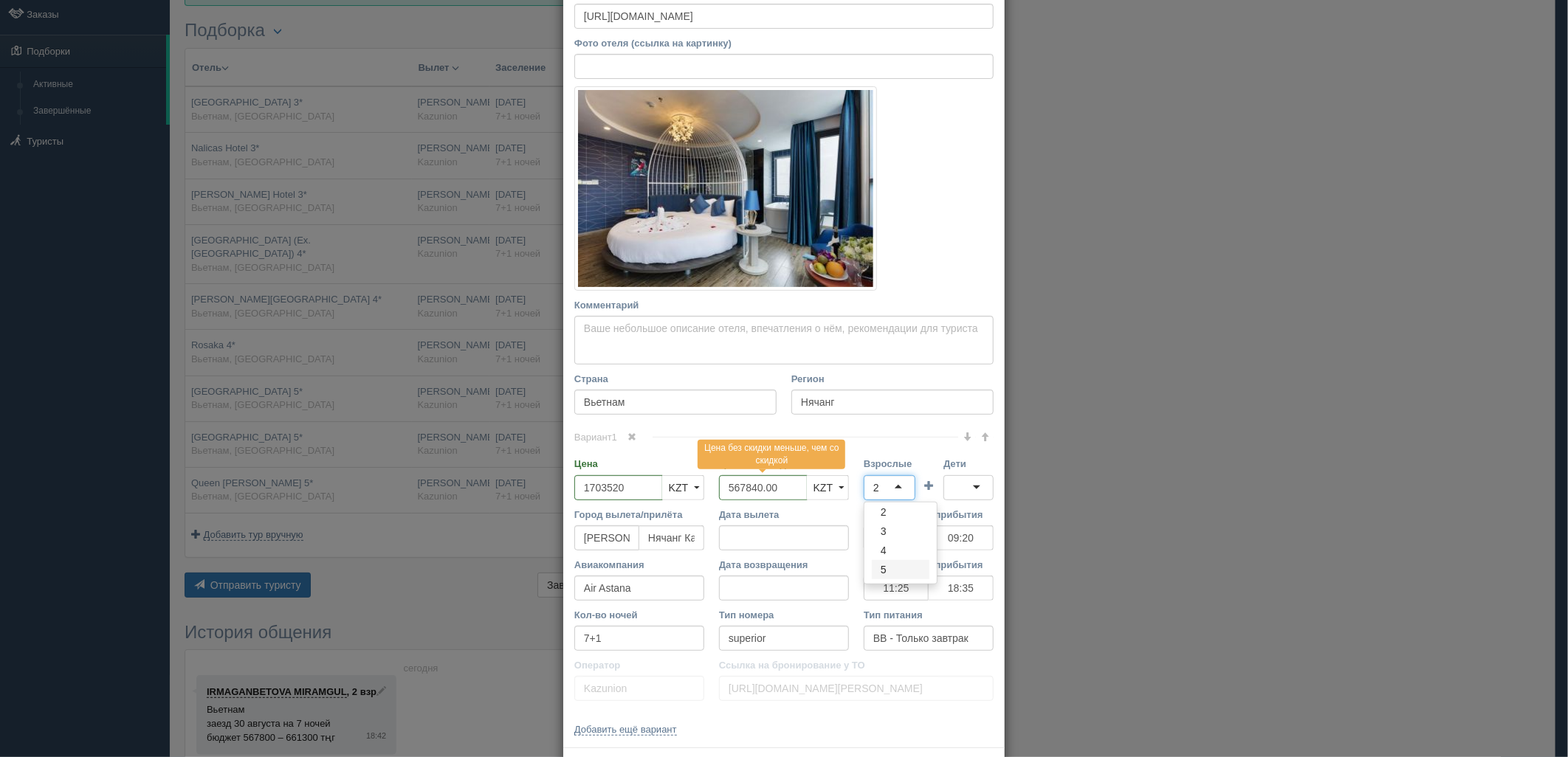
scroll to position [0, 0]
click at [956, 495] on div at bounding box center [968, 488] width 50 height 25
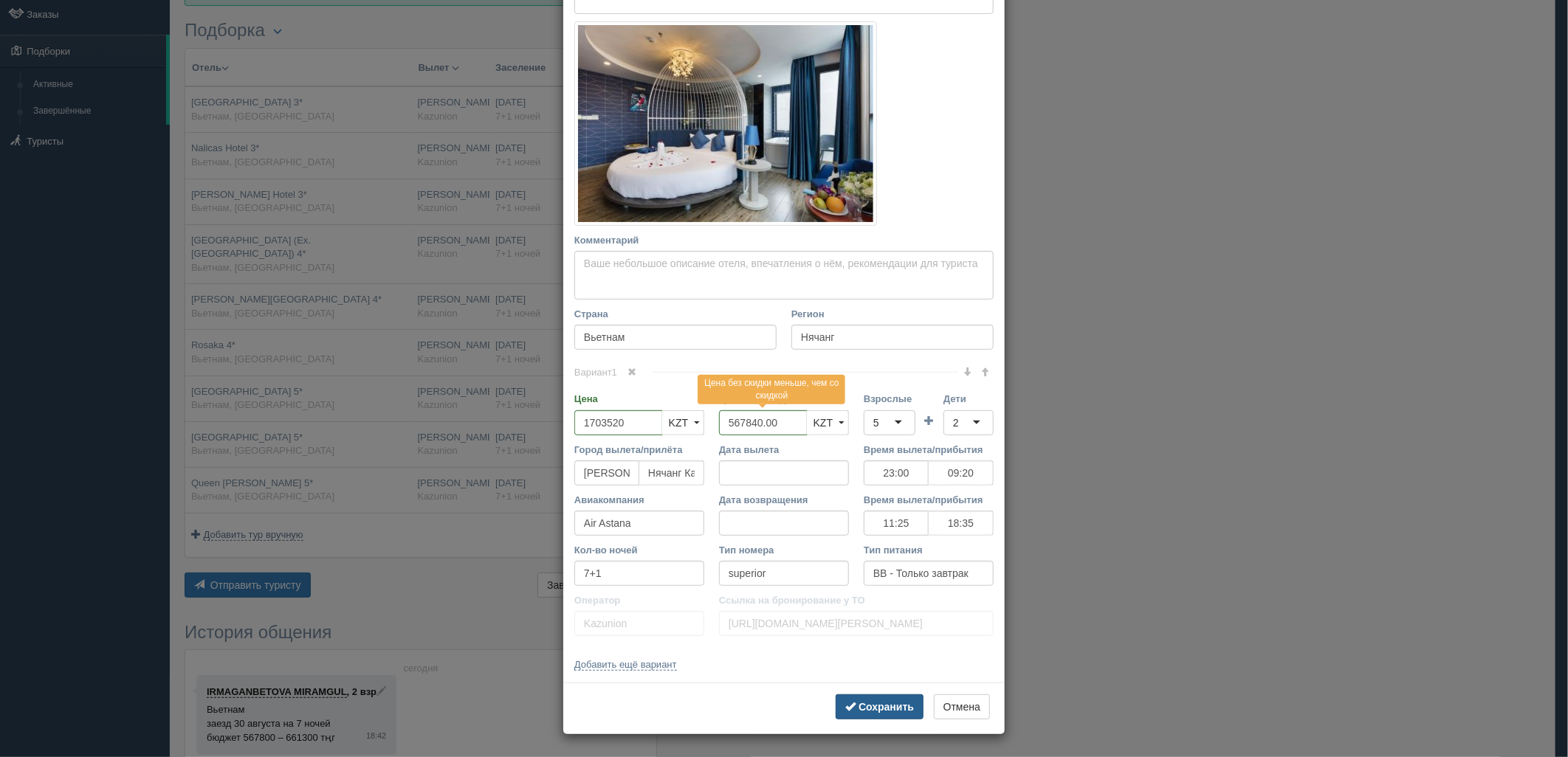
click at [905, 707] on b "Сохранить" at bounding box center [886, 706] width 55 height 12
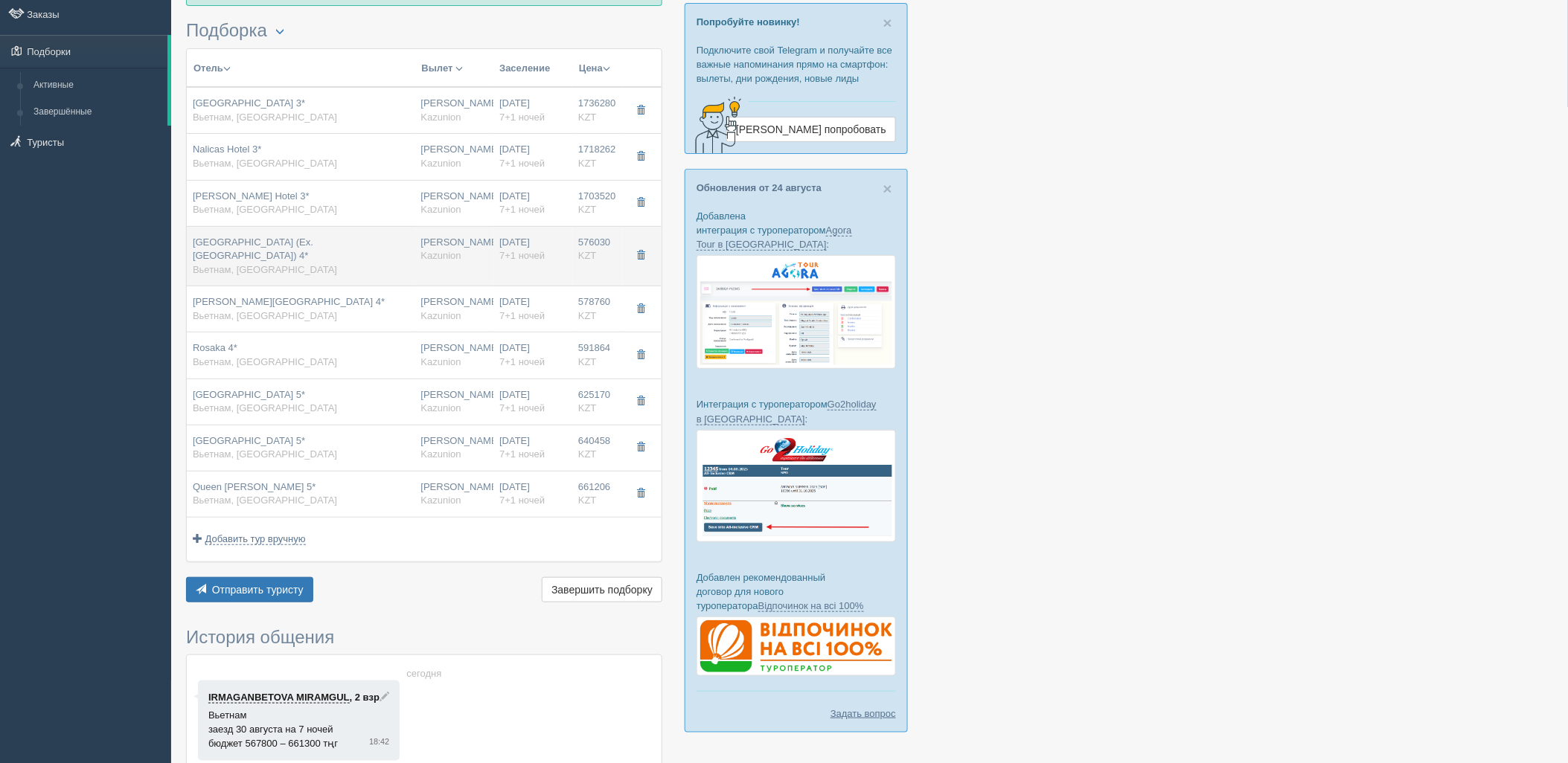
drag, startPoint x: 431, startPoint y: 246, endPoint x: 448, endPoint y: 246, distance: 17.0
click at [518, 251] on span "7+1 ночей" at bounding box center [522, 255] width 46 height 11
type input "Tnd Hotel (Ex.cicilia Nha Trang Hotel&spa) 4*"
type input "https://tophotels.ru/en/hotel/al310251?tab=room&ysclid=lo2rk5606r225383228"
type input "576030.00"
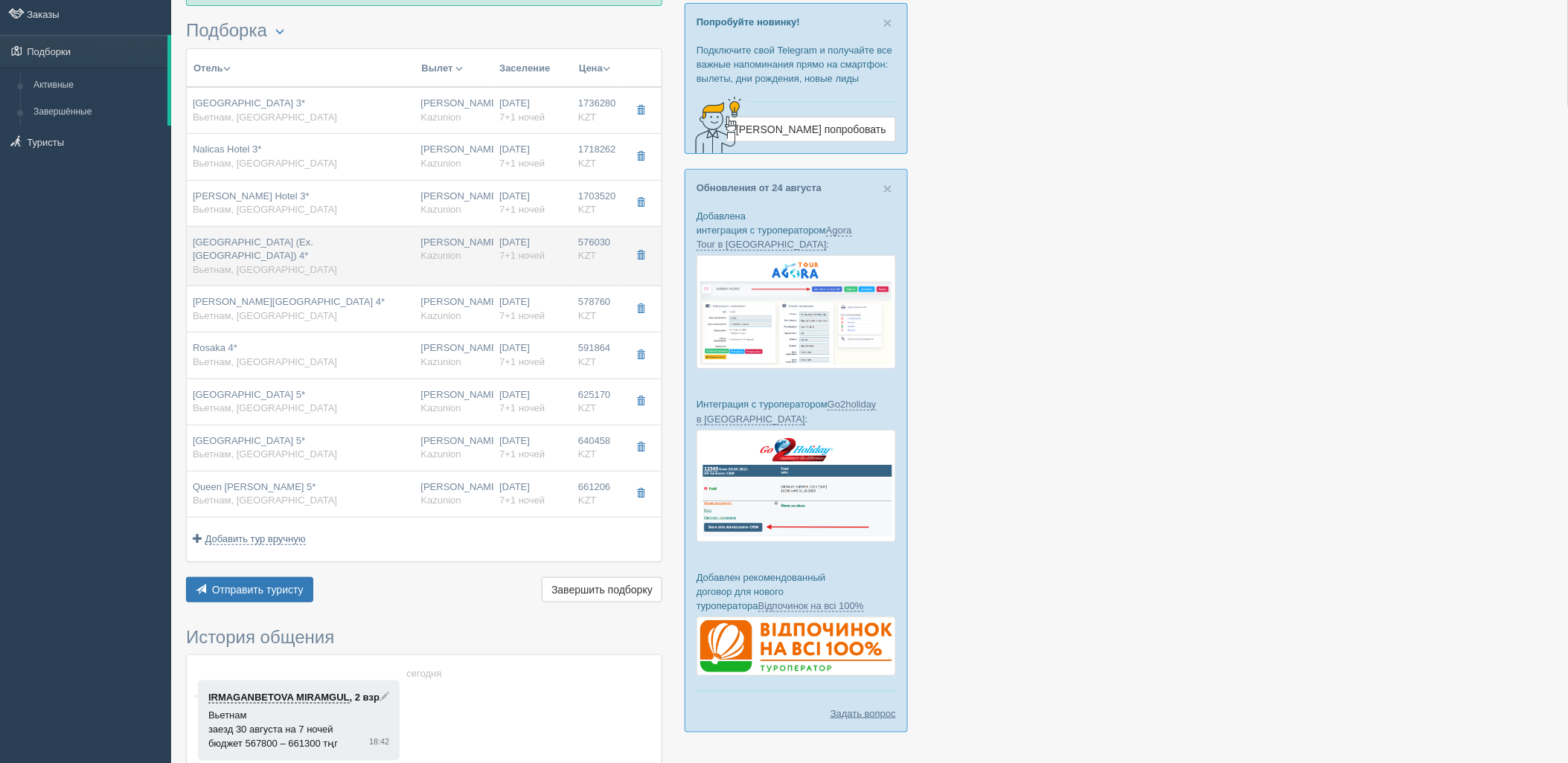
type input "23:00"
type input "09:20"
type input "11:25"
type input "18:35"
type input "deluxe window no view"
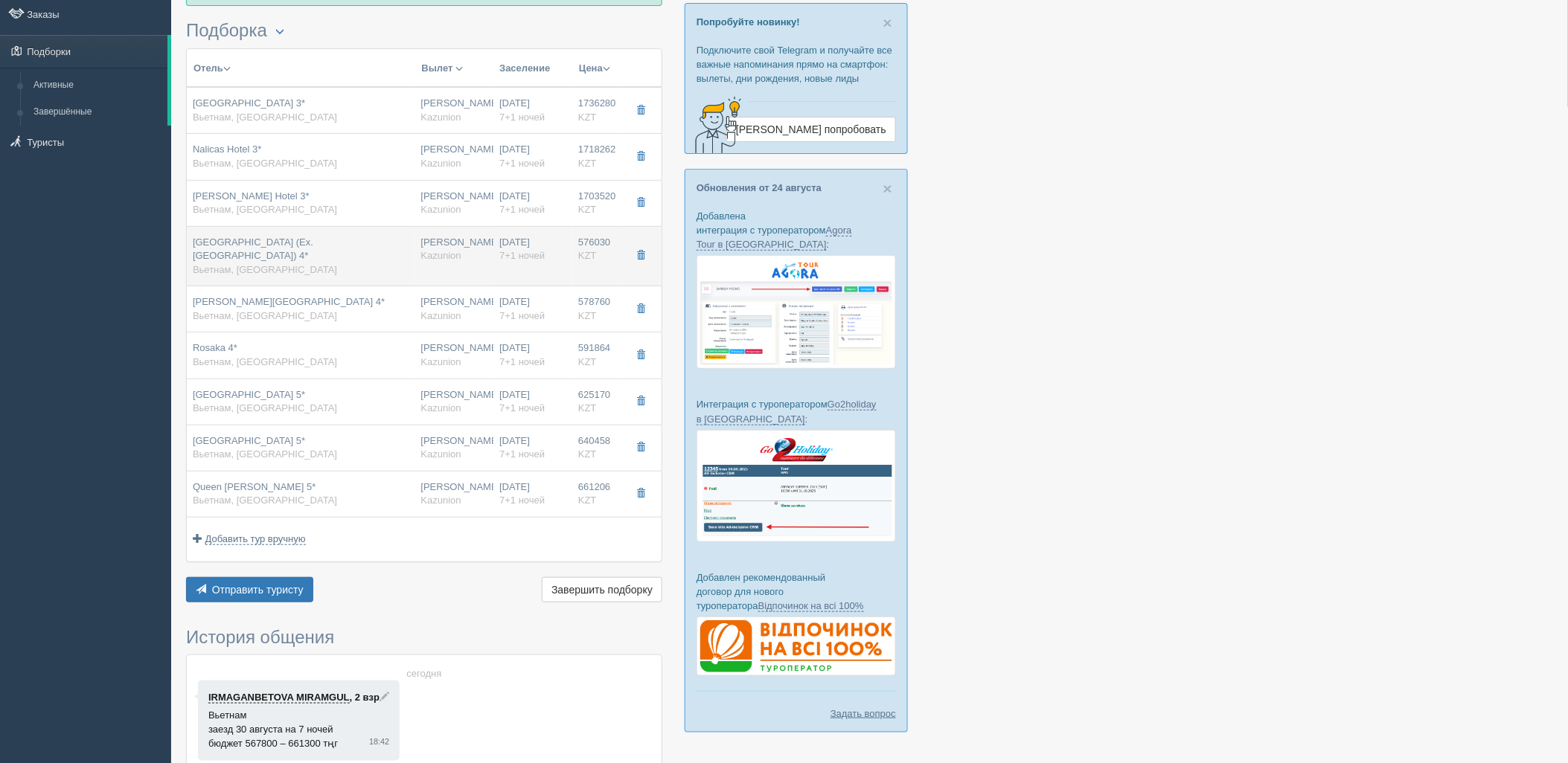
type input "https://tourvisor.ru/countries#!/hotel=cicilia-nha-trang-hotel-spa"
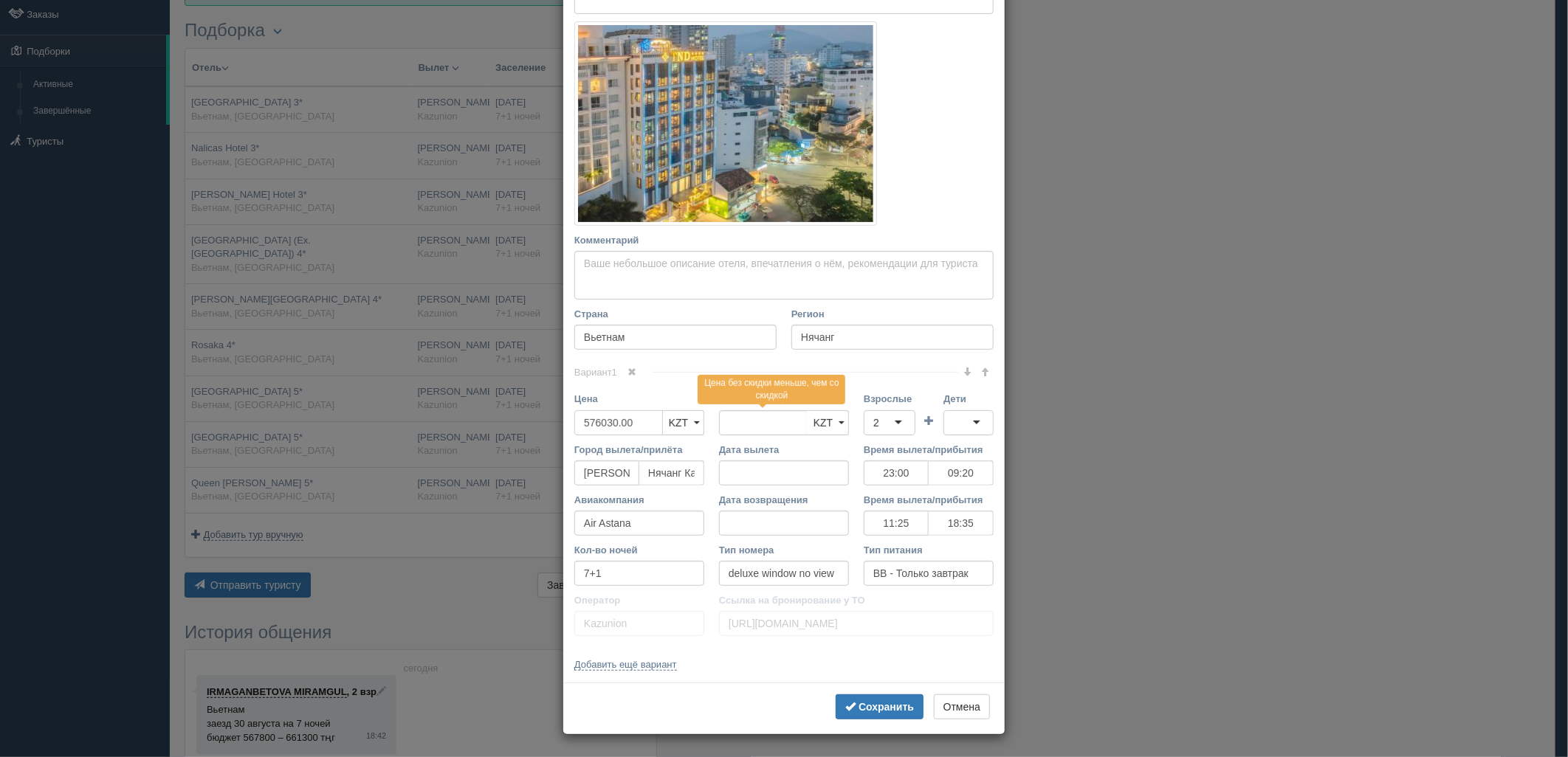
drag, startPoint x: 639, startPoint y: 422, endPoint x: 572, endPoint y: 422, distance: 67.0
click at [567, 425] on div "Цена 576030.00 KZT USD EUR KZT KZT USD EUR" at bounding box center [639, 416] width 145 height 50
type input "576030.00"
type input "1728090"
click at [882, 425] on div "2" at bounding box center [889, 422] width 52 height 25
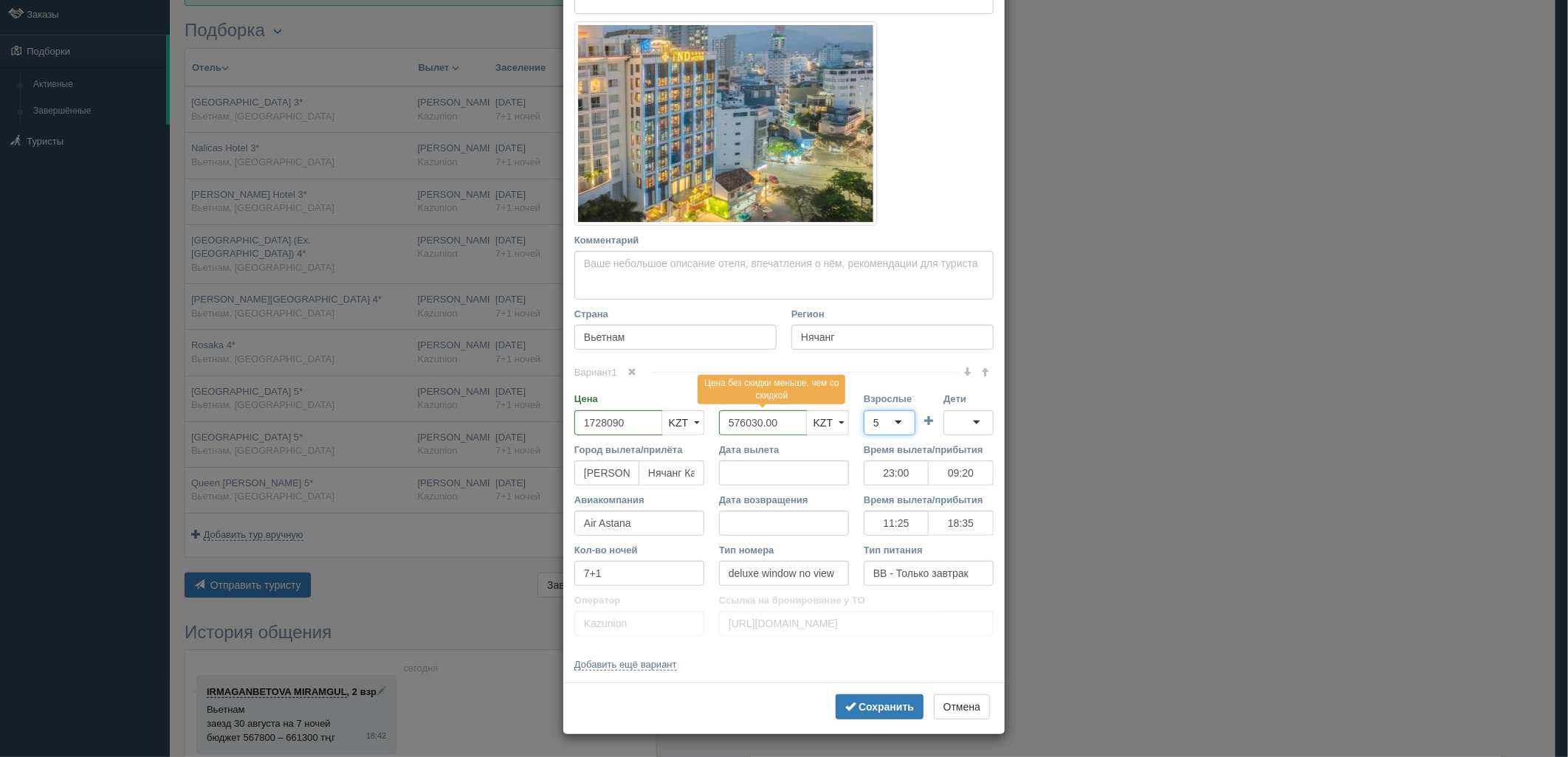
scroll to position [0, 0]
drag, startPoint x: 946, startPoint y: 413, endPoint x: 950, endPoint y: 425, distance: 12.6
click at [947, 413] on div at bounding box center [968, 422] width 50 height 25
click at [881, 714] on button "Сохранить" at bounding box center [879, 707] width 88 height 25
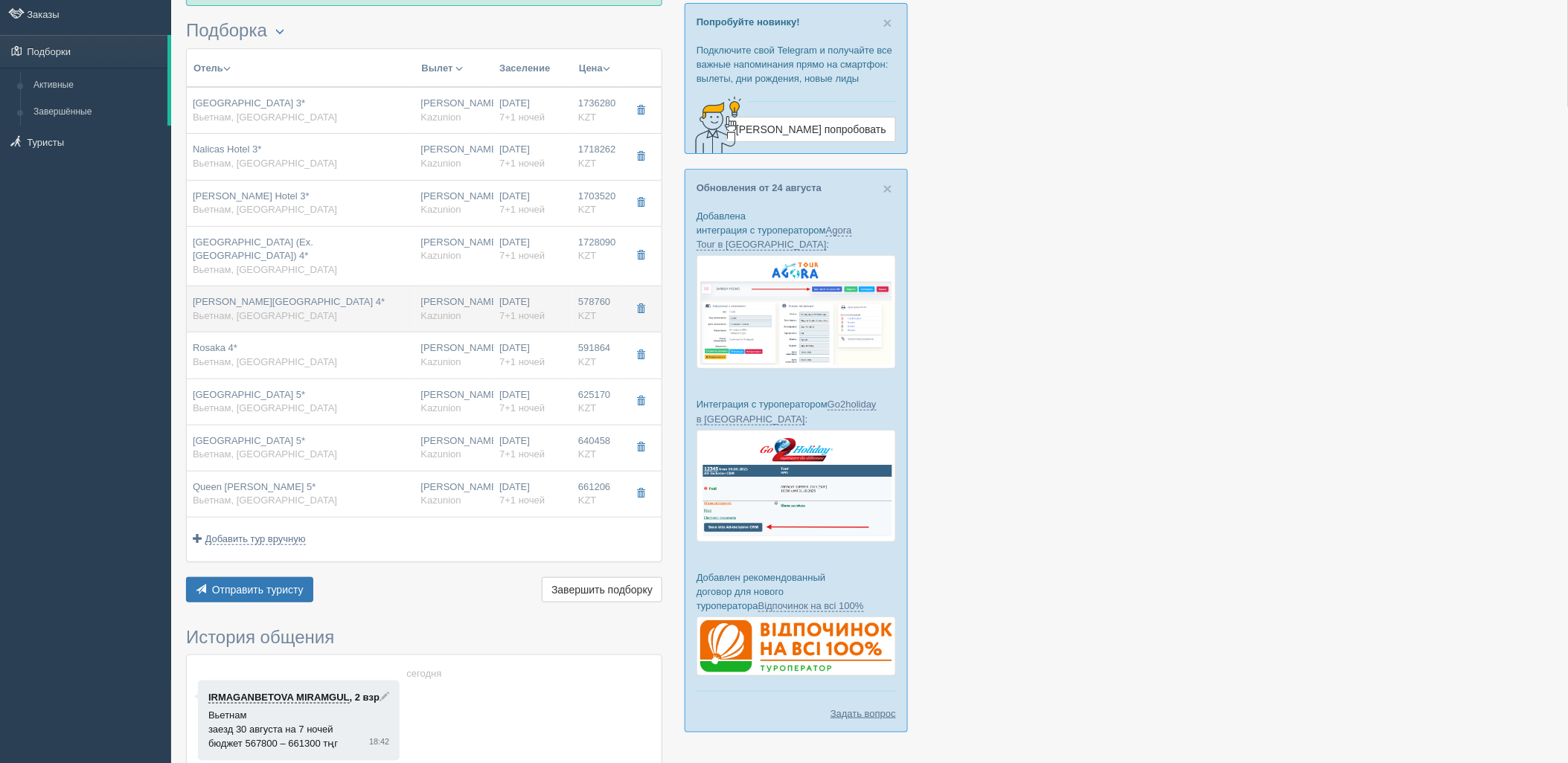
click at [514, 295] on div "30.08.2025 7+1 ночей" at bounding box center [533, 309] width 67 height 27
type input "Stella Maris Nha Trang Hotel 4*"
type input "578760.00"
type input "23:00"
type input "09:20"
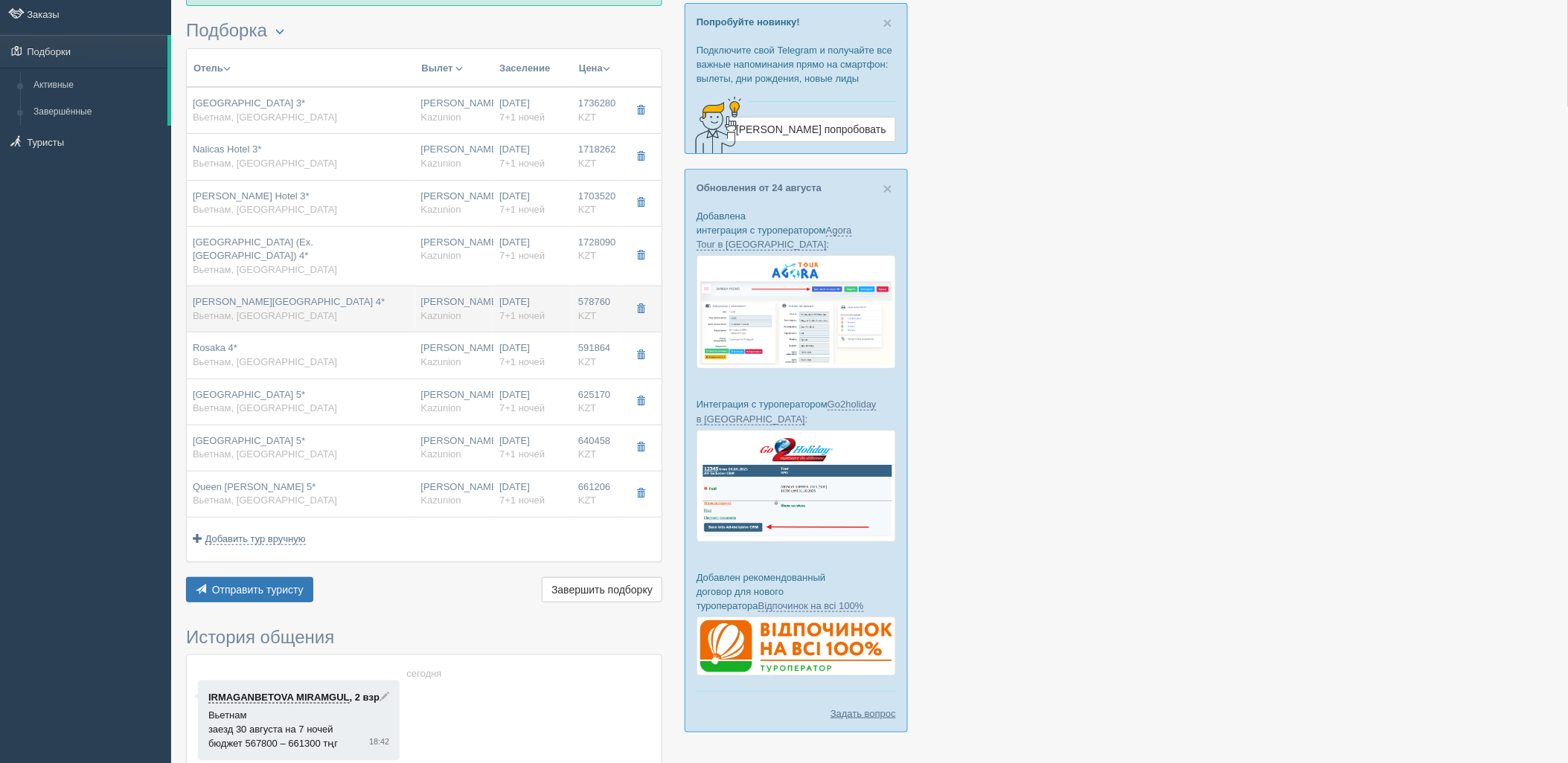
type input "11:25"
type input "18:35"
type input "superior"
type input "https://tourvisor.ru/countries#!/hotel=stella-maris-nha-trang-hotel"
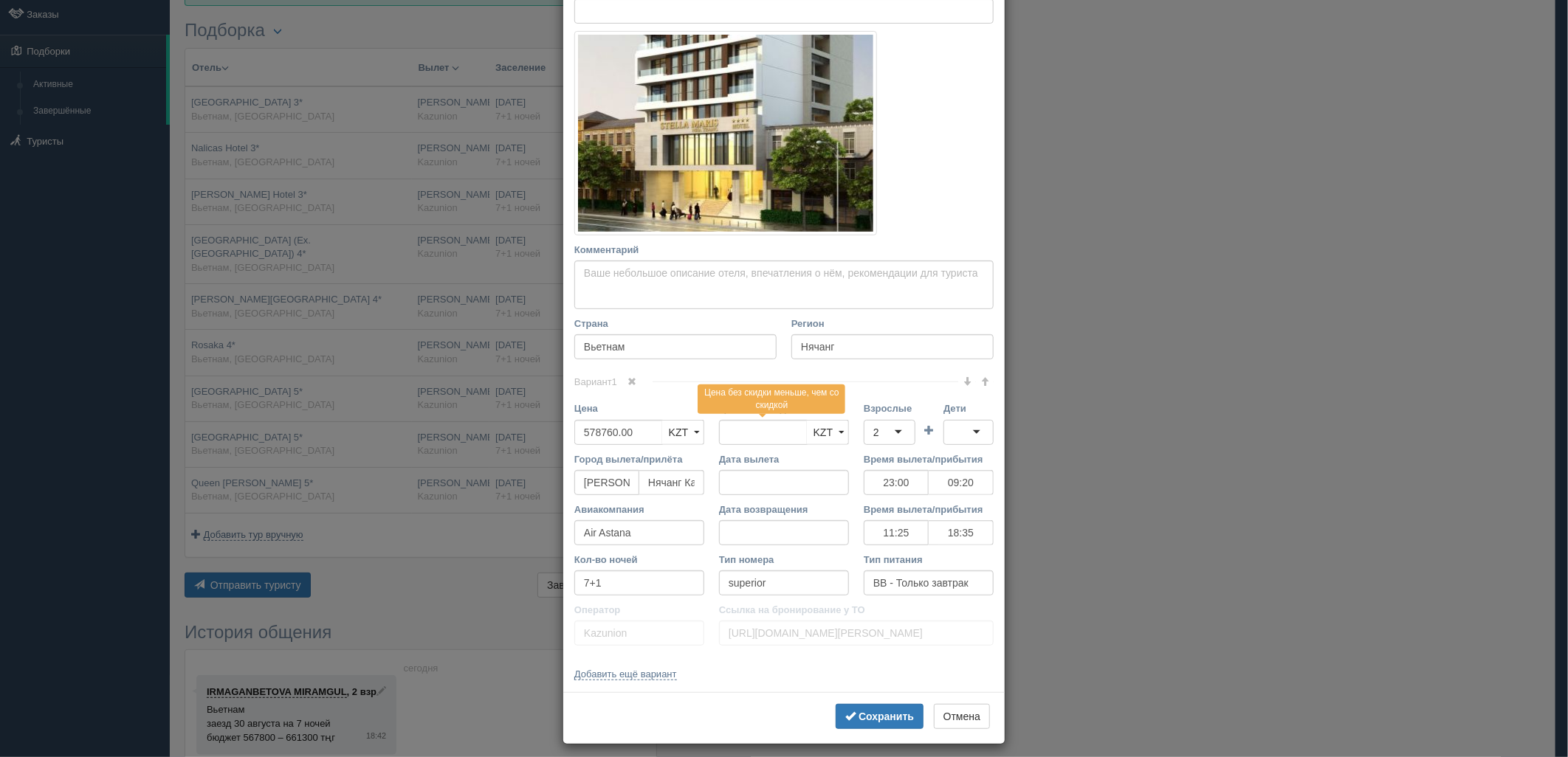
scroll to position [205, 0]
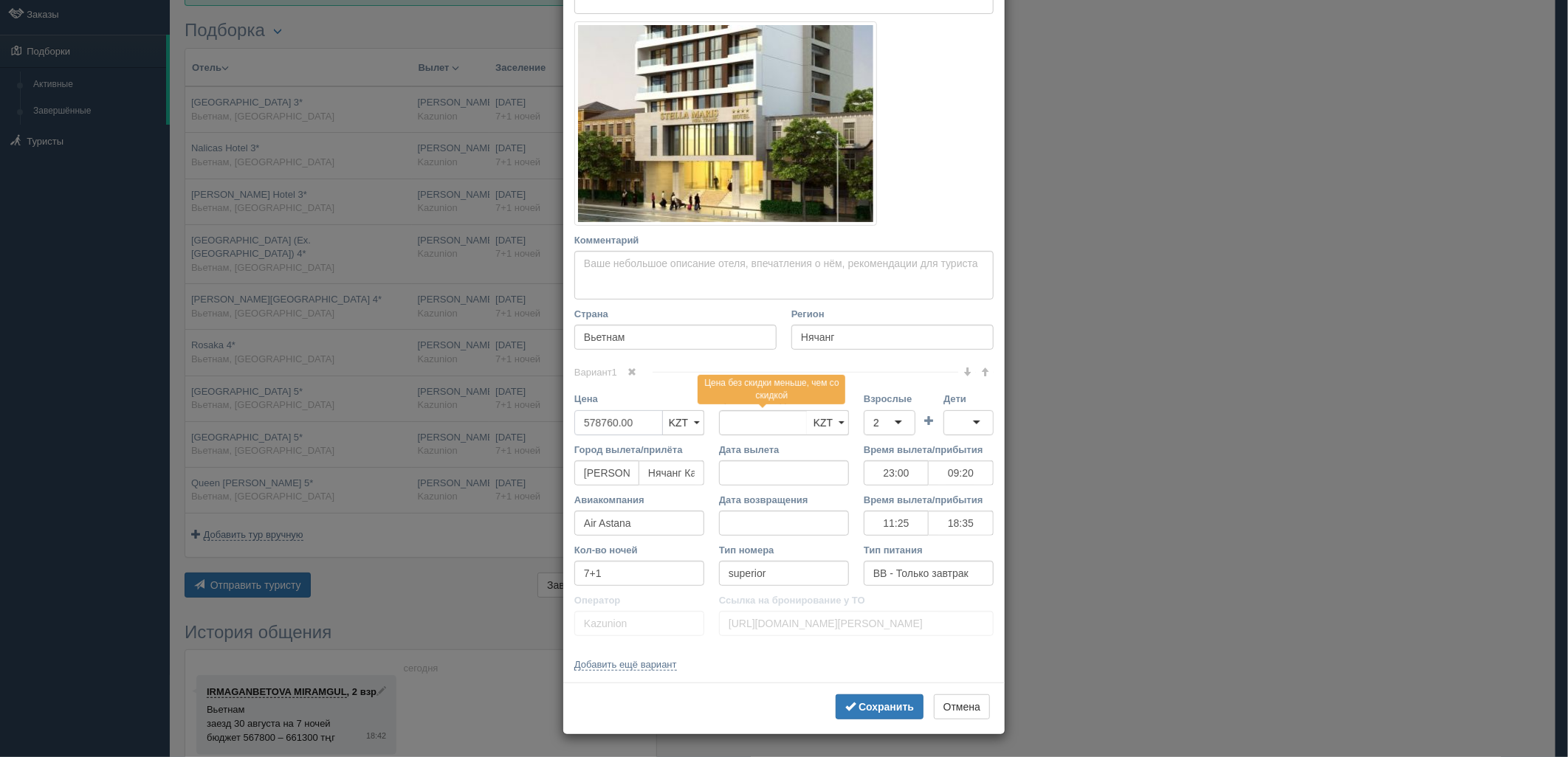
drag, startPoint x: 622, startPoint y: 419, endPoint x: 567, endPoint y: 426, distance: 55.4
click at [567, 426] on div "Цена 578760.00 KZT USD EUR KZT KZT USD EUR" at bounding box center [639, 416] width 145 height 50
type input "578760.00"
type input "1736280"
click at [873, 419] on div "2" at bounding box center [876, 422] width 6 height 15
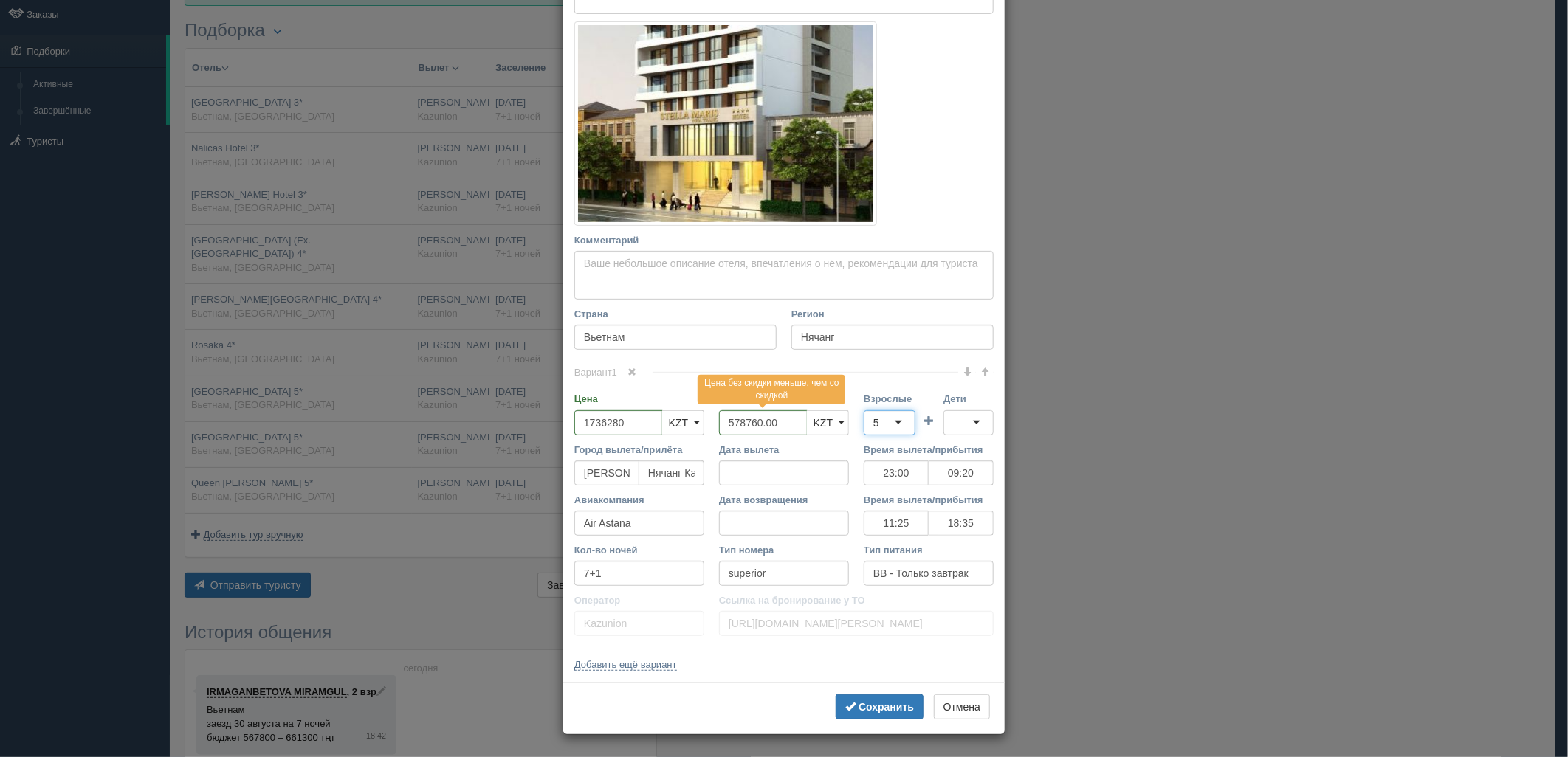
scroll to position [0, 0]
click at [957, 428] on div at bounding box center [968, 422] width 50 height 25
click at [889, 715] on button "Сохранить" at bounding box center [879, 707] width 88 height 25
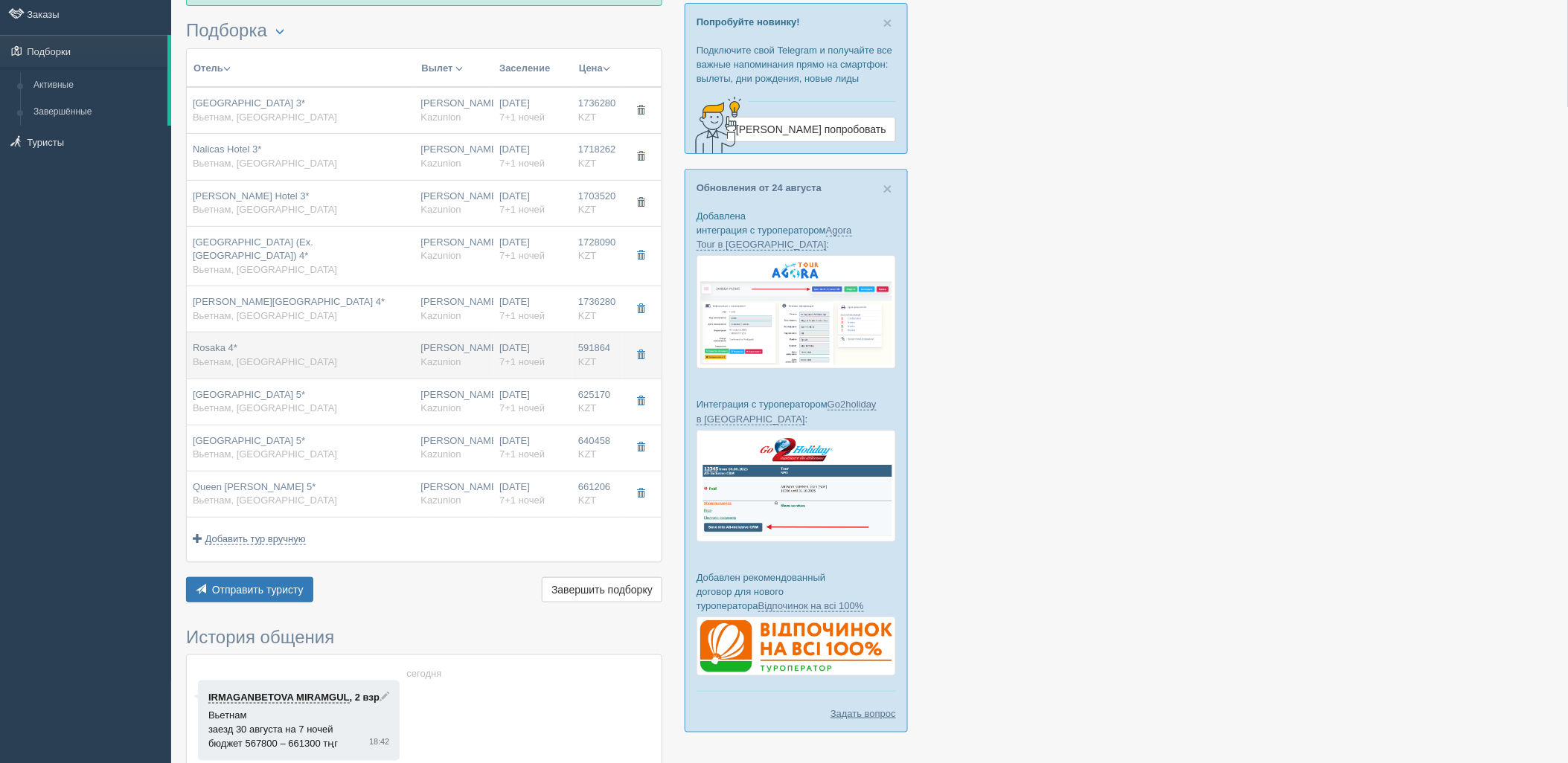
click at [538, 357] on span "7+1 ночей" at bounding box center [522, 362] width 46 height 11
type input "Rosaka 4*"
type input "https://tophotels.ru/hotel/al305400"
type input "591864.00"
type input "23:00"
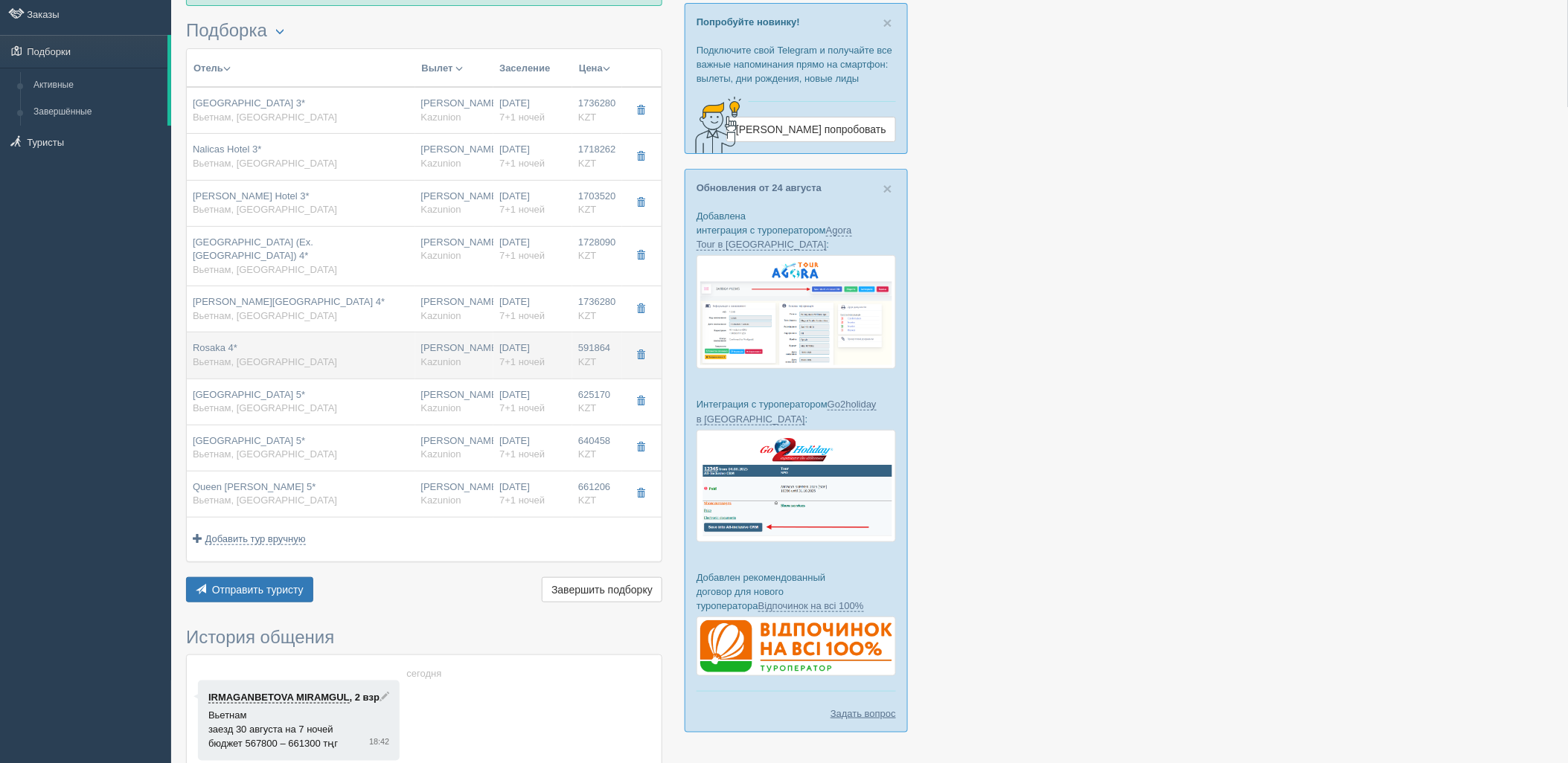
type input "09:20"
type input "11:25"
type input "18:35"
type input "https://tourvisor.ru/countries#!/hotel=rosaka"
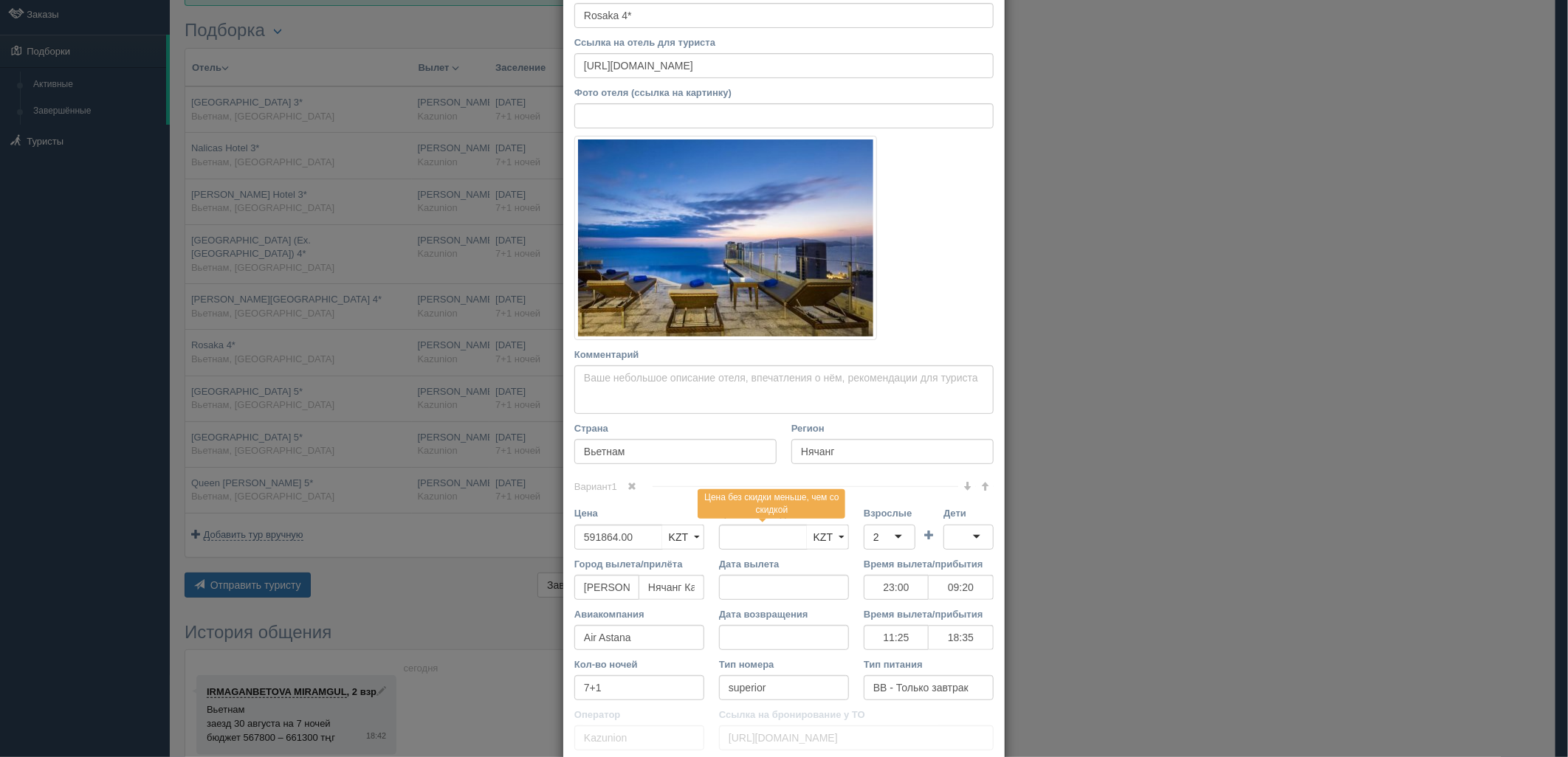
scroll to position [205, 0]
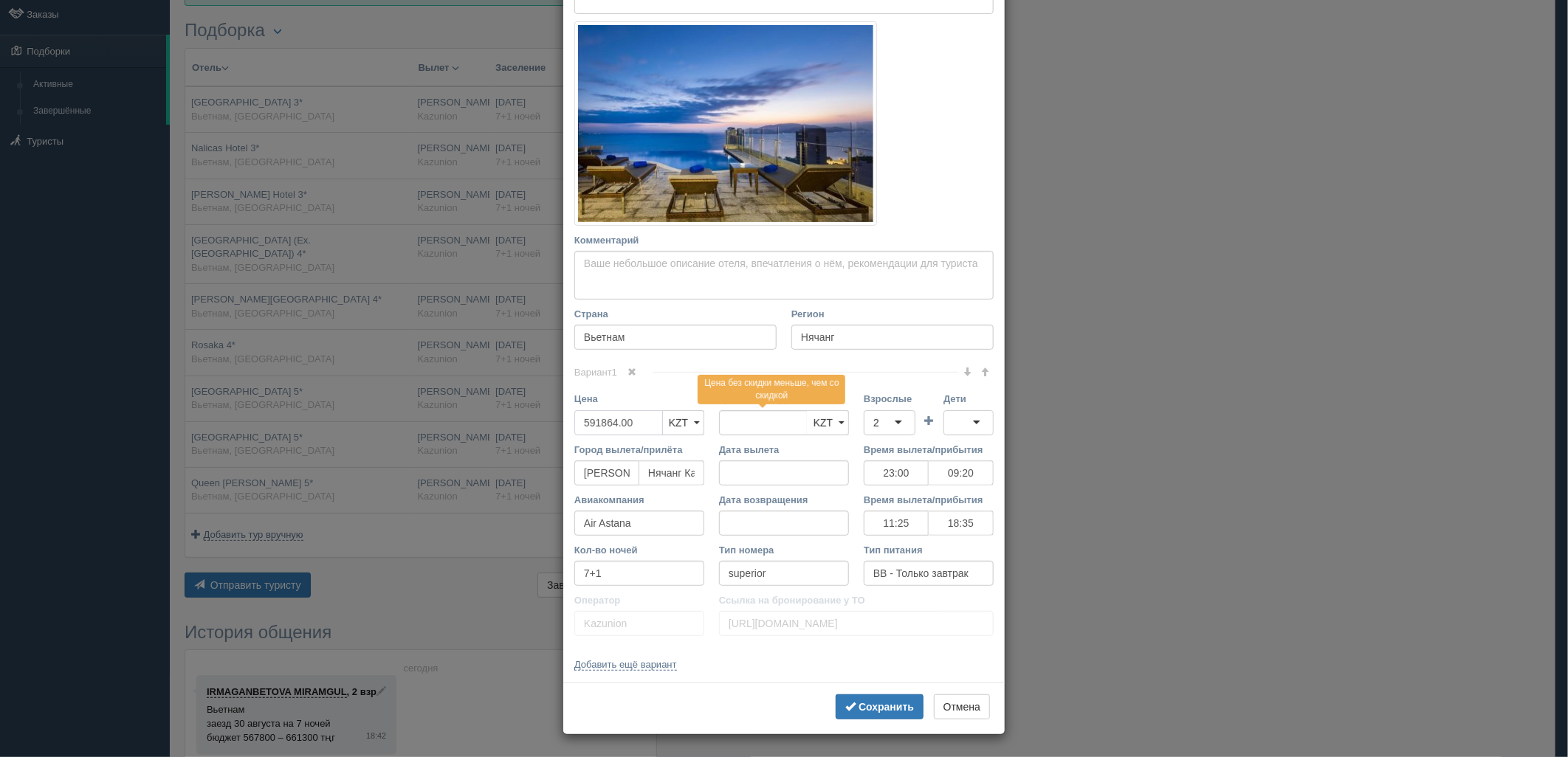
drag, startPoint x: 625, startPoint y: 419, endPoint x: 542, endPoint y: 426, distance: 83.3
click at [542, 426] on div "× Редактировать тур Название отеля Rosaka 4* Ссылка на отель для туриста https:…" at bounding box center [784, 378] width 1568 height 757
type input "591864.00"
type input "1775592"
click at [882, 429] on div "2" at bounding box center [889, 422] width 52 height 25
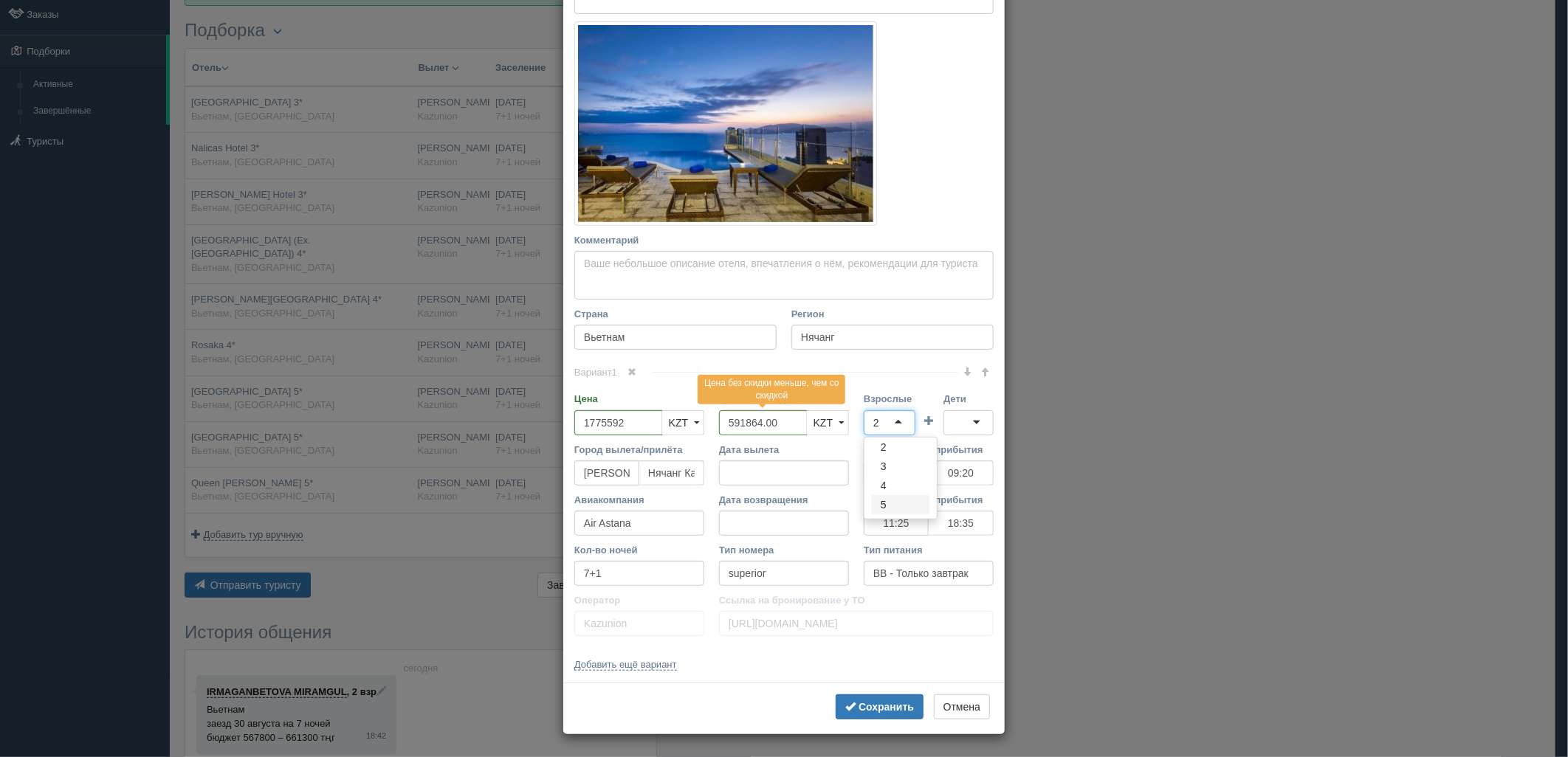
scroll to position [0, 0]
click at [949, 432] on div at bounding box center [968, 422] width 50 height 25
click at [883, 721] on div "Сохранить Отмена" at bounding box center [784, 708] width 442 height 52
click at [881, 712] on b "Сохранить" at bounding box center [886, 706] width 55 height 12
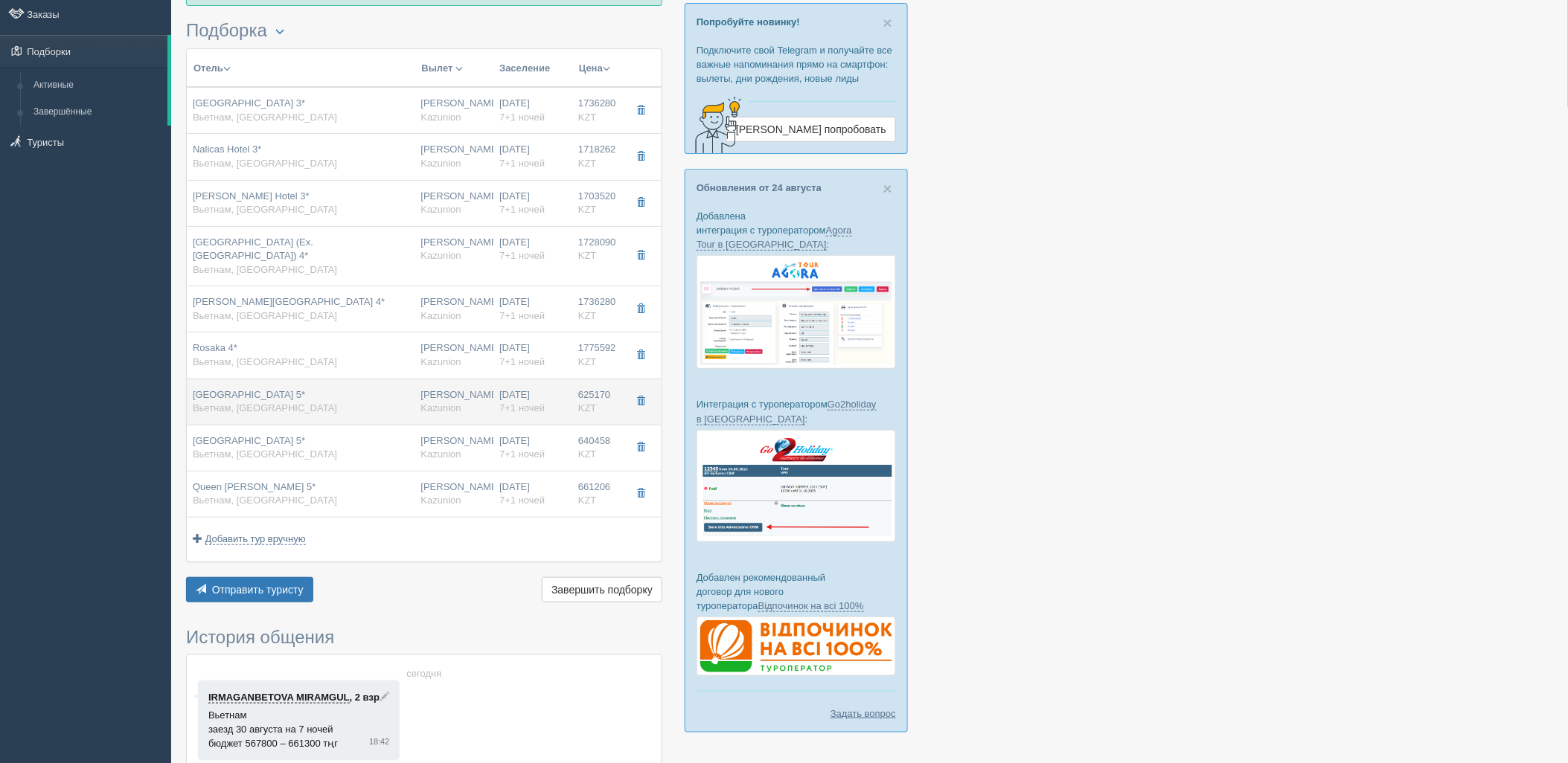
click at [576, 388] on td "625170 KZT 0" at bounding box center [597, 401] width 50 height 46
type input "Regalia Gold Hotel 5*"
type input "https://tophotels.ru/hotel/al323067"
type input "625170.00"
type input "23:00"
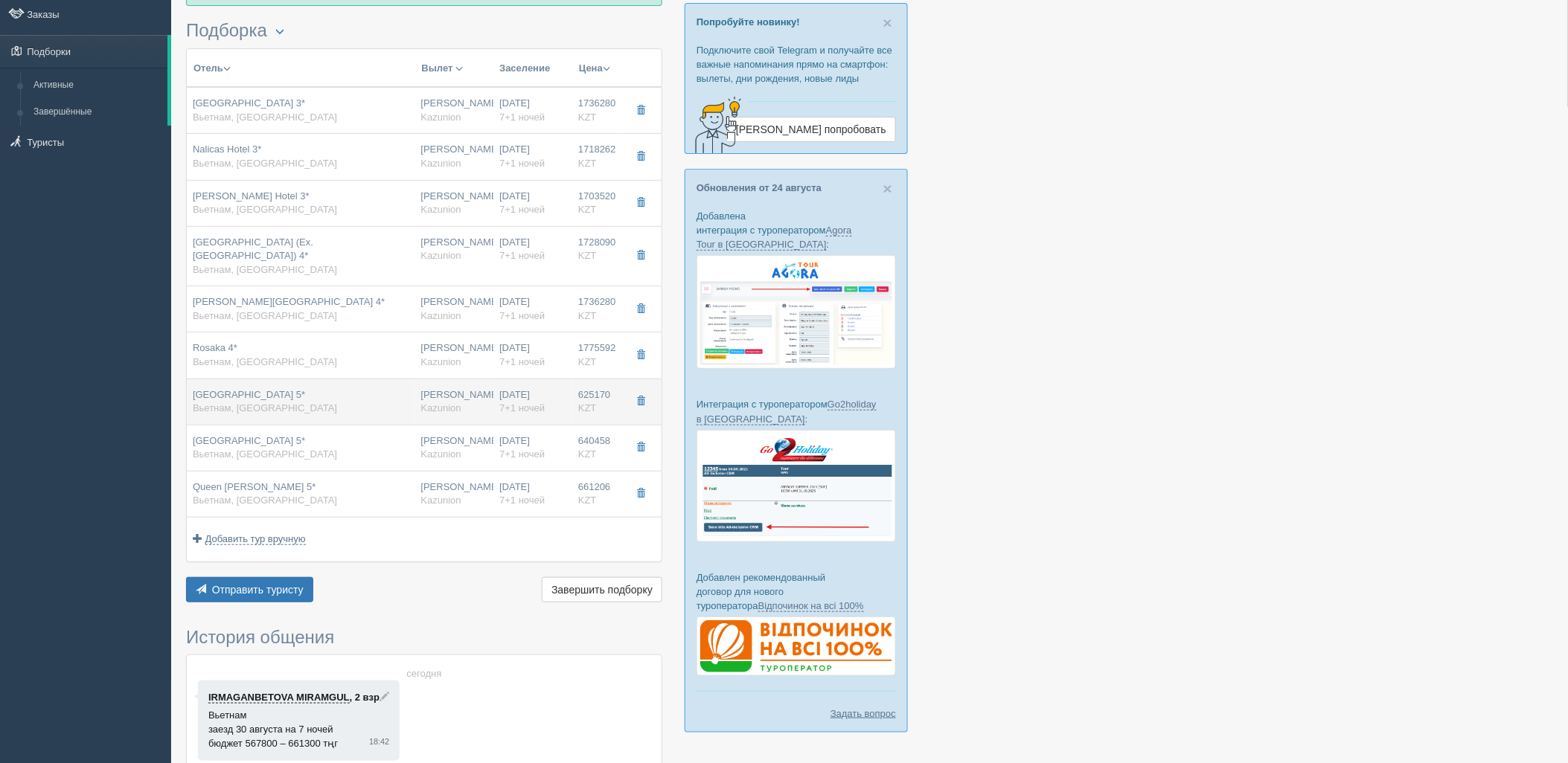
type input "09:20"
type input "11:25"
type input "18:35"
type input "superior with window"
type input "https://tourvisor.ru/countries#!/hotel=regalia-gold-hotel"
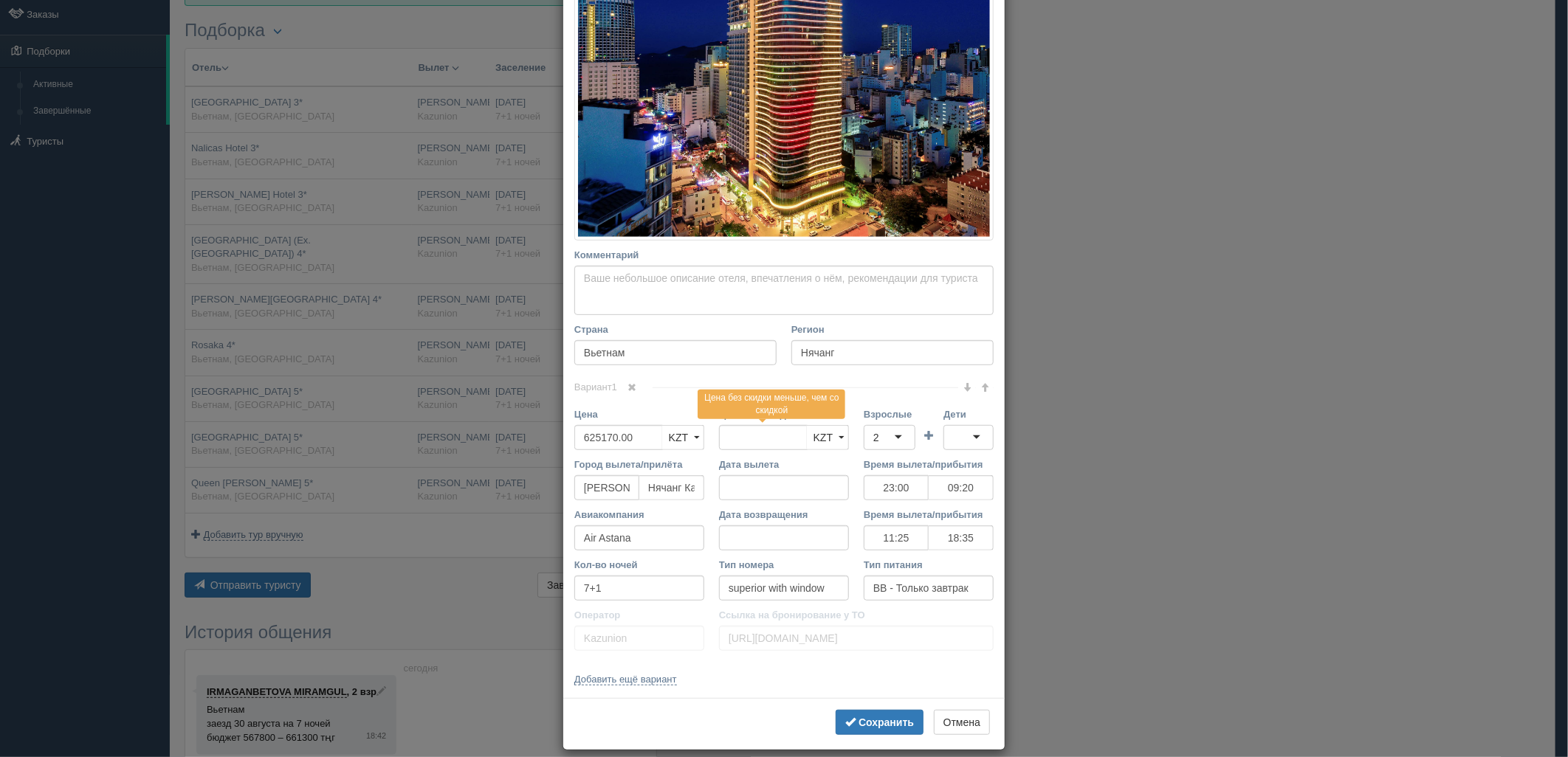
scroll to position [335, 0]
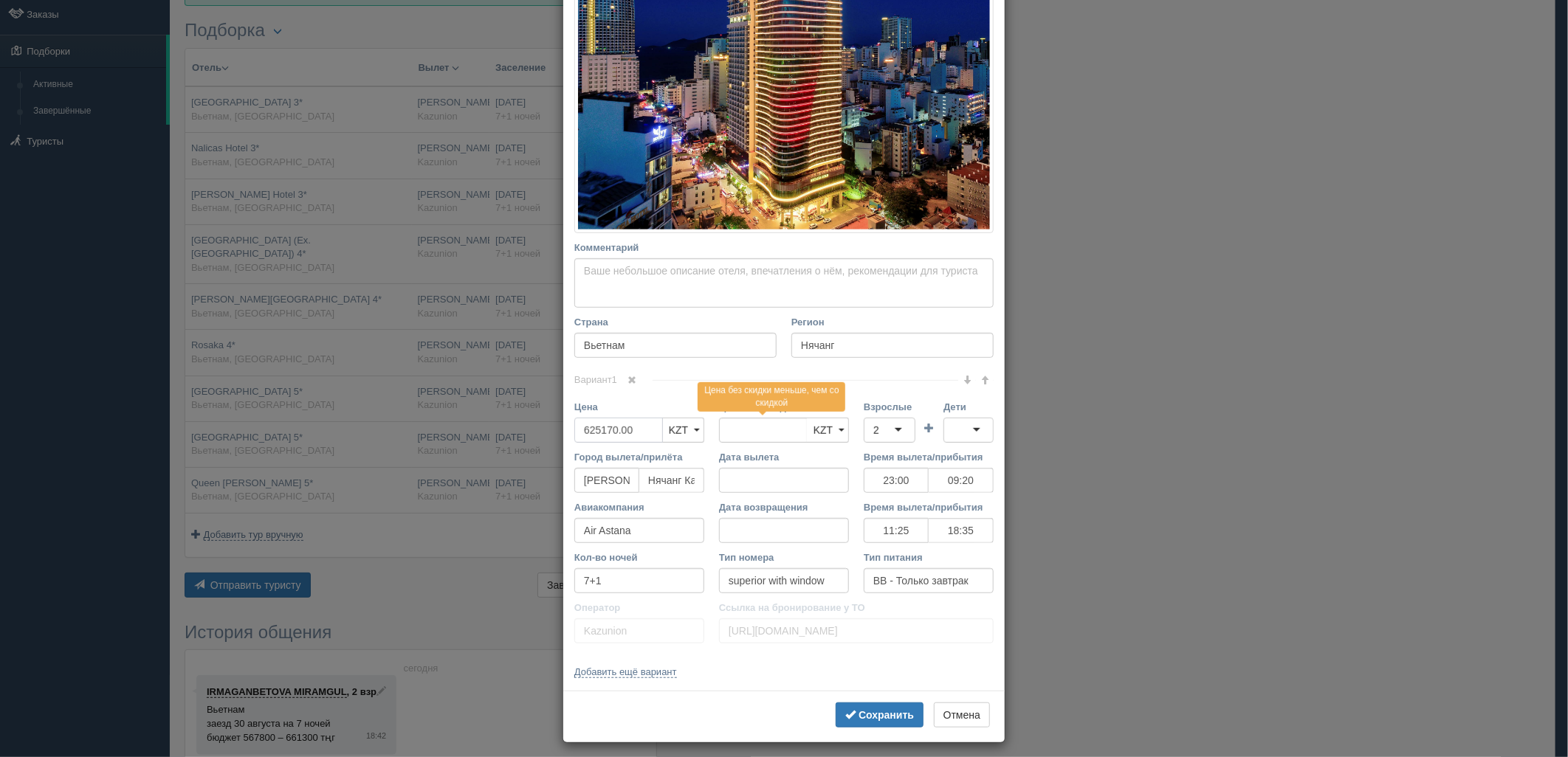
drag, startPoint x: 641, startPoint y: 425, endPoint x: 553, endPoint y: 443, distance: 89.8
click at [553, 443] on div "× Редактировать тур Название отеля Regalia Gold Hotel 5* Ссылка на отель для ту…" at bounding box center [784, 378] width 1568 height 757
type input "625170.00"
type input "1875510"
click at [889, 418] on div "2" at bounding box center [889, 430] width 52 height 25
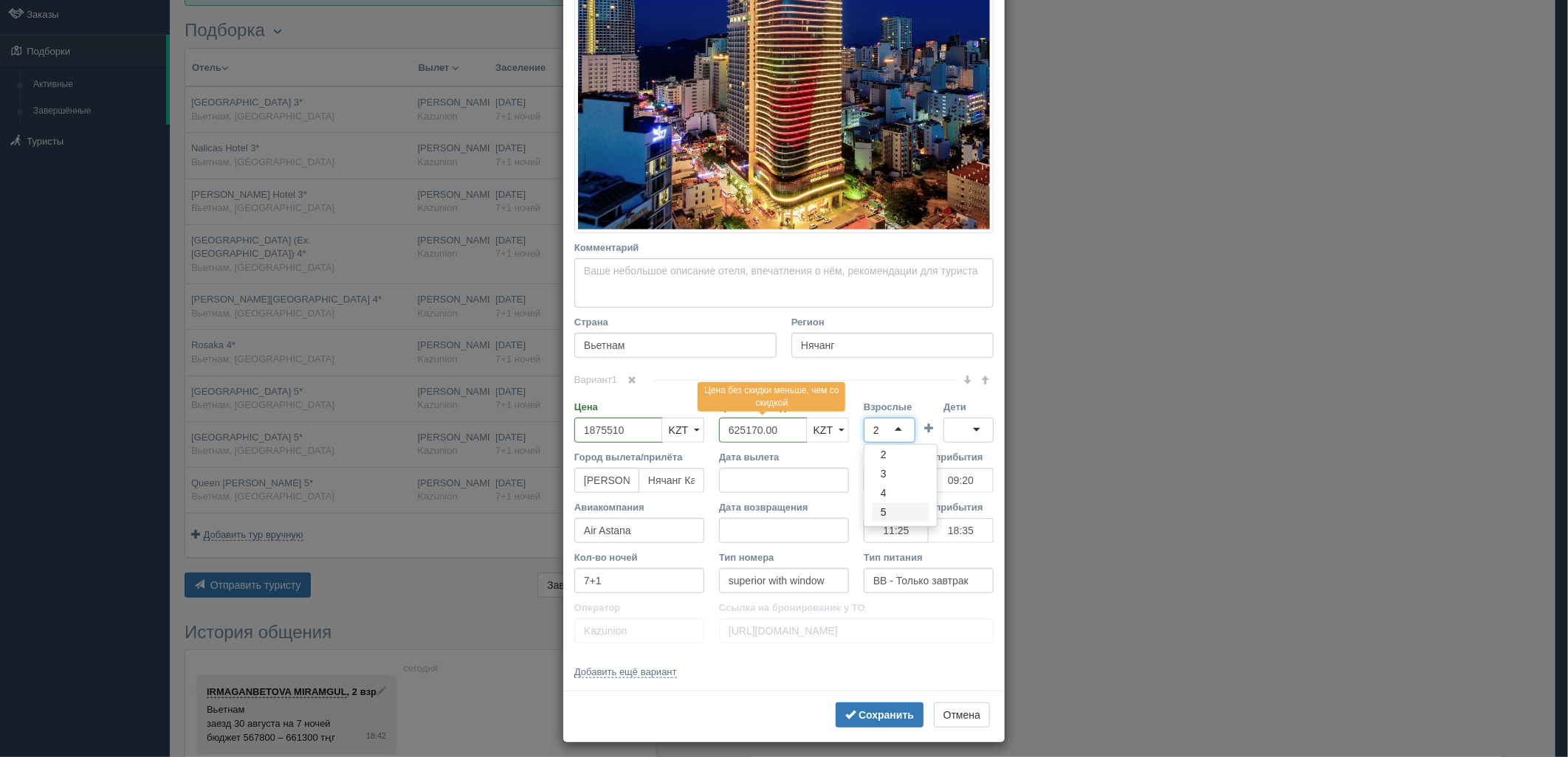
scroll to position [0, 0]
click at [955, 429] on div at bounding box center [968, 430] width 50 height 25
click at [891, 709] on b "Сохранить" at bounding box center [886, 715] width 55 height 12
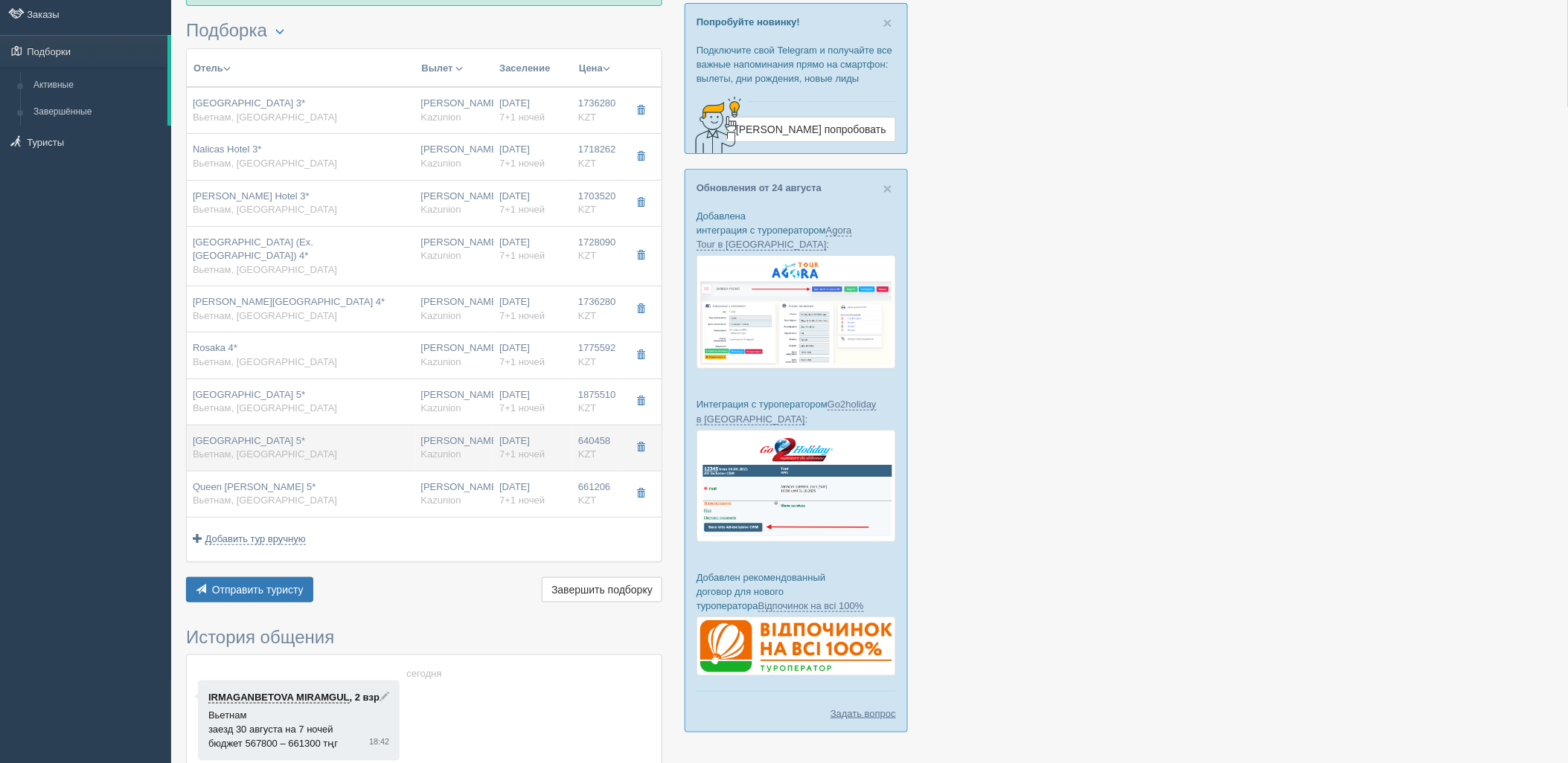
click at [575, 433] on td "640458 KZT 0" at bounding box center [597, 447] width 50 height 46
type input "Nha Trang Horizon Hotel 5*"
type input "https://tophotels.ru/hotel/al319353"
type input "640458.00"
type input "23:00"
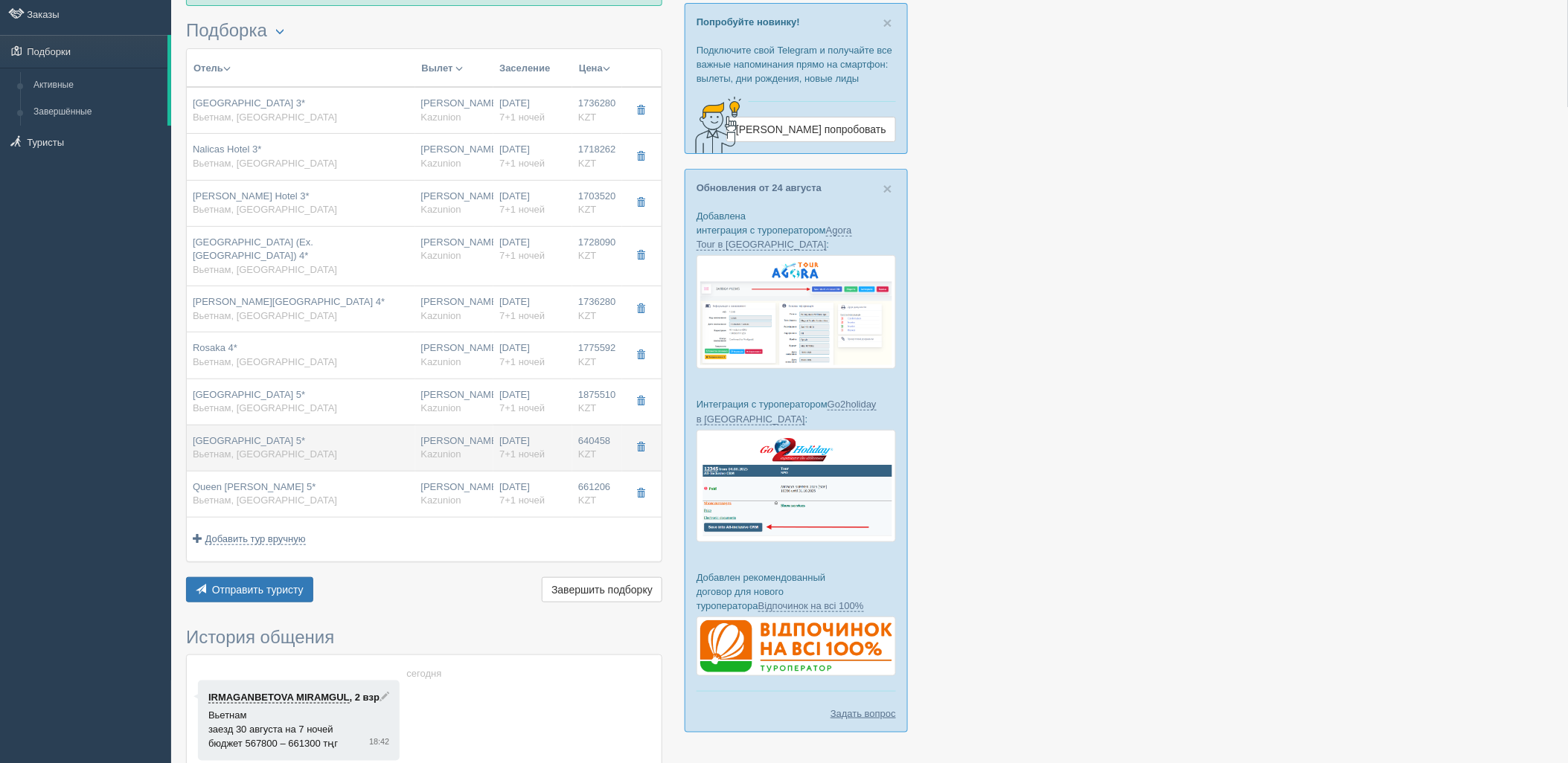
type input "09:20"
type input "11:25"
type input "18:35"
type input "superior ocean king"
type input "https://tourvisor.ru/countries#!/hotel=nha-trang-horizon-hotel"
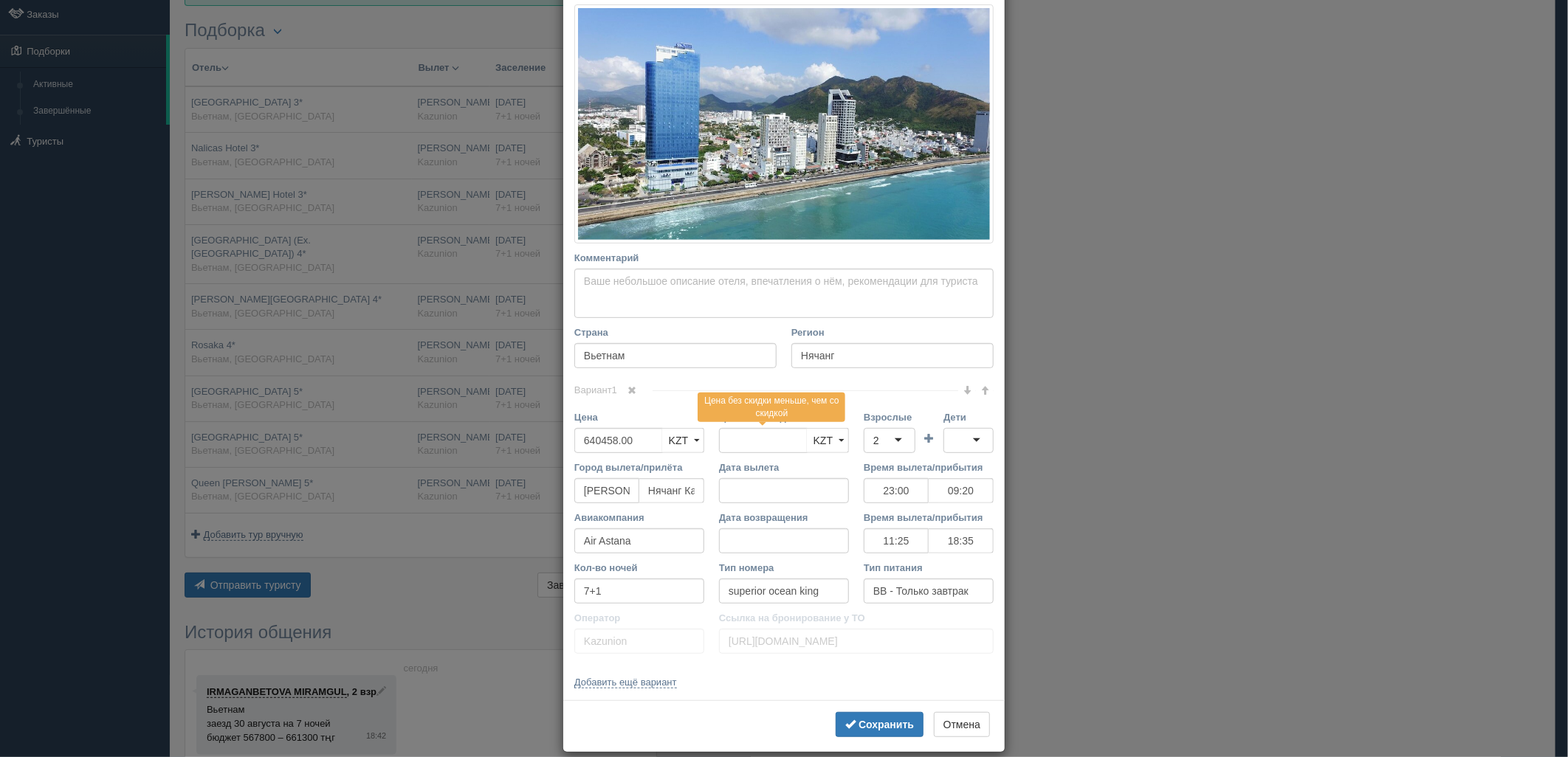
scroll to position [228, 0]
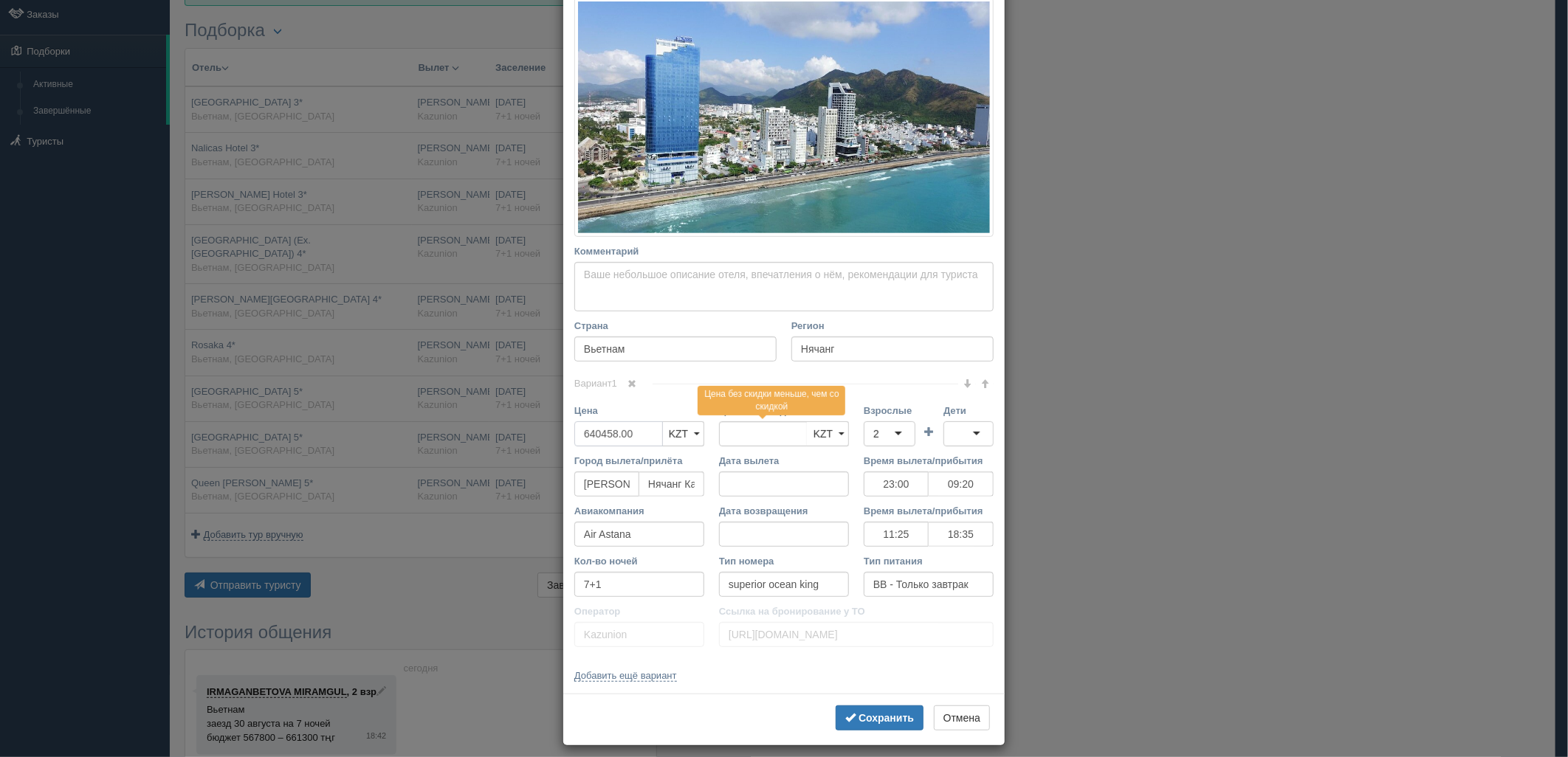
drag, startPoint x: 645, startPoint y: 441, endPoint x: 549, endPoint y: 445, distance: 96.1
click at [549, 445] on div "× Редактировать тур Название отеля Nha Trang Horizon Hotel 5* Ссылка на отель д…" at bounding box center [784, 378] width 1568 height 757
type input "640458.00"
type input "1921374"
click at [877, 429] on div "2" at bounding box center [889, 434] width 52 height 25
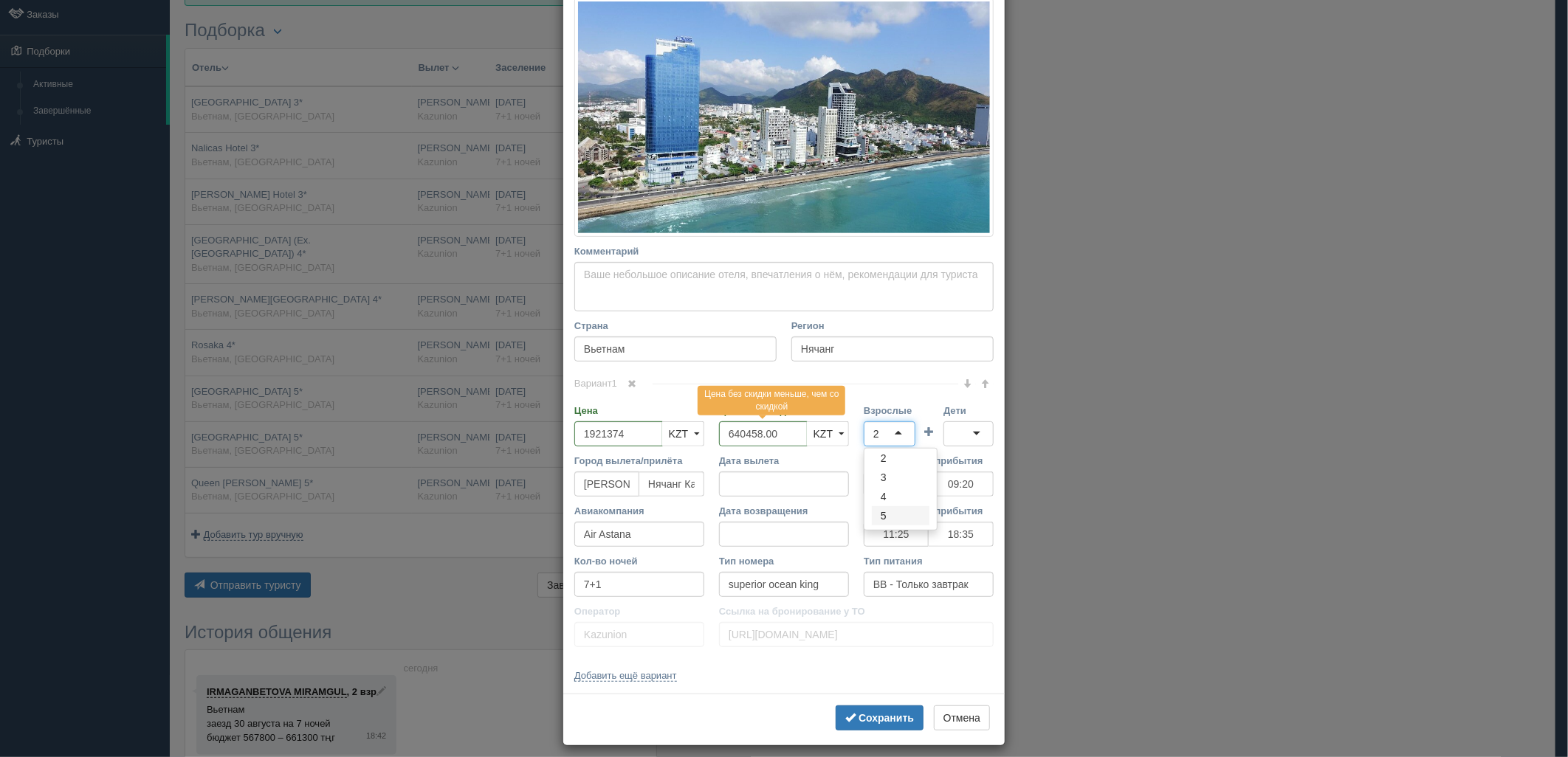
scroll to position [0, 0]
click at [970, 429] on div at bounding box center [968, 434] width 50 height 25
drag, startPoint x: 893, startPoint y: 732, endPoint x: 920, endPoint y: 707, distance: 36.8
click at [892, 731] on button "Сохранить" at bounding box center [879, 718] width 88 height 25
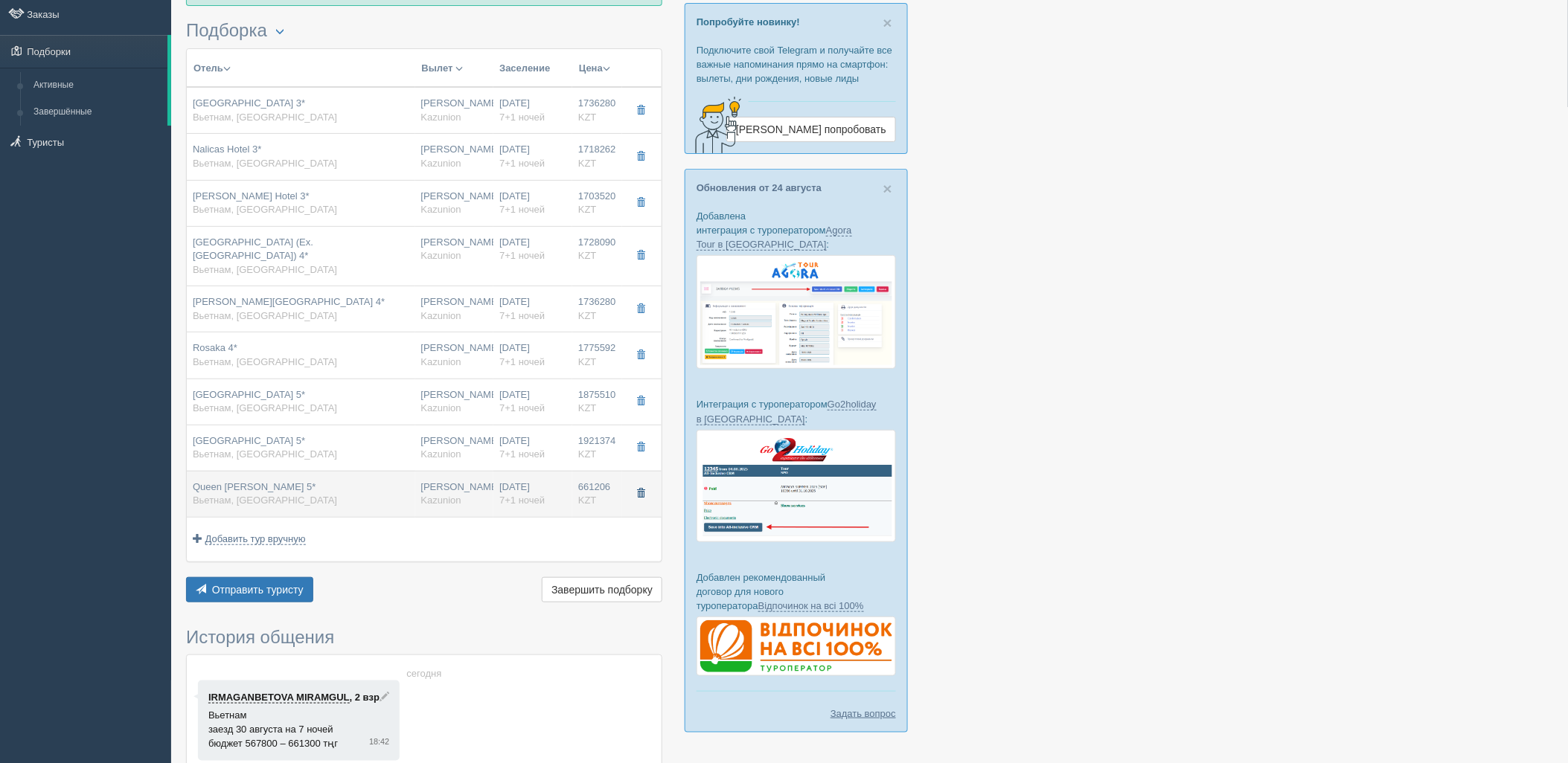
click at [645, 485] on button "button" at bounding box center [641, 494] width 26 height 22
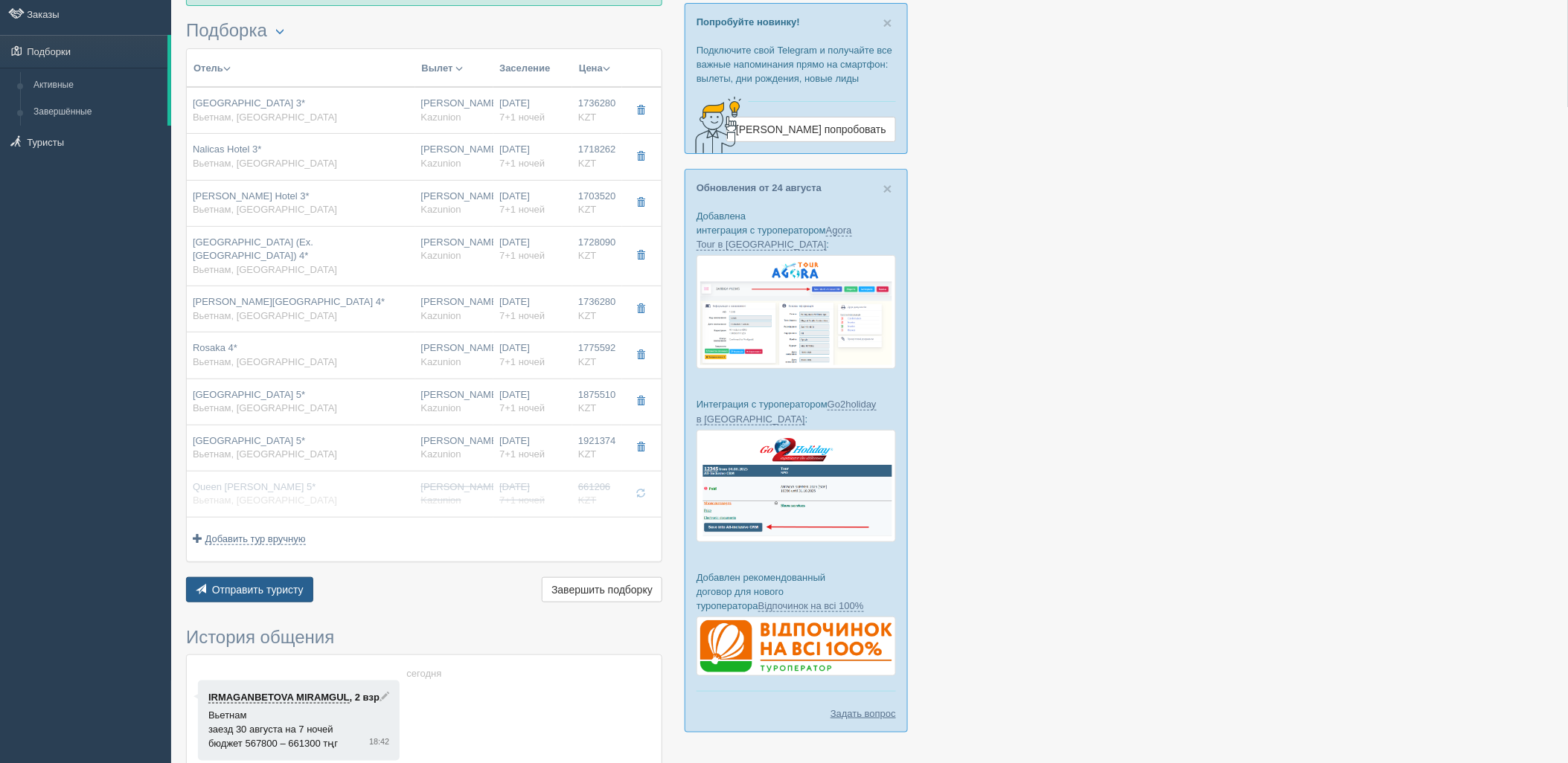
click at [273, 588] on button "Отправить туристу Отправить" at bounding box center [250, 589] width 127 height 26
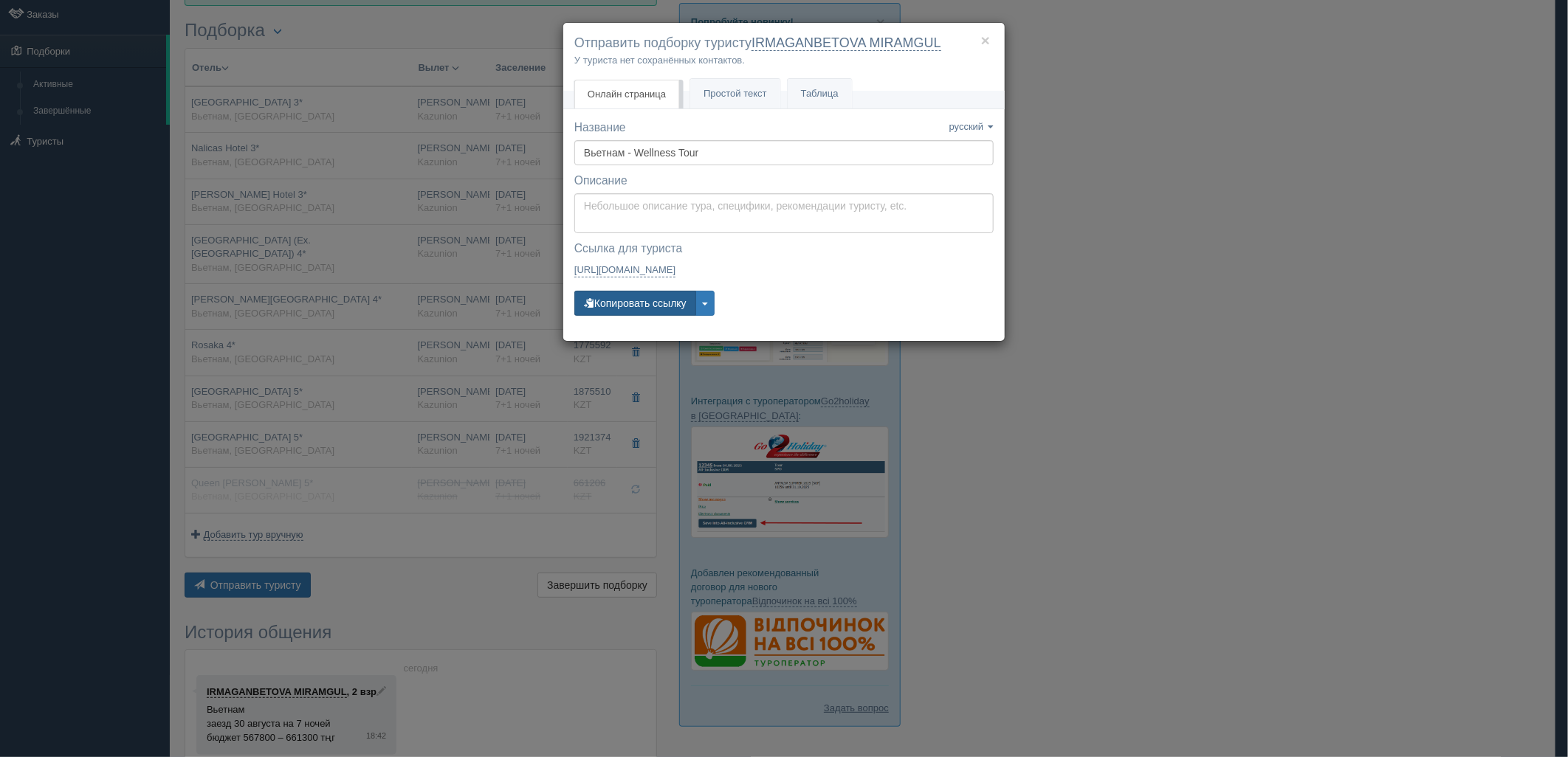
click at [665, 303] on button "Копировать ссылку" at bounding box center [635, 303] width 122 height 25
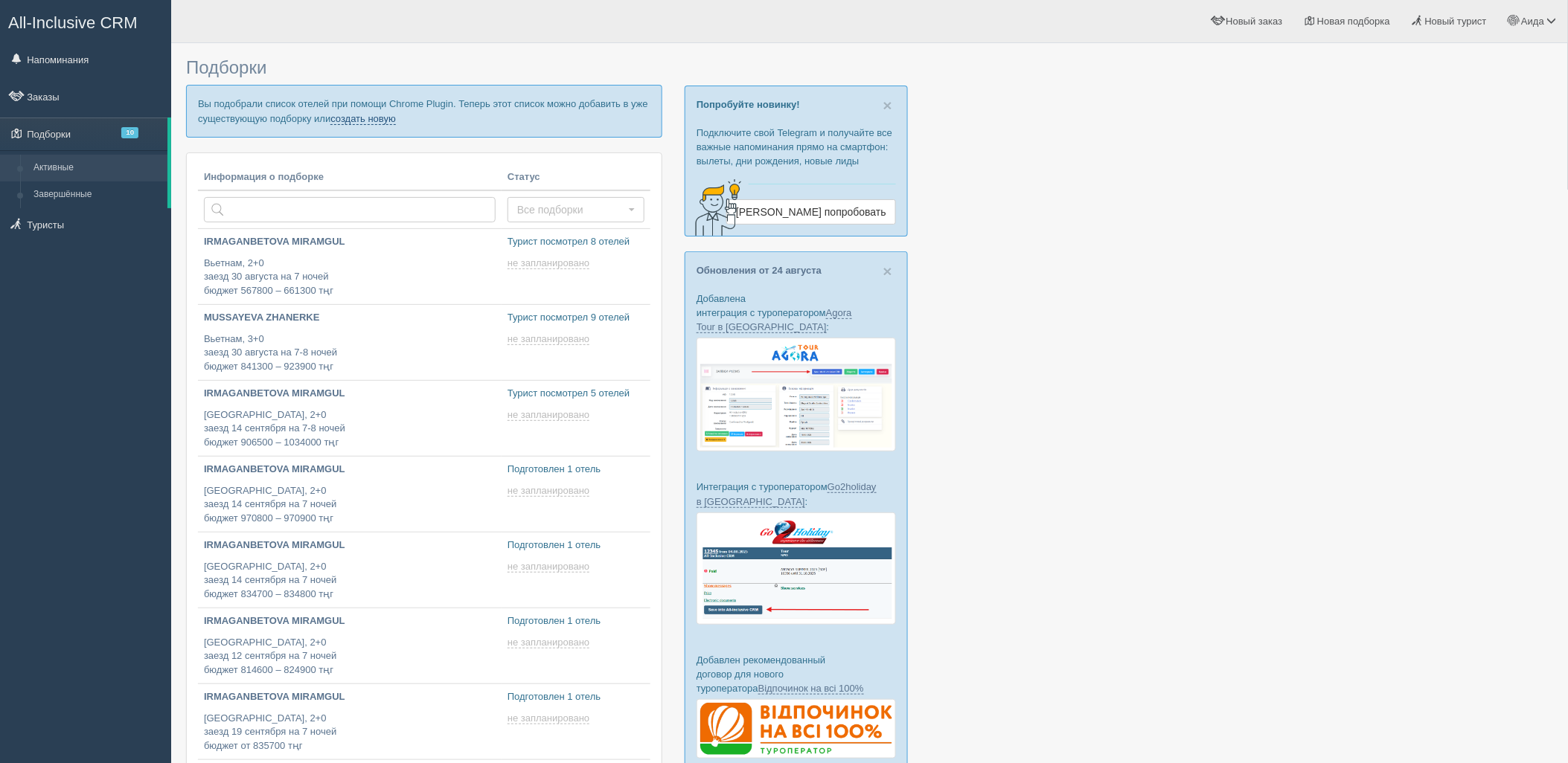
click at [375, 119] on link "создать новую" at bounding box center [363, 119] width 65 height 12
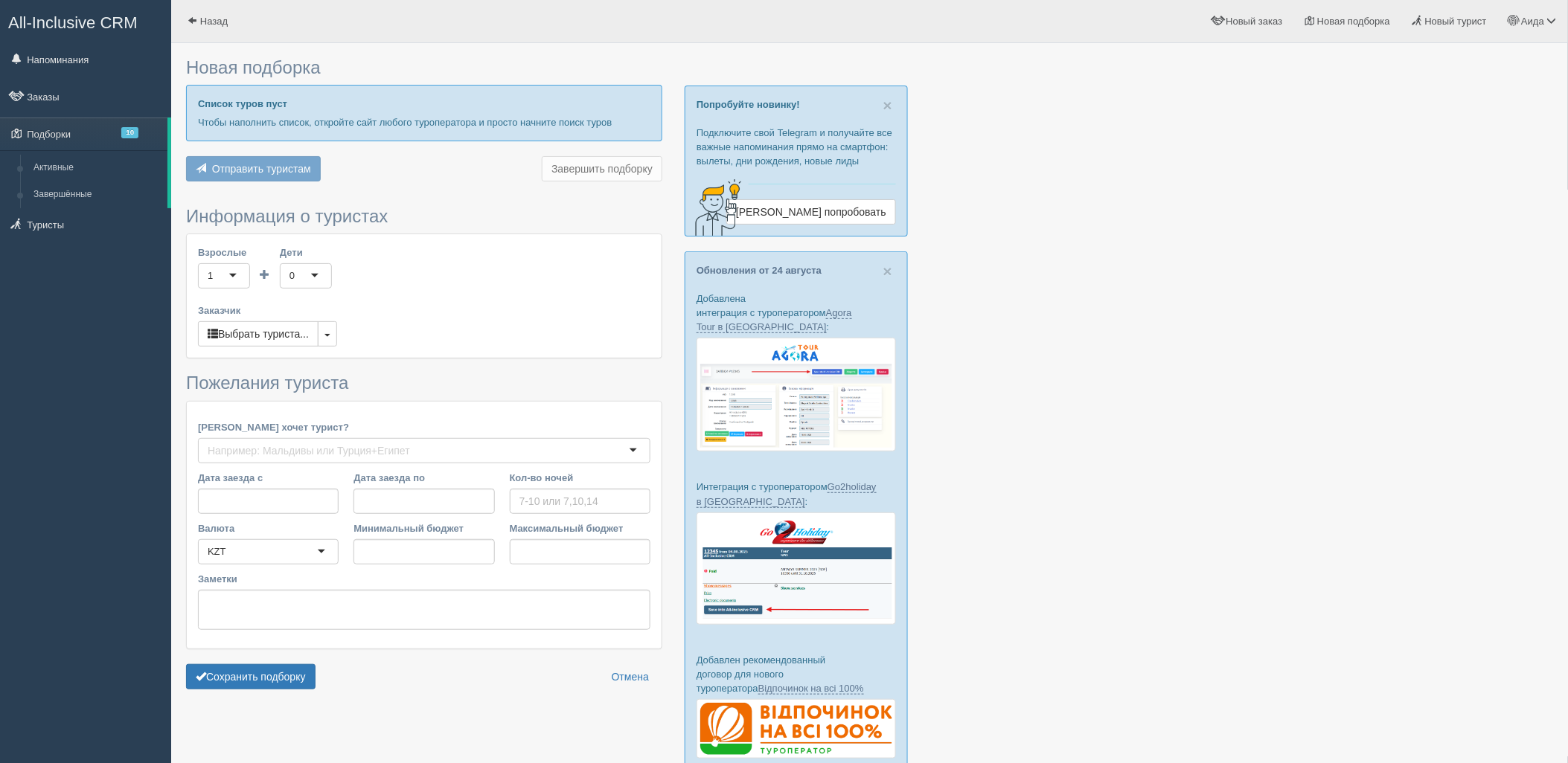
type input "6"
type input "1170600"
type input "1823100"
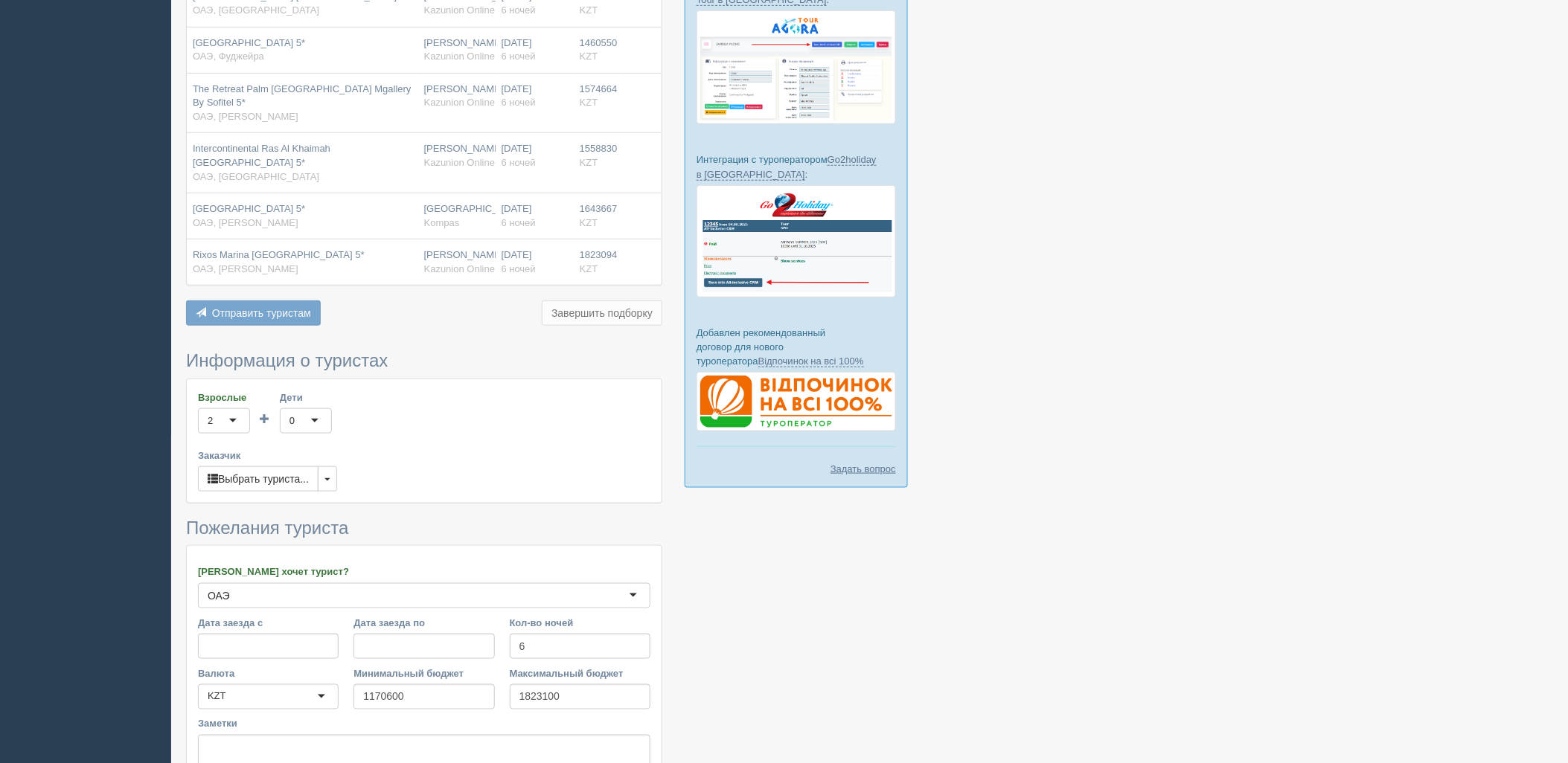
scroll to position [461, 0]
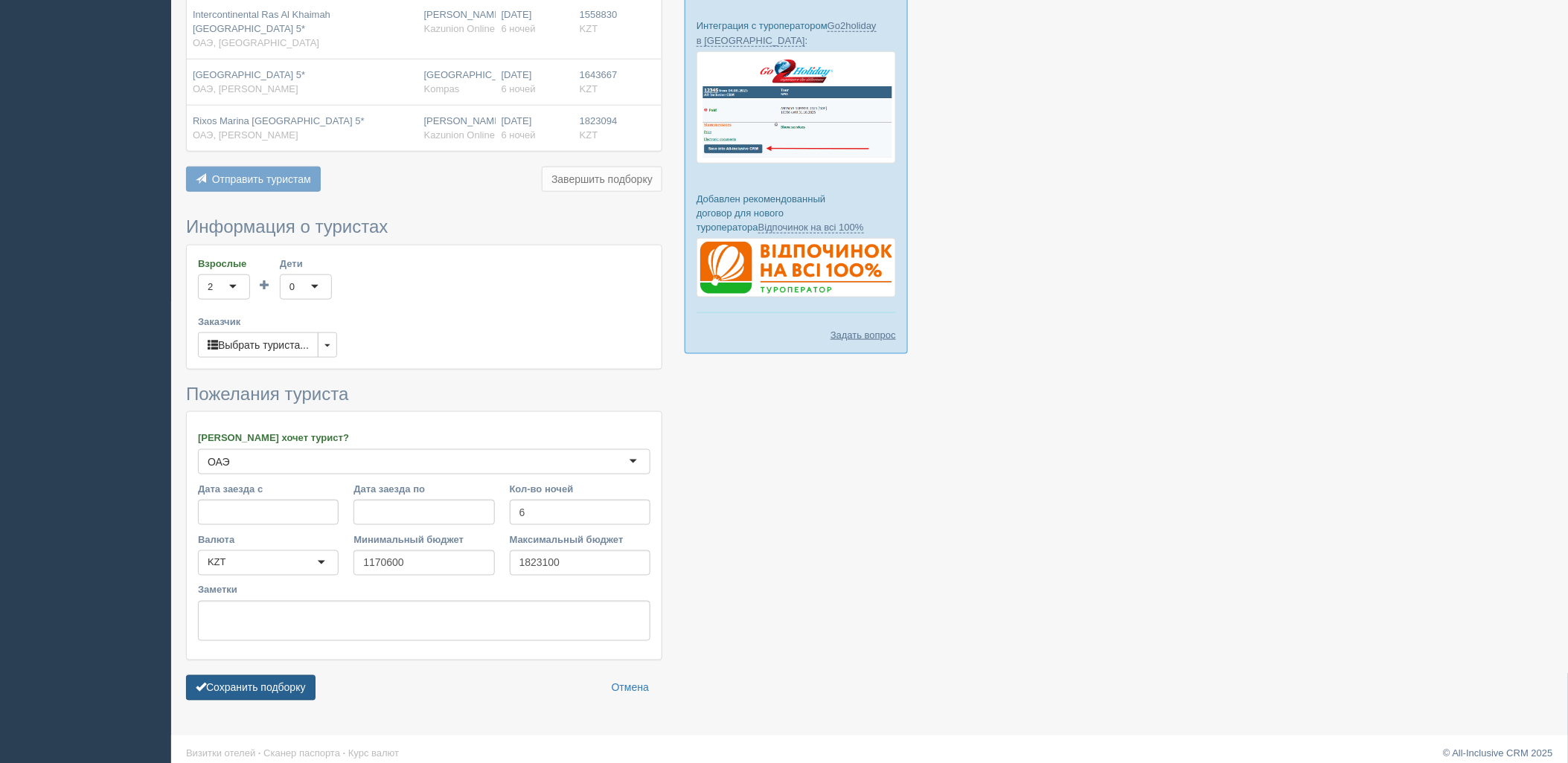
click at [282, 675] on button "Сохранить подборку" at bounding box center [251, 688] width 130 height 26
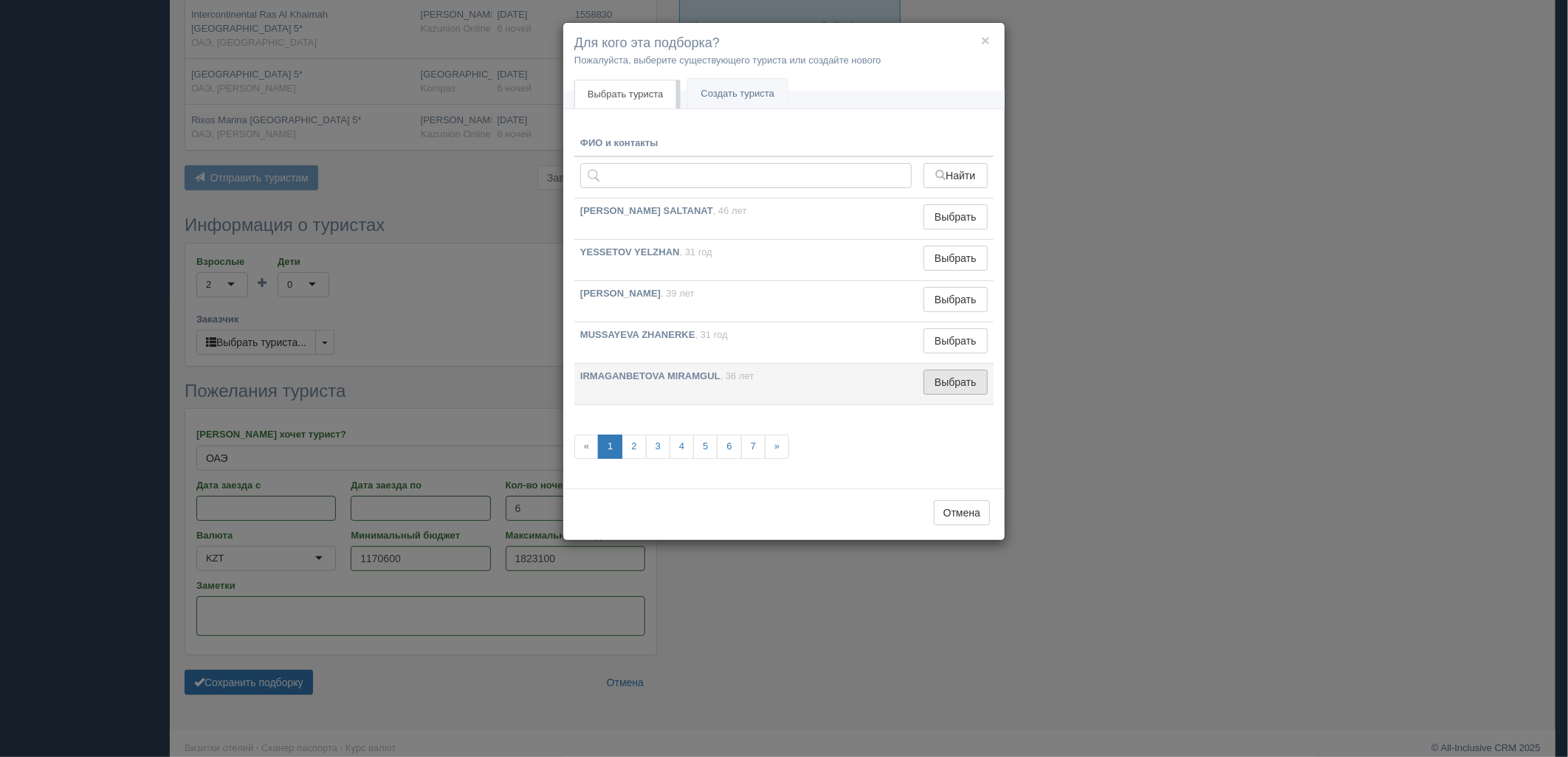
click at [953, 376] on button "Выбрать" at bounding box center [955, 382] width 64 height 25
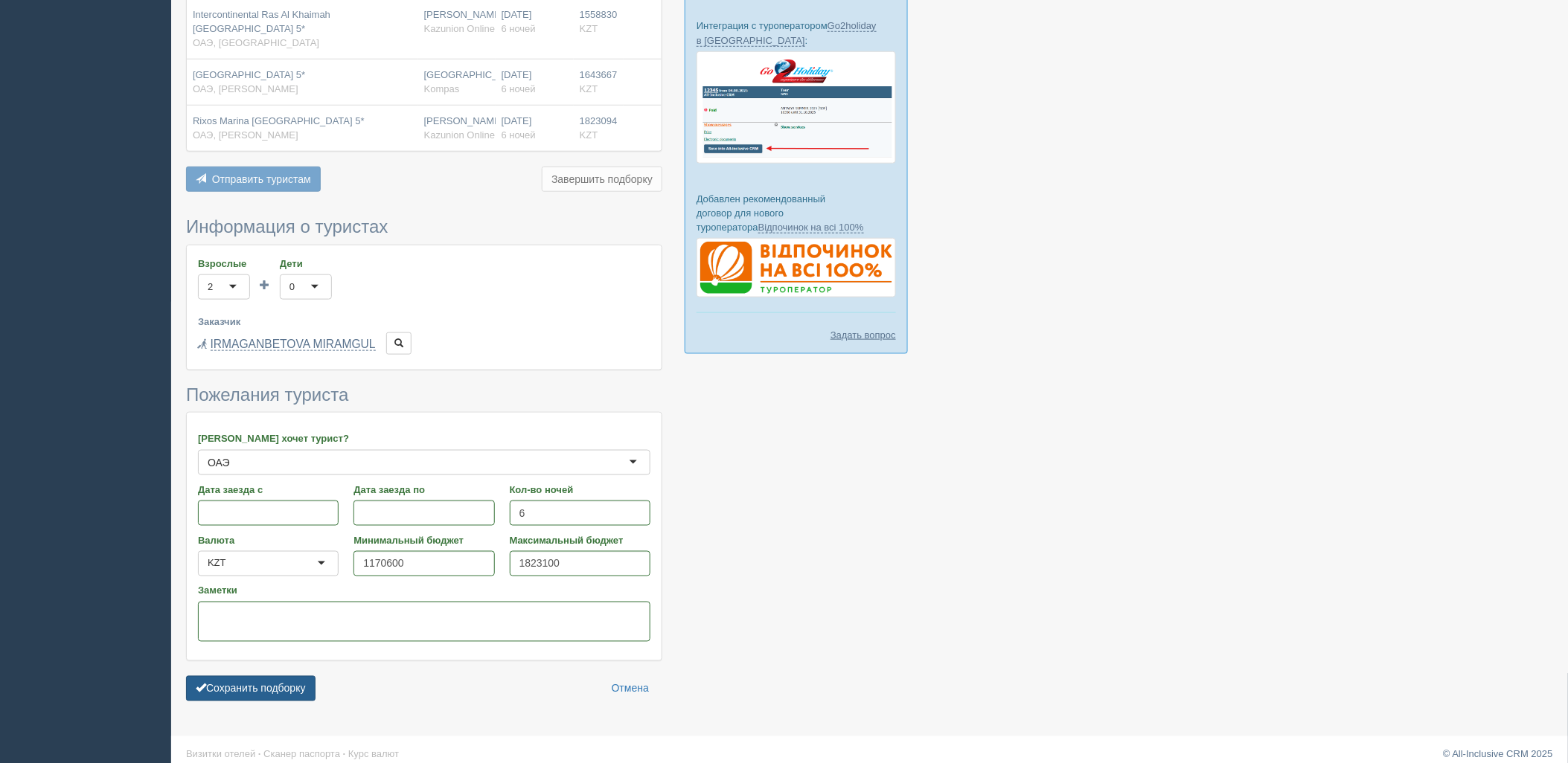
click at [285, 679] on button "Сохранить подборку" at bounding box center [251, 689] width 130 height 26
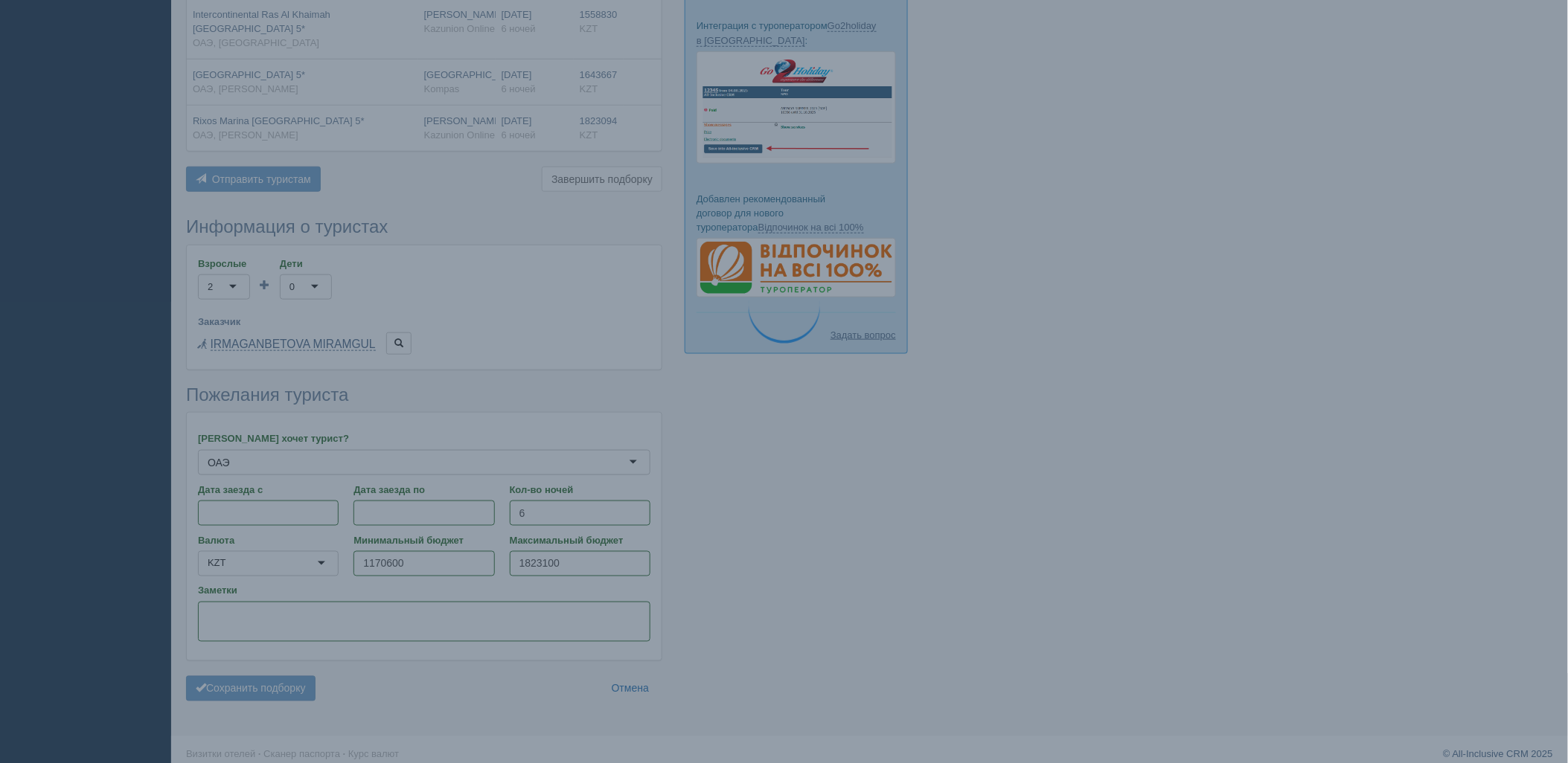
scroll to position [462, 0]
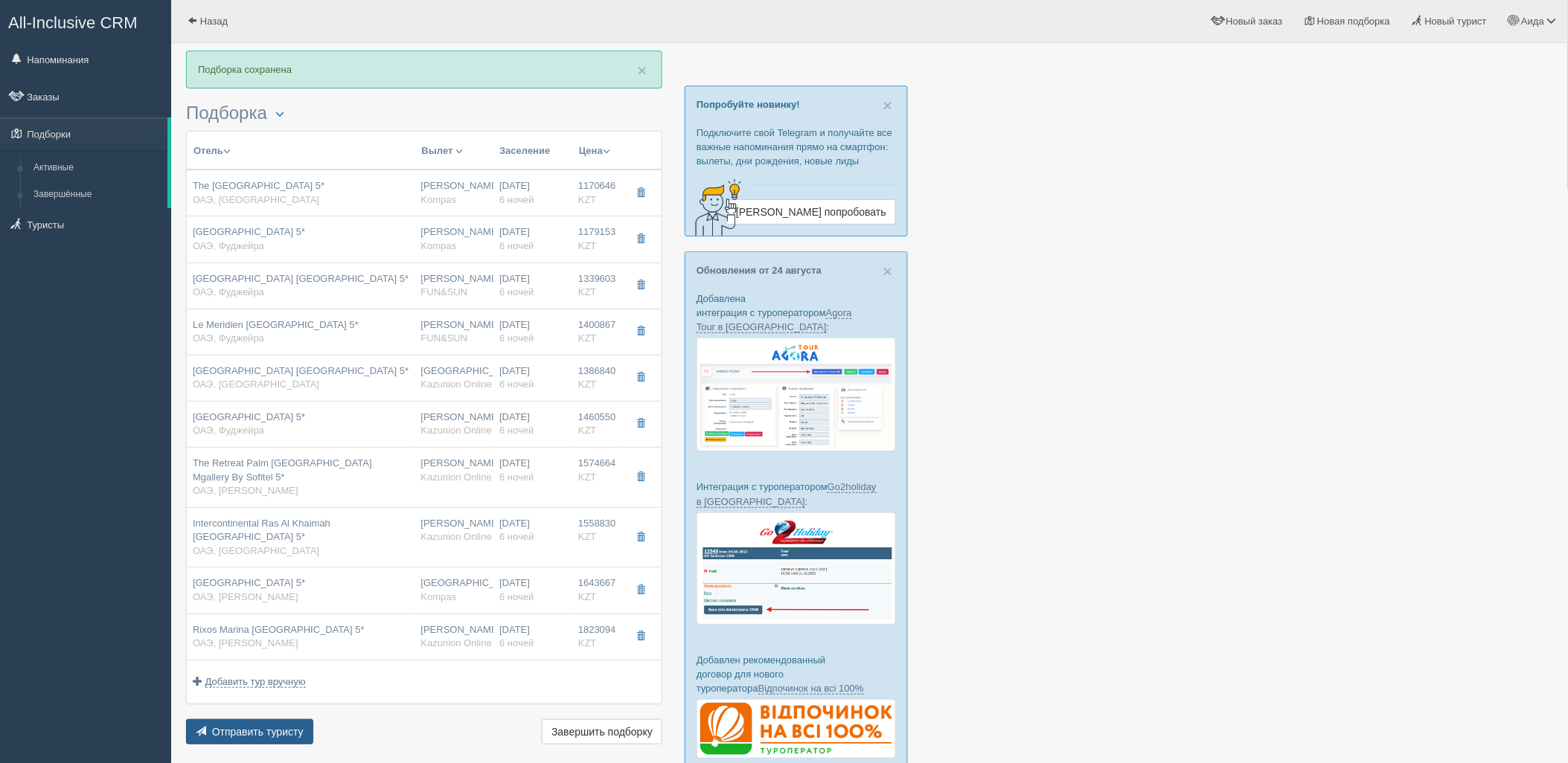
click at [285, 726] on span "Отправить туристу" at bounding box center [258, 731] width 92 height 12
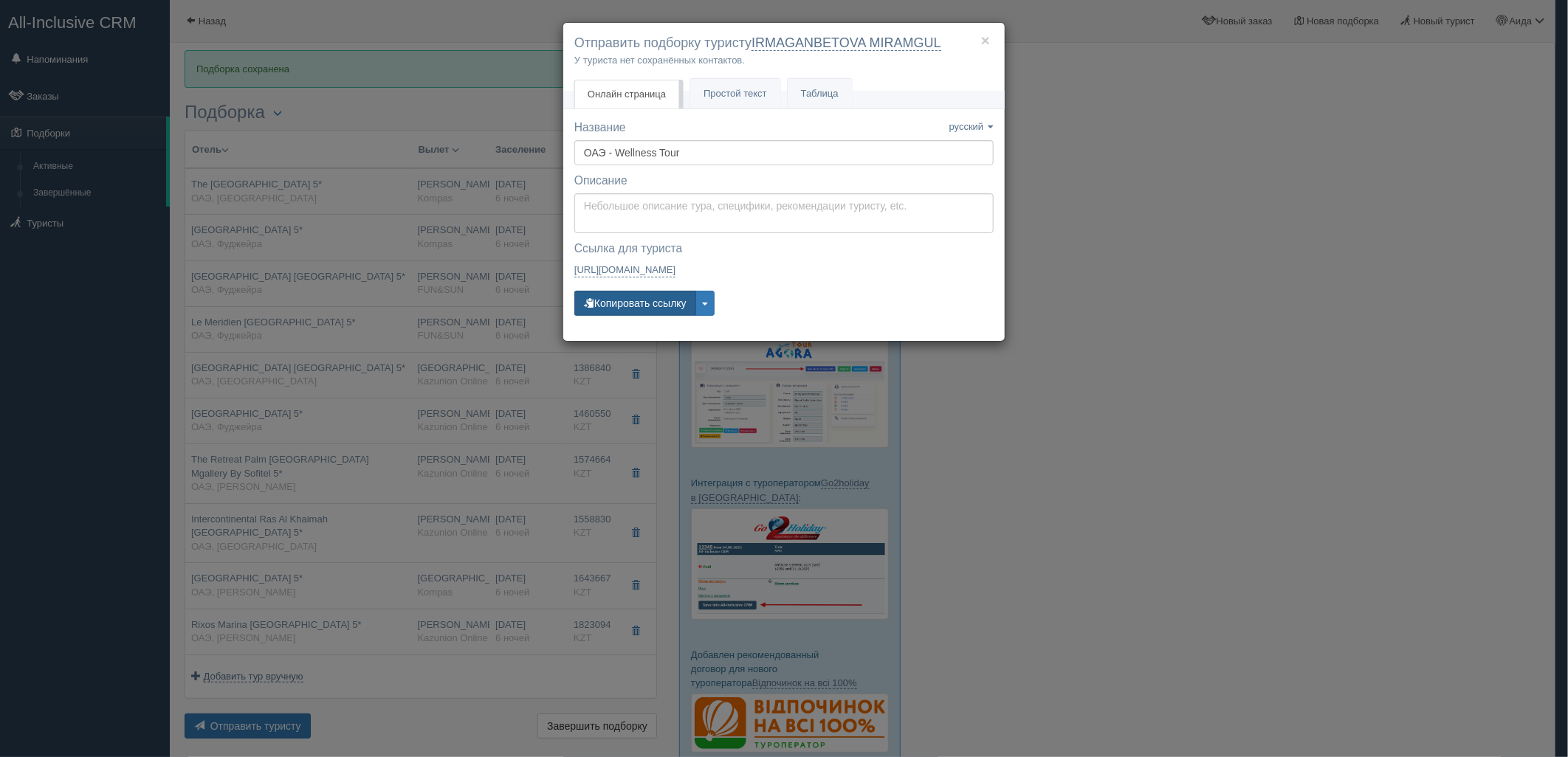
click at [642, 303] on button "Копировать ссылку" at bounding box center [635, 303] width 122 height 25
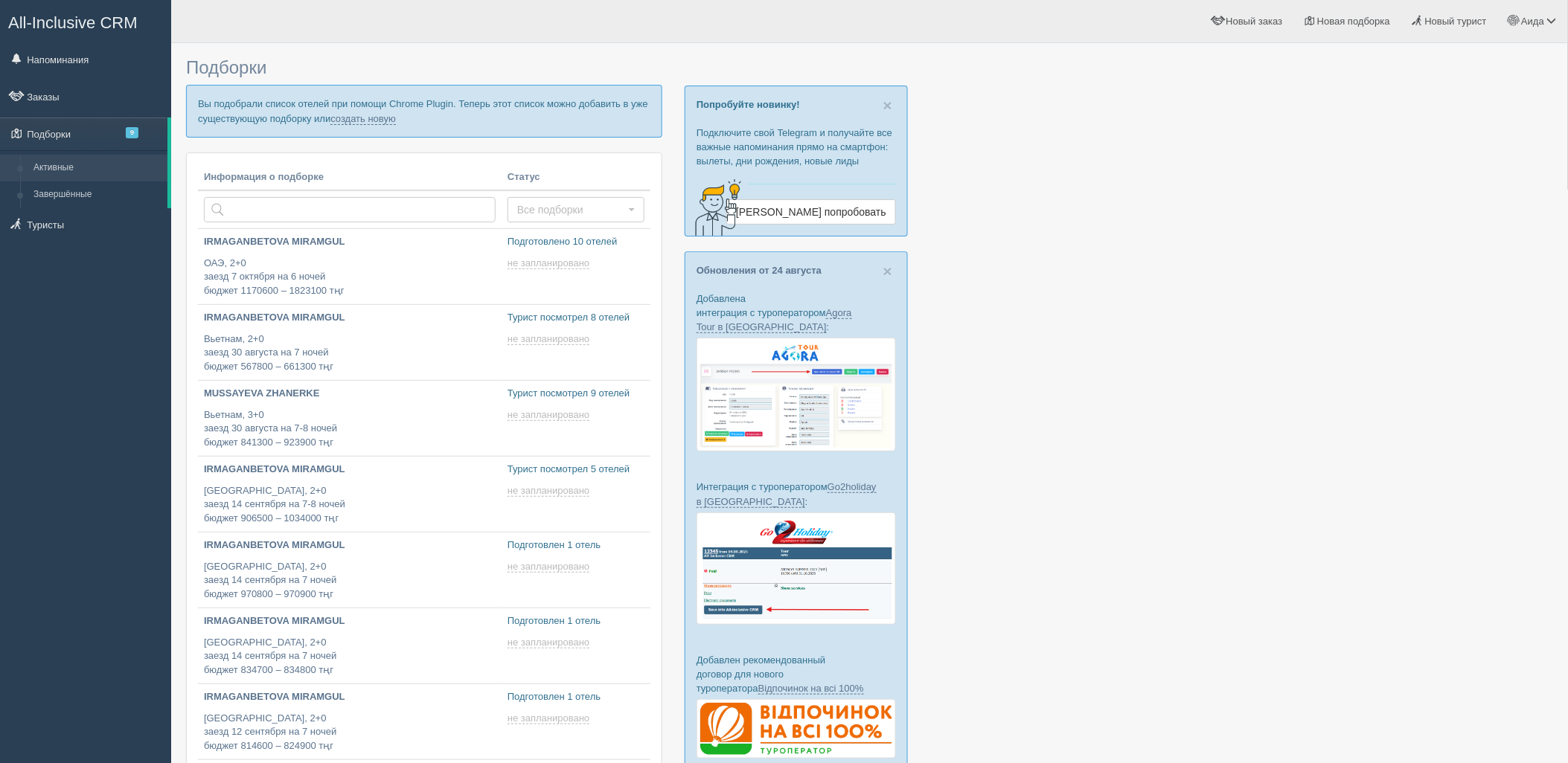
click at [366, 132] on p "Вы подобрали список отелей при помощи Chrome Plugin. Теперь этот список можно д…" at bounding box center [424, 110] width 476 height 52
click at [360, 117] on link "создать новую" at bounding box center [363, 119] width 65 height 12
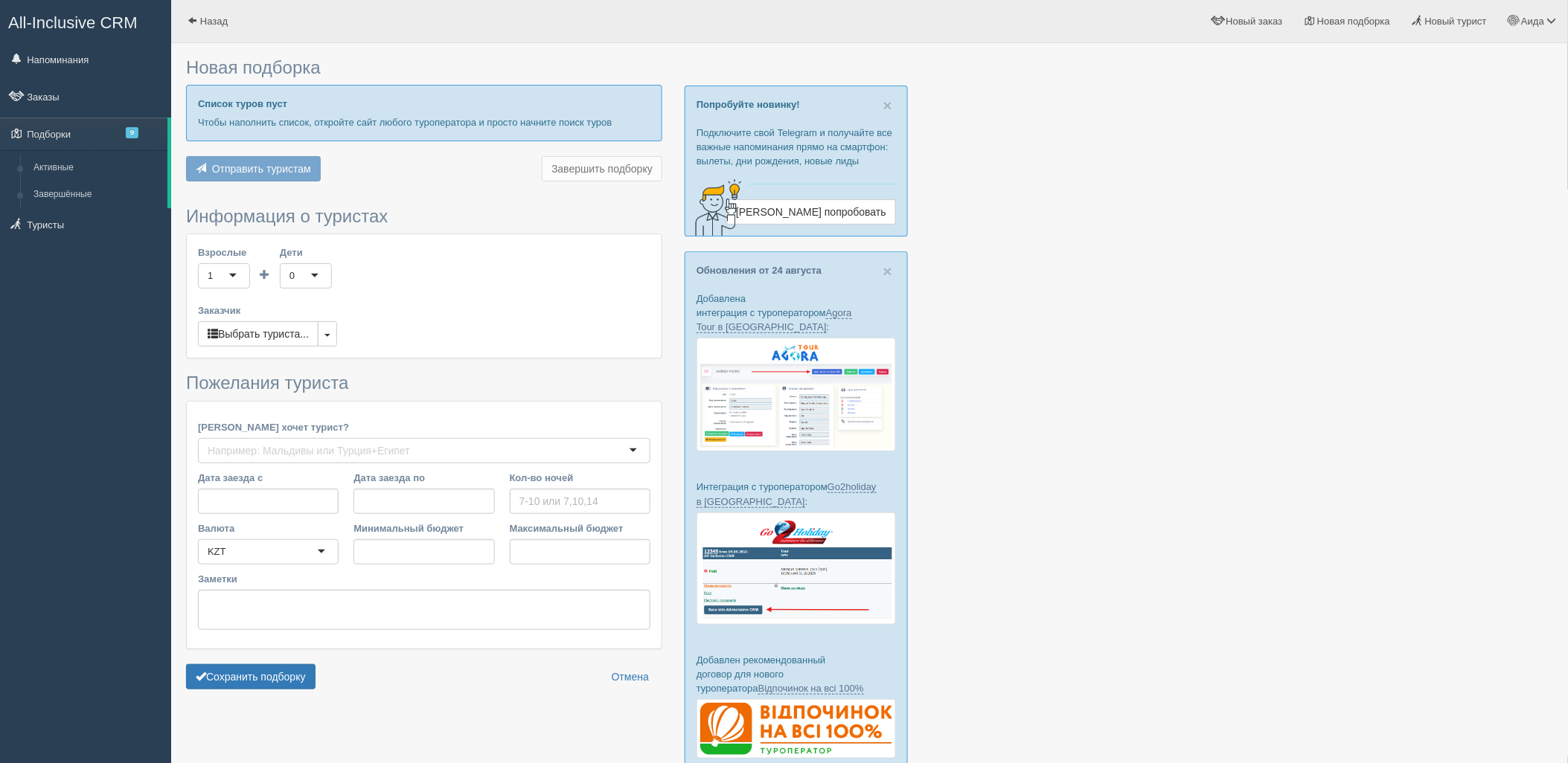
type input "6"
type input "781600"
type input "1146000"
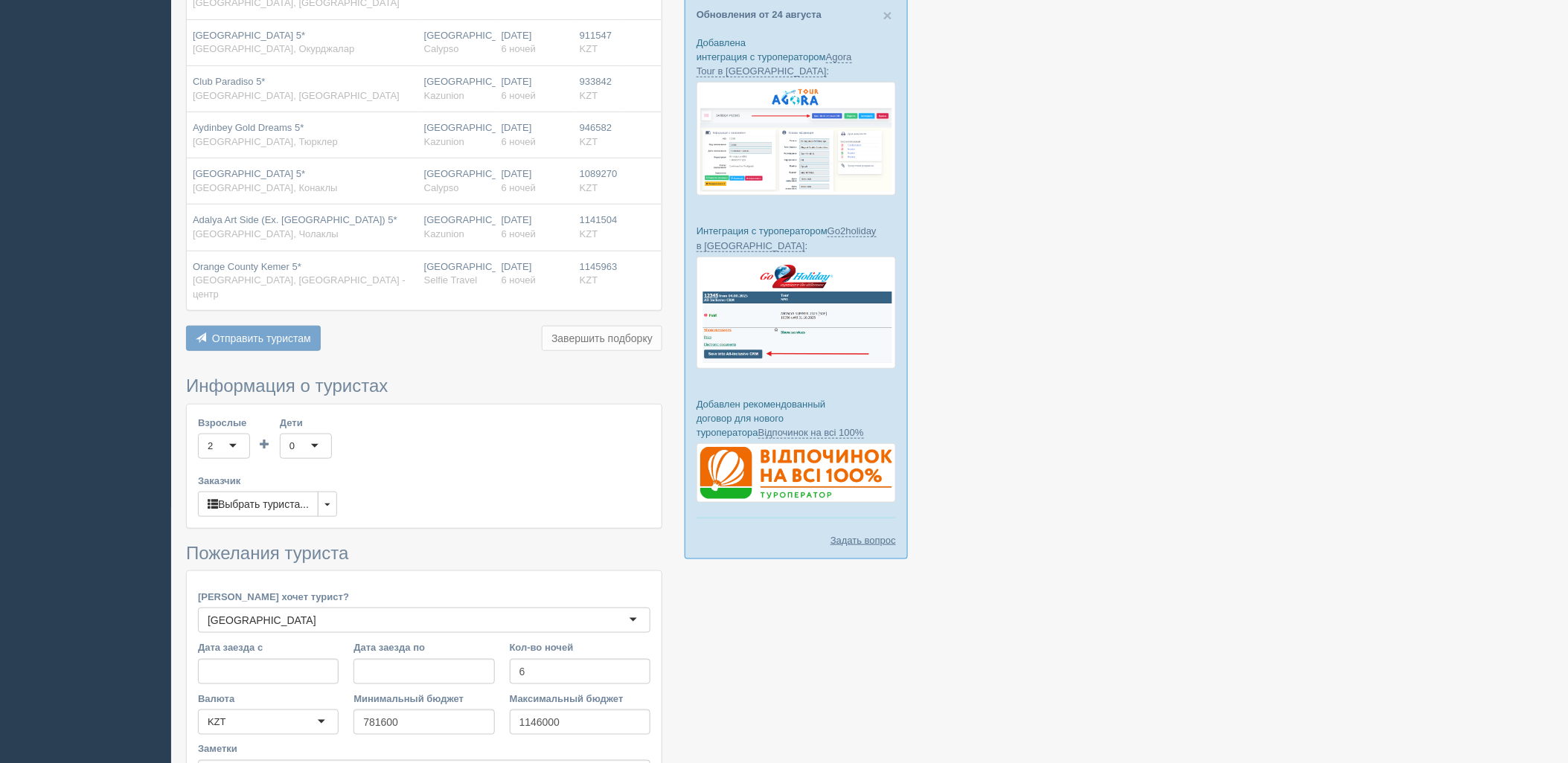
scroll to position [392, 0]
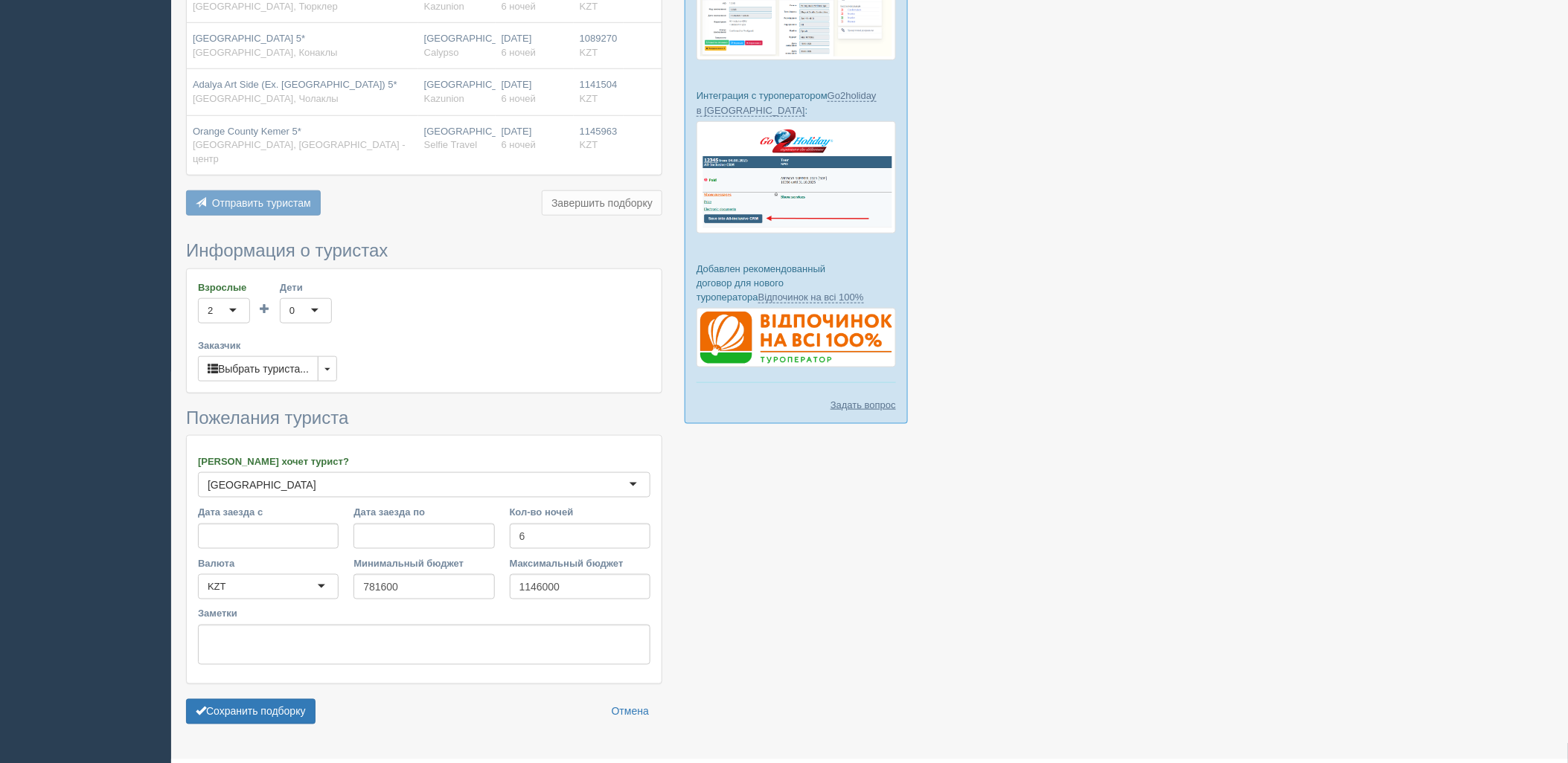
click at [258, 716] on form "Информация о туристах Взрослые 2 2 1 2 3 4 5 6 7 8 9 10 11 12 13 14 15 16 17 18…" at bounding box center [424, 486] width 476 height 490
click at [265, 703] on button "Сохранить подборку" at bounding box center [251, 712] width 130 height 26
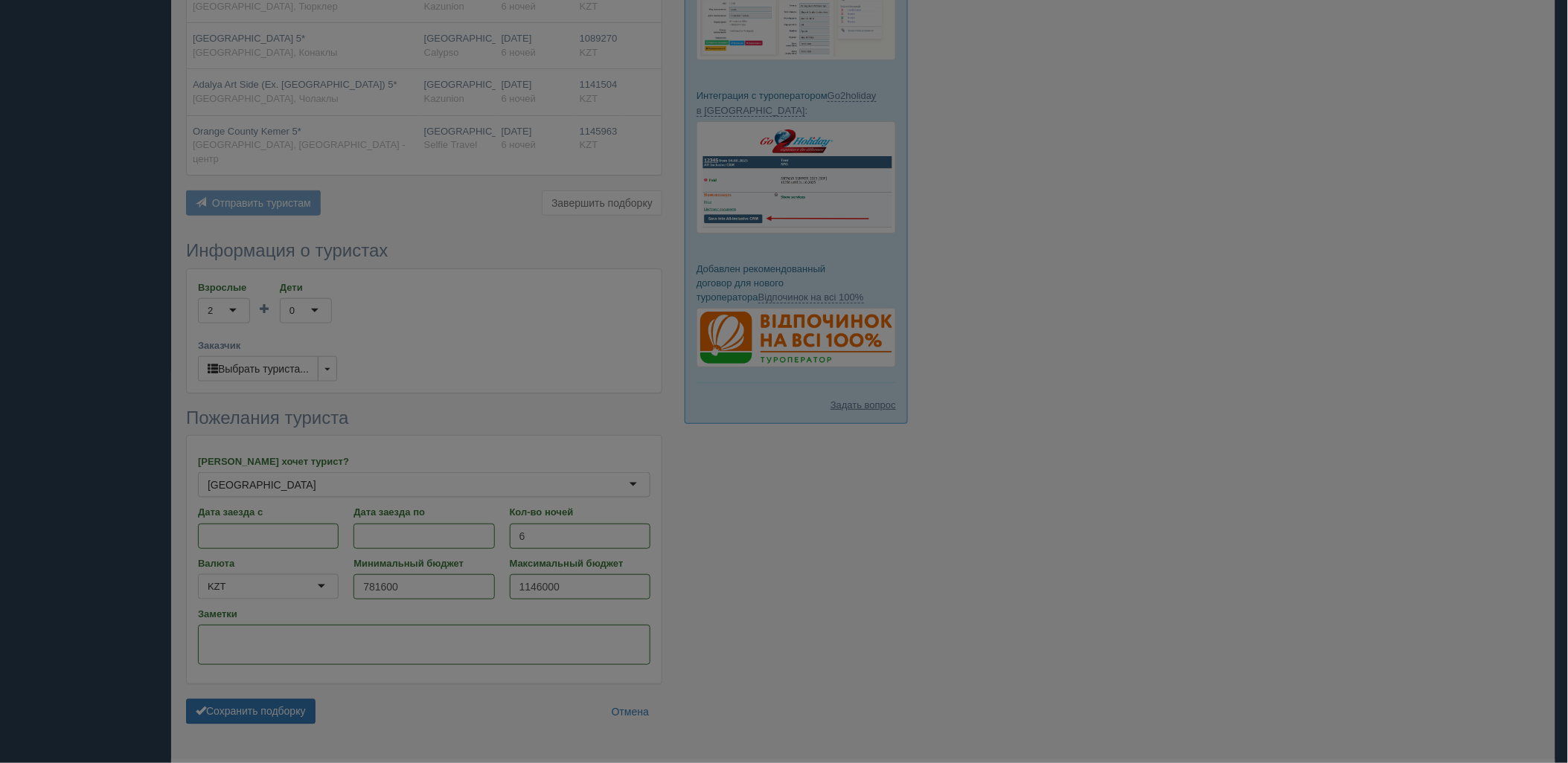
scroll to position [414, 0]
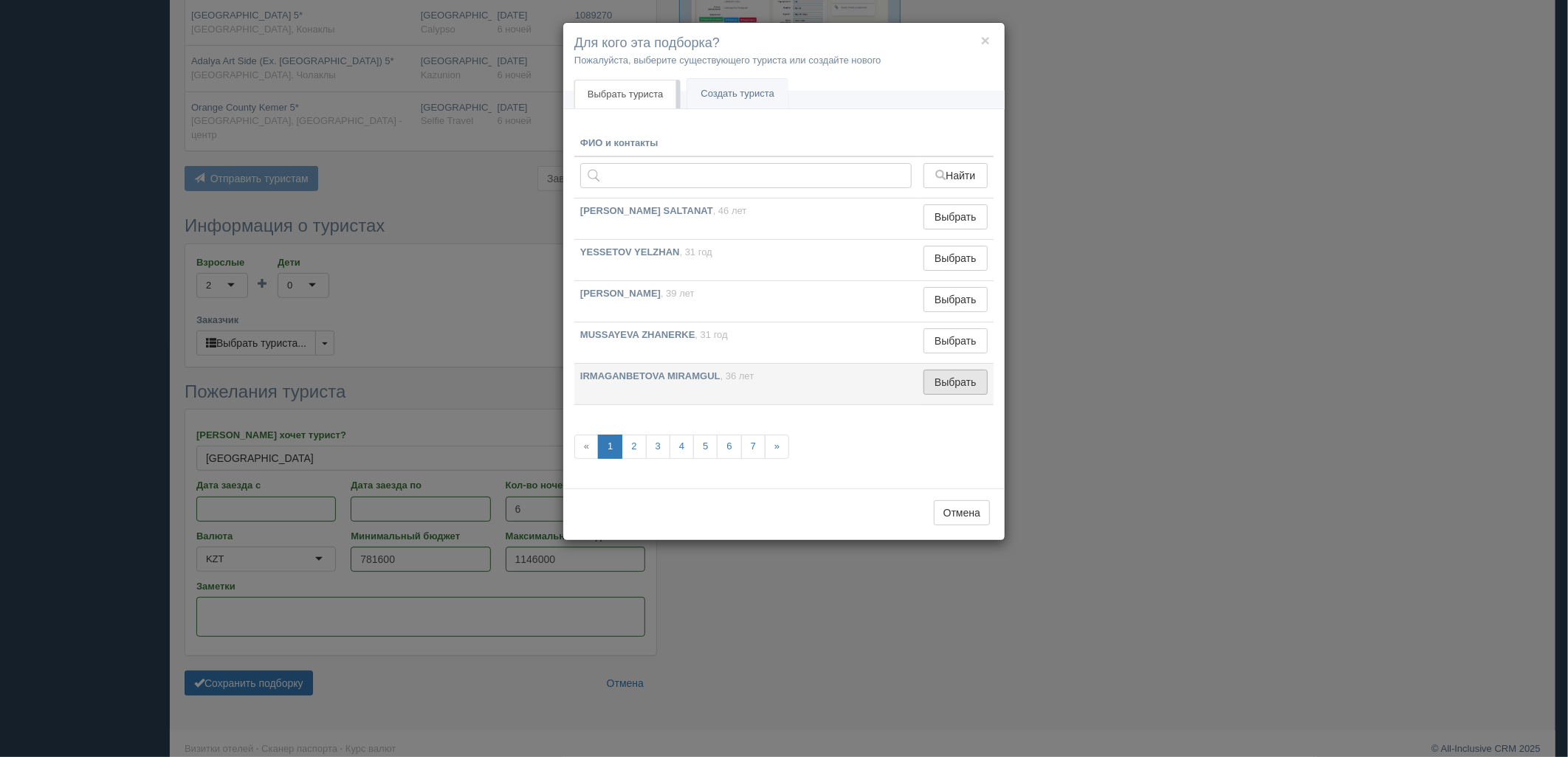
click at [974, 370] on button "Выбрать" at bounding box center [955, 382] width 64 height 25
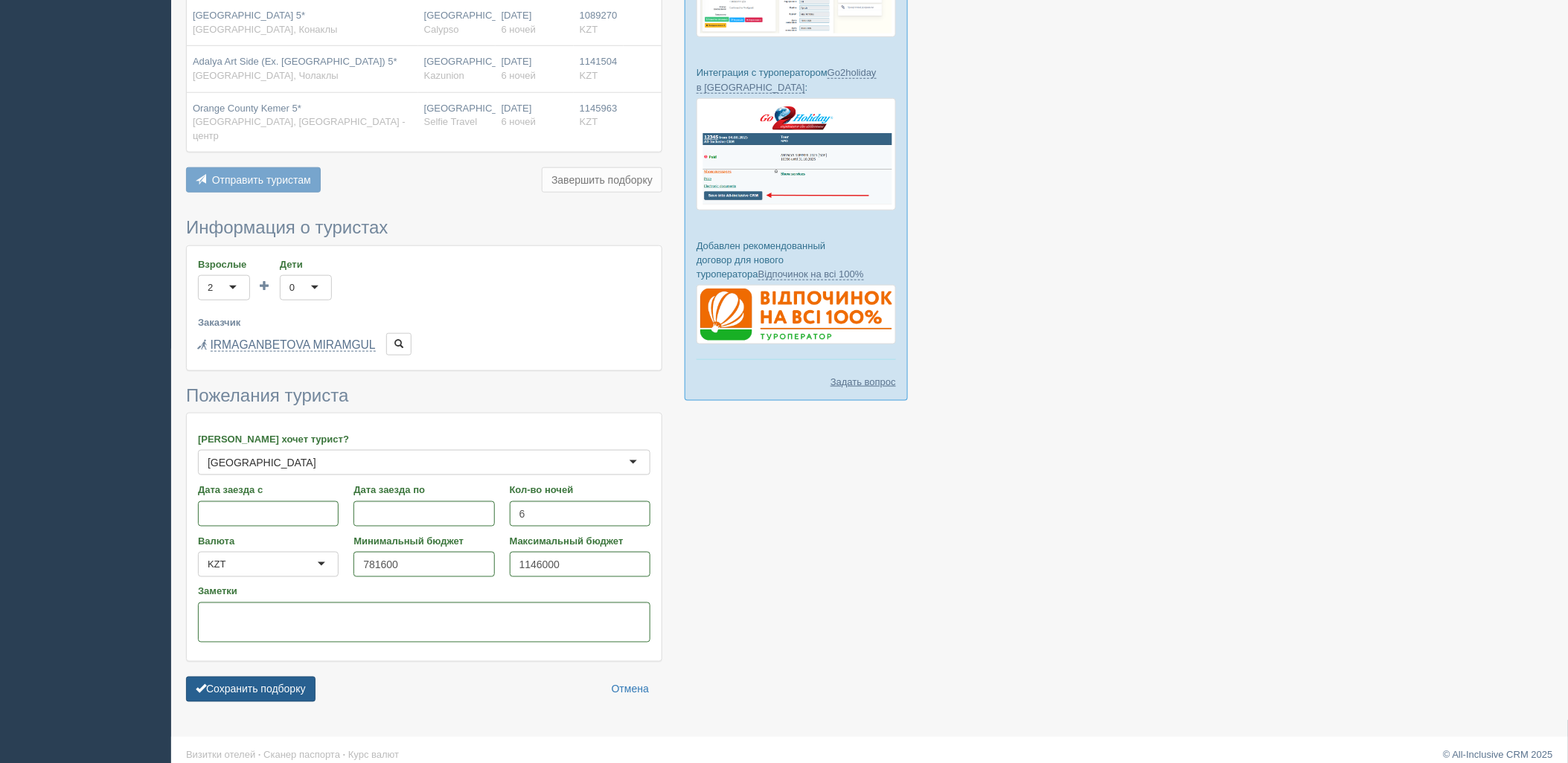
click at [281, 677] on button "Сохранить подборку" at bounding box center [251, 689] width 130 height 26
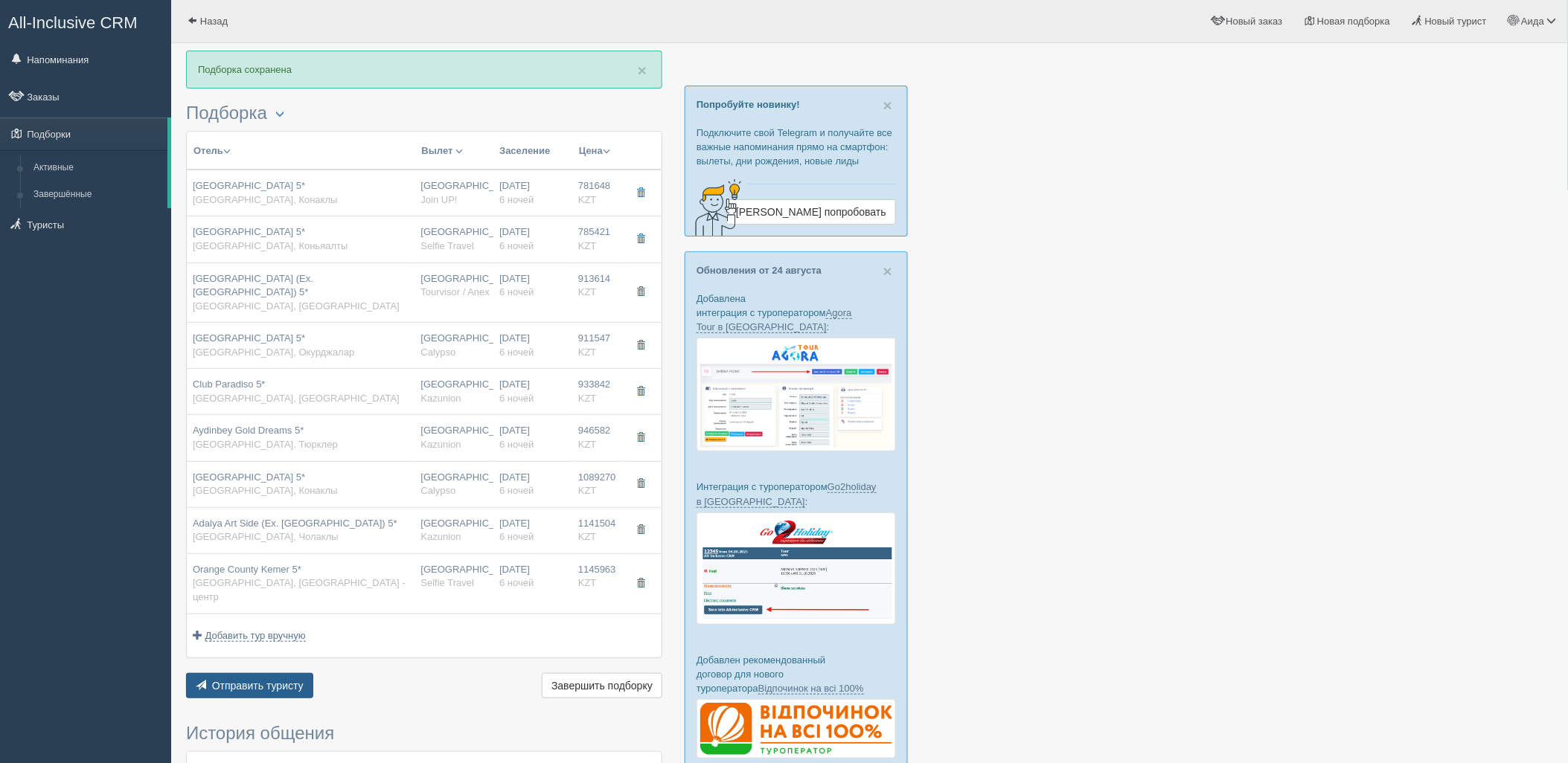
click at [276, 673] on button "Отправить туристу Отправить" at bounding box center [250, 685] width 127 height 26
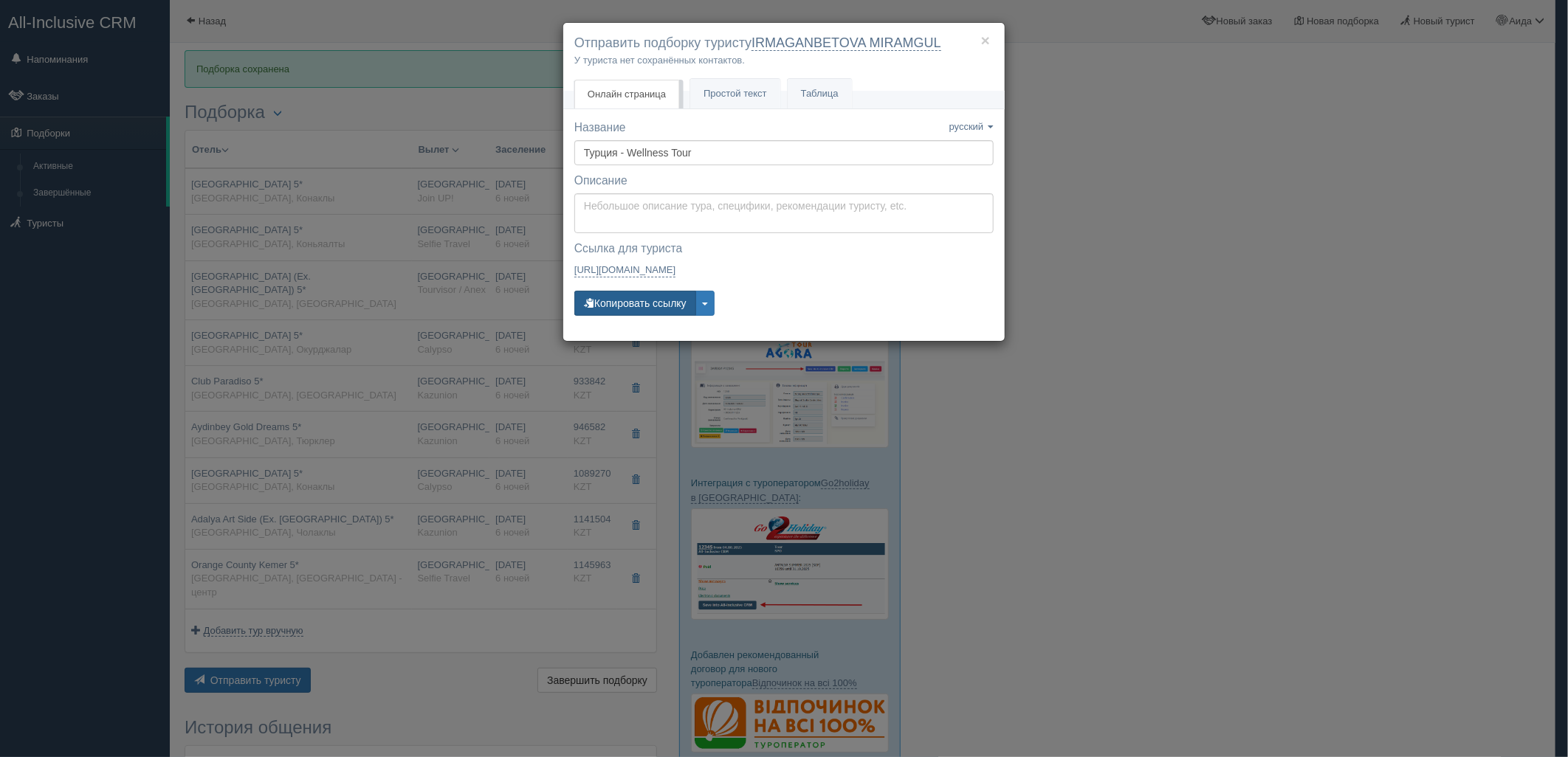
click at [621, 305] on button "Копировать ссылку" at bounding box center [635, 303] width 122 height 25
